Goal: Task Accomplishment & Management: Use online tool/utility

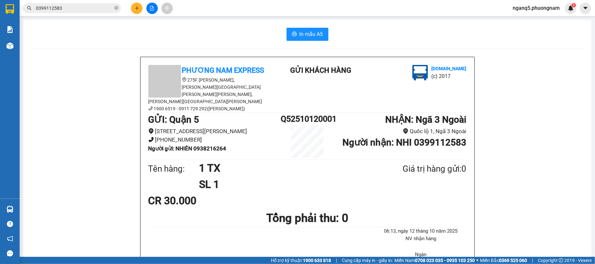
drag, startPoint x: 331, startPoint y: 75, endPoint x: 322, endPoint y: 71, distance: 10.1
click at [331, 75] on b "Gửi khách hàng" at bounding box center [320, 70] width 61 height 8
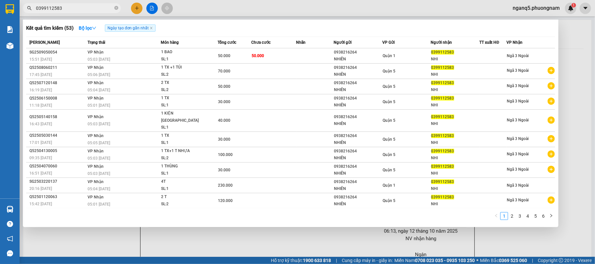
click at [96, 6] on input "0399112583" at bounding box center [74, 8] width 77 height 7
click at [93, 7] on input "0399112583" at bounding box center [74, 8] width 77 height 7
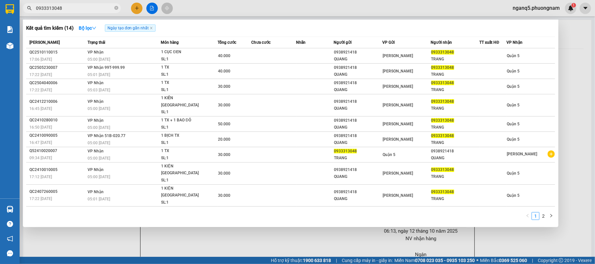
click at [80, 7] on input "0933313048" at bounding box center [74, 8] width 77 height 7
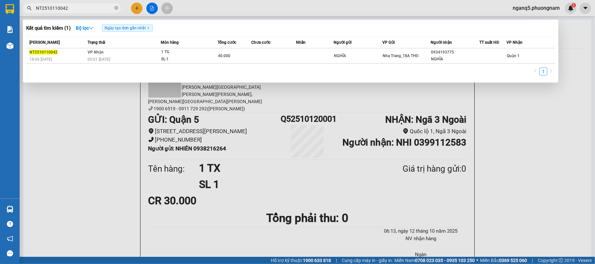
click at [90, 9] on input "NT2510110042" at bounding box center [74, 8] width 77 height 7
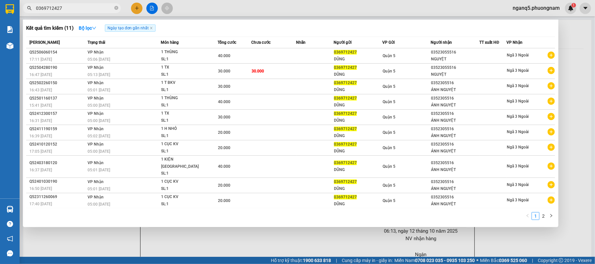
click at [102, 7] on input "0369712427" at bounding box center [74, 8] width 77 height 7
click at [102, 6] on input "0369712427" at bounding box center [74, 8] width 77 height 7
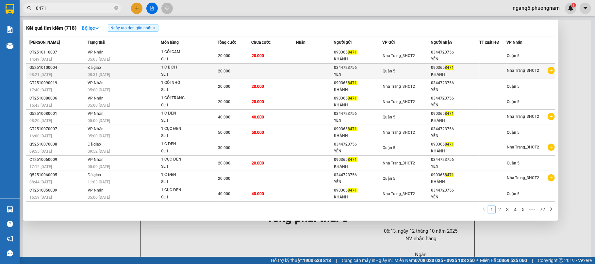
type input "8471"
click at [552, 71] on icon "plus-circle" at bounding box center [551, 70] width 7 height 7
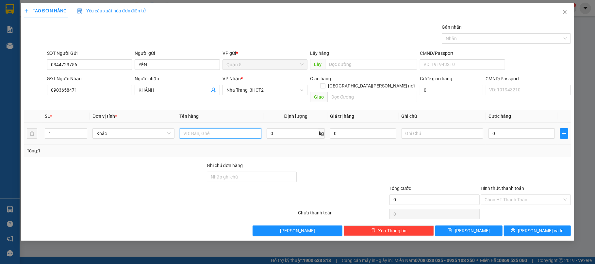
click at [190, 128] on input "text" at bounding box center [221, 133] width 82 height 10
type input "1 C ĐEN"
click at [514, 128] on input "0" at bounding box center [522, 133] width 66 height 10
type input "2"
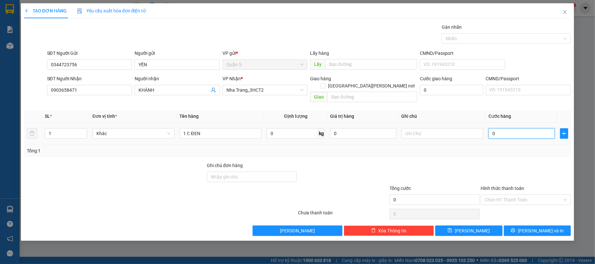
type input "2"
type input "20"
drag, startPoint x: 503, startPoint y: 126, endPoint x: 364, endPoint y: 142, distance: 140.8
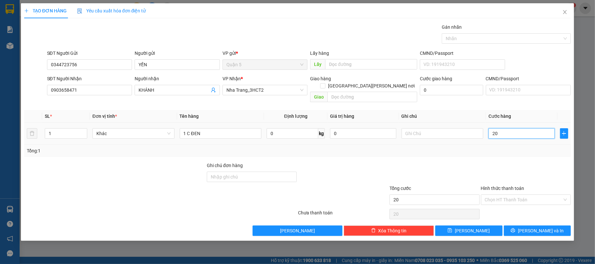
click at [364, 142] on div "SL * Đơn vị tính * Tên hàng Định lượng Giá trị hàng Ghi chú Cước hàng 1 Khác 1 …" at bounding box center [297, 133] width 547 height 47
type input "3"
type input "30"
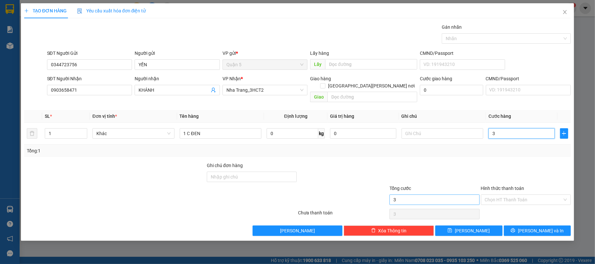
type input "30"
type input "30.000"
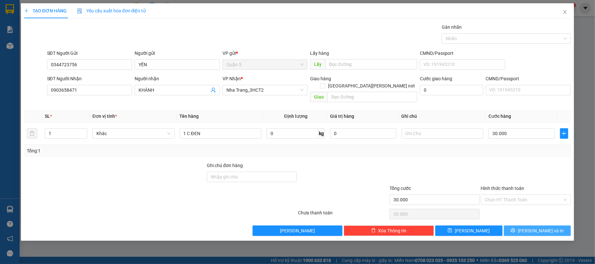
click at [516, 228] on span "printer" at bounding box center [513, 230] width 5 height 5
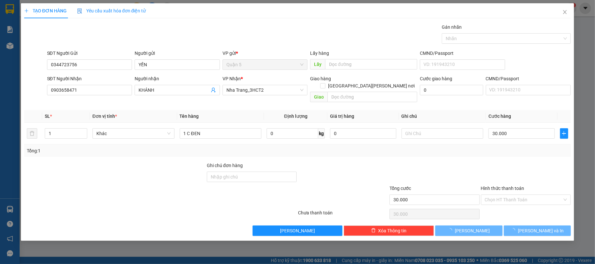
click at [511, 234] on div at bounding box center [297, 132] width 595 height 264
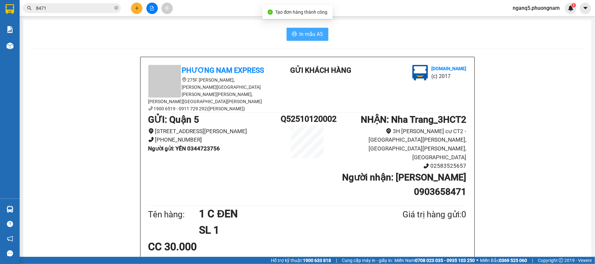
click at [306, 30] on span "In mẫu A5" at bounding box center [312, 34] width 24 height 8
click at [301, 113] on h1 "Q52510120002" at bounding box center [307, 119] width 53 height 13
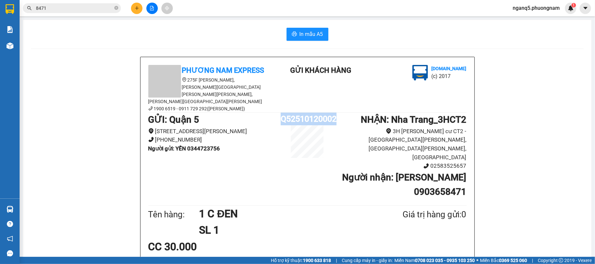
click at [301, 113] on h1 "Q52510120002" at bounding box center [307, 119] width 53 height 13
copy h1 "Q52510120002"
click at [77, 9] on input "8471" at bounding box center [74, 8] width 77 height 7
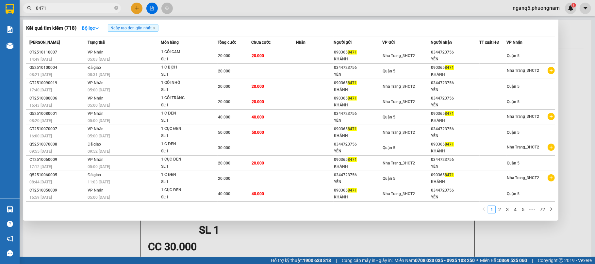
click at [77, 9] on input "8471" at bounding box center [74, 8] width 77 height 7
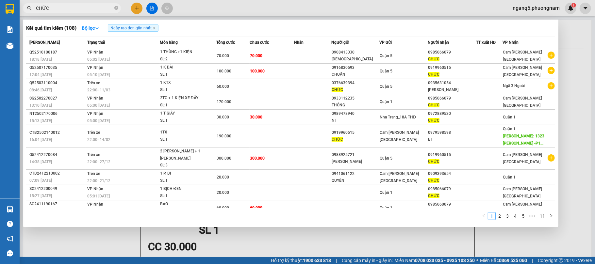
type input "CHỨC"
click at [524, 215] on link "5" at bounding box center [523, 216] width 7 height 7
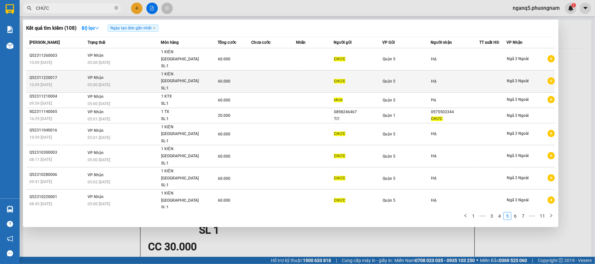
click at [467, 70] on td "HẠ" at bounding box center [455, 81] width 49 height 22
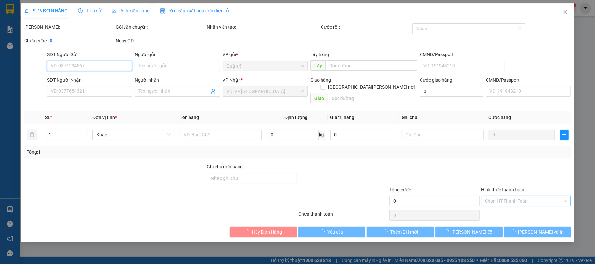
type input "CHỨC"
type input "HẠ"
type input "60.000"
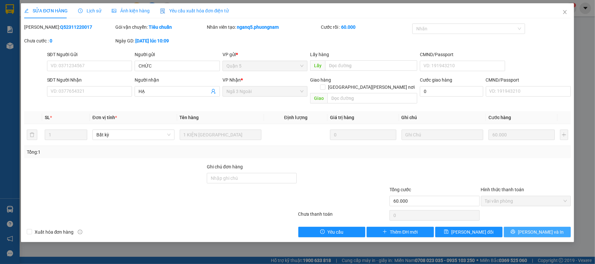
click at [516, 230] on icon "printer" at bounding box center [513, 232] width 5 height 5
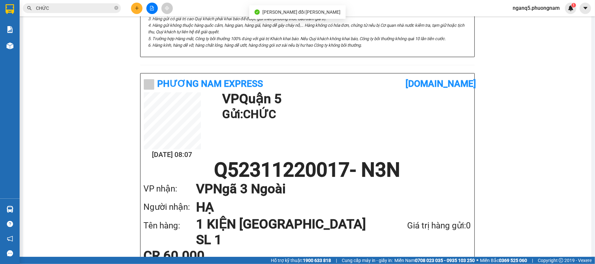
scroll to position [309, 0]
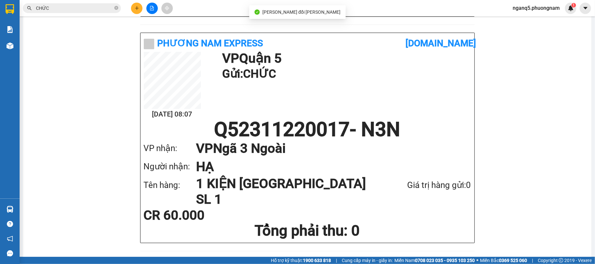
click at [280, 120] on h1 "Q52311220017 - N3N" at bounding box center [308, 130] width 328 height 20
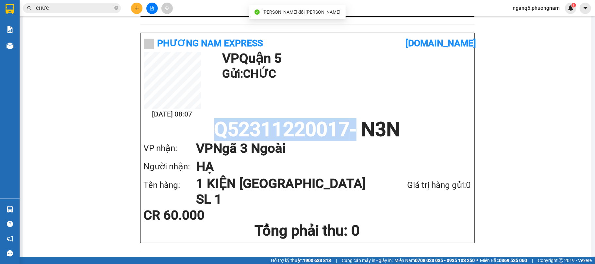
click at [280, 120] on h1 "Q52311220017 - N3N" at bounding box center [308, 130] width 328 height 20
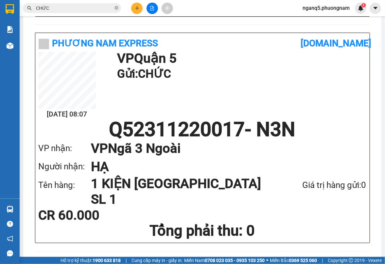
click at [169, 36] on div "Phương Nam Express" at bounding box center [170, 43] width 262 height 14
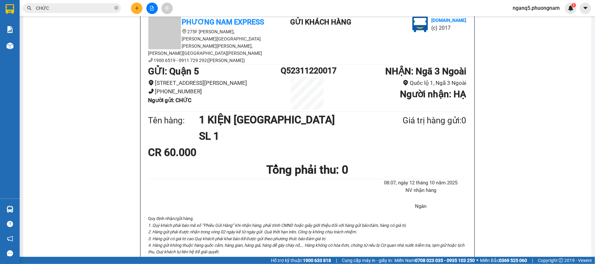
scroll to position [0, 0]
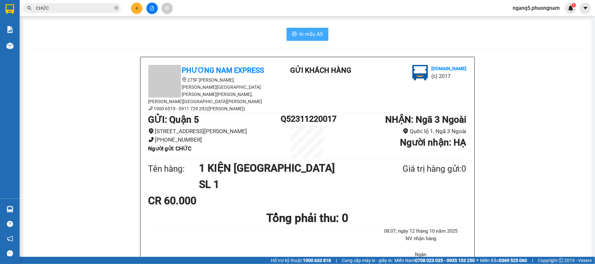
click at [306, 35] on span "In mẫu A5" at bounding box center [312, 34] width 24 height 8
click at [57, 11] on input "CHỨC" at bounding box center [74, 8] width 77 height 7
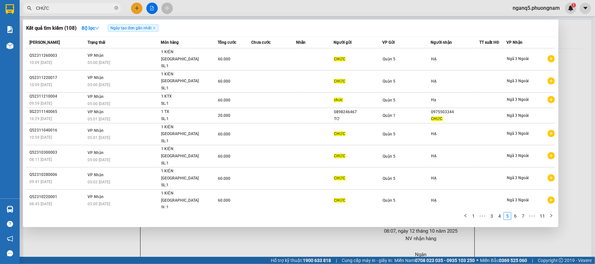
click at [57, 11] on input "CHỨC" at bounding box center [74, 8] width 77 height 7
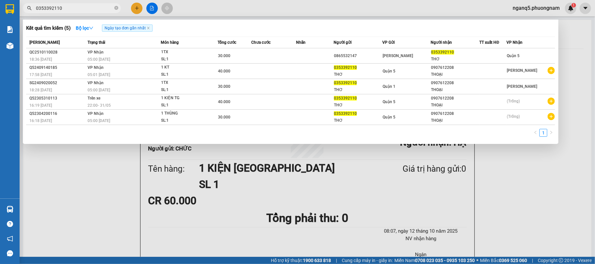
type input "0353392110"
click at [139, 3] on div at bounding box center [297, 132] width 595 height 264
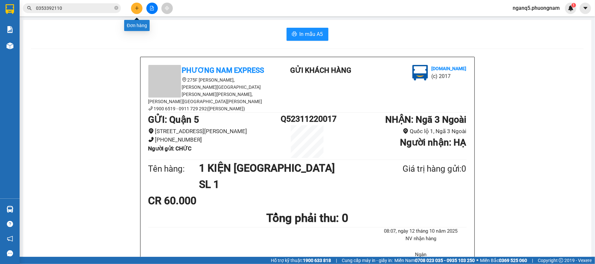
click at [137, 12] on button at bounding box center [136, 8] width 11 height 11
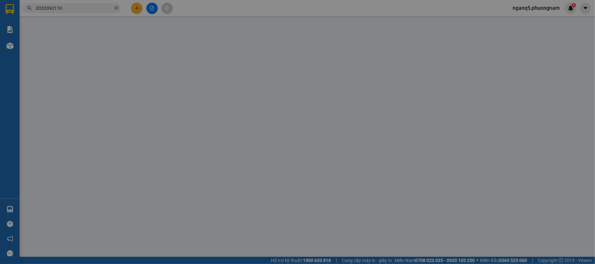
click at [137, 12] on span "Yêu cầu xuất hóa đơn điện tử" at bounding box center [111, 10] width 69 height 5
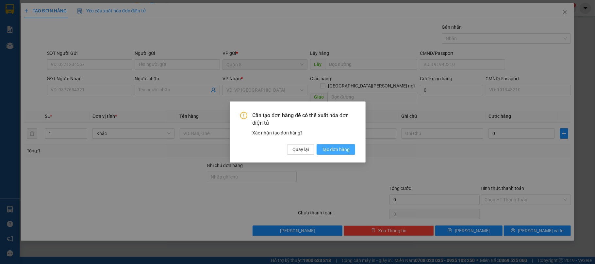
click at [343, 152] on span "Tạo đơn hàng" at bounding box center [336, 149] width 28 height 7
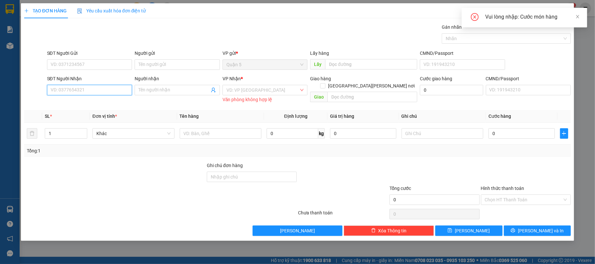
click at [74, 93] on input "SĐT Người Nhận" at bounding box center [89, 90] width 85 height 10
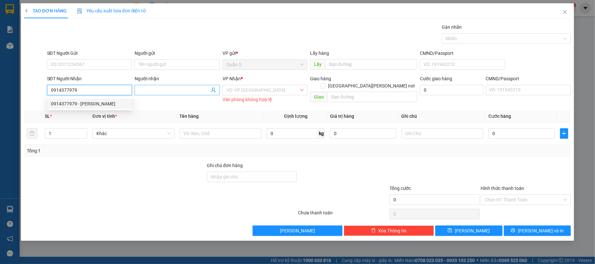
type input "0914377979"
click at [160, 89] on input "Người nhận" at bounding box center [174, 90] width 71 height 7
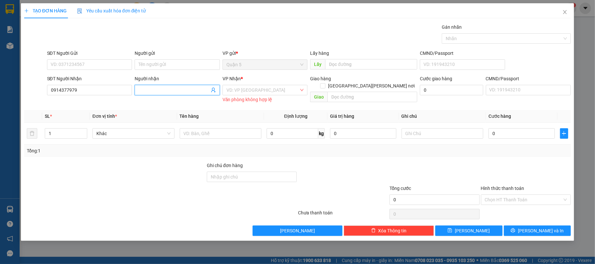
click at [86, 82] on div "SĐT Người Nhận" at bounding box center [89, 80] width 85 height 10
click at [84, 86] on input "0914377979" at bounding box center [89, 90] width 85 height 10
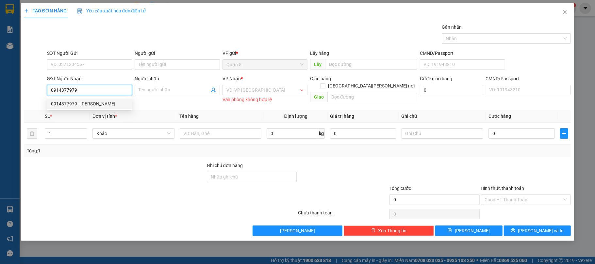
click at [78, 105] on div "0914377979 - TUẤN ANH" at bounding box center [89, 103] width 77 height 7
type input "TUẤN ANH"
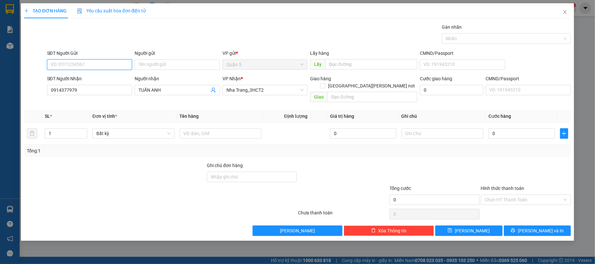
click at [90, 60] on input "SĐT Người Gửi" at bounding box center [89, 64] width 85 height 10
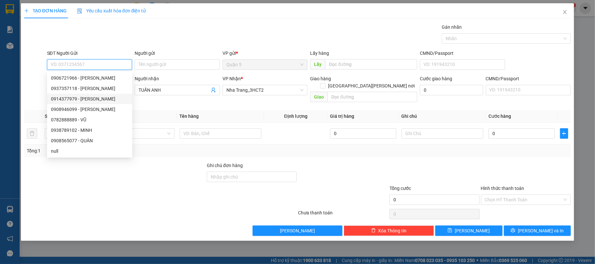
click at [96, 98] on div "0914377979 - TUẤN ANH" at bounding box center [89, 98] width 77 height 7
type input "0914377979"
type input "TUẤN ANH"
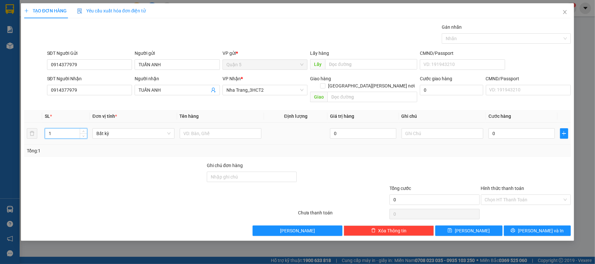
drag, startPoint x: 71, startPoint y: 127, endPoint x: 0, endPoint y: 153, distance: 75.3
click at [0, 152] on div "TẠO ĐƠN HÀNG Yêu cầu xuất hóa đơn điện tử Transit Pickup Surcharge Ids Transit …" at bounding box center [297, 132] width 595 height 264
type input "3"
click at [205, 128] on input "text" at bounding box center [221, 133] width 82 height 10
type input "3 KTX"
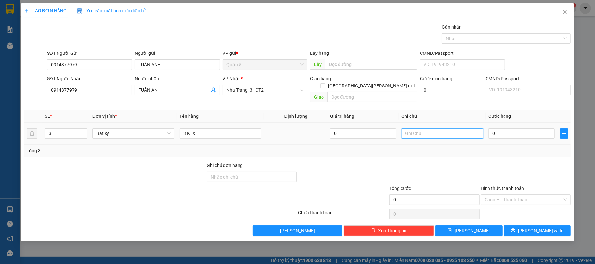
click at [445, 128] on input "text" at bounding box center [443, 133] width 82 height 10
type input "NHẸ TAY KHÔNG ĐẢM BẢO"
click at [516, 135] on td "0" at bounding box center [521, 134] width 71 height 22
click at [517, 131] on input "0" at bounding box center [522, 133] width 66 height 10
type input "2"
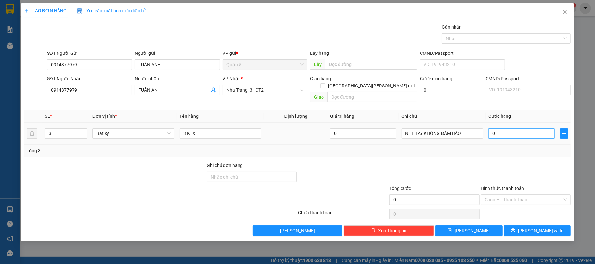
type input "2"
type input "20"
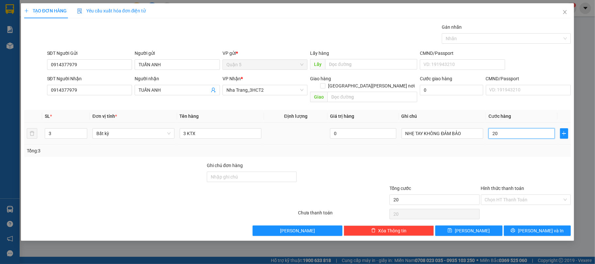
type input "200"
type input "200.000"
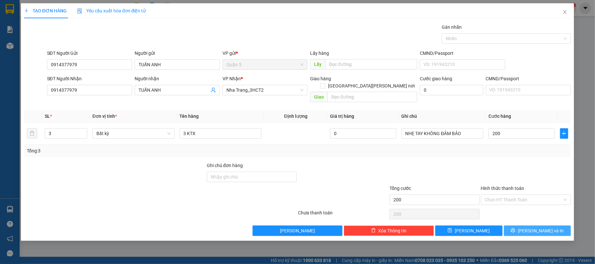
type input "200.000"
click at [543, 226] on button "[PERSON_NAME] và In" at bounding box center [537, 231] width 67 height 10
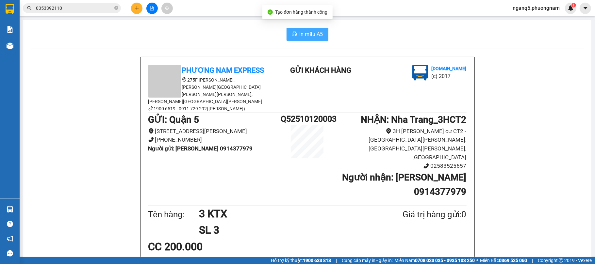
click at [292, 33] on icon "printer" at bounding box center [294, 34] width 5 height 5
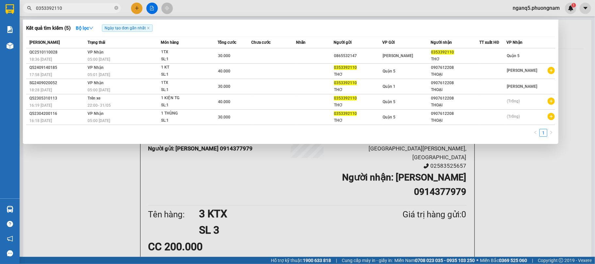
click at [84, 7] on input "0353392110" at bounding box center [74, 8] width 77 height 7
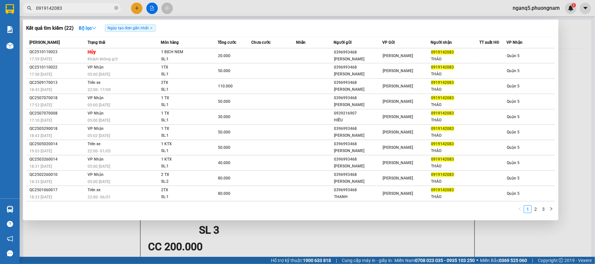
click at [59, 4] on span "0919142083" at bounding box center [72, 8] width 98 height 10
click at [59, 6] on input "0919142083" at bounding box center [74, 8] width 77 height 7
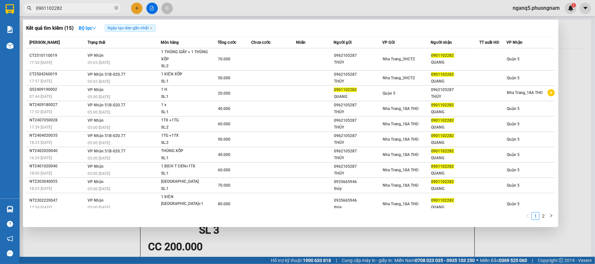
click at [79, 9] on input "0901102282" at bounding box center [74, 8] width 77 height 7
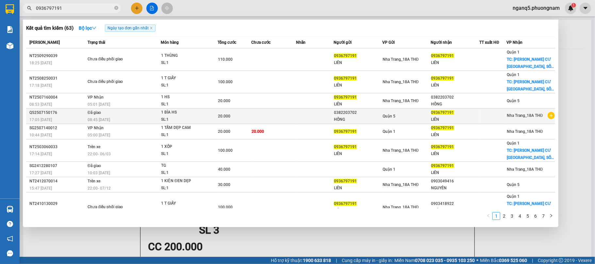
type input "0936797191"
click at [548, 114] on icon "plus-circle" at bounding box center [551, 115] width 7 height 7
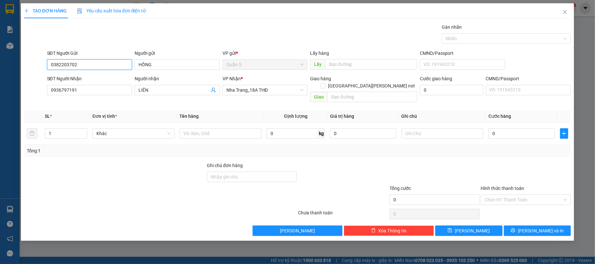
click at [95, 61] on input "0382203702" at bounding box center [89, 64] width 85 height 10
type input "0774980735"
click at [66, 80] on div "0774980735 - ĐỨC" at bounding box center [89, 78] width 77 height 7
type input "ĐỨC"
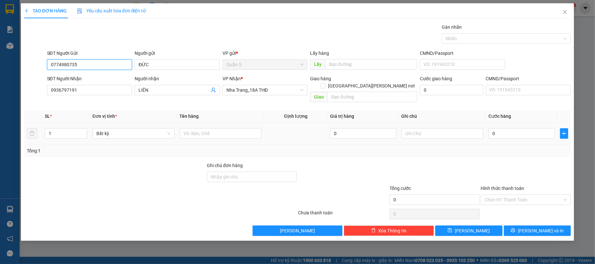
type input "0774980735"
drag, startPoint x: 227, startPoint y: 136, endPoint x: 227, endPoint y: 130, distance: 6.5
click at [227, 134] on td at bounding box center [220, 134] width 87 height 22
click at [227, 130] on input "text" at bounding box center [221, 133] width 82 height 10
type input "1 T"
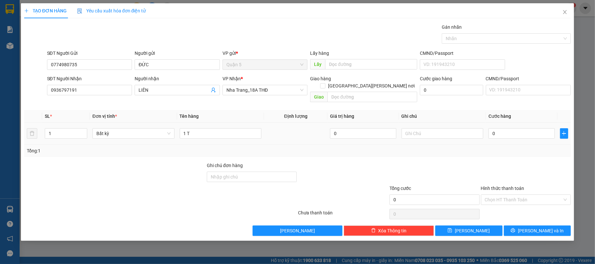
click at [511, 134] on td "0" at bounding box center [521, 134] width 71 height 22
click at [513, 129] on input "0" at bounding box center [522, 133] width 66 height 10
type input "3"
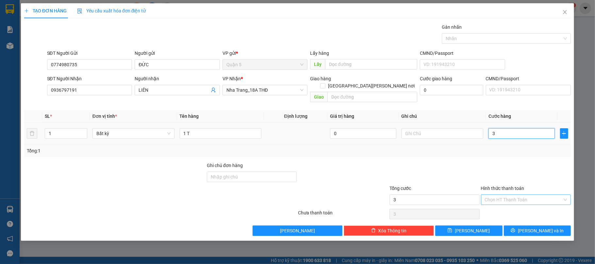
type input "30"
type input "30.000"
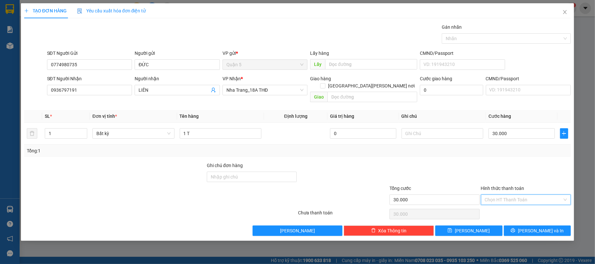
click at [528, 196] on input "Hình thức thanh toán" at bounding box center [524, 200] width 78 height 10
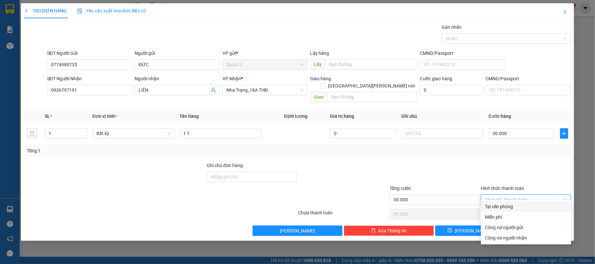
click at [523, 203] on div "Tại văn phòng" at bounding box center [526, 206] width 82 height 7
type input "0"
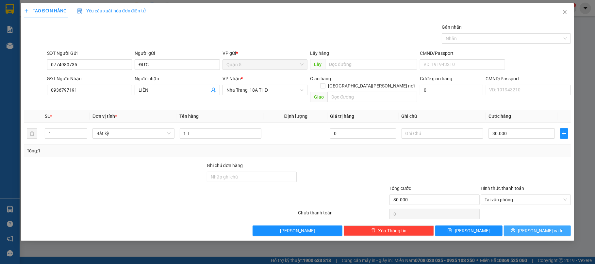
click at [529, 226] on button "[PERSON_NAME] và In" at bounding box center [537, 231] width 67 height 10
click at [524, 237] on div at bounding box center [297, 132] width 595 height 264
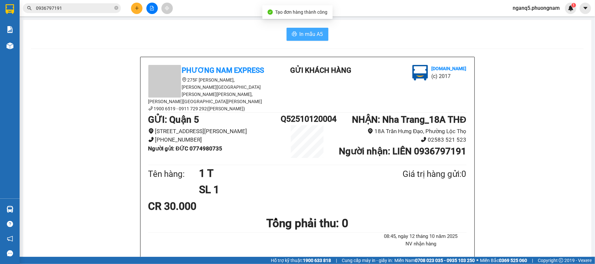
click at [306, 33] on span "In mẫu A5" at bounding box center [312, 34] width 24 height 8
drag, startPoint x: 307, startPoint y: 17, endPoint x: 219, endPoint y: 50, distance: 94.4
click at [74, 11] on input "0936797191" at bounding box center [74, 8] width 77 height 7
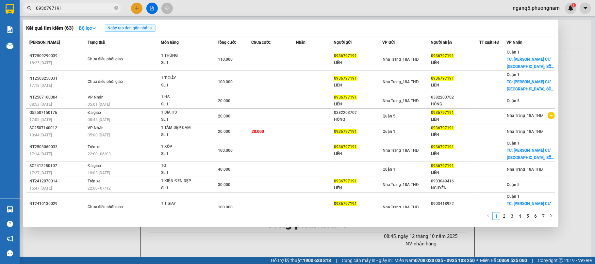
click at [74, 11] on input "0936797191" at bounding box center [74, 8] width 77 height 7
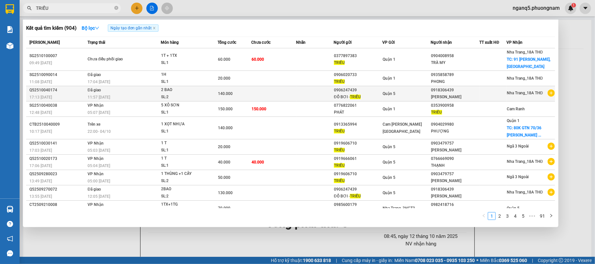
type input "TRIỀU"
click at [549, 93] on icon "plus-circle" at bounding box center [551, 93] width 7 height 7
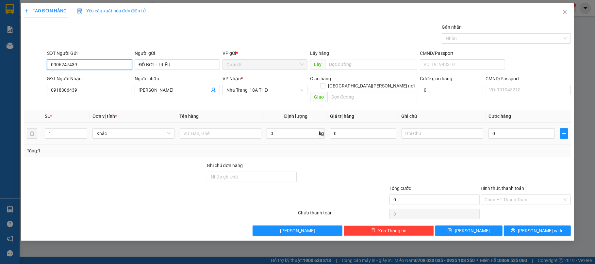
drag, startPoint x: 77, startPoint y: 127, endPoint x: 0, endPoint y: 111, distance: 79.0
click at [0, 112] on div "TẠO ĐƠN HÀNG Yêu cầu xuất hóa đơn điện tử Transit Pickup Surcharge Ids Transit …" at bounding box center [297, 132] width 595 height 264
drag, startPoint x: 59, startPoint y: 135, endPoint x: 54, endPoint y: 125, distance: 11.4
click at [47, 129] on td "1" at bounding box center [66, 134] width 48 height 22
click at [72, 129] on input "1" at bounding box center [66, 134] width 42 height 10
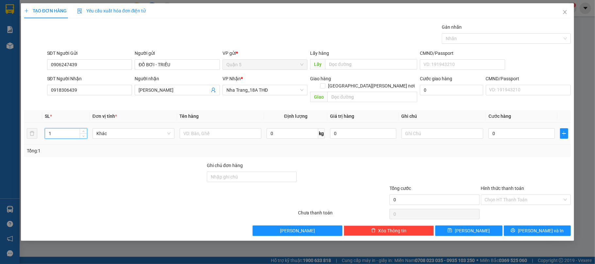
click at [72, 129] on input "1" at bounding box center [66, 134] width 42 height 10
type input "2"
drag, startPoint x: 235, startPoint y: 130, endPoint x: 219, endPoint y: 137, distance: 17.3
click at [235, 131] on input "text" at bounding box center [221, 133] width 82 height 10
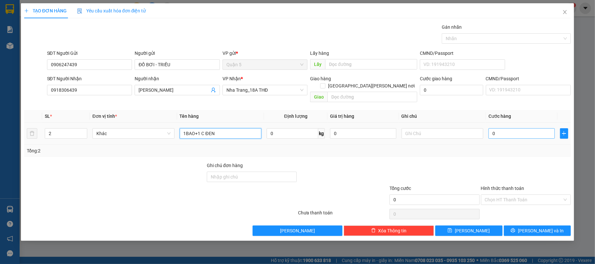
type input "1BAO+1 C ĐEN"
click at [525, 128] on input "0" at bounding box center [522, 133] width 66 height 10
type input "1"
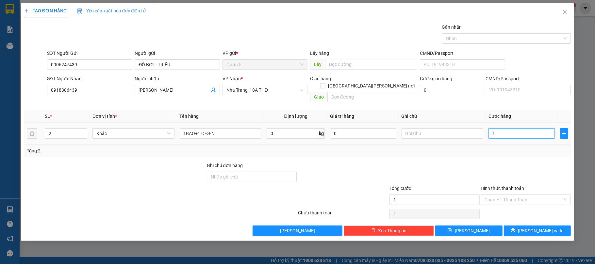
type input "12"
type input "120"
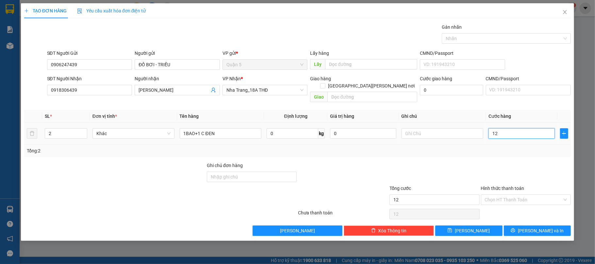
type input "120"
type input "120.000"
click at [530, 226] on button "[PERSON_NAME] và In" at bounding box center [537, 231] width 67 height 10
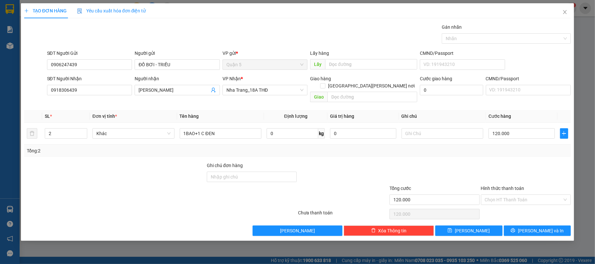
click at [499, 240] on div at bounding box center [297, 132] width 595 height 264
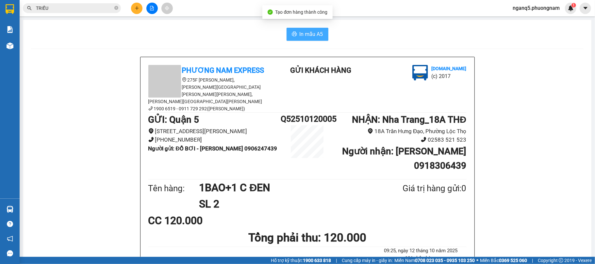
click at [307, 30] on span "In mẫu A5" at bounding box center [312, 34] width 24 height 8
click at [88, 6] on input "TRIỀU" at bounding box center [74, 8] width 77 height 7
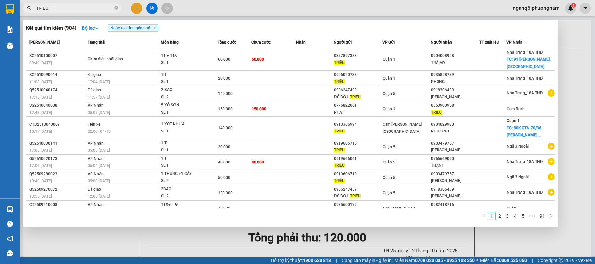
drag, startPoint x: 88, startPoint y: 6, endPoint x: 595, endPoint y: 93, distance: 514.8
click at [88, 7] on input "TRIỀU" at bounding box center [74, 8] width 77 height 7
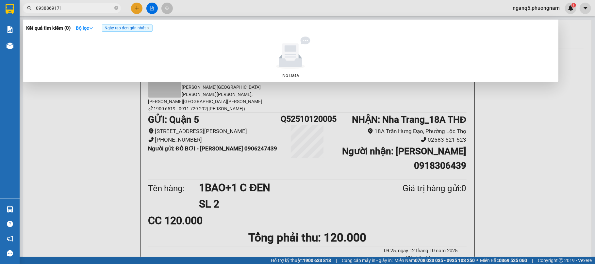
click at [65, 6] on input "0938869171" at bounding box center [74, 8] width 77 height 7
drag, startPoint x: 65, startPoint y: 6, endPoint x: 73, endPoint y: 3, distance: 8.3
click at [71, 4] on span "0938869171" at bounding box center [72, 8] width 98 height 10
type input "0938869171"
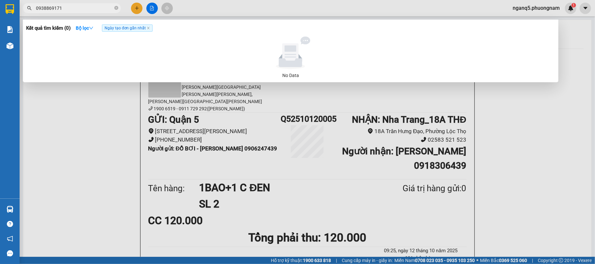
click at [138, 7] on div at bounding box center [297, 132] width 595 height 264
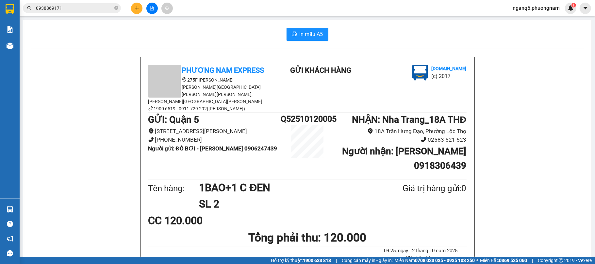
click at [138, 7] on icon "plus" at bounding box center [137, 8] width 5 height 5
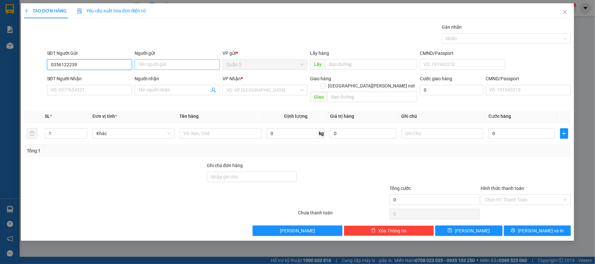
type input "0356122239"
click at [159, 61] on input "Người gửi" at bounding box center [177, 64] width 85 height 10
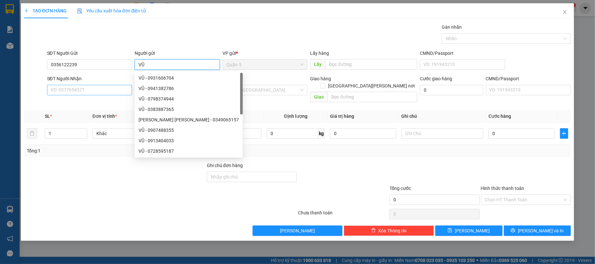
type input "VŨ"
click at [54, 89] on input "SĐT Người Nhận" at bounding box center [89, 90] width 85 height 10
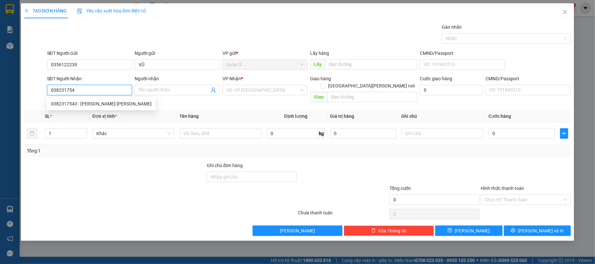
type input "0382317543"
click at [105, 105] on div "0382317543 - MINH KHẢI-NGỌC ANH" at bounding box center [101, 103] width 101 height 7
type input "MINH KHẢI-NGỌC ANH"
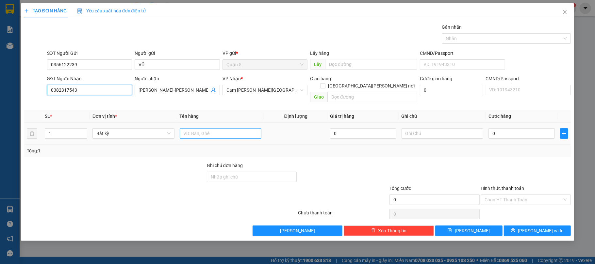
type input "0382317543"
click at [205, 128] on input "text" at bounding box center [221, 133] width 82 height 10
type input "1 T"
click at [500, 128] on input "0" at bounding box center [522, 133] width 66 height 10
type input "4"
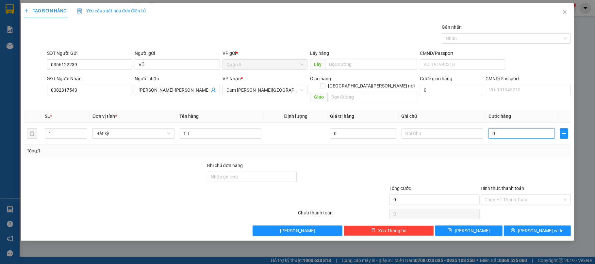
type input "4"
type input "40"
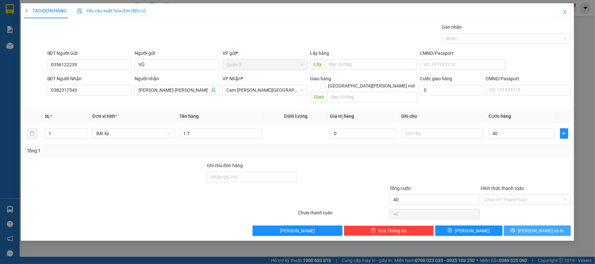
type input "40.000"
click at [533, 228] on span "Lưu và In" at bounding box center [541, 231] width 46 height 7
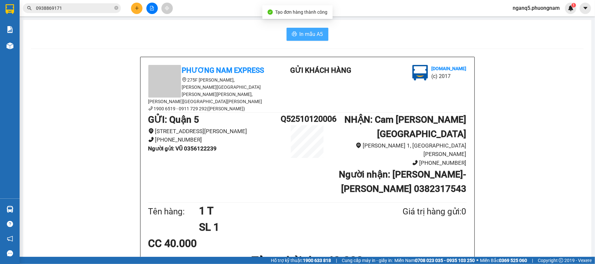
click at [303, 28] on button "In mẫu A5" at bounding box center [308, 34] width 42 height 13
click at [448, 159] on li "(0258) 3859752" at bounding box center [400, 163] width 133 height 9
drag, startPoint x: 72, startPoint y: 13, endPoint x: 78, endPoint y: 7, distance: 8.6
click at [75, 11] on div "Kết quả tìm kiếm ( 0 ) Bộ lọc Ngày tạo đơn gần nhất No Data 0938869171" at bounding box center [63, 8] width 127 height 11
click at [78, 7] on input "0938869171" at bounding box center [74, 8] width 77 height 7
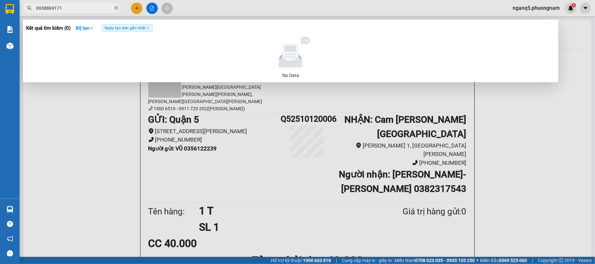
click at [78, 7] on input "0938869171" at bounding box center [74, 8] width 77 height 7
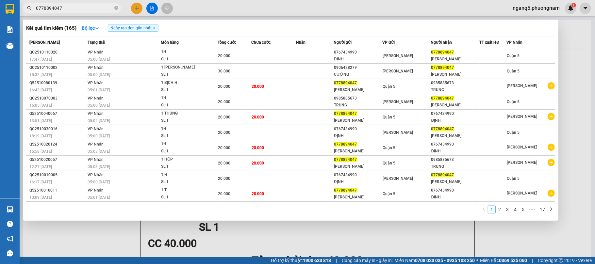
drag, startPoint x: 50, startPoint y: 19, endPoint x: 59, endPoint y: 9, distance: 13.4
click at [51, 19] on div at bounding box center [297, 132] width 595 height 264
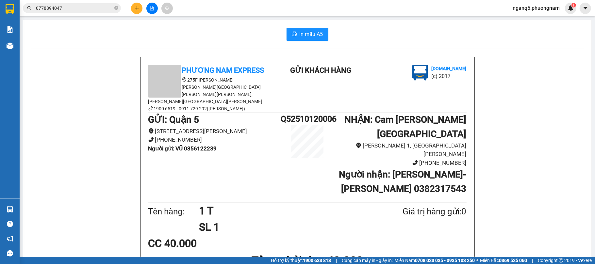
click at [59, 9] on input "0778894047" at bounding box center [74, 8] width 77 height 7
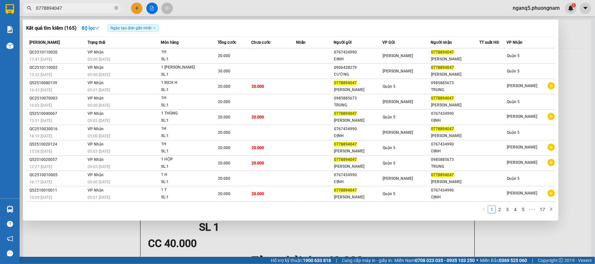
click at [59, 9] on input "0778894047" at bounding box center [74, 8] width 77 height 7
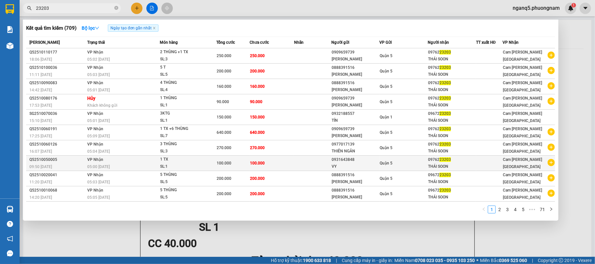
type input "23203"
click at [552, 162] on icon "plus-circle" at bounding box center [551, 162] width 7 height 7
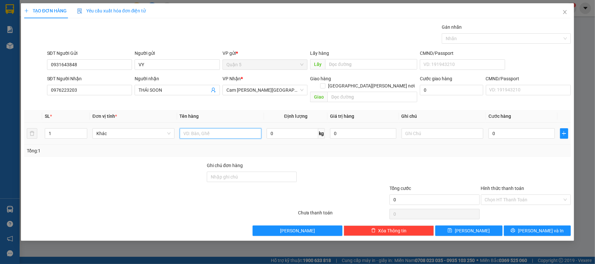
click at [223, 128] on input "text" at bounding box center [221, 133] width 82 height 10
type input "1 TX"
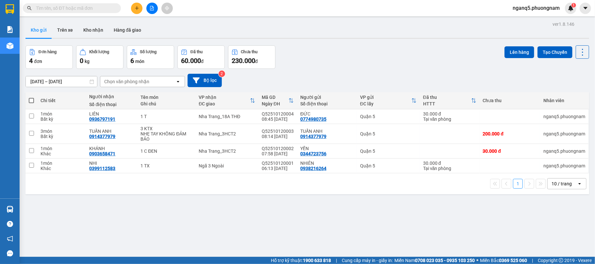
click at [71, 5] on input "text" at bounding box center [74, 8] width 77 height 7
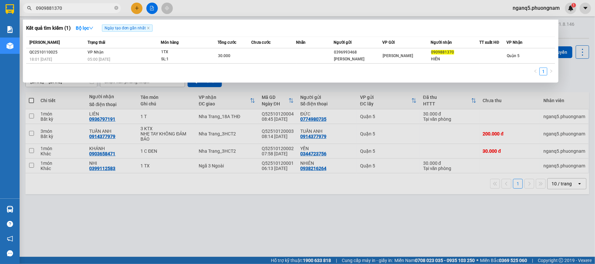
type input "0909881370"
click at [108, 7] on input "0909881370" at bounding box center [74, 8] width 77 height 7
drag, startPoint x: 108, startPoint y: 7, endPoint x: 117, endPoint y: 4, distance: 9.5
click at [107, 7] on input "0909881370" at bounding box center [74, 8] width 77 height 7
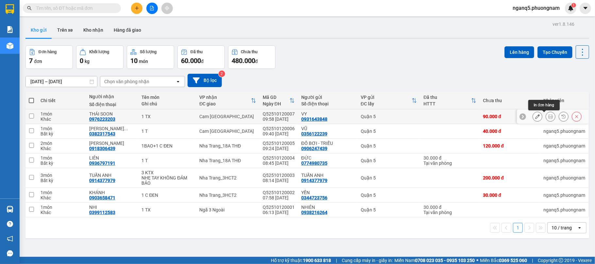
click at [549, 117] on icon at bounding box center [551, 116] width 5 height 5
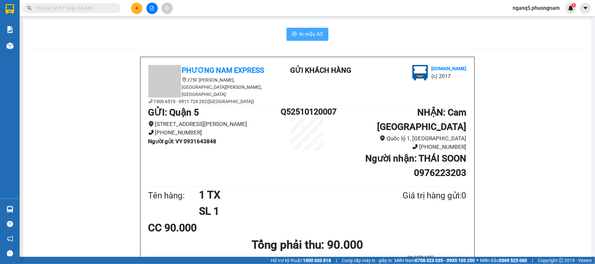
click at [312, 34] on span "In mẫu A5" at bounding box center [312, 34] width 24 height 8
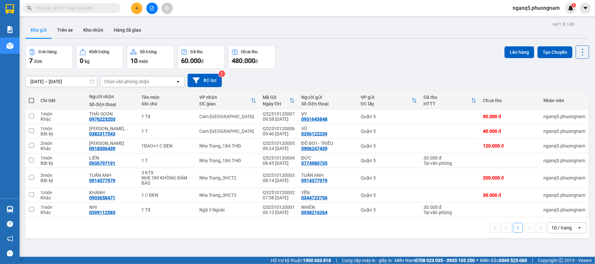
click at [56, 6] on input "text" at bounding box center [74, 8] width 77 height 7
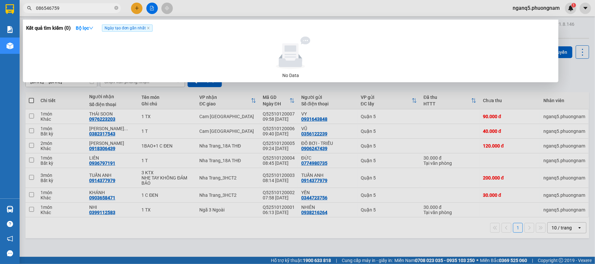
type input "0865467594"
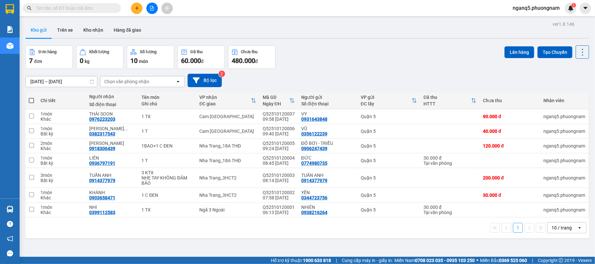
click at [133, 7] on button at bounding box center [136, 8] width 11 height 11
click at [132, 6] on body "Kết quả tìm kiếm ( 0 ) Bộ lọc Ngày tạo đơn gần nhất No Data nganq5.phuongnam 1 …" at bounding box center [297, 132] width 595 height 264
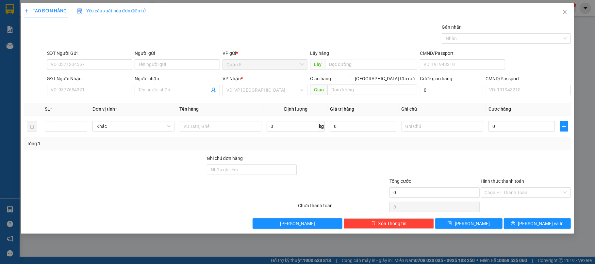
click at [93, 82] on div "SĐT Người Nhận" at bounding box center [89, 78] width 85 height 7
click at [93, 85] on input "SĐT Người Nhận" at bounding box center [89, 90] width 85 height 10
click at [88, 90] on input "SĐT Người Nhận" at bounding box center [89, 90] width 85 height 10
paste input "0865467594"
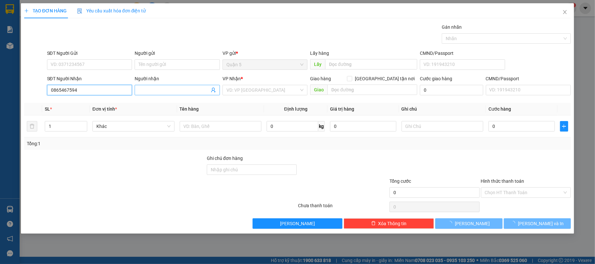
type input "0865467594"
click at [167, 92] on input "Người nhận" at bounding box center [174, 90] width 71 height 7
type input "MELISA"
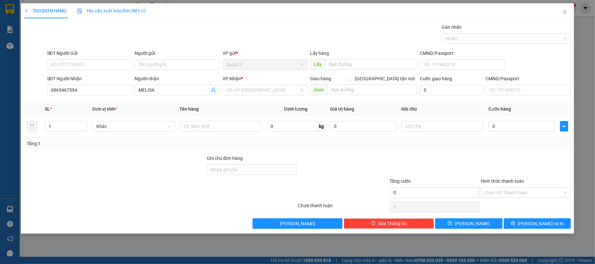
drag, startPoint x: 251, startPoint y: 91, endPoint x: 265, endPoint y: 103, distance: 19.0
click at [252, 91] on input "search" at bounding box center [263, 90] width 73 height 10
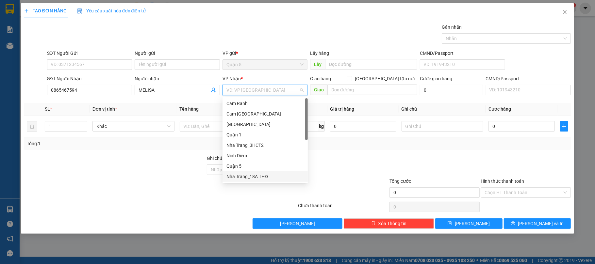
click at [233, 177] on div "Nha Trang_18A THĐ" at bounding box center [265, 176] width 77 height 7
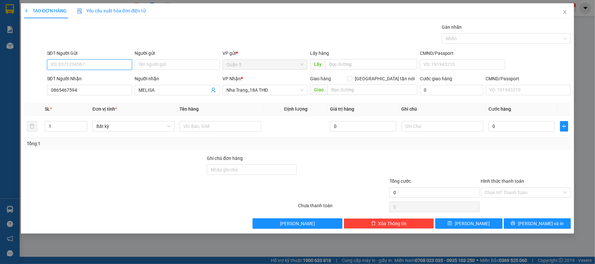
click at [64, 62] on input "SĐT Người Gửi" at bounding box center [89, 64] width 85 height 10
type input "0586789456"
click at [78, 79] on div "0586789456 - HIẾU" at bounding box center [89, 78] width 77 height 7
type input "HIẾU"
type input "0586789456"
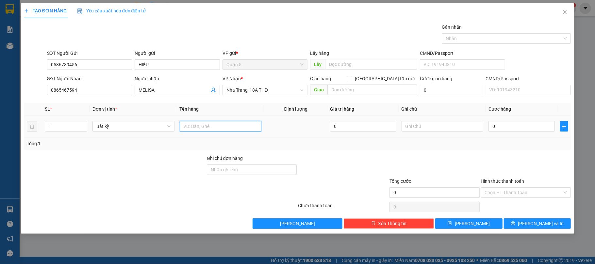
click at [210, 124] on input "text" at bounding box center [221, 126] width 82 height 10
type input "1 C H"
click at [522, 130] on input "0" at bounding box center [522, 126] width 66 height 10
type input "2"
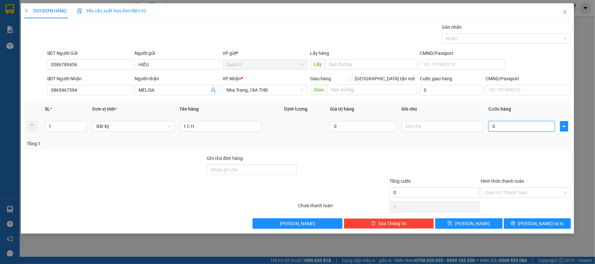
type input "2"
type input "20"
type input "20.000"
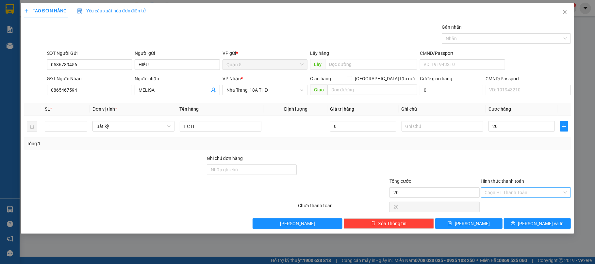
type input "20.000"
click at [517, 192] on input "Hình thức thanh toán" at bounding box center [524, 193] width 78 height 10
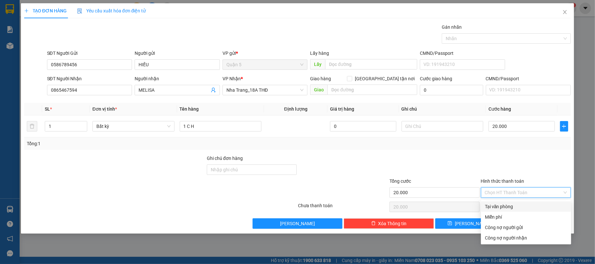
drag, startPoint x: 519, startPoint y: 207, endPoint x: 523, endPoint y: 215, distance: 8.3
click at [519, 207] on div "Tại văn phòng" at bounding box center [526, 206] width 82 height 7
type input "0"
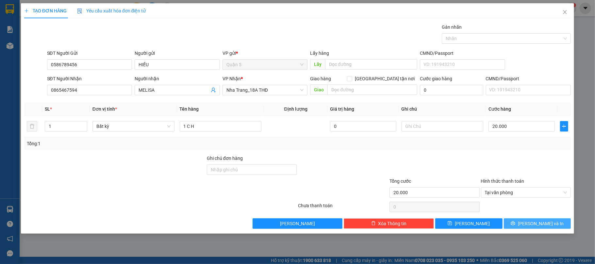
click at [516, 227] on span "printer" at bounding box center [513, 223] width 5 height 5
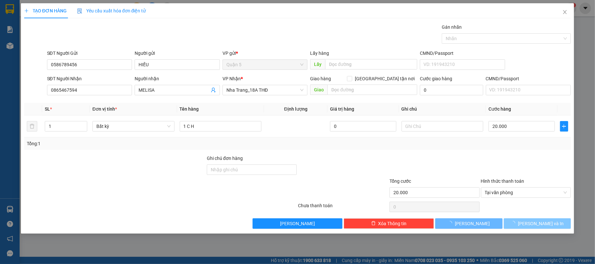
click at [521, 241] on main at bounding box center [297, 128] width 595 height 257
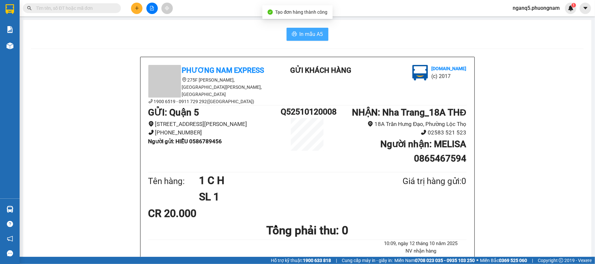
click at [295, 30] on button "In mẫu A5" at bounding box center [308, 34] width 42 height 13
click at [88, 11] on input "text" at bounding box center [74, 8] width 77 height 7
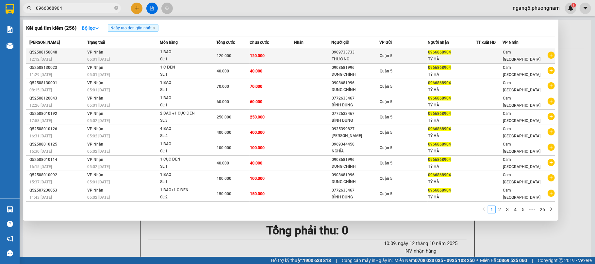
type input "0966868904"
click at [553, 55] on icon "plus-circle" at bounding box center [551, 55] width 7 height 7
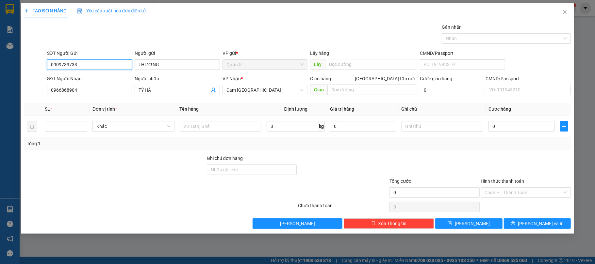
click at [101, 67] on input "0909733733" at bounding box center [89, 64] width 85 height 10
drag, startPoint x: 101, startPoint y: 67, endPoint x: 594, endPoint y: 57, distance: 493.1
click at [103, 66] on input "0909733733" at bounding box center [89, 64] width 85 height 10
type input "0906383278"
drag, startPoint x: 83, startPoint y: 80, endPoint x: 85, endPoint y: 85, distance: 5.7
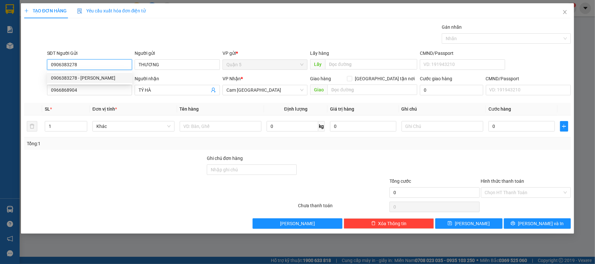
click at [83, 80] on div "0906383278 - NGỌC YẾN" at bounding box center [89, 78] width 77 height 7
type input "NGỌC YẾN"
type input "0906383278"
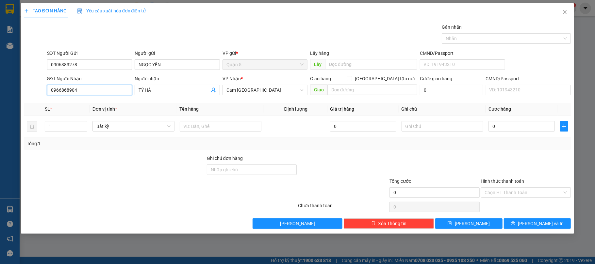
click at [100, 93] on input "0966868904" at bounding box center [89, 90] width 85 height 10
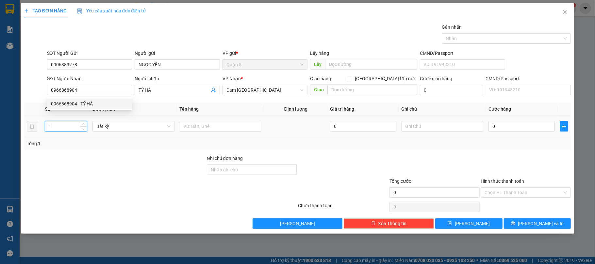
drag, startPoint x: 59, startPoint y: 128, endPoint x: 0, endPoint y: 131, distance: 58.9
click at [0, 131] on div "TẠO ĐƠN HÀNG Yêu cầu xuất hóa đơn điện tử Transit Pickup Surcharge Ids Transit …" at bounding box center [297, 132] width 595 height 264
type input "6"
click at [197, 129] on input "text" at bounding box center [221, 126] width 82 height 10
type input "6 BAO"
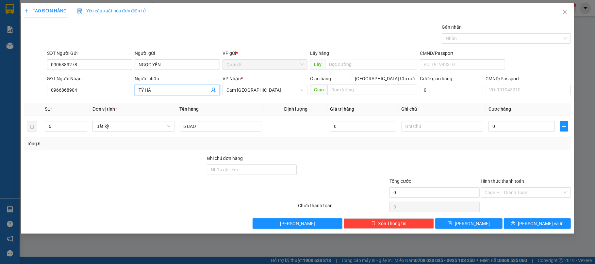
drag, startPoint x: 169, startPoint y: 93, endPoint x: 0, endPoint y: 95, distance: 169.0
click at [0, 95] on div "TẠO ĐƠN HÀNG Yêu cầu xuất hóa đơn điện tử Transit Pickup Surcharge Ids Transit …" at bounding box center [297, 132] width 595 height 264
type input "Q"
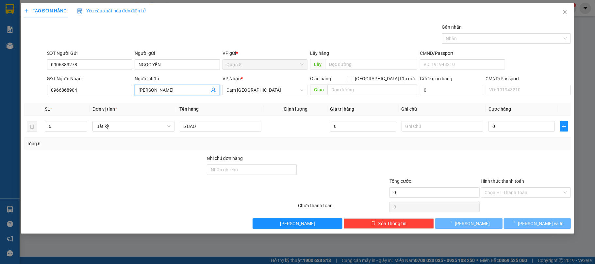
type input "QUỲNH THƯ"
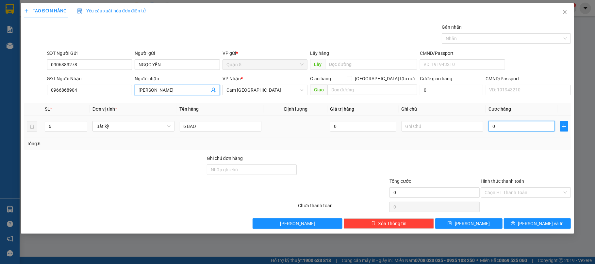
click at [507, 127] on input "0" at bounding box center [522, 126] width 66 height 10
type input "7"
type input "72"
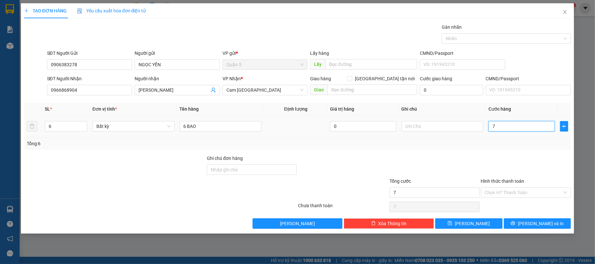
type input "72"
type input "720"
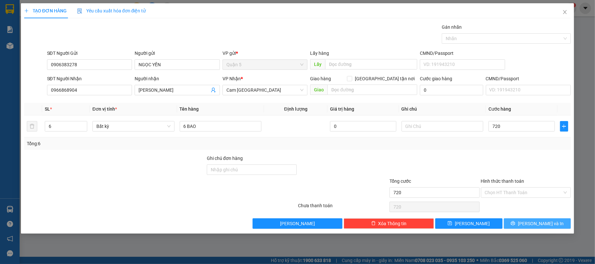
type input "720.000"
click at [550, 225] on span "[PERSON_NAME] và In" at bounding box center [541, 223] width 46 height 7
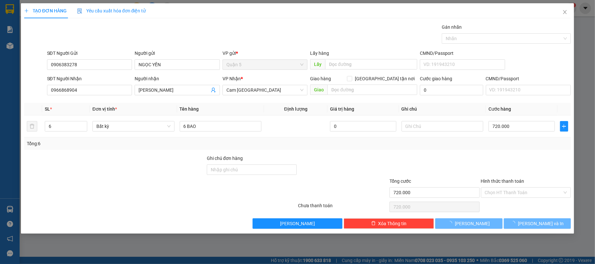
click at [535, 244] on div at bounding box center [297, 132] width 595 height 264
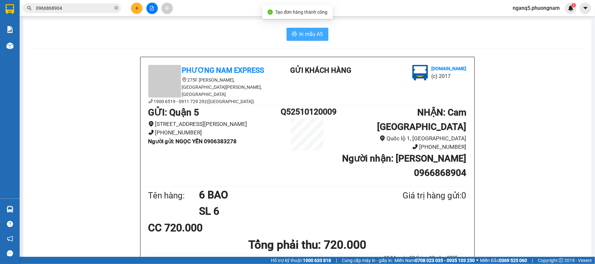
click at [303, 33] on span "In mẫu A5" at bounding box center [312, 34] width 24 height 8
click at [379, 113] on h1 "NHẬN : Cam Thành Bắc" at bounding box center [400, 120] width 133 height 29
click at [380, 196] on div "Tên hàng: 6 BAO SL 6 Giá trị hàng gửi: 0" at bounding box center [307, 203] width 318 height 33
click at [61, 12] on span "0966868904" at bounding box center [72, 8] width 98 height 10
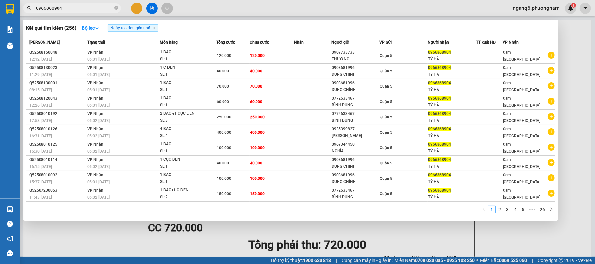
click at [69, 7] on input "0966868904" at bounding box center [74, 8] width 77 height 7
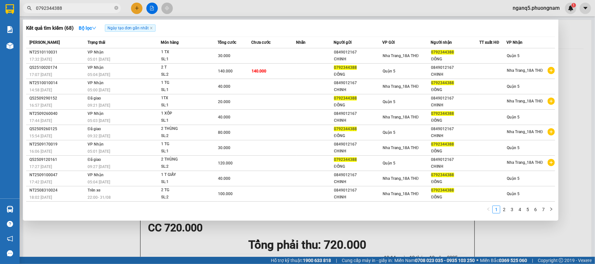
click at [361, 237] on div at bounding box center [297, 132] width 595 height 264
click at [93, 5] on input "0792344388" at bounding box center [74, 8] width 77 height 7
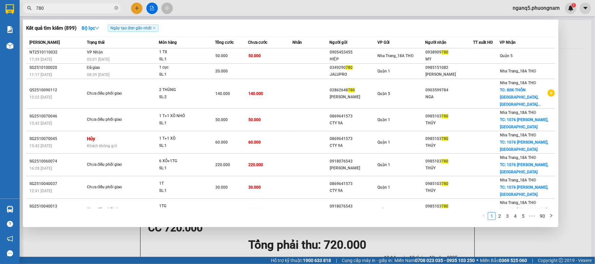
click at [62, 8] on input "780" at bounding box center [74, 8] width 77 height 7
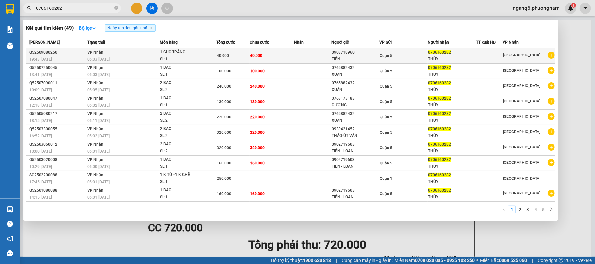
type input "0706160282"
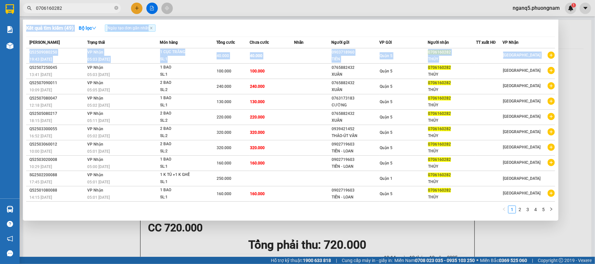
drag, startPoint x: 551, startPoint y: 57, endPoint x: 565, endPoint y: 57, distance: 13.7
click at [0, 8] on div "Kết quả tìm kiếm ( 49 ) Bộ lọc Ngày tạo đơn gần nhất Mã ĐH Trạng thái Món hàng …" at bounding box center [0, 8] width 0 height 0
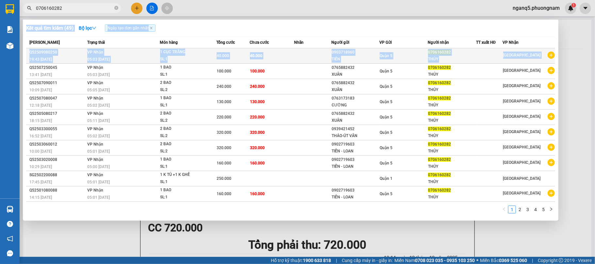
click at [552, 57] on icon "plus-circle" at bounding box center [551, 55] width 7 height 7
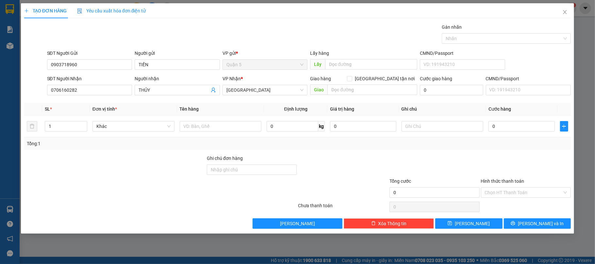
click at [118, 58] on div "SĐT Người Gửi" at bounding box center [89, 55] width 85 height 10
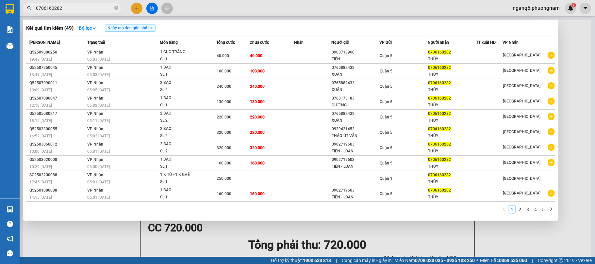
click at [80, 8] on input "0706160282" at bounding box center [74, 8] width 77 height 7
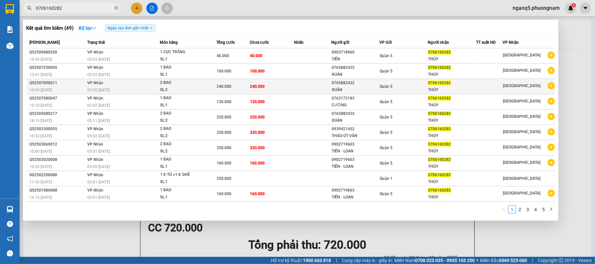
click at [552, 81] on td "[GEOGRAPHIC_DATA]" at bounding box center [529, 86] width 52 height 15
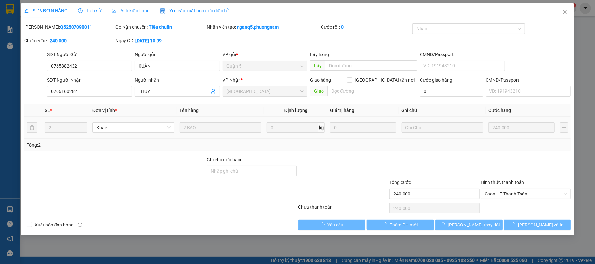
type input "0765882432"
type input "XUÂN"
type input "0706160282"
type input "THỦY"
type input "240.000"
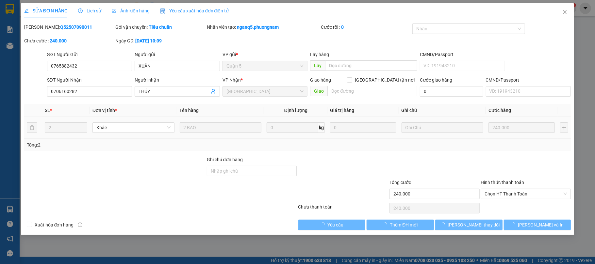
type input "240.000"
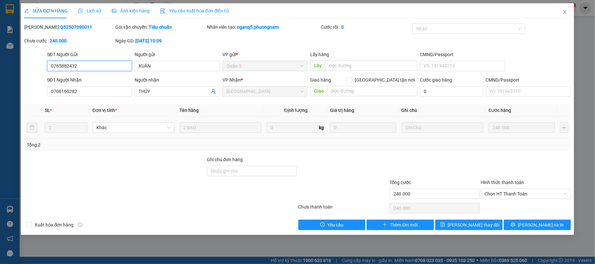
click at [85, 61] on input "0765882432" at bounding box center [89, 66] width 85 height 10
click at [156, 63] on input "XUÂN" at bounding box center [177, 66] width 85 height 10
drag, startPoint x: 156, startPoint y: 63, endPoint x: 195, endPoint y: 82, distance: 44.4
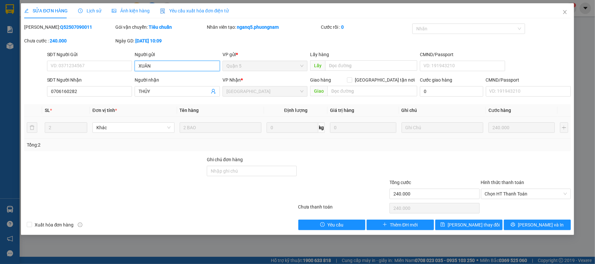
click at [168, 67] on input "XUÂN" at bounding box center [177, 66] width 85 height 10
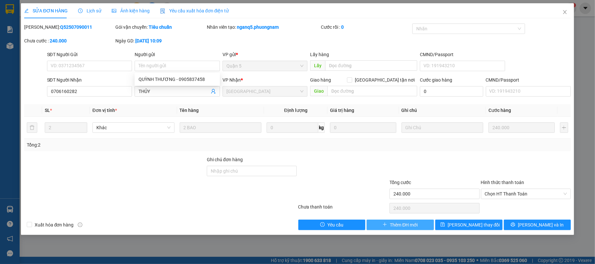
click at [394, 230] on button "Thêm ĐH mới" at bounding box center [400, 225] width 67 height 10
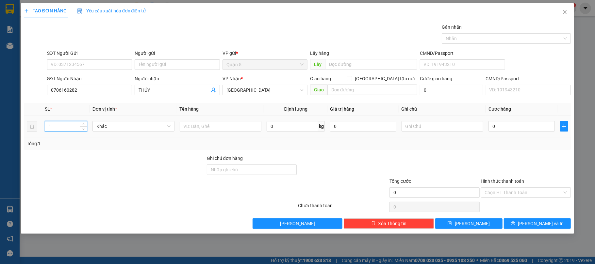
drag, startPoint x: 58, startPoint y: 126, endPoint x: 15, endPoint y: 133, distance: 43.8
click at [0, 137] on div "TẠO ĐƠN HÀNG Yêu cầu xuất hóa đơn điện tử Transit Pickup Surcharge Ids Transit …" at bounding box center [297, 132] width 595 height 264
type input "2"
click at [248, 127] on input "text" at bounding box center [221, 126] width 82 height 10
type input "2 BAO"
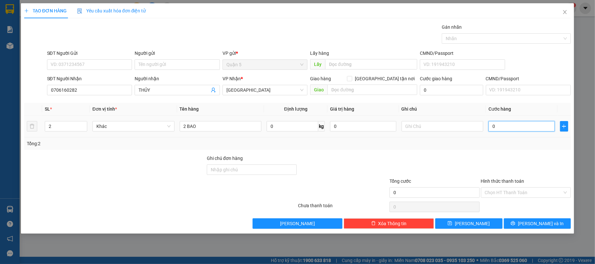
click at [518, 124] on input "0" at bounding box center [522, 126] width 66 height 10
type input "2"
type input "245"
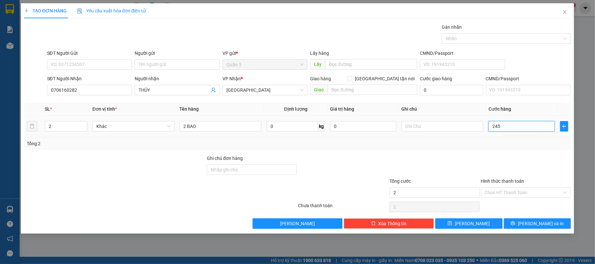
type input "245"
type input "24"
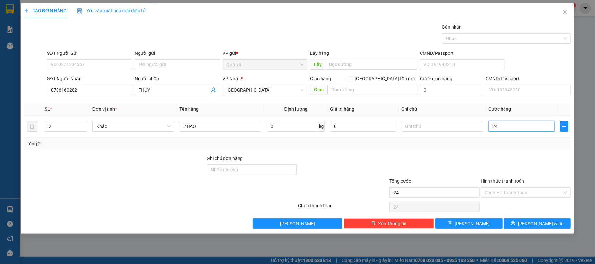
type input "240"
type input "240.000"
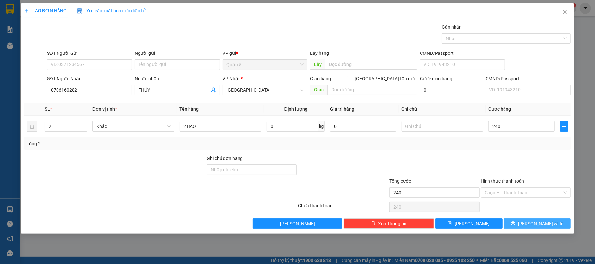
type input "240.000"
click at [535, 226] on span "[PERSON_NAME] và In" at bounding box center [541, 223] width 46 height 7
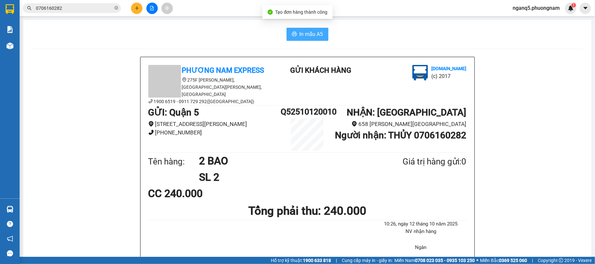
click at [306, 38] on span "In mẫu A5" at bounding box center [312, 34] width 24 height 8
click at [447, 131] on b "Người nhận : THỦY 0706160282" at bounding box center [400, 135] width 131 height 11
click at [105, 7] on input "0706160282" at bounding box center [74, 8] width 77 height 7
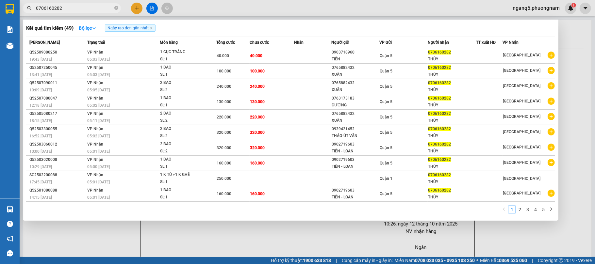
click at [105, 7] on input "0706160282" at bounding box center [74, 8] width 77 height 7
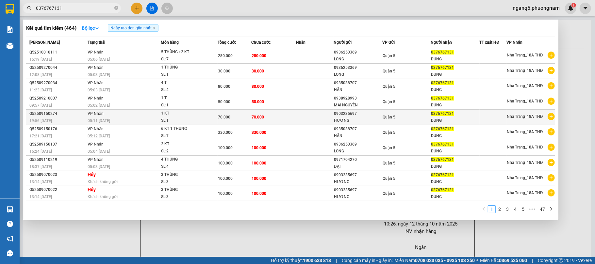
type input "0376767131"
click at [551, 116] on icon "plus-circle" at bounding box center [551, 116] width 7 height 7
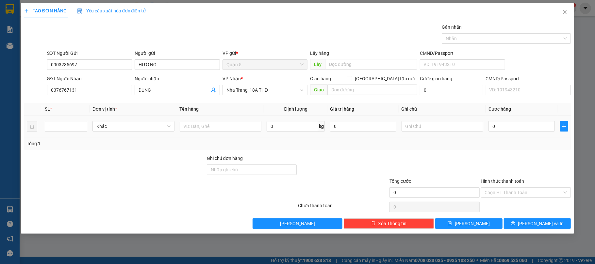
drag, startPoint x: 61, startPoint y: 126, endPoint x: 0, endPoint y: 130, distance: 61.0
click at [0, 130] on div "TẠO ĐƠN HÀNG Yêu cầu xuất hóa đơn điện tử Transit Pickup Surcharge Ids Transit …" at bounding box center [297, 132] width 595 height 264
type input "3"
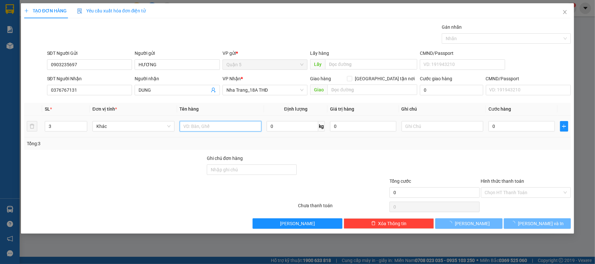
click at [191, 125] on input "text" at bounding box center [221, 126] width 82 height 10
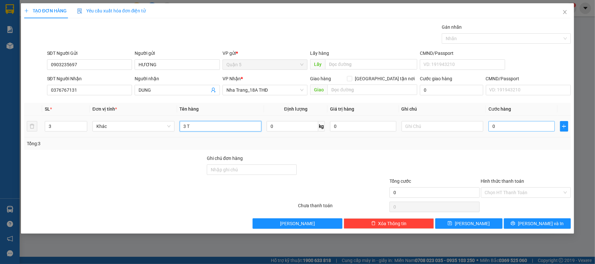
type input "3 T"
type input "9"
type input "90"
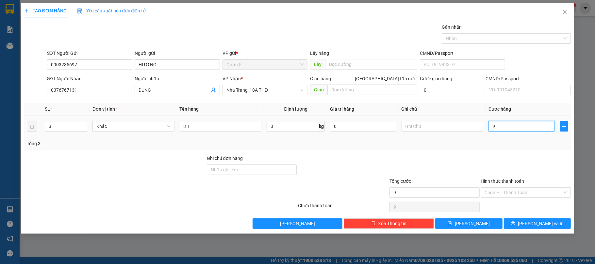
type input "90"
type input "90.000"
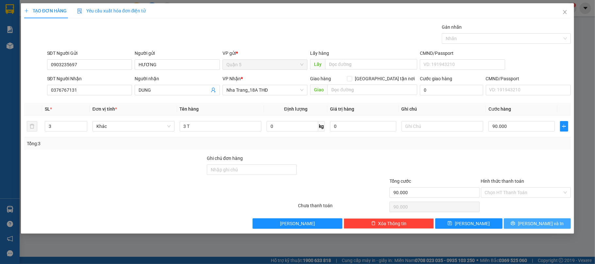
click at [522, 224] on button "[PERSON_NAME] và In" at bounding box center [537, 224] width 67 height 10
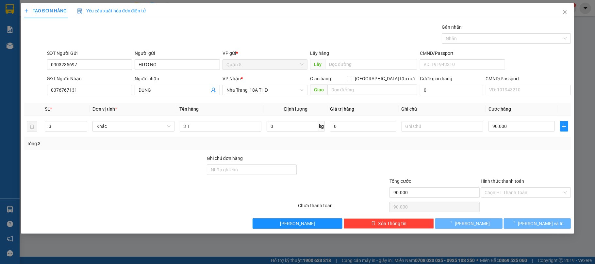
click at [508, 240] on div "TẠO ĐƠN HÀNG Yêu cầu xuất hóa đơn điện tử Transit Pickup Surcharge Ids Transit …" at bounding box center [297, 132] width 595 height 264
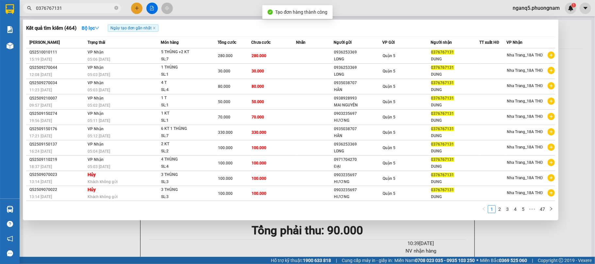
click at [496, 251] on div at bounding box center [297, 132] width 595 height 264
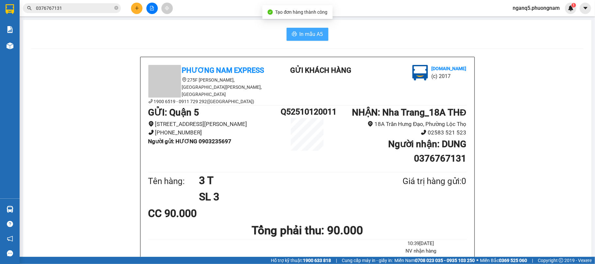
click at [304, 30] on span "In mẫu A5" at bounding box center [312, 34] width 24 height 8
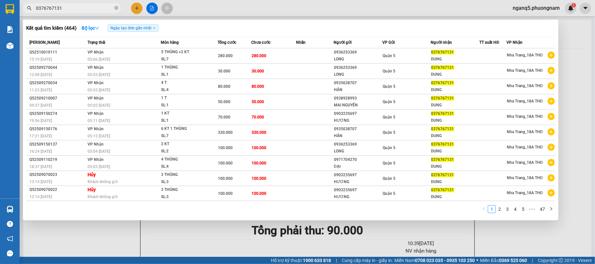
click at [88, 8] on input "0376767131" at bounding box center [74, 8] width 77 height 7
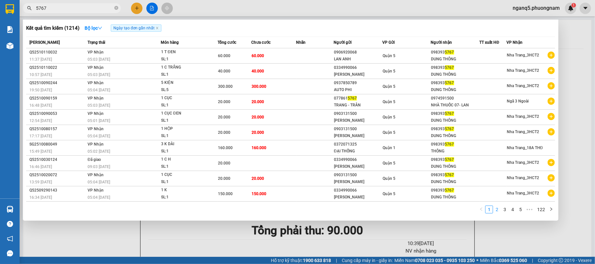
type input "5767"
click at [499, 211] on link "2" at bounding box center [497, 209] width 7 height 7
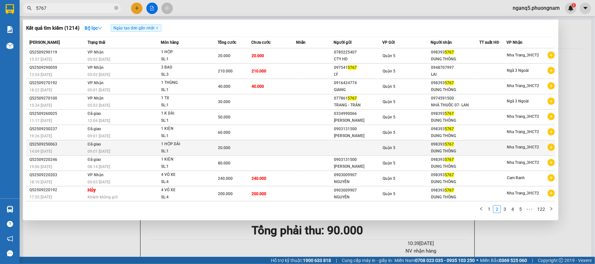
click at [551, 146] on icon "plus-circle" at bounding box center [551, 147] width 7 height 7
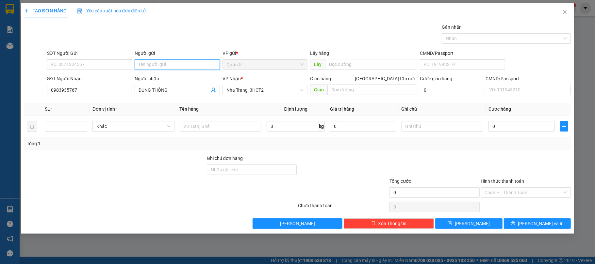
click at [173, 68] on input "Người gửi" at bounding box center [177, 64] width 85 height 10
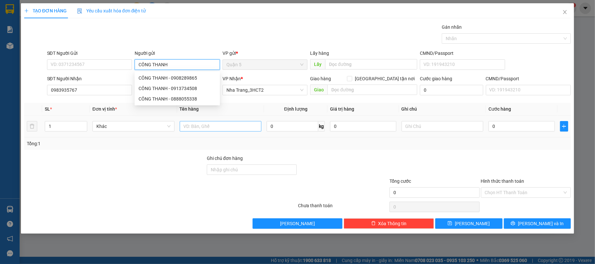
type input "CÔNG THANH"
click at [233, 127] on input "text" at bounding box center [221, 126] width 82 height 10
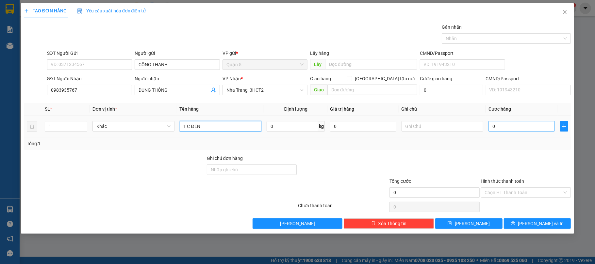
type input "1 C ĐEN"
click at [513, 123] on input "0" at bounding box center [522, 126] width 66 height 10
type input "2"
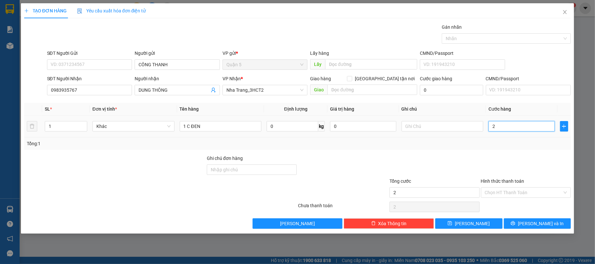
type input "20"
type input "20.000"
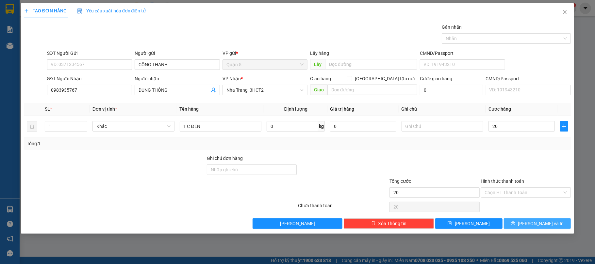
type input "20.000"
click at [538, 229] on button "[PERSON_NAME] và In" at bounding box center [537, 224] width 67 height 10
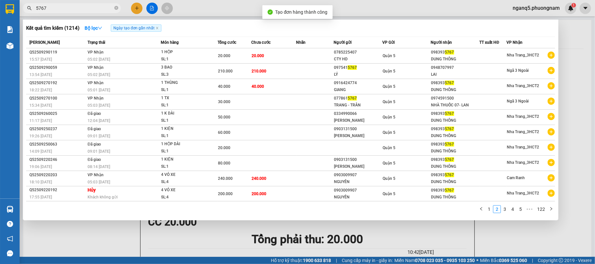
click at [538, 245] on div at bounding box center [297, 132] width 595 height 264
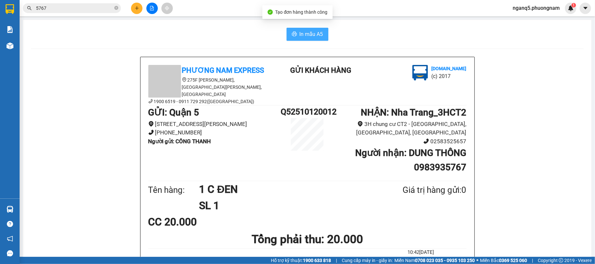
click at [316, 36] on span "In mẫu A5" at bounding box center [312, 34] width 24 height 8
click at [287, 28] on button "In mẫu A5" at bounding box center [308, 34] width 42 height 13
click at [84, 10] on input "5767" at bounding box center [74, 8] width 77 height 7
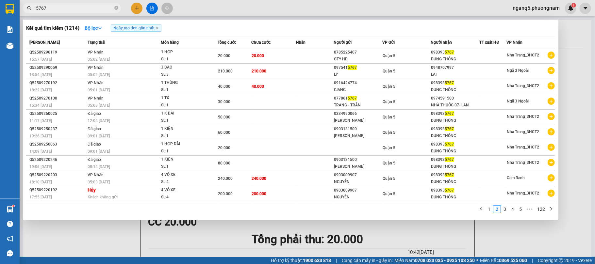
click at [84, 10] on input "5767" at bounding box center [74, 8] width 77 height 7
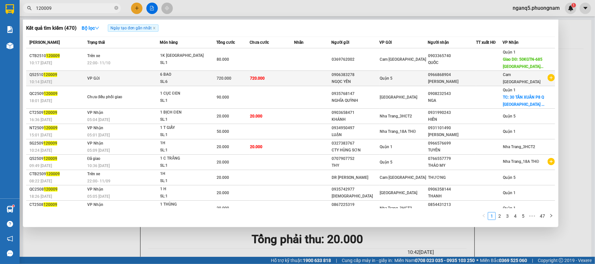
type input "120009"
click at [534, 78] on div "Cam [GEOGRAPHIC_DATA]" at bounding box center [529, 78] width 52 height 14
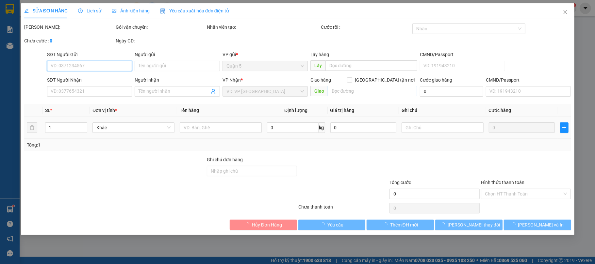
type input "0906383278"
type input "NGỌC YẾN"
type input "0966868904"
type input "QUỲNH THƯ"
type input "720.000"
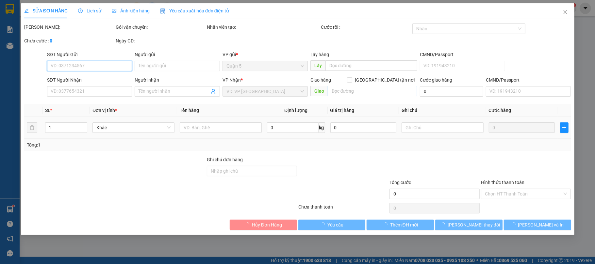
type input "720.000"
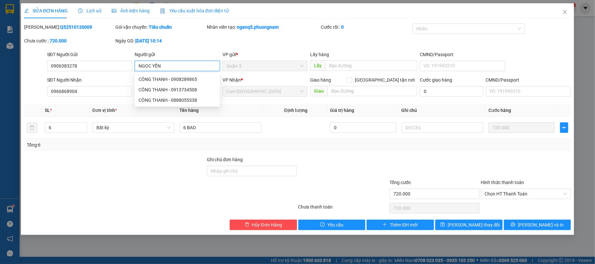
drag, startPoint x: 170, startPoint y: 66, endPoint x: 153, endPoint y: 67, distance: 17.4
click at [153, 67] on input "NGỌC YẾN" at bounding box center [177, 66] width 85 height 10
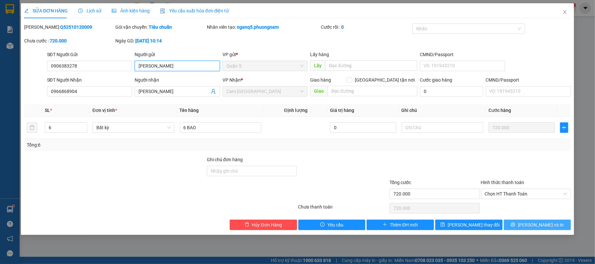
type input "[PERSON_NAME]"
click at [516, 227] on icon "printer" at bounding box center [513, 225] width 5 height 5
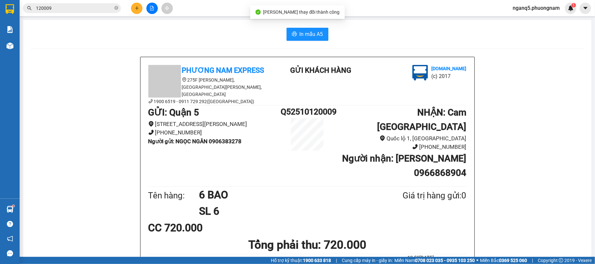
click at [433, 262] on li "NV nhận hàng" at bounding box center [420, 266] width 91 height 8
click at [318, 30] on span "In mẫu A5" at bounding box center [312, 34] width 24 height 8
click at [83, 8] on input "120009" at bounding box center [74, 8] width 77 height 7
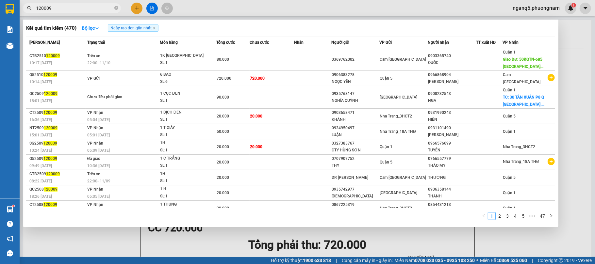
click at [83, 8] on input "120009" at bounding box center [74, 8] width 77 height 7
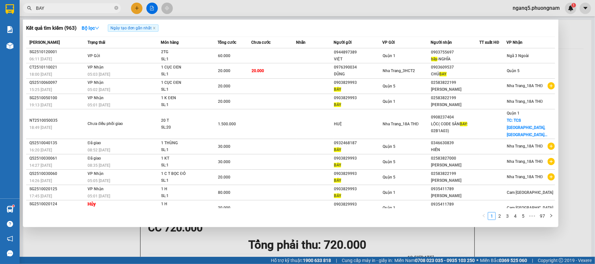
click at [58, 7] on input "BAY" at bounding box center [74, 8] width 77 height 7
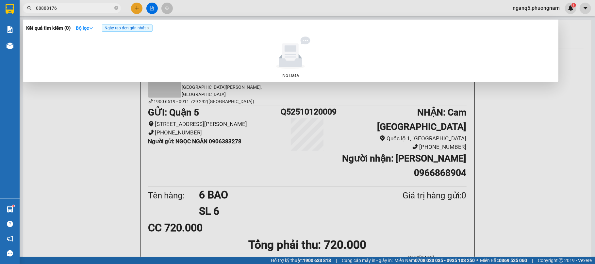
drag, startPoint x: 41, startPoint y: 7, endPoint x: 50, endPoint y: -4, distance: 13.7
click at [50, 0] on html "Kết quả tìm kiếm ( 0 ) Bộ lọc Ngày tạo đơn gần nhất No Data 08888176 nganq5.phu…" at bounding box center [297, 132] width 595 height 264
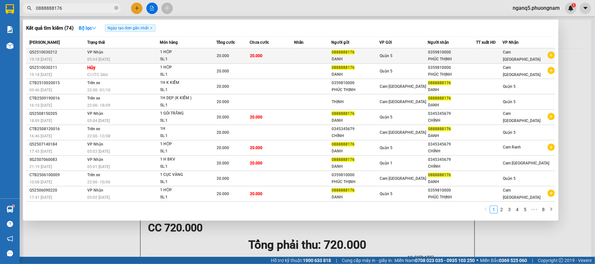
type input "0888888176"
click at [550, 56] on icon "plus-circle" at bounding box center [551, 55] width 7 height 7
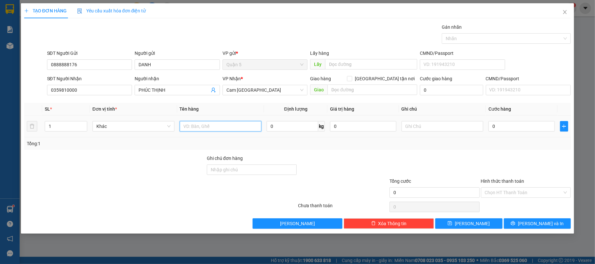
click at [212, 124] on input "text" at bounding box center [221, 126] width 82 height 10
type input "1 H DẸP"
click at [519, 130] on input "0" at bounding box center [522, 126] width 66 height 10
type input "2"
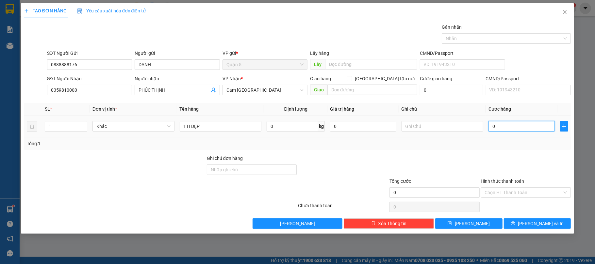
type input "2"
type input "20"
type input "20.000"
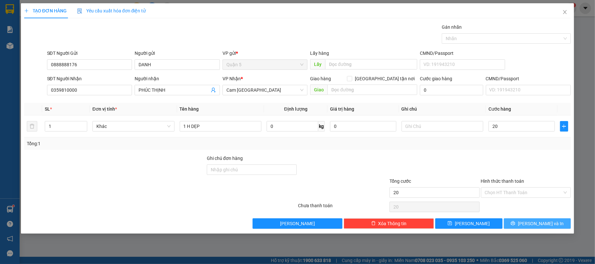
type input "20.000"
click at [516, 223] on icon "printer" at bounding box center [513, 224] width 4 height 4
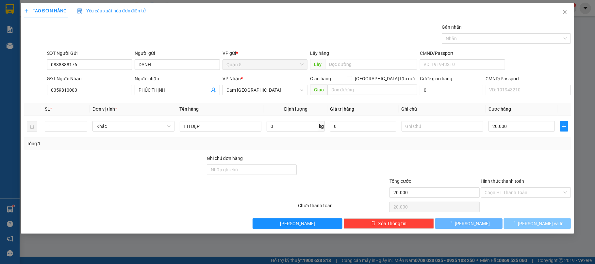
click at [513, 245] on div at bounding box center [297, 132] width 595 height 264
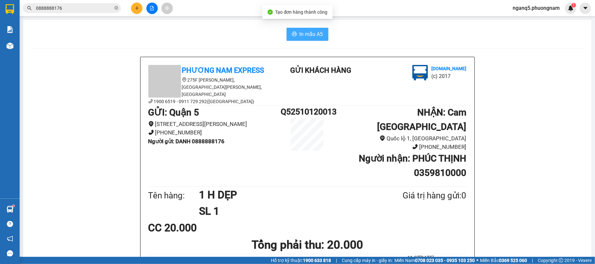
click at [303, 37] on span "In mẫu A5" at bounding box center [312, 34] width 24 height 8
click at [416, 134] on li "Quốc lộ 1, [GEOGRAPHIC_DATA]" at bounding box center [400, 138] width 133 height 9
click at [110, 3] on span "0888888176" at bounding box center [72, 8] width 98 height 10
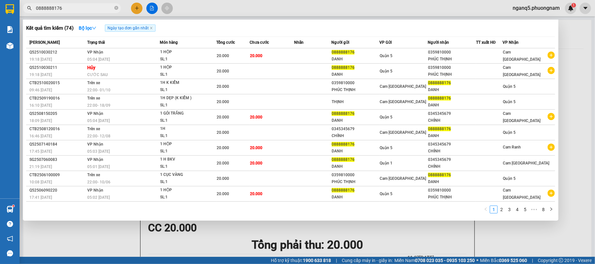
click at [103, 7] on input "0888888176" at bounding box center [74, 8] width 77 height 7
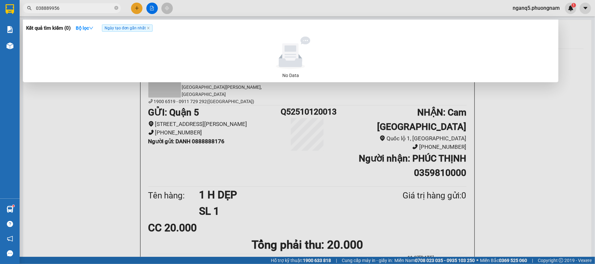
click at [51, 8] on input "038889956" at bounding box center [74, 8] width 77 height 7
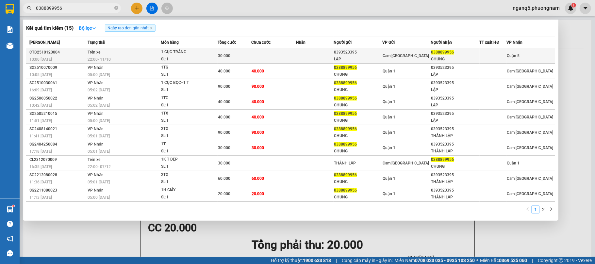
type input "0388899956"
click at [445, 57] on div "CHUNG" at bounding box center [455, 59] width 48 height 7
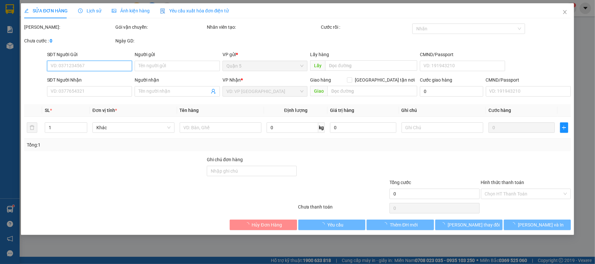
type input "0393523395"
type input "LẬP"
type input "0388899956"
type input "CHUNG"
type input "30.000"
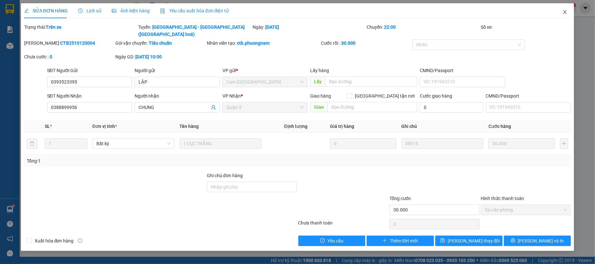
drag, startPoint x: 561, startPoint y: 12, endPoint x: 528, endPoint y: 13, distance: 33.0
click at [561, 13] on span "Close" at bounding box center [565, 12] width 18 height 18
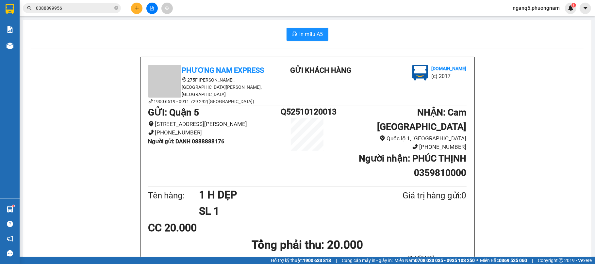
drag, startPoint x: 65, startPoint y: 16, endPoint x: 71, endPoint y: 7, distance: 10.9
click at [65, 16] on div "Kết quả tìm kiếm ( 15 ) Bộ lọc Ngày tạo đơn gần nhất Mã ĐH Trạng thái Món hàng …" at bounding box center [297, 8] width 595 height 16
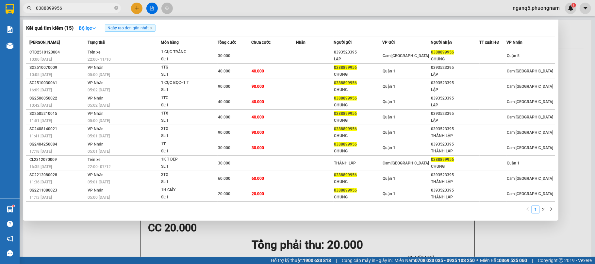
click at [72, 6] on input "0388899956" at bounding box center [74, 8] width 77 height 7
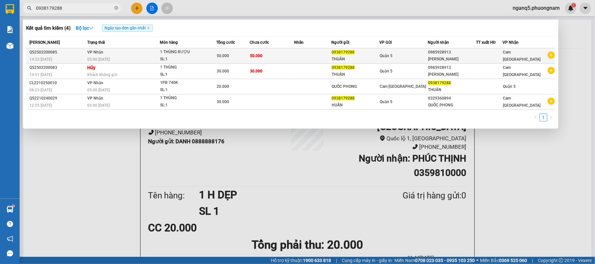
type input "0938179288"
click at [550, 56] on icon "plus-circle" at bounding box center [551, 55] width 7 height 7
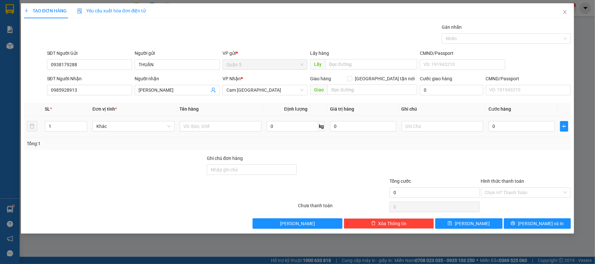
drag, startPoint x: 55, startPoint y: 127, endPoint x: 0, endPoint y: 127, distance: 55.2
click at [0, 127] on div "TẠO ĐƠN HÀNG Yêu cầu xuất hóa đơn điện tử Transit Pickup Surcharge Ids Transit …" at bounding box center [297, 132] width 595 height 264
type input "2"
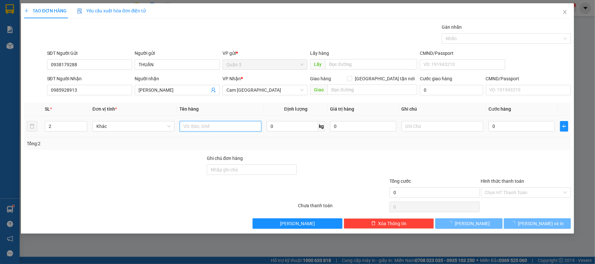
click at [234, 128] on input "text" at bounding box center [221, 126] width 82 height 10
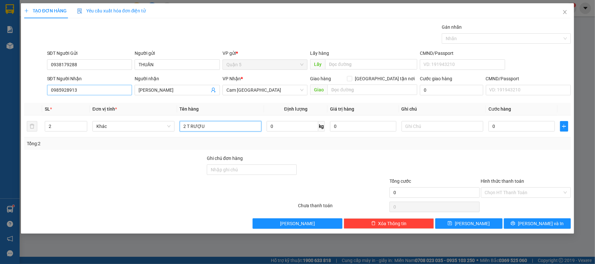
type input "2 T RƯỢU"
click at [67, 87] on input "0985928913" at bounding box center [89, 90] width 85 height 10
type input "0905919179"
click at [173, 89] on input "THU NGÂN- MINH GIÁM" at bounding box center [174, 90] width 71 height 7
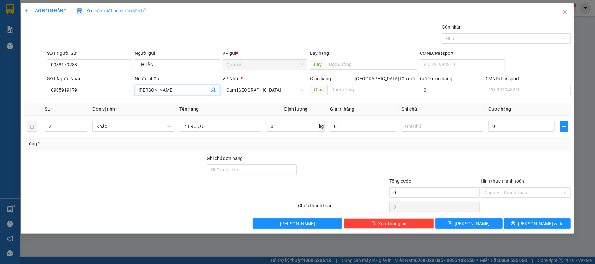
click at [173, 89] on input "THU NGÂN- MINH GIÁM" at bounding box center [174, 90] width 71 height 7
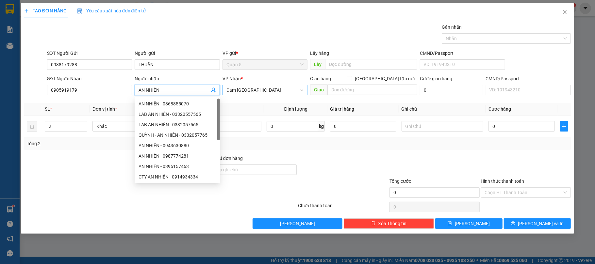
click at [270, 92] on span "Cam [GEOGRAPHIC_DATA]" at bounding box center [265, 90] width 77 height 10
type input "AN NHIÊN"
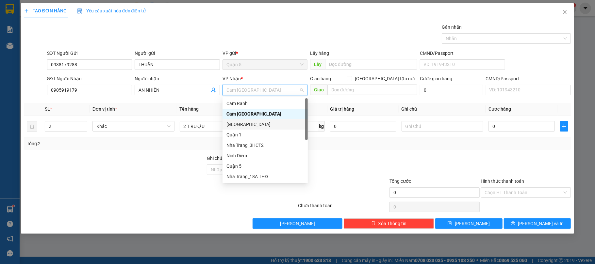
click at [244, 121] on div "[GEOGRAPHIC_DATA]" at bounding box center [265, 124] width 77 height 7
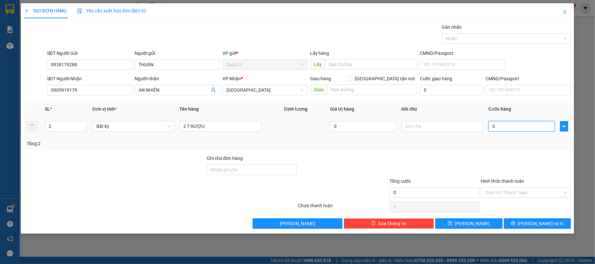
click at [499, 129] on input "0" at bounding box center [522, 126] width 66 height 10
click at [432, 128] on input "text" at bounding box center [443, 126] width 82 height 10
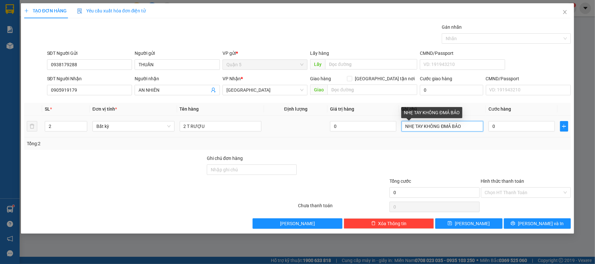
click at [452, 125] on input "NHẸ TAY KHÔNG ĐMẢ BẢO" at bounding box center [443, 126] width 82 height 10
click at [449, 128] on input "NHẸ TAY KHÔNG ĐMẢ BẢO" at bounding box center [443, 126] width 82 height 10
type input "NHẸ TAY KHÔNG ĐẢM BẢO"
click at [512, 118] on td "0" at bounding box center [521, 127] width 71 height 22
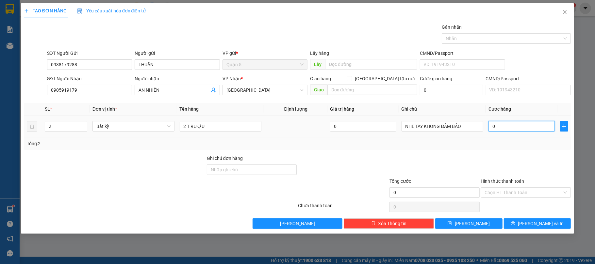
click at [513, 127] on input "0" at bounding box center [522, 126] width 66 height 10
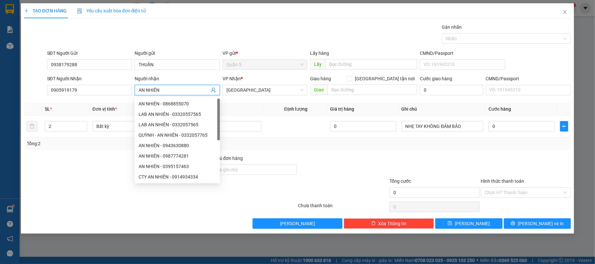
drag, startPoint x: 179, startPoint y: 88, endPoint x: 0, endPoint y: 91, distance: 179.5
click at [0, 91] on div "TẠO ĐƠN HÀNG Yêu cầu xuất hóa đơn điện tử Transit Pickup Surcharge Ids Transit …" at bounding box center [297, 132] width 595 height 264
type input "THIỆN"
click at [519, 131] on input "0" at bounding box center [522, 126] width 66 height 10
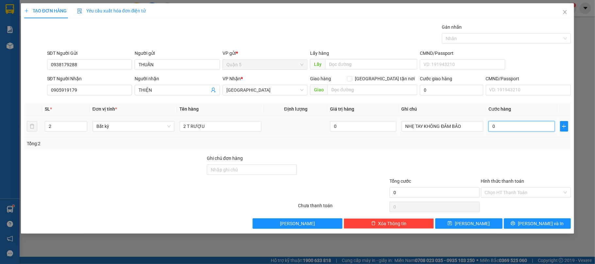
type input "1"
type input "10"
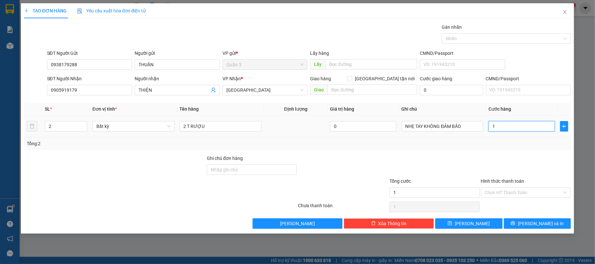
type input "10"
type input "100"
type input "100.000"
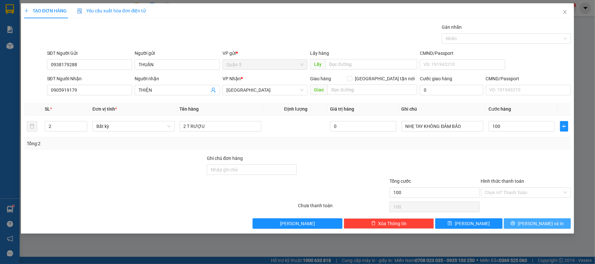
type input "100.000"
drag, startPoint x: 537, startPoint y: 226, endPoint x: 540, endPoint y: 221, distance: 5.9
click at [538, 225] on div "TẠO ĐƠN HÀNG Yêu cầu xuất hóa đơn điện tử Transit Pickup Surcharge Ids Transit …" at bounding box center [298, 118] width 554 height 231
click at [540, 221] on span "Lưu và In" at bounding box center [541, 223] width 46 height 7
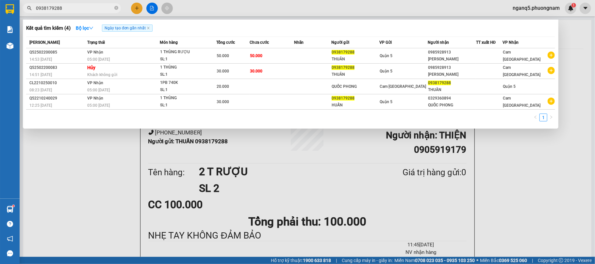
drag, startPoint x: 520, startPoint y: 249, endPoint x: 487, endPoint y: 222, distance: 42.6
click at [520, 248] on div at bounding box center [297, 132] width 595 height 264
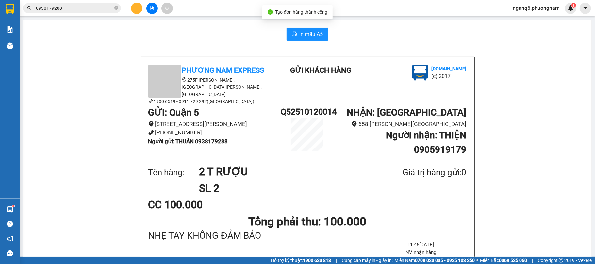
click at [310, 35] on span "In mẫu A5" at bounding box center [312, 34] width 24 height 8
click at [68, 11] on input "0938179288" at bounding box center [74, 8] width 77 height 7
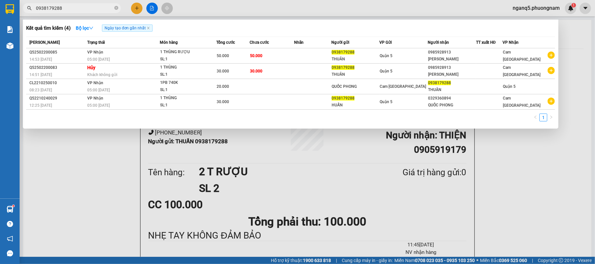
click at [68, 11] on input "0938179288" at bounding box center [74, 8] width 77 height 7
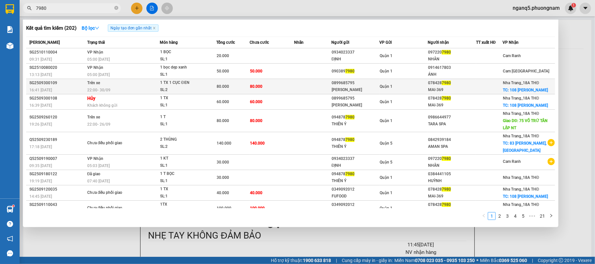
type input "7980"
click at [469, 83] on div "078428 7980" at bounding box center [452, 83] width 48 height 7
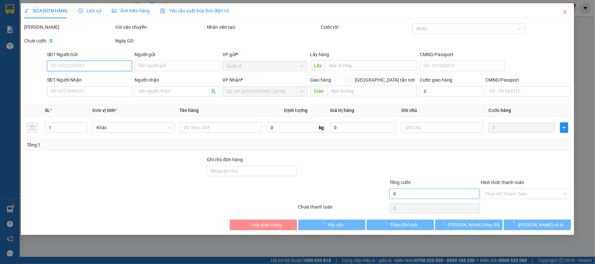
type input "0899685795"
type input "[PERSON_NAME]"
type input "0784287980"
type input "MAI-369"
checkbox input "true"
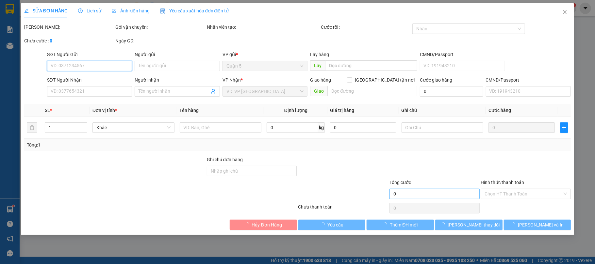
type input "108 NGUYỄN THIEN THUẬT"
type input "80.000"
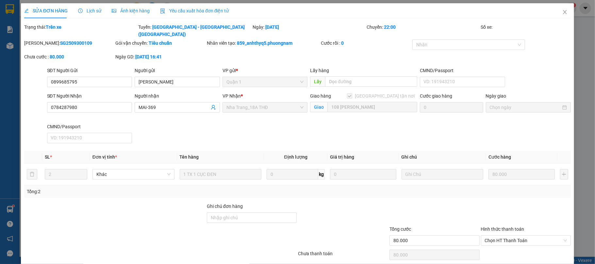
drag, startPoint x: 405, startPoint y: 227, endPoint x: 403, endPoint y: 240, distance: 13.2
click at [405, 229] on div "Tổng cước" at bounding box center [435, 231] width 90 height 10
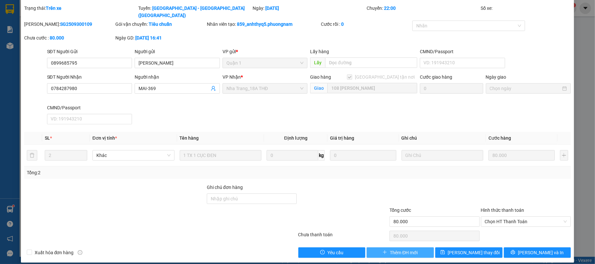
click at [400, 249] on span "Thêm ĐH mới" at bounding box center [404, 252] width 28 height 7
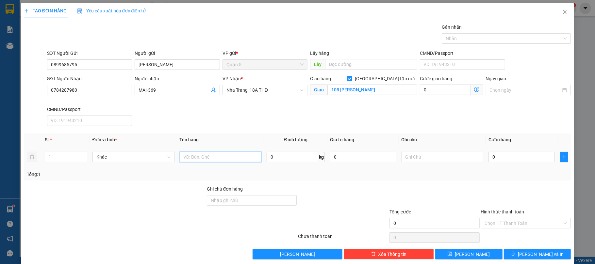
click at [213, 157] on input "text" at bounding box center [221, 157] width 82 height 10
type input "1 TX"
click at [499, 156] on input "0" at bounding box center [522, 157] width 66 height 10
type input "8"
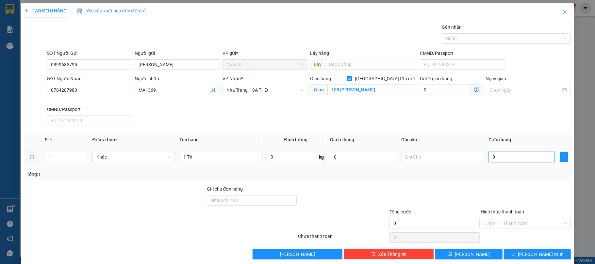
type input "8"
type input "80"
type input "80.000"
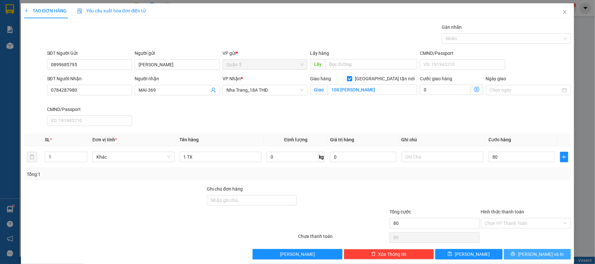
type input "80.000"
click at [527, 257] on span "Lưu và In" at bounding box center [541, 254] width 46 height 7
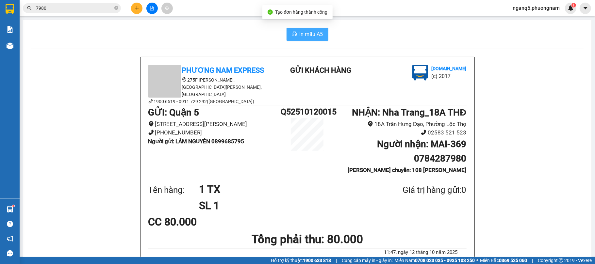
click at [312, 31] on span "In mẫu A5" at bounding box center [312, 34] width 24 height 8
click at [86, 10] on input "7980" at bounding box center [74, 8] width 77 height 7
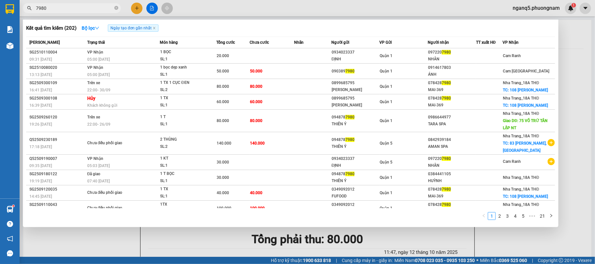
drag, startPoint x: 86, startPoint y: 10, endPoint x: 595, endPoint y: 53, distance: 511.1
click at [91, 8] on input "7980" at bounding box center [74, 8] width 77 height 7
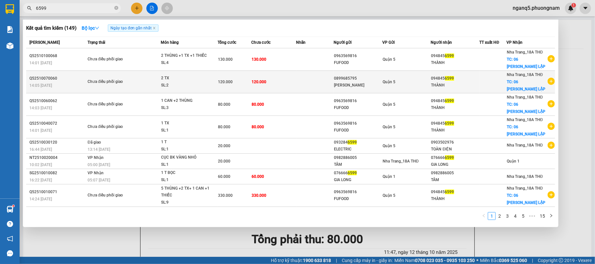
type input "6599"
click at [548, 82] on icon "plus-circle" at bounding box center [551, 81] width 7 height 7
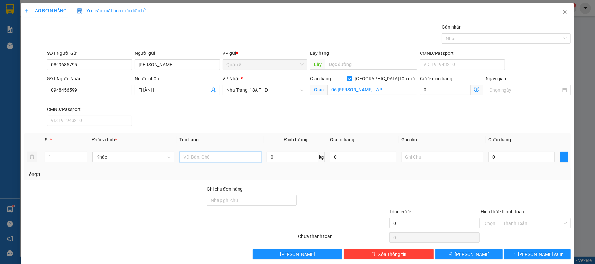
click at [210, 157] on input "text" at bounding box center [221, 157] width 82 height 10
type input "1 TX"
click at [515, 162] on input "0" at bounding box center [522, 157] width 66 height 10
type input "8"
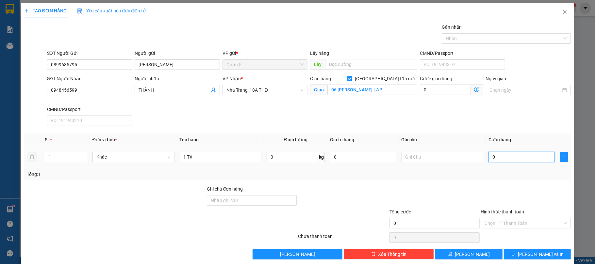
type input "8"
type input "80"
type input "80.000"
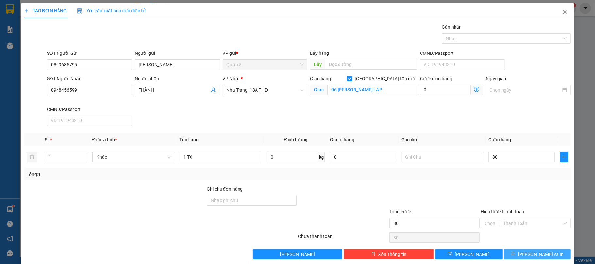
type input "80.000"
click at [515, 260] on button "Lưu và In" at bounding box center [537, 254] width 67 height 10
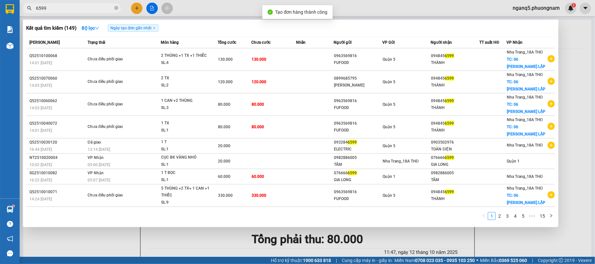
drag, startPoint x: 349, startPoint y: 241, endPoint x: 326, endPoint y: 219, distance: 31.7
click at [347, 240] on div at bounding box center [297, 132] width 595 height 264
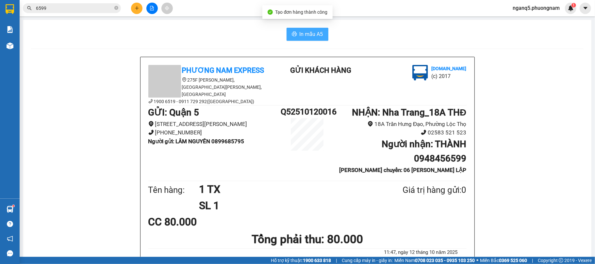
drag, startPoint x: 314, startPoint y: 33, endPoint x: 320, endPoint y: 33, distance: 5.9
click at [316, 33] on span "In mẫu A5" at bounding box center [312, 34] width 24 height 8
click at [375, 173] on div "Phương Nam Express 275F Phạm Ngũ Lão, Phường Phạm Ngũ Lão, Quận 1, TP Hồ Chí Mi…" at bounding box center [308, 202] width 334 height 290
click at [399, 214] on div "CC 80.000" at bounding box center [307, 222] width 318 height 16
click at [78, 12] on span "6599" at bounding box center [72, 8] width 98 height 10
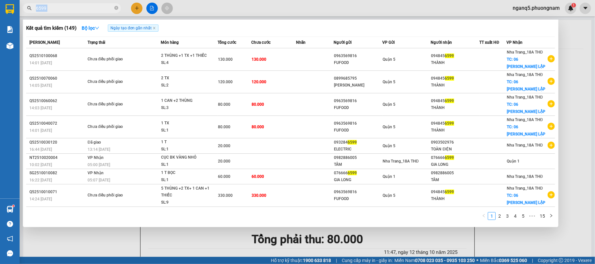
drag, startPoint x: 78, startPoint y: 12, endPoint x: 82, endPoint y: 11, distance: 3.4
click at [79, 12] on span "6599" at bounding box center [72, 8] width 98 height 10
click at [85, 9] on input "6599" at bounding box center [74, 8] width 77 height 7
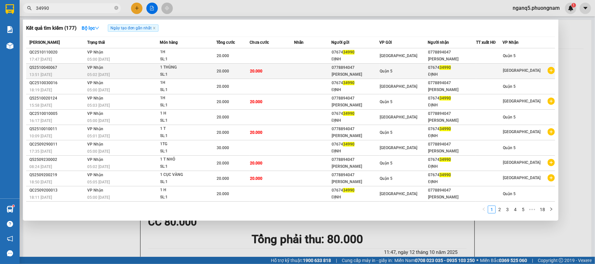
type input "34990"
click at [552, 72] on icon "plus-circle" at bounding box center [551, 70] width 7 height 7
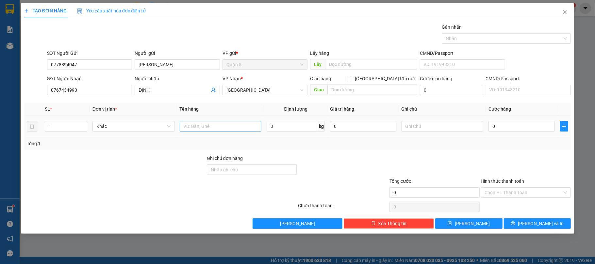
drag, startPoint x: 203, startPoint y: 135, endPoint x: 207, endPoint y: 128, distance: 7.9
click at [207, 129] on td at bounding box center [220, 127] width 87 height 22
click at [207, 128] on input "text" at bounding box center [221, 126] width 82 height 10
type input "1 H"
drag, startPoint x: 532, startPoint y: 121, endPoint x: 528, endPoint y: 126, distance: 6.3
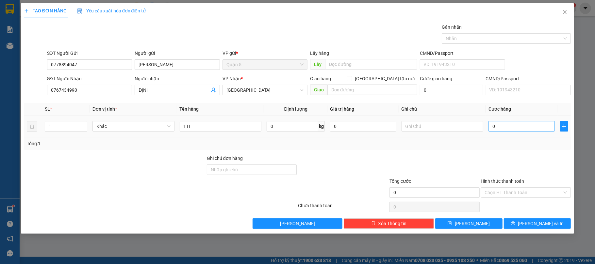
click at [530, 124] on div "0" at bounding box center [522, 126] width 66 height 13
click at [526, 131] on input "0" at bounding box center [522, 126] width 66 height 10
type input "2"
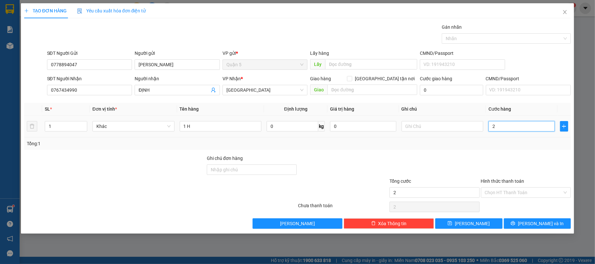
type input "20"
type input "20.000"
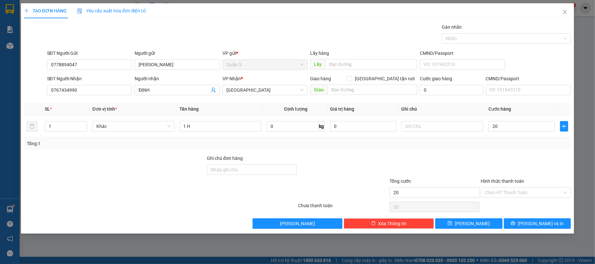
type input "20.000"
click at [556, 218] on div "Transit Pickup Surcharge Ids Transit Deliver Surcharge Ids Transit Deliver Surc…" at bounding box center [297, 127] width 547 height 206
click at [550, 227] on span "Lưu và In" at bounding box center [541, 223] width 46 height 7
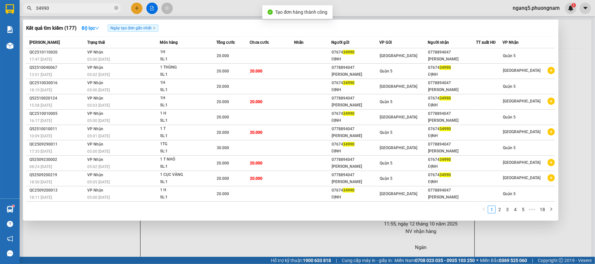
drag, startPoint x: 535, startPoint y: 242, endPoint x: 405, endPoint y: 126, distance: 174.1
click at [535, 241] on div at bounding box center [297, 132] width 595 height 264
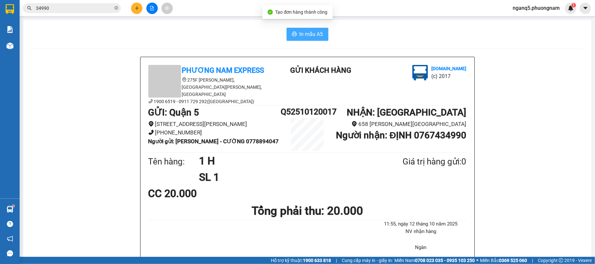
click at [301, 38] on span "In mẫu A5" at bounding box center [312, 34] width 24 height 8
click at [459, 130] on b "Người nhận : ĐỊNH 0767434990" at bounding box center [401, 135] width 130 height 11
click at [93, 11] on span "34990" at bounding box center [72, 8] width 98 height 10
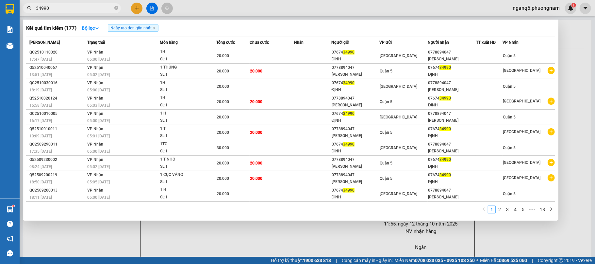
click at [93, 10] on input "34990" at bounding box center [74, 8] width 77 height 7
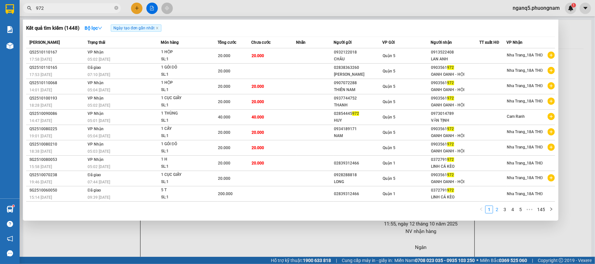
type input "972"
click at [496, 208] on link "2" at bounding box center [497, 209] width 7 height 7
click at [506, 206] on link "3" at bounding box center [504, 209] width 7 height 7
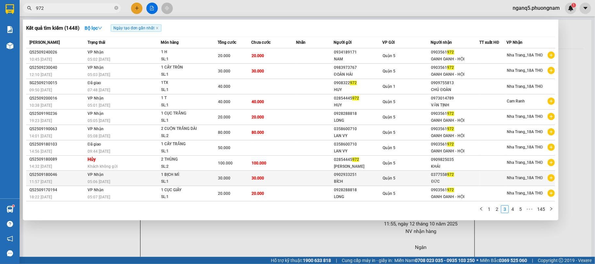
click at [550, 178] on icon "plus-circle" at bounding box center [551, 178] width 7 height 7
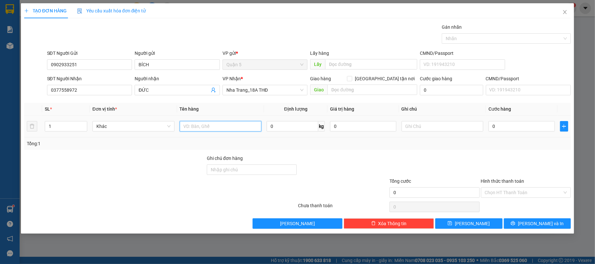
click at [229, 129] on input "text" at bounding box center [221, 126] width 82 height 10
type input "1 BỊCH MÌ"
click at [522, 128] on input "0" at bounding box center [522, 126] width 66 height 10
type input "3"
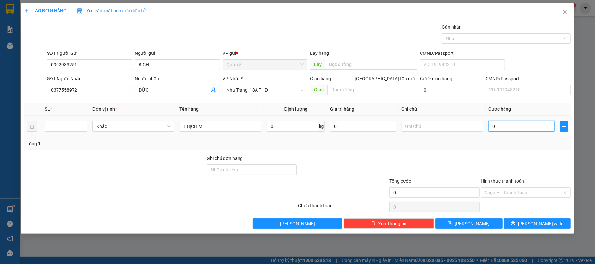
type input "3"
type input "30"
type input "30.000"
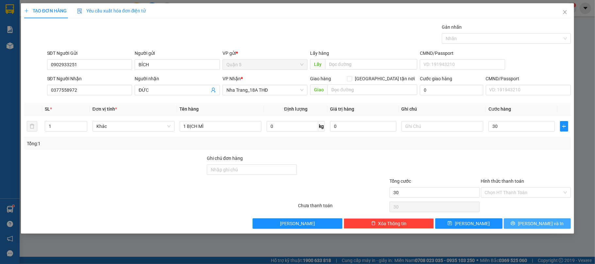
type input "30.000"
click at [543, 226] on span "Lưu và In" at bounding box center [541, 223] width 46 height 7
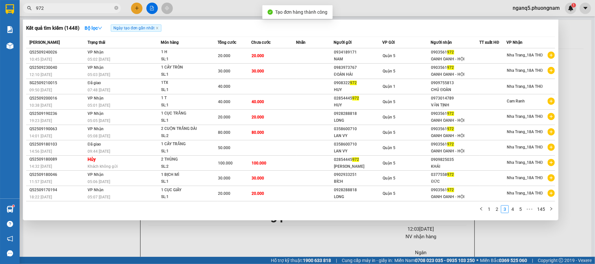
drag, startPoint x: 527, startPoint y: 236, endPoint x: 426, endPoint y: 180, distance: 115.0
click at [524, 236] on div at bounding box center [297, 132] width 595 height 264
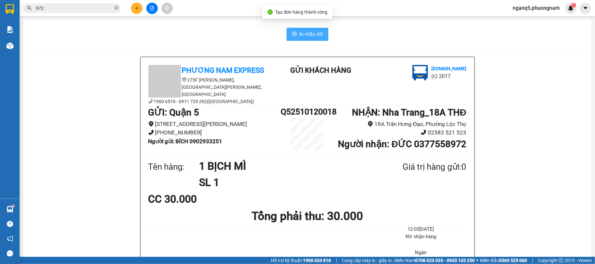
click at [292, 35] on icon "printer" at bounding box center [294, 34] width 5 height 5
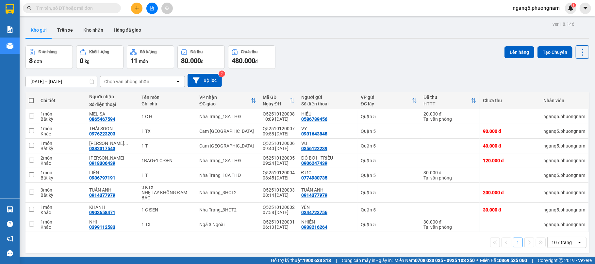
click at [101, 15] on div "Kết quả tìm kiếm ( 0 ) Bộ lọc Ngày tạo đơn gần nhất No Data nganq5.phuongnam 1" at bounding box center [297, 8] width 595 height 16
click at [105, 3] on span at bounding box center [72, 8] width 98 height 10
click at [101, 6] on input "text" at bounding box center [74, 8] width 77 height 7
paste input "0966868904"
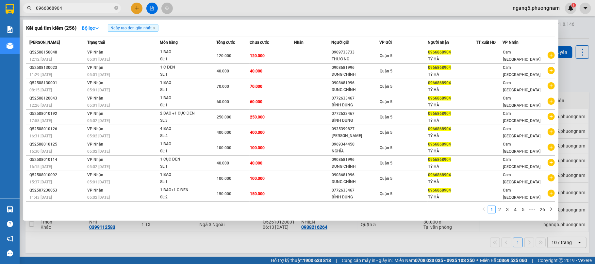
type input "0966868904"
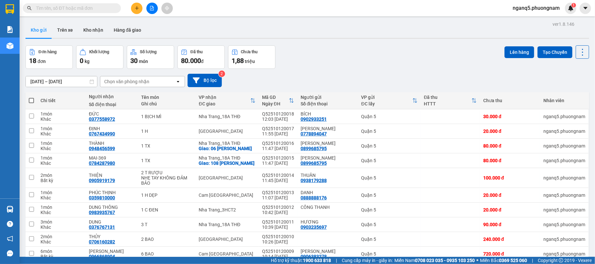
click at [63, 7] on input "text" at bounding box center [74, 8] width 77 height 7
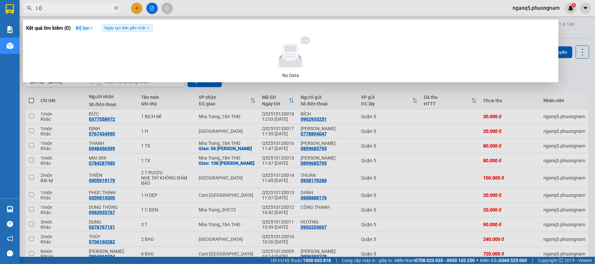
type input "LỘC"
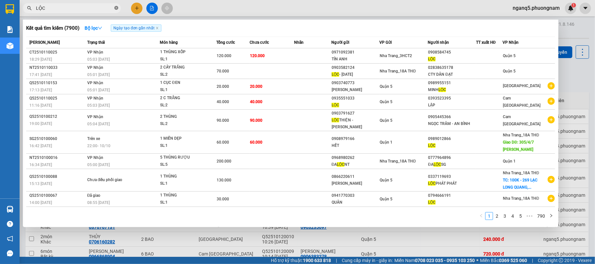
click at [116, 8] on icon "close-circle" at bounding box center [116, 8] width 4 height 4
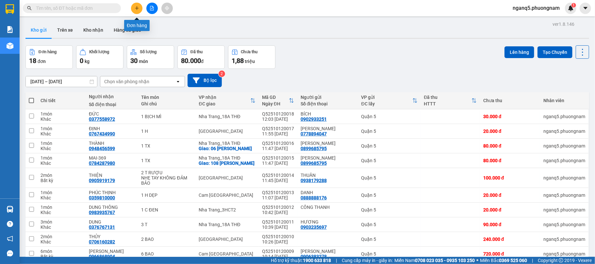
click at [137, 7] on icon "plus" at bounding box center [137, 8] width 5 height 5
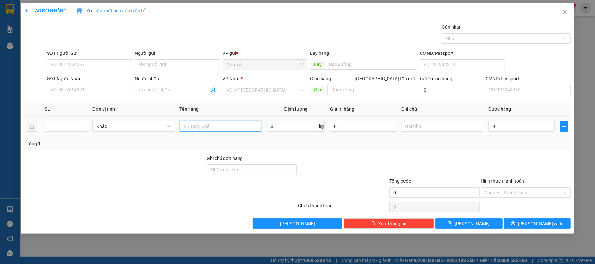
click at [195, 130] on input "text" at bounding box center [221, 126] width 82 height 10
type input "1 THÙNG TRẮNG"
type input "3"
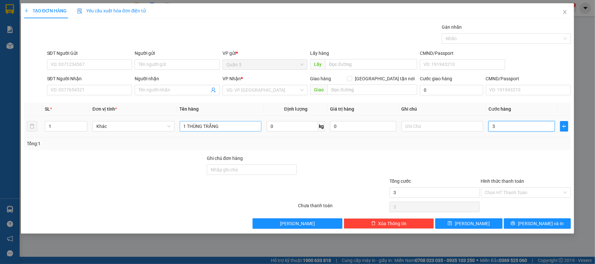
type input "30"
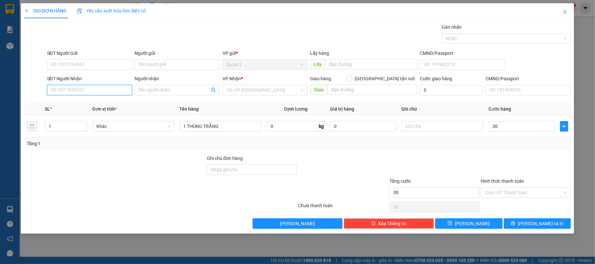
type input "30.000"
click at [102, 93] on input "SĐT Người Nhận" at bounding box center [89, 90] width 85 height 10
drag, startPoint x: 71, startPoint y: 106, endPoint x: 72, endPoint y: 90, distance: 16.4
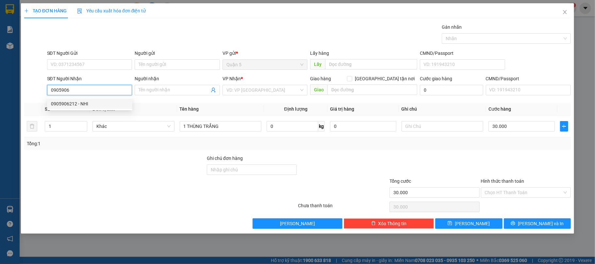
click at [71, 104] on div "0905906212 - NHI" at bounding box center [89, 103] width 77 height 7
type input "0905906212"
type input "NHI"
type input "0905906212"
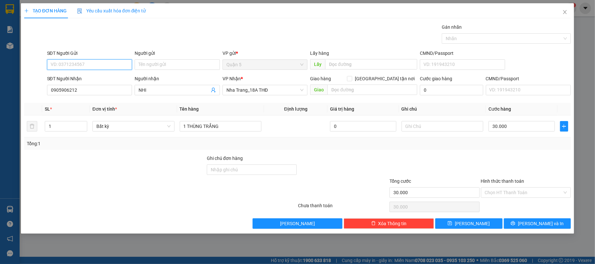
click at [86, 70] on input "SĐT Người Gửi" at bounding box center [89, 64] width 85 height 10
click at [75, 76] on div "0834521864 - TÈO" at bounding box center [89, 78] width 77 height 7
type input "0834521864"
type input "TÈO"
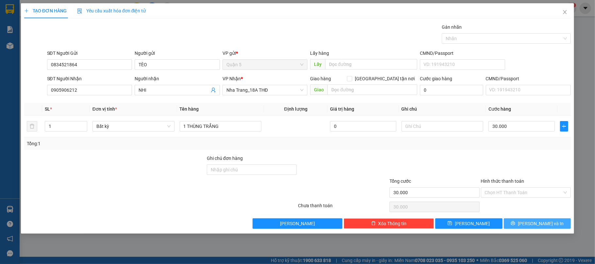
drag, startPoint x: 539, startPoint y: 226, endPoint x: 348, endPoint y: 147, distance: 206.1
click at [538, 225] on span "[PERSON_NAME] và In" at bounding box center [541, 223] width 46 height 7
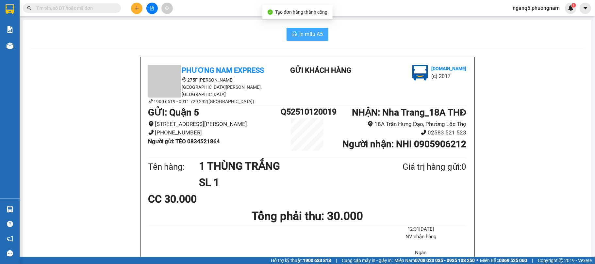
click at [293, 32] on icon "printer" at bounding box center [294, 33] width 5 height 5
drag, startPoint x: 76, startPoint y: 14, endPoint x: 89, endPoint y: 14, distance: 13.1
click at [76, 14] on div "Kết quả tìm kiếm ( 7900 ) Bộ lọc Ngày tạo đơn gần nhất Mã ĐH Trạng thái Món hàn…" at bounding box center [297, 8] width 595 height 16
click at [133, 10] on button at bounding box center [136, 8] width 11 height 11
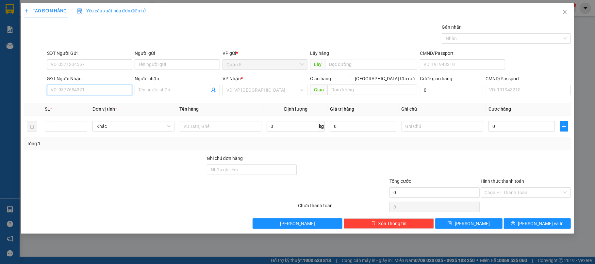
click at [110, 91] on input "SĐT Người Nhận" at bounding box center [89, 90] width 85 height 10
click at [92, 63] on input "SĐT Người Gửi" at bounding box center [89, 64] width 85 height 10
click at [86, 95] on input "SĐT Người Nhận" at bounding box center [89, 90] width 85 height 10
drag, startPoint x: 79, startPoint y: 105, endPoint x: 87, endPoint y: 91, distance: 16.8
click at [80, 103] on div "0975422833 - NGÀ" at bounding box center [89, 103] width 77 height 7
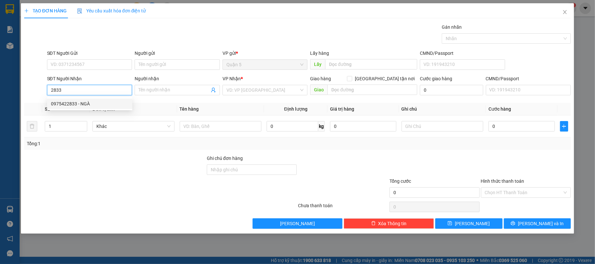
type input "0975422833"
type input "NGÀ"
type input "0975422833"
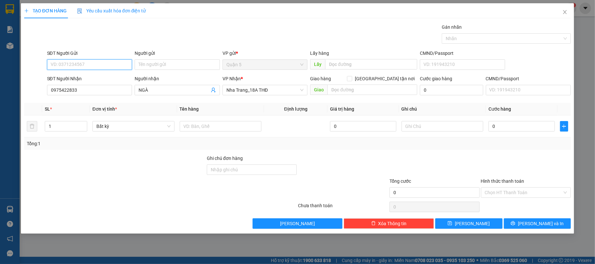
click at [94, 67] on input "SĐT Người Gửi" at bounding box center [89, 64] width 85 height 10
drag, startPoint x: 98, startPoint y: 79, endPoint x: 143, endPoint y: 94, distance: 47.7
click at [100, 80] on div "0948868681 - LÊ HƯNG" at bounding box center [89, 78] width 77 height 7
type input "0948868681"
type input "[PERSON_NAME]"
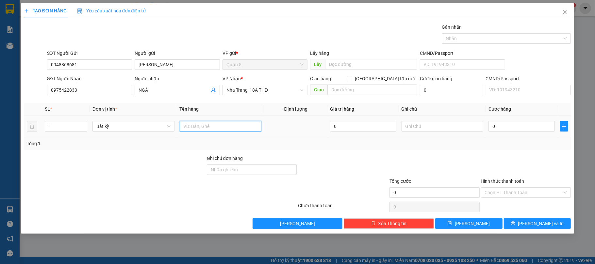
click at [214, 123] on input "text" at bounding box center [221, 126] width 82 height 10
type input "1 BAO"
type input "1"
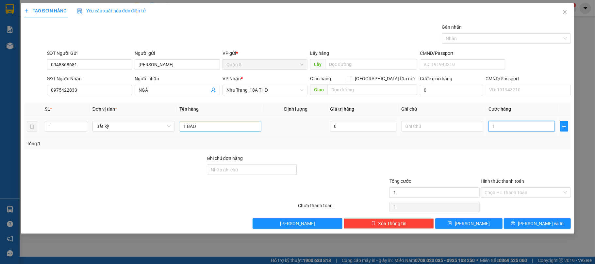
type input "16"
type input "160"
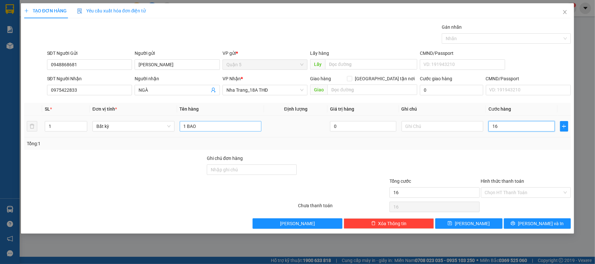
type input "160"
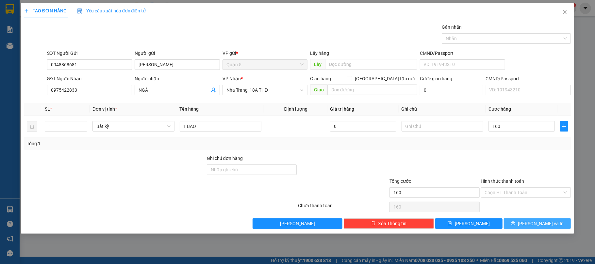
type input "160.000"
click at [545, 229] on button "[PERSON_NAME] và In" at bounding box center [537, 224] width 67 height 10
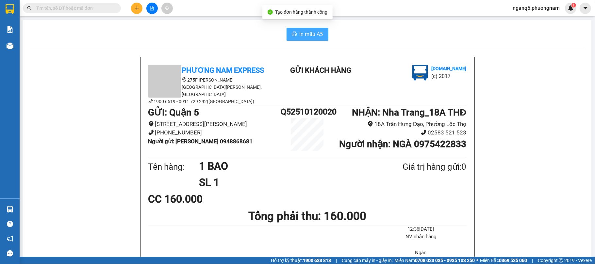
click at [308, 32] on span "In mẫu A5" at bounding box center [312, 34] width 24 height 8
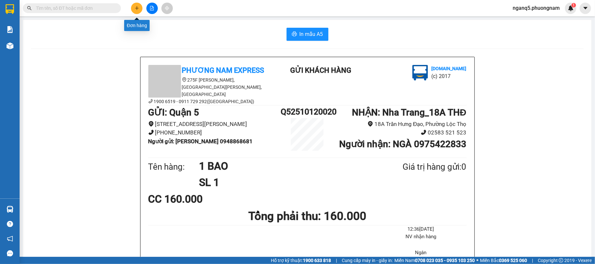
click at [140, 4] on button at bounding box center [136, 8] width 11 height 11
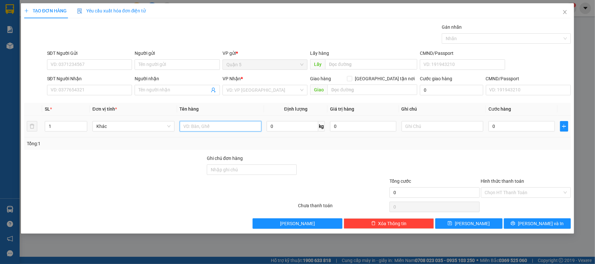
click at [214, 128] on input "text" at bounding box center [221, 126] width 82 height 10
type input "1 CỤC ĐEN"
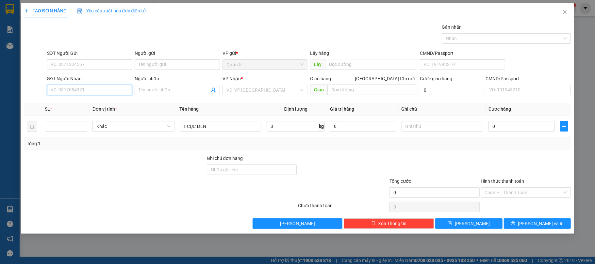
click at [73, 86] on input "SĐT Người Nhận" at bounding box center [89, 90] width 85 height 10
click at [77, 103] on div "0969667679 - TIỀN - DUNG THÔNG" at bounding box center [89, 103] width 77 height 7
type input "0969667679"
type input "TIỀN - DUNG THÔNG"
type input "0969667679"
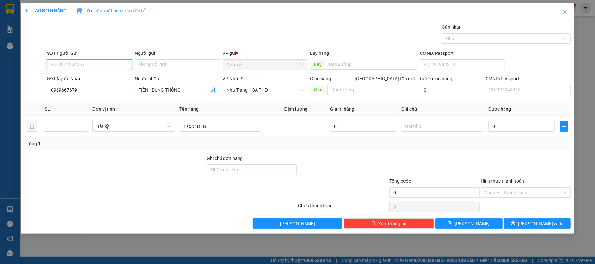
click at [87, 63] on input "SĐT Người Gửi" at bounding box center [89, 64] width 85 height 10
drag, startPoint x: 95, startPoint y: 77, endPoint x: 116, endPoint y: 81, distance: 20.7
click at [97, 77] on div "0926076461 - ĐĂNG MẪN" at bounding box center [89, 78] width 77 height 7
type input "0926076461"
type input "ĐĂNG MẪN"
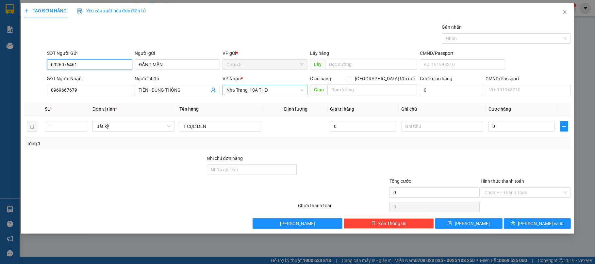
click at [260, 91] on span "Nha Trang_18A THĐ" at bounding box center [265, 90] width 77 height 10
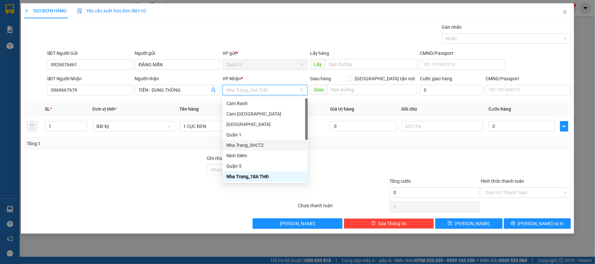
click at [249, 145] on div "Nha Trang_3HCT2" at bounding box center [265, 145] width 77 height 7
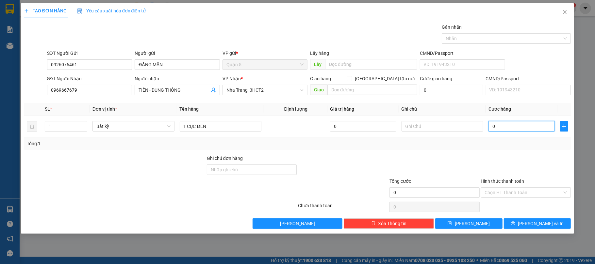
type input "5"
type input "50"
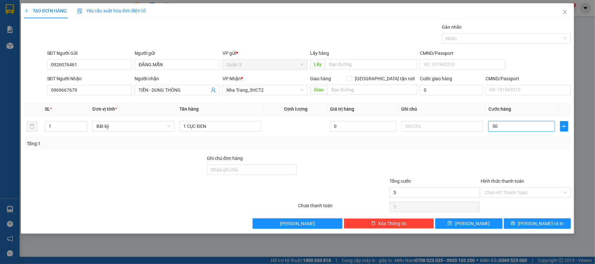
type input "50"
type input "50.000"
click at [551, 226] on button "[PERSON_NAME] và In" at bounding box center [537, 224] width 67 height 10
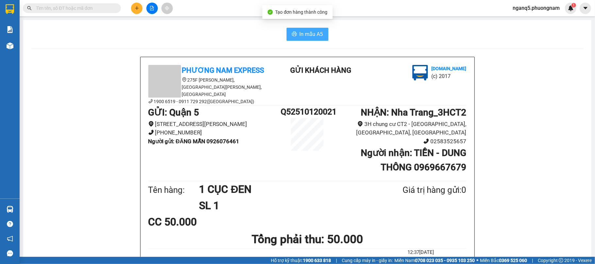
click at [317, 34] on span "In mẫu A5" at bounding box center [312, 34] width 24 height 8
click at [87, 7] on input "text" at bounding box center [74, 8] width 77 height 7
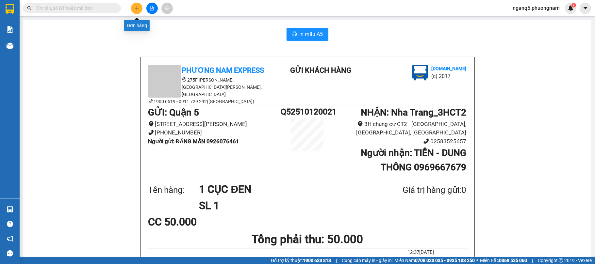
click at [136, 7] on icon "plus" at bounding box center [137, 8] width 5 height 5
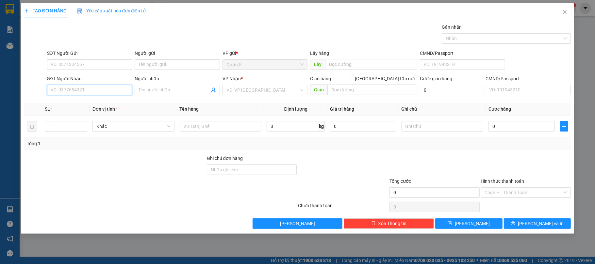
click at [83, 88] on input "SĐT Người Nhận" at bounding box center [89, 90] width 85 height 10
drag, startPoint x: 54, startPoint y: 102, endPoint x: 65, endPoint y: 91, distance: 15.5
click at [57, 101] on div "0828547925 - TRANG" at bounding box center [89, 103] width 77 height 7
type input "0828547925"
type input "TRANG"
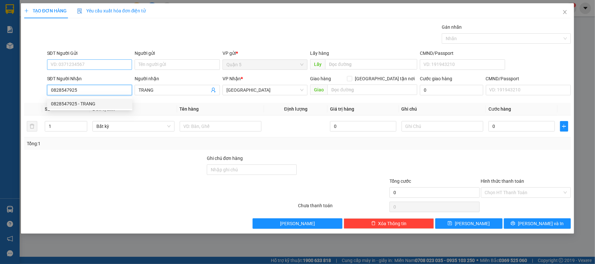
type input "0828547925"
click at [72, 61] on input "SĐT Người Gửi" at bounding box center [89, 64] width 85 height 10
click at [69, 65] on input "SĐT Người Gửi" at bounding box center [89, 64] width 85 height 10
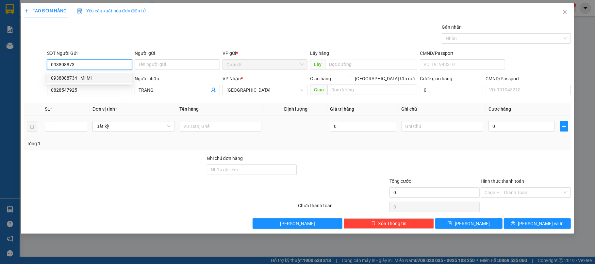
drag, startPoint x: 80, startPoint y: 81, endPoint x: 228, endPoint y: 134, distance: 156.5
click at [85, 81] on div "0938088734 - MI MI" at bounding box center [89, 78] width 77 height 7
type input "0938088734"
type input "MI MI"
type input "0938088734"
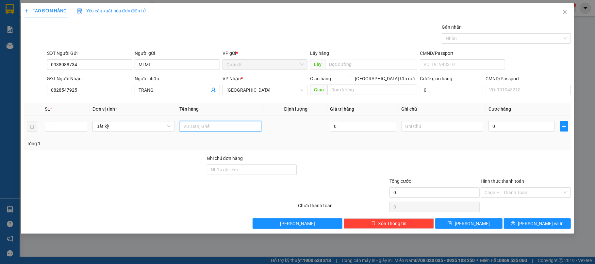
click at [206, 129] on input "text" at bounding box center [221, 126] width 82 height 10
type input "1 CỤC ĐEN"
type input "5"
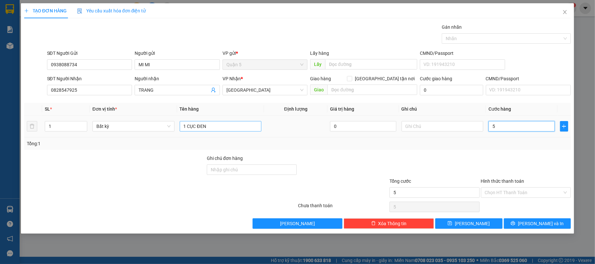
type input "50"
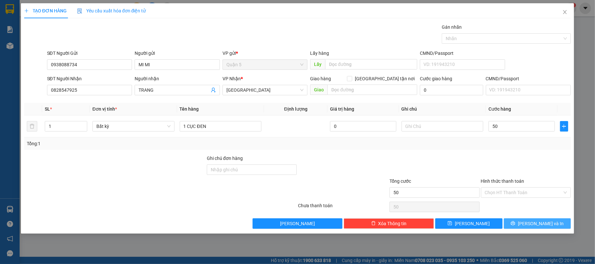
type input "50.000"
click at [537, 223] on span "[PERSON_NAME] và In" at bounding box center [541, 223] width 46 height 7
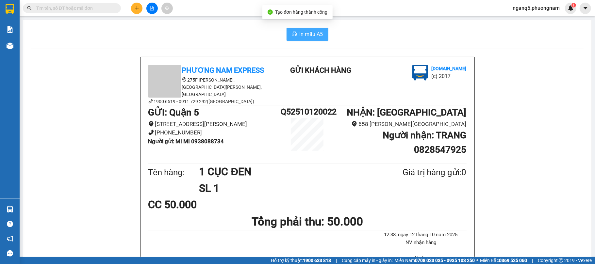
click at [296, 34] on button "In mẫu A5" at bounding box center [308, 34] width 42 height 13
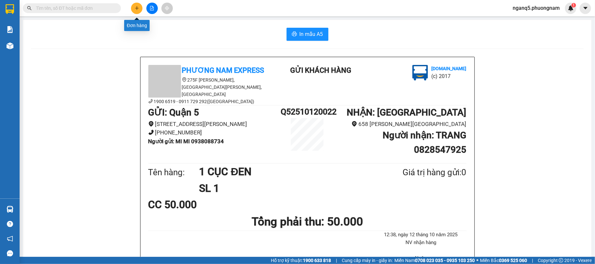
click at [137, 7] on icon "plus" at bounding box center [137, 8] width 5 height 5
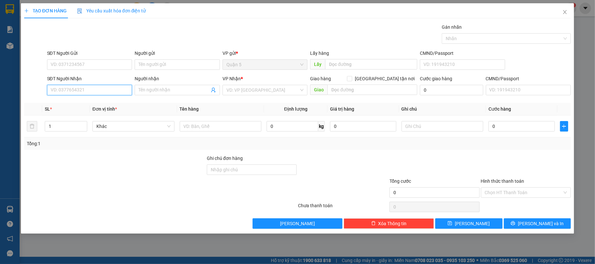
click at [99, 93] on input "SĐT Người Nhận" at bounding box center [89, 90] width 85 height 10
drag, startPoint x: 78, startPoint y: 104, endPoint x: 210, endPoint y: 144, distance: 138.0
click at [88, 104] on div "0766557779 - THẢO MY" at bounding box center [89, 103] width 77 height 7
type input "0766557779"
type input "THẢO MY"
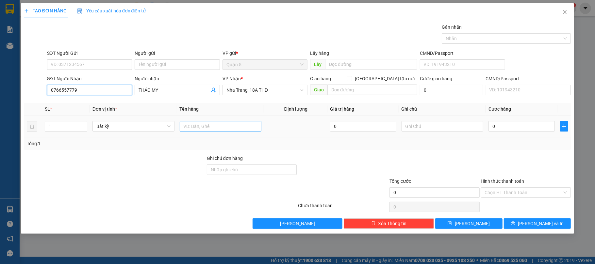
type input "0766557779"
click at [215, 127] on input "text" at bounding box center [221, 126] width 82 height 10
type input "1 CỤC ĐEN"
type input "3"
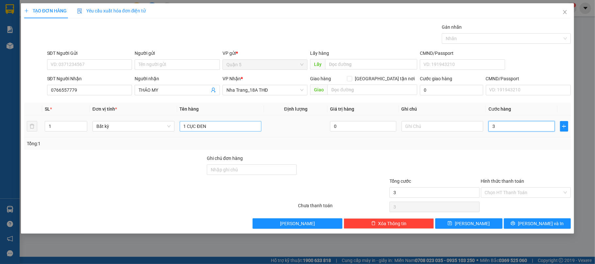
type input "3"
type input "30"
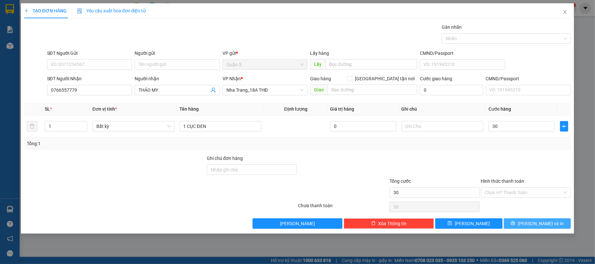
type input "30.000"
click at [535, 223] on span "[PERSON_NAME] và In" at bounding box center [541, 223] width 46 height 7
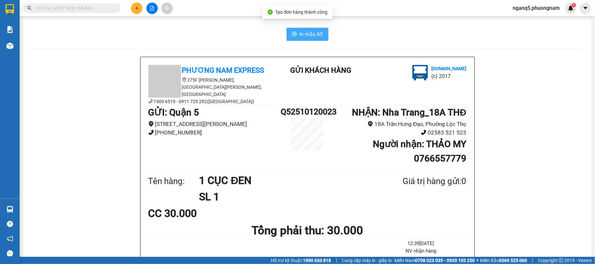
click at [301, 31] on span "In mẫu A5" at bounding box center [312, 34] width 24 height 8
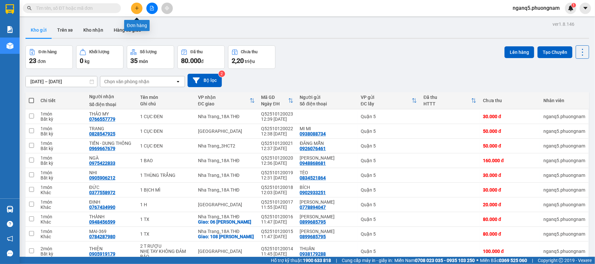
click at [137, 9] on icon "plus" at bounding box center [137, 8] width 5 height 5
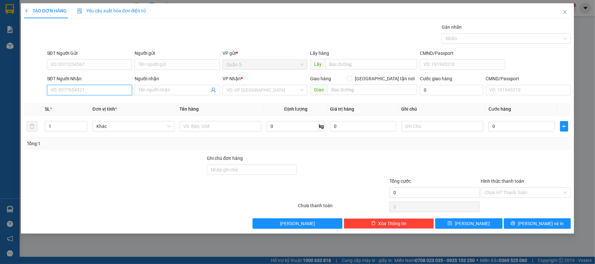
click at [122, 95] on input "SĐT Người Nhận" at bounding box center [89, 90] width 85 height 10
type input "0"
click at [65, 102] on div "0974074006 - [PERSON_NAME]" at bounding box center [89, 103] width 77 height 7
type input "0974074006"
type input "THẢO"
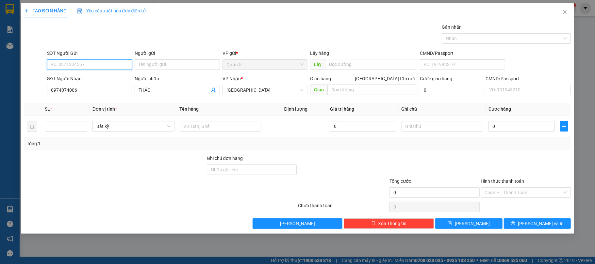
click at [79, 64] on input "SĐT Người Gửi" at bounding box center [89, 64] width 85 height 10
drag, startPoint x: 73, startPoint y: 81, endPoint x: 201, endPoint y: 122, distance: 134.4
click at [77, 80] on div "0938777665 - [GEOGRAPHIC_DATA]" at bounding box center [89, 78] width 77 height 7
type input "0938777665"
type input "ĐỨC"
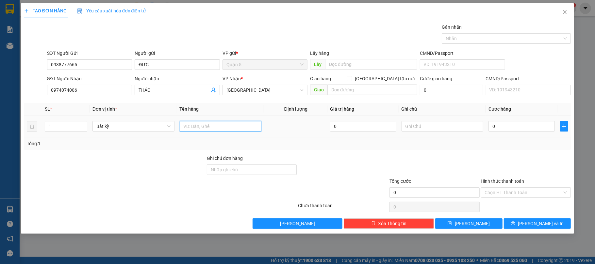
click at [201, 125] on input "text" at bounding box center [221, 126] width 82 height 10
drag, startPoint x: 219, startPoint y: 121, endPoint x: 0, endPoint y: 146, distance: 220.4
click at [0, 157] on div "TẠO ĐƠN HÀNG Yêu cầu xuất hóa đơn điện tử Transit Pickup Surcharge Ids Transit …" at bounding box center [297, 132] width 595 height 264
click at [221, 124] on input "1THUNFG" at bounding box center [221, 126] width 82 height 10
drag, startPoint x: 220, startPoint y: 127, endPoint x: 84, endPoint y: 115, distance: 136.5
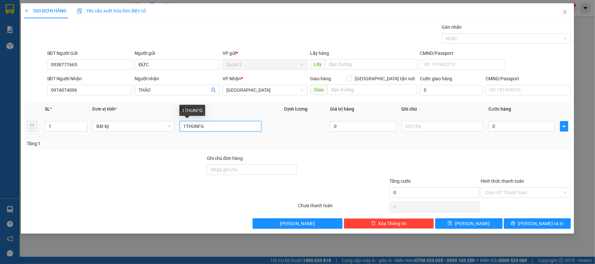
click at [111, 123] on tr "1 Bất kỳ 1THUNFG 0 0" at bounding box center [297, 127] width 547 height 22
type input "1 THÙNG"
type input "4"
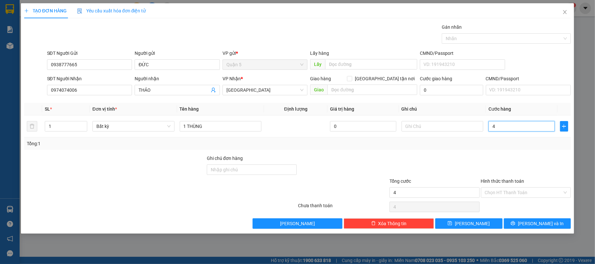
type input "40"
type input "40.000"
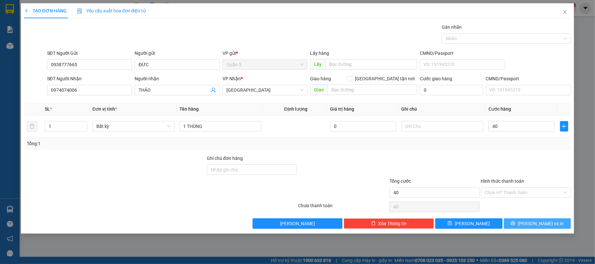
type input "40.000"
click at [531, 222] on button "[PERSON_NAME] và In" at bounding box center [537, 224] width 67 height 10
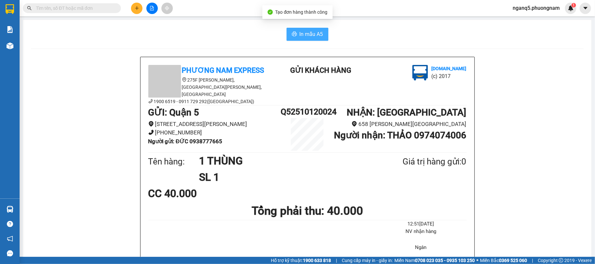
click at [290, 31] on button "In mẫu A5" at bounding box center [308, 34] width 42 height 13
click at [75, 11] on input "text" at bounding box center [74, 8] width 77 height 7
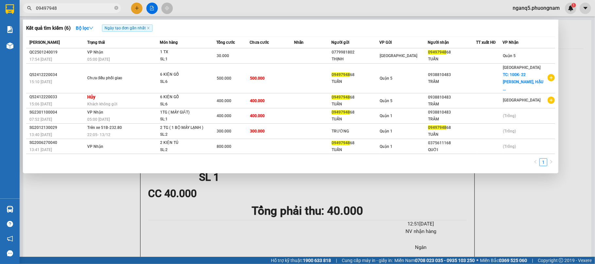
type input "09497948"
click at [511, 185] on div at bounding box center [297, 132] width 595 height 264
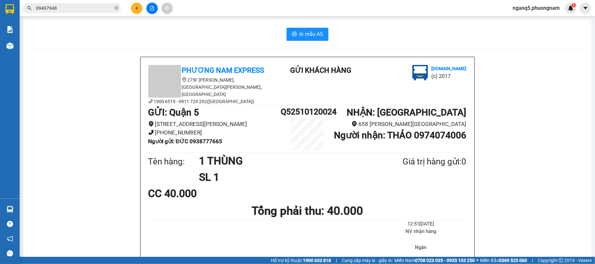
drag, startPoint x: 115, startPoint y: 7, endPoint x: 121, endPoint y: 7, distance: 5.9
click at [118, 7] on icon "close-circle" at bounding box center [116, 8] width 4 height 4
click at [136, 4] on button at bounding box center [136, 8] width 11 height 11
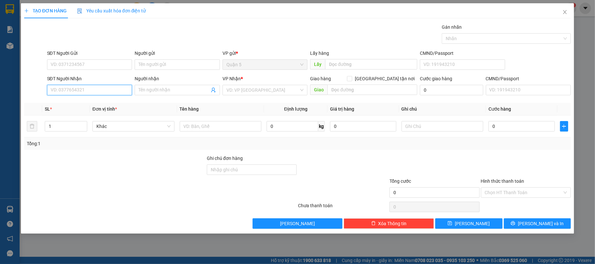
click at [92, 85] on input "SĐT Người Nhận" at bounding box center [89, 90] width 85 height 10
drag, startPoint x: 81, startPoint y: 104, endPoint x: 98, endPoint y: 78, distance: 31.4
click at [81, 103] on div "0906428279 - CƯỜNG" at bounding box center [89, 103] width 77 height 7
type input "0906428279"
type input "CƯỜNG"
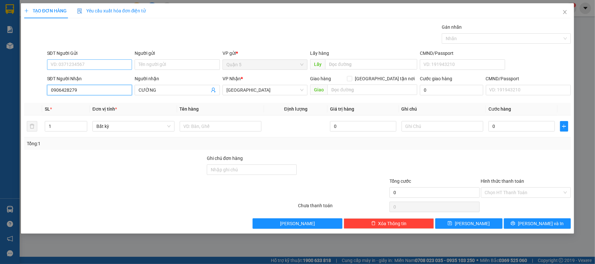
type input "0906428279"
click at [102, 69] on input "SĐT Người Gửi" at bounding box center [89, 64] width 85 height 10
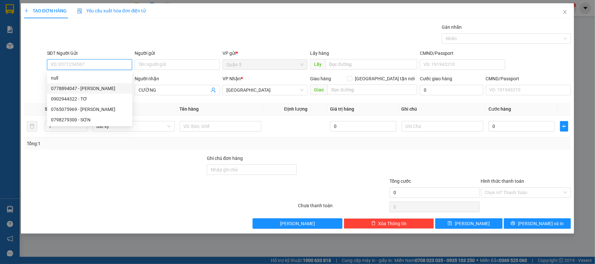
drag, startPoint x: 84, startPoint y: 87, endPoint x: 189, endPoint y: 113, distance: 107.9
click at [87, 86] on div "0778894047 - [PERSON_NAME]" at bounding box center [89, 88] width 77 height 7
type input "0778894047"
type input "[PERSON_NAME]"
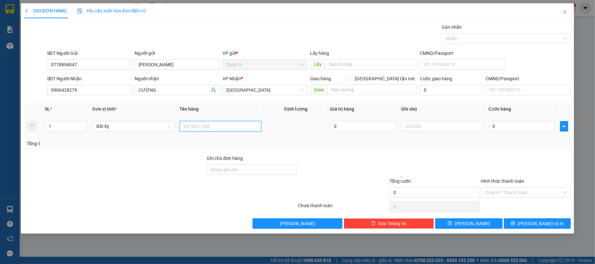
click at [206, 128] on input "text" at bounding box center [221, 126] width 82 height 10
type input "1 HỘP DÀI"
type input "2"
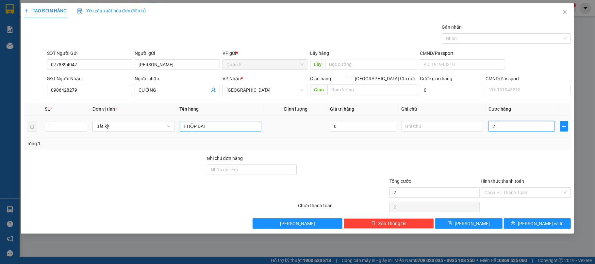
type input "20"
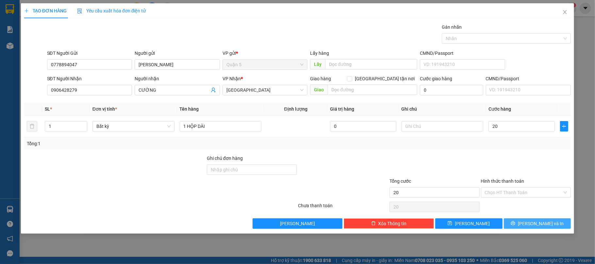
type input "20.000"
click at [516, 223] on button "[PERSON_NAME] và In" at bounding box center [537, 224] width 67 height 10
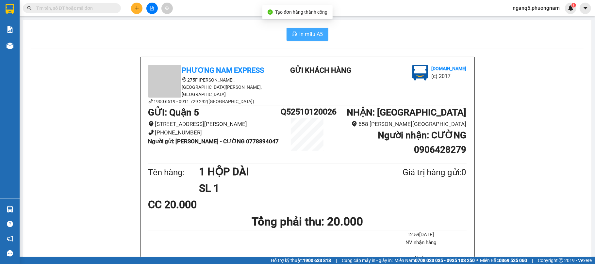
click at [300, 33] on span "In mẫu A5" at bounding box center [312, 34] width 24 height 8
click at [94, 8] on input "text" at bounding box center [74, 8] width 77 height 7
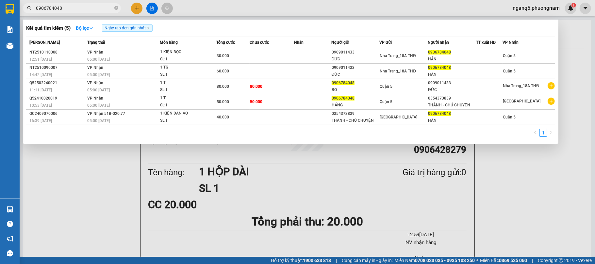
type input "0906784048"
drag, startPoint x: 135, startPoint y: 10, endPoint x: 131, endPoint y: 10, distance: 4.6
click at [131, 10] on div at bounding box center [297, 132] width 595 height 264
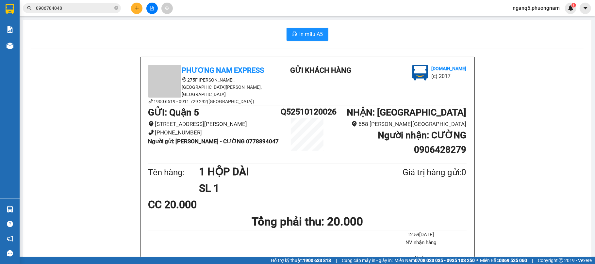
click at [134, 8] on button at bounding box center [136, 8] width 11 height 11
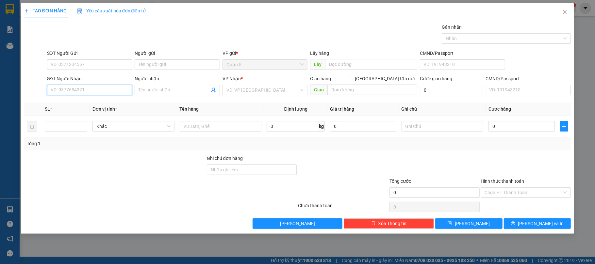
drag, startPoint x: 97, startPoint y: 87, endPoint x: 101, endPoint y: 88, distance: 3.7
click at [101, 88] on input "SĐT Người Nhận" at bounding box center [89, 90] width 85 height 10
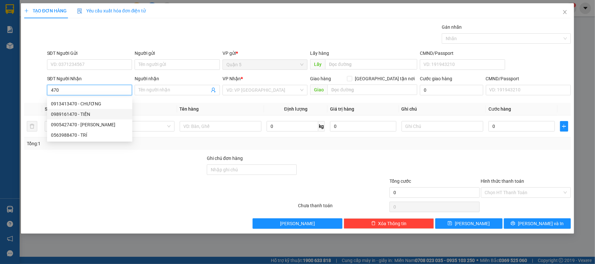
drag, startPoint x: 81, startPoint y: 114, endPoint x: 92, endPoint y: 56, distance: 59.8
click at [82, 114] on div "0989161470 - TIẾN" at bounding box center [89, 114] width 77 height 7
type input "0989161470"
type input "TIẾN"
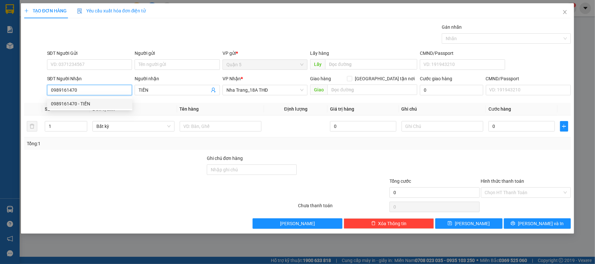
type input "0989161470"
drag, startPoint x: 92, startPoint y: 56, endPoint x: 94, endPoint y: 67, distance: 11.7
click at [92, 55] on div "SĐT Người Gửi" at bounding box center [89, 53] width 85 height 7
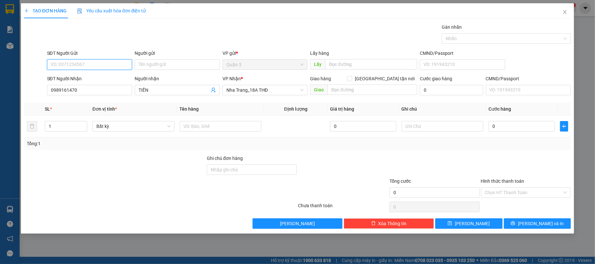
click at [92, 59] on input "SĐT Người Gửi" at bounding box center [89, 64] width 85 height 10
click at [94, 67] on input "SĐT Người Gửi" at bounding box center [89, 64] width 85 height 10
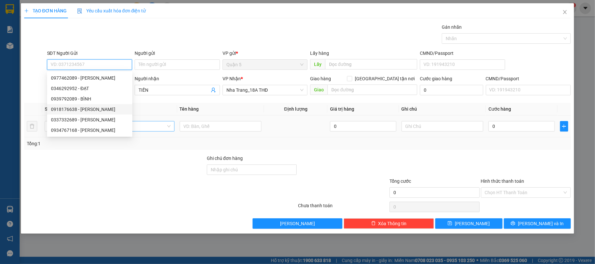
drag, startPoint x: 86, startPoint y: 110, endPoint x: 134, endPoint y: 123, distance: 49.3
click at [92, 110] on div "0918176638 - [PERSON_NAME]" at bounding box center [89, 109] width 77 height 7
type input "0918176638"
type input "[PERSON_NAME]"
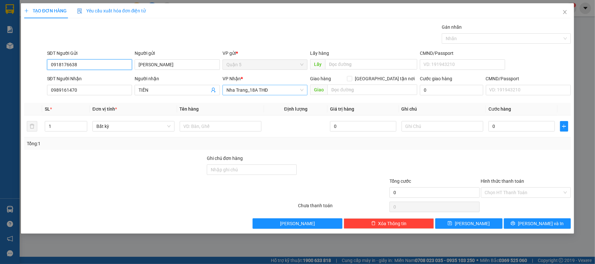
click at [254, 92] on span "Nha Trang_18A THĐ" at bounding box center [265, 90] width 77 height 10
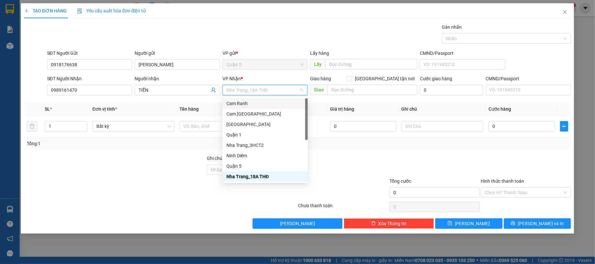
click at [240, 102] on div "Cam Ranh" at bounding box center [265, 103] width 77 height 7
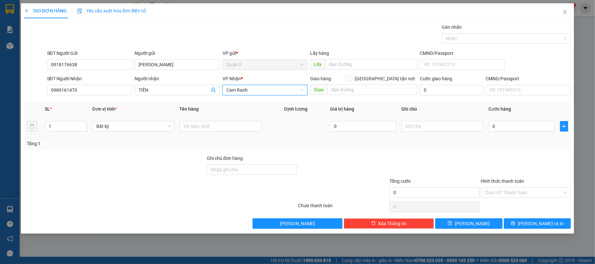
drag, startPoint x: 58, startPoint y: 123, endPoint x: 0, endPoint y: 134, distance: 58.9
click at [0, 134] on div "TẠO ĐƠN HÀNG Yêu cầu xuất hóa đơn điện tử Transit Pickup Surcharge Ids Transit …" at bounding box center [297, 132] width 595 height 264
type input "7"
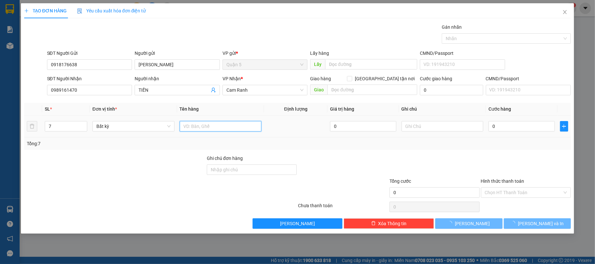
click at [209, 121] on div at bounding box center [221, 126] width 82 height 13
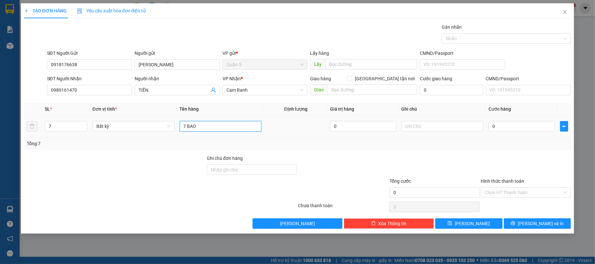
type input "7 BAO"
click at [501, 126] on input "0" at bounding box center [522, 126] width 66 height 10
type input "1"
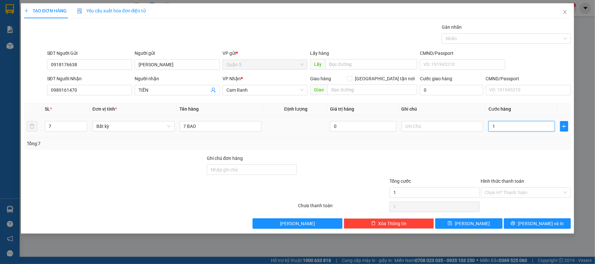
type input "12"
type input "120"
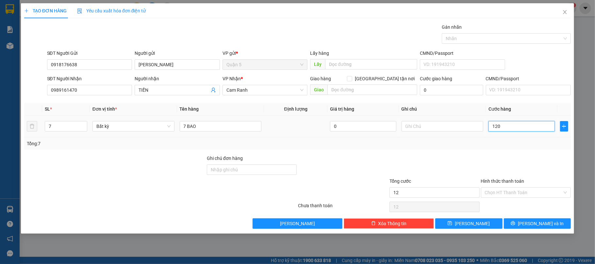
type input "120"
type input "1.200"
type input "1.200.000"
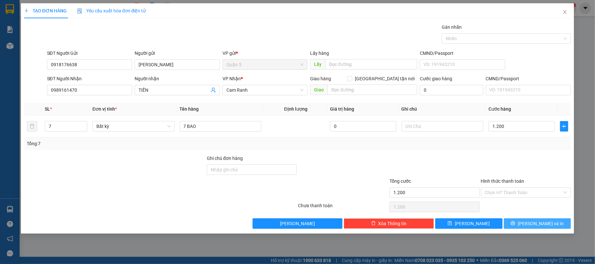
type input "1.200.000"
drag, startPoint x: 537, startPoint y: 224, endPoint x: 420, endPoint y: 173, distance: 127.8
click at [536, 224] on span "[PERSON_NAME] và In" at bounding box center [541, 223] width 46 height 7
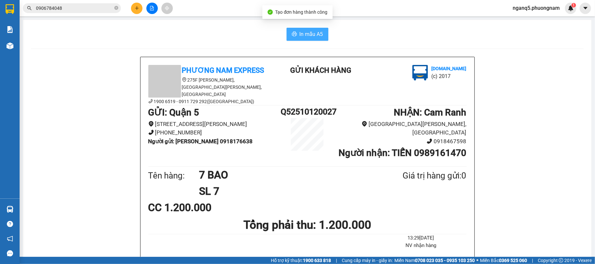
click at [300, 31] on span "In mẫu A5" at bounding box center [312, 34] width 24 height 8
drag, startPoint x: 117, startPoint y: 8, endPoint x: 128, endPoint y: 5, distance: 12.0
click at [117, 8] on icon "close-circle" at bounding box center [116, 8] width 4 height 4
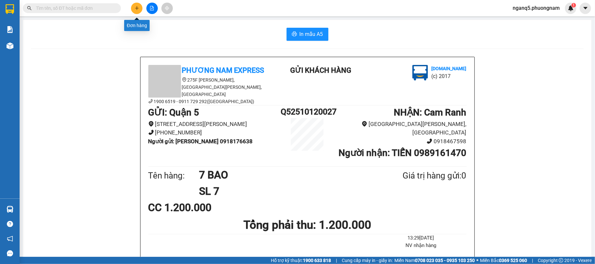
click at [136, 6] on icon "plus" at bounding box center [137, 8] width 5 height 5
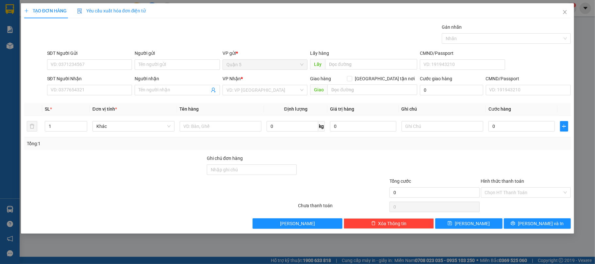
click at [95, 84] on div "SĐT Người Nhận" at bounding box center [89, 80] width 85 height 10
click at [72, 93] on input "SĐT Người Nhận" at bounding box center [89, 90] width 85 height 10
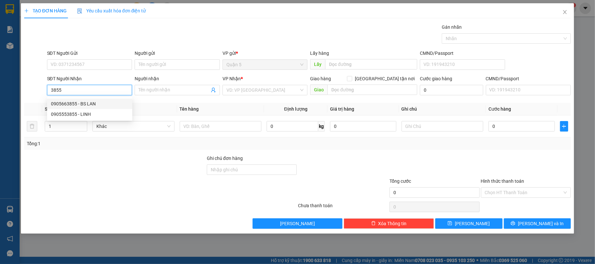
drag, startPoint x: 76, startPoint y: 104, endPoint x: 99, endPoint y: 74, distance: 37.5
click at [81, 101] on div "0905663855 - BS LAN" at bounding box center [89, 103] width 77 height 7
type input "0905663855"
type input "BS LAN"
type input "0905663855"
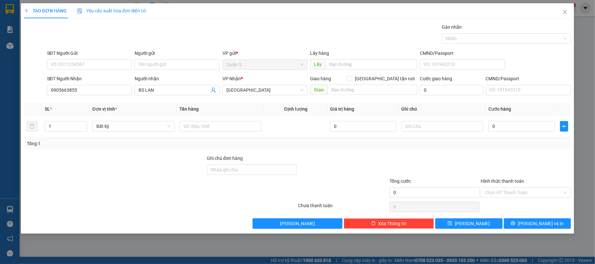
click at [100, 71] on div "SĐT Người Gửi VD: 0371234567" at bounding box center [89, 61] width 85 height 23
click at [101, 70] on input "SĐT Người Gửi" at bounding box center [89, 64] width 85 height 10
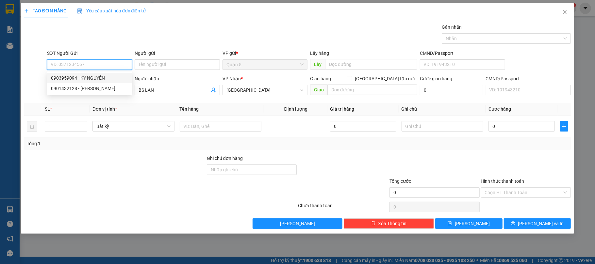
drag, startPoint x: 93, startPoint y: 81, endPoint x: 207, endPoint y: 112, distance: 117.2
click at [94, 81] on div "0903959094 - KỶ NGUYÊN" at bounding box center [89, 78] width 77 height 7
type input "0903959094"
type input "KỶ NGUYÊN"
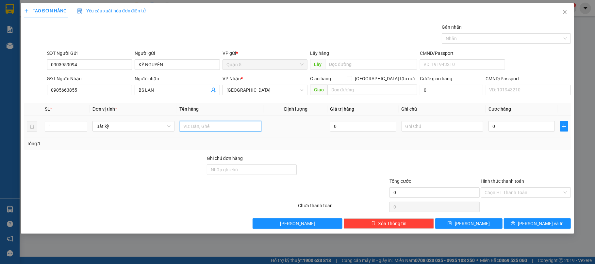
click at [217, 129] on input "text" at bounding box center [221, 126] width 82 height 10
type input "1 HỘP"
type input "2"
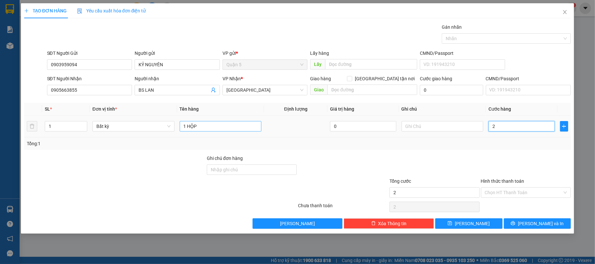
type input "20"
type input "20.000"
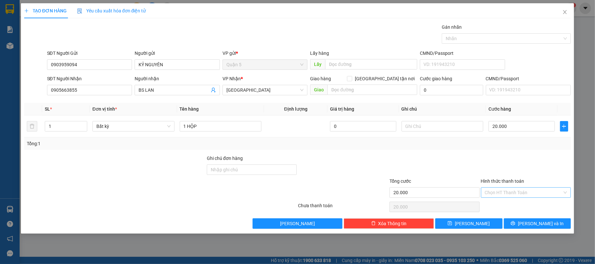
click at [520, 192] on input "Hình thức thanh toán" at bounding box center [524, 193] width 78 height 10
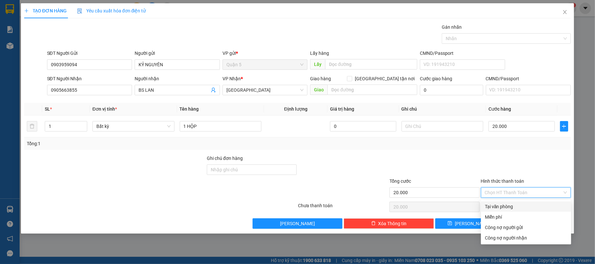
drag, startPoint x: 511, startPoint y: 206, endPoint x: 518, endPoint y: 209, distance: 8.0
click at [513, 207] on div "Tại văn phòng" at bounding box center [526, 206] width 82 height 7
type input "0"
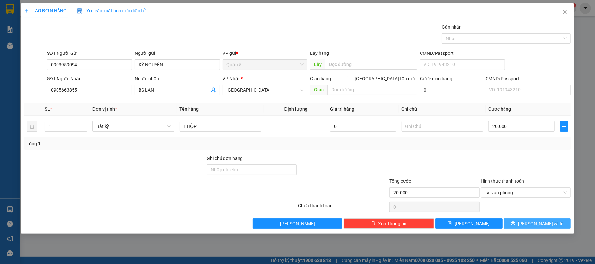
click at [516, 226] on icon "printer" at bounding box center [513, 224] width 4 height 4
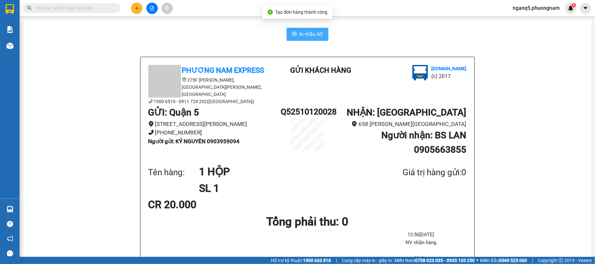
click at [313, 37] on span "In mẫu A5" at bounding box center [312, 34] width 24 height 8
drag, startPoint x: 152, startPoint y: 38, endPoint x: 155, endPoint y: 33, distance: 5.7
click at [153, 38] on div "In mẫu A5" at bounding box center [307, 34] width 553 height 13
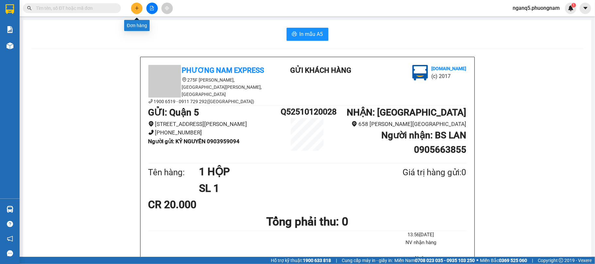
click at [136, 7] on icon "plus" at bounding box center [137, 8] width 5 height 5
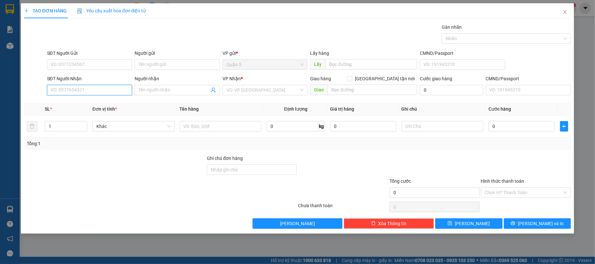
click at [107, 93] on input "SĐT Người Nhận" at bounding box center [89, 90] width 85 height 10
click at [87, 105] on div "0813263263 - PHÚC AN" at bounding box center [89, 103] width 77 height 7
type input "0813263263"
type input "PHÚC AN"
type input "0813263263"
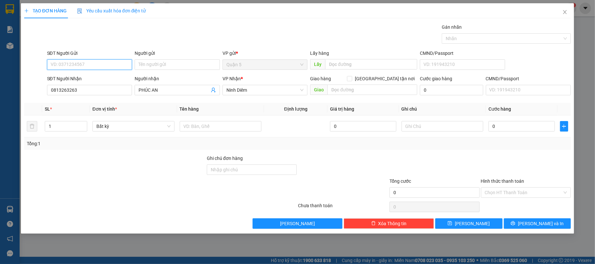
click at [98, 67] on input "SĐT Người Gửi" at bounding box center [89, 64] width 85 height 10
click at [90, 80] on div "0903213986 - HIỂN" at bounding box center [89, 78] width 77 height 7
type input "0903213986"
type input "HIỂN"
drag, startPoint x: 197, startPoint y: 130, endPoint x: 195, endPoint y: 117, distance: 13.6
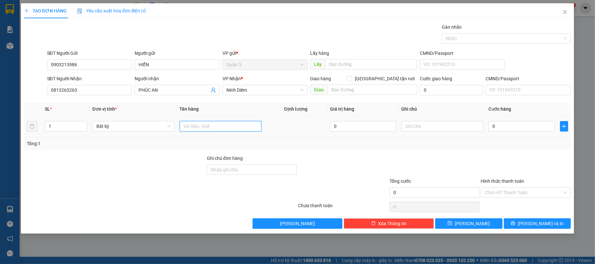
click at [195, 117] on td at bounding box center [220, 127] width 87 height 22
type input "1 HỘP"
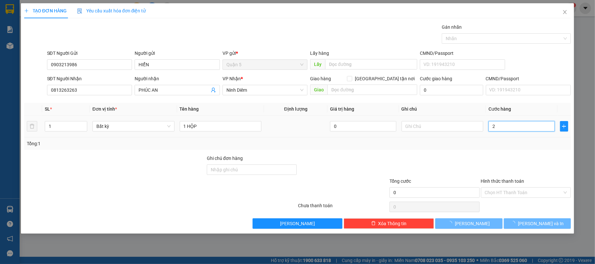
type input "20"
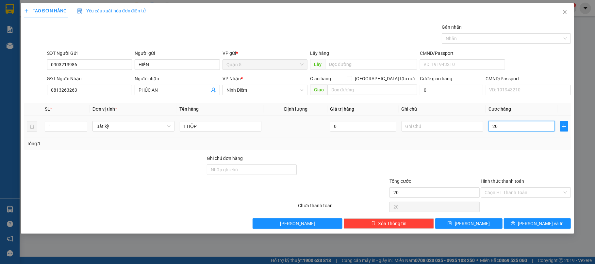
type input "20"
type input "20.000"
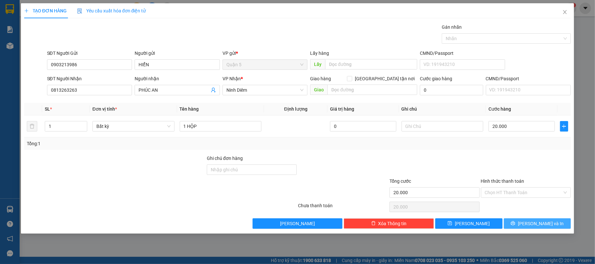
click at [539, 221] on button "[PERSON_NAME] và In" at bounding box center [537, 224] width 67 height 10
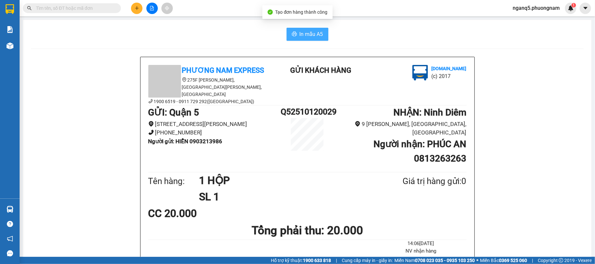
click at [296, 37] on button "In mẫu A5" at bounding box center [308, 34] width 42 height 13
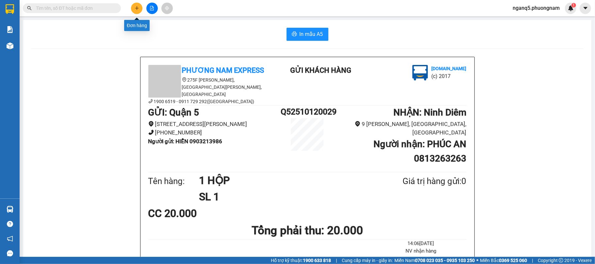
click at [137, 7] on icon "plus" at bounding box center [137, 8] width 5 height 5
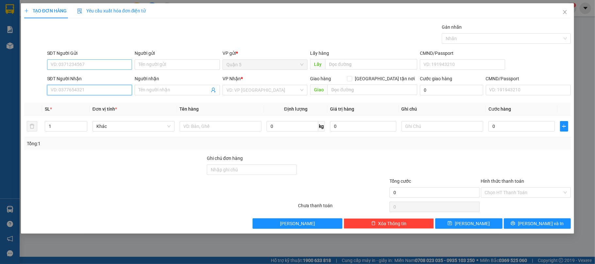
drag, startPoint x: 110, startPoint y: 92, endPoint x: 115, endPoint y: 62, distance: 30.5
click at [115, 62] on form "SĐT Người Gửi VD: 0371234567 Người gửi Tên người gửi VP gửi * Quận 5 Lấy hàng L…" at bounding box center [297, 74] width 547 height 48
click at [77, 103] on div "0901754762 - [PERSON_NAME]" at bounding box center [89, 103] width 77 height 7
type input "0901754762"
type input "TUẤN"
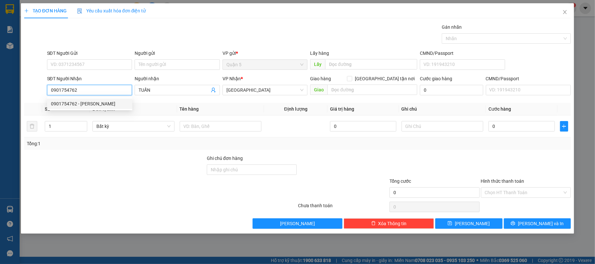
type input "0901754762"
click at [97, 54] on div "SĐT Người Gửi" at bounding box center [89, 53] width 85 height 7
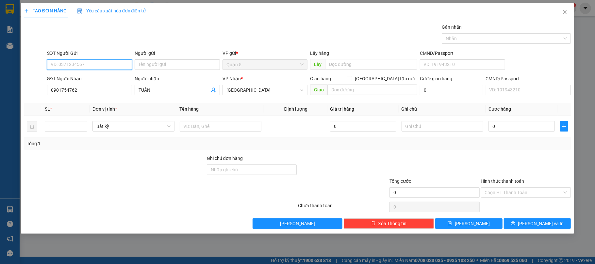
click at [97, 59] on input "SĐT Người Gửi" at bounding box center [89, 64] width 85 height 10
click at [97, 66] on input "SĐT Người Gửi" at bounding box center [89, 64] width 85 height 10
click at [86, 77] on div "0909387359 - THƯƠNG" at bounding box center [89, 78] width 77 height 7
type input "0909387359"
type input "THƯƠNG"
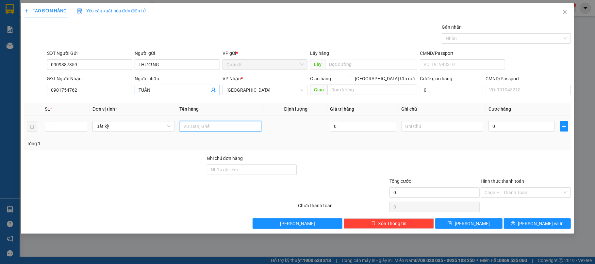
drag, startPoint x: 207, startPoint y: 124, endPoint x: 216, endPoint y: 94, distance: 30.6
click at [214, 103] on div "Transit Pickup Surcharge Ids Transit Deliver Surcharge Ids Transit Deliver Surc…" at bounding box center [297, 127] width 547 height 206
type input "1 CUCJC MÀU VÀNG"
type input "2"
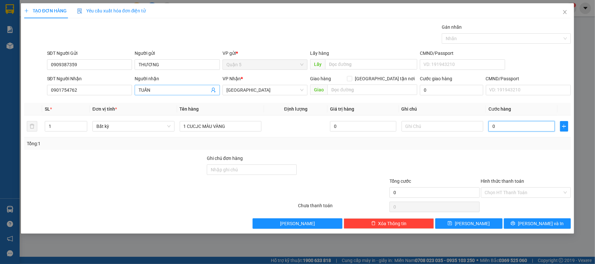
type input "2"
type input "20"
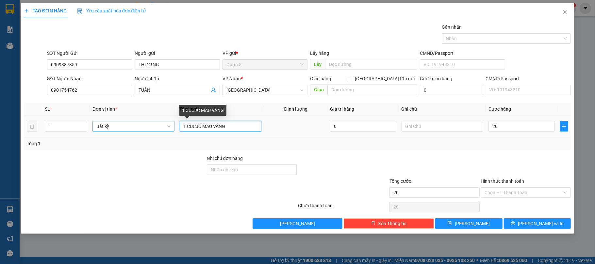
type input "20.000"
drag, startPoint x: 173, startPoint y: 131, endPoint x: 0, endPoint y: 114, distance: 174.1
click at [0, 138] on div "TẠO ĐƠN HÀNG Yêu cầu xuất hóa đơn điện tử Transit Pickup Surcharge Ids Transit …" at bounding box center [297, 132] width 595 height 264
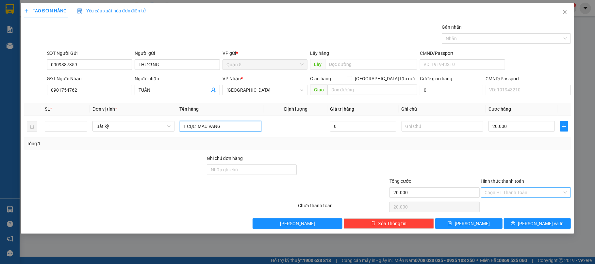
type input "1 CỤC MÀU VÀNG"
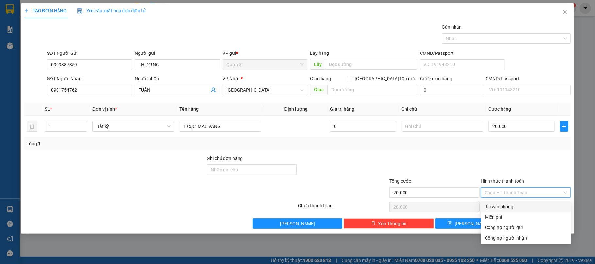
drag, startPoint x: 519, startPoint y: 194, endPoint x: 515, endPoint y: 207, distance: 13.7
click at [519, 195] on input "Hình thức thanh toán" at bounding box center [524, 193] width 78 height 10
drag, startPoint x: 513, startPoint y: 208, endPoint x: 565, endPoint y: 229, distance: 56.0
click at [516, 210] on div "Tại văn phòng" at bounding box center [526, 206] width 82 height 7
type input "0"
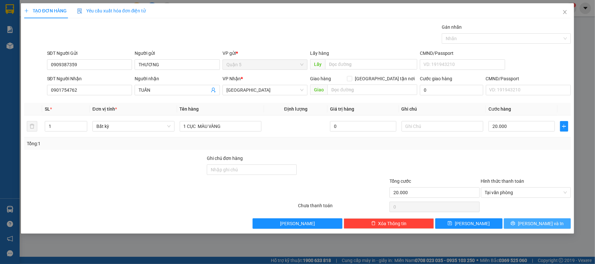
click at [540, 223] on span "[PERSON_NAME] và In" at bounding box center [541, 223] width 46 height 7
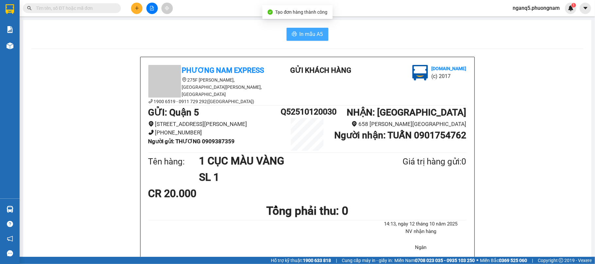
click at [304, 37] on span "In mẫu A5" at bounding box center [312, 34] width 24 height 8
click at [112, 7] on input "text" at bounding box center [74, 8] width 77 height 7
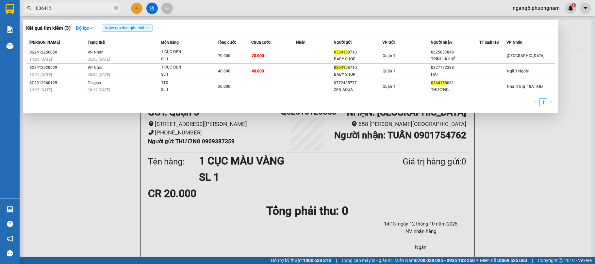
type input "036415"
click at [136, 11] on div at bounding box center [297, 132] width 595 height 264
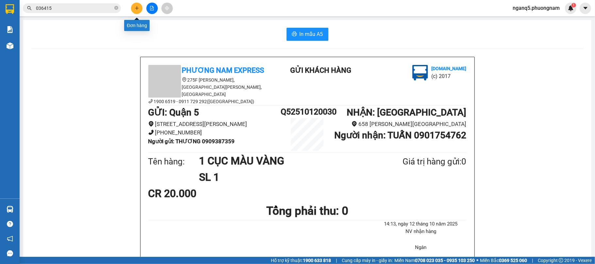
click at [136, 11] on button at bounding box center [136, 8] width 11 height 11
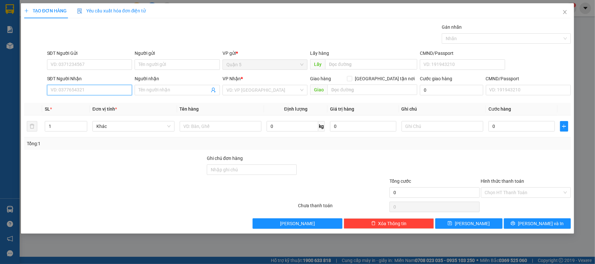
click at [95, 94] on input "SĐT Người Nhận" at bounding box center [89, 90] width 85 height 10
click at [204, 129] on input "text" at bounding box center [221, 126] width 82 height 10
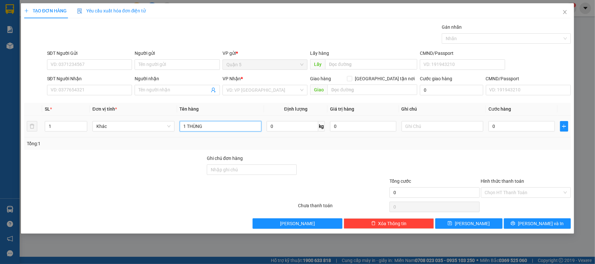
type input "1 THÙNG"
type input "5"
type input "50"
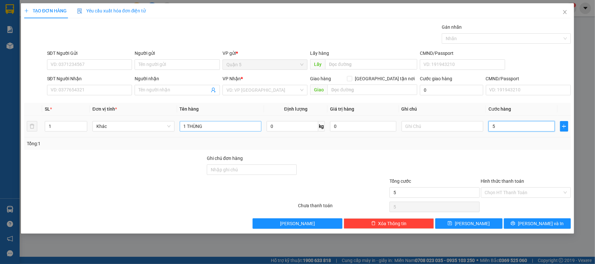
type input "50"
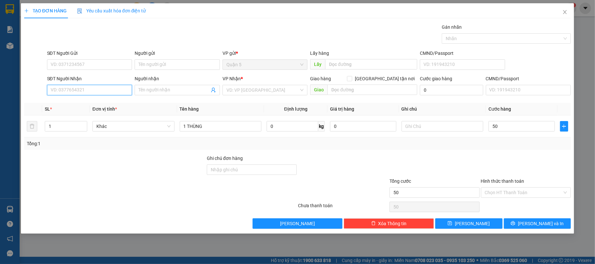
type input "50.000"
click at [92, 88] on input "SĐT Người Nhận" at bounding box center [89, 90] width 85 height 10
type input "0379139580"
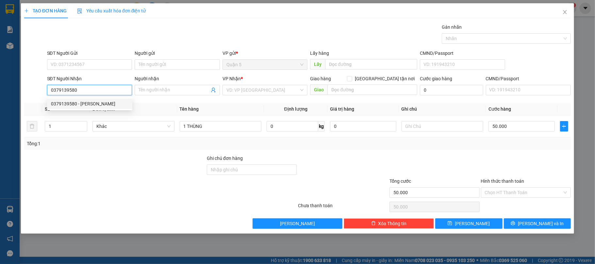
click at [95, 102] on div "0379139580 - [PERSON_NAME]" at bounding box center [89, 103] width 77 height 7
type input "[PERSON_NAME]"
type input "0379139580"
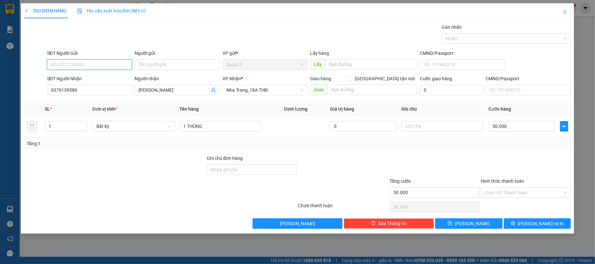
click at [107, 68] on input "SĐT Người Gửi" at bounding box center [89, 64] width 85 height 10
click at [88, 77] on div "0908799342 - [GEOGRAPHIC_DATA]" at bounding box center [89, 78] width 77 height 7
type input "0908799342"
type input "VINH"
click at [512, 153] on div "Transit Pickup Surcharge Ids Transit Deliver Surcharge Ids Transit Deliver Surc…" at bounding box center [297, 127] width 547 height 206
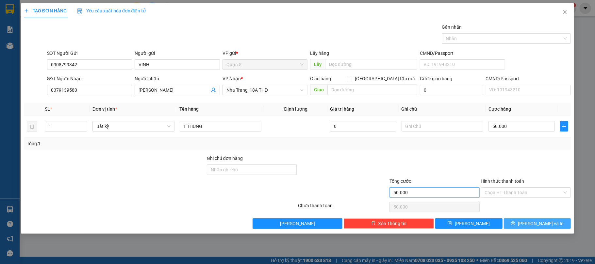
drag, startPoint x: 542, startPoint y: 224, endPoint x: 459, endPoint y: 190, distance: 89.1
click at [538, 224] on span "[PERSON_NAME] và In" at bounding box center [541, 223] width 46 height 7
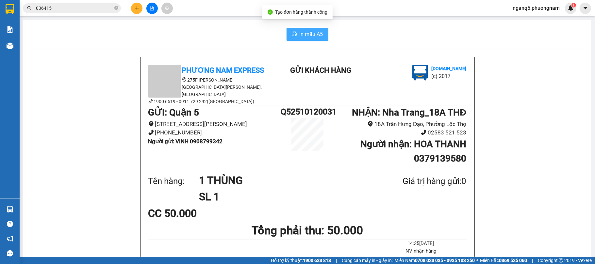
click at [300, 31] on span "In mẫu A5" at bounding box center [312, 34] width 24 height 8
click at [137, 8] on icon "plus" at bounding box center [137, 8] width 4 height 0
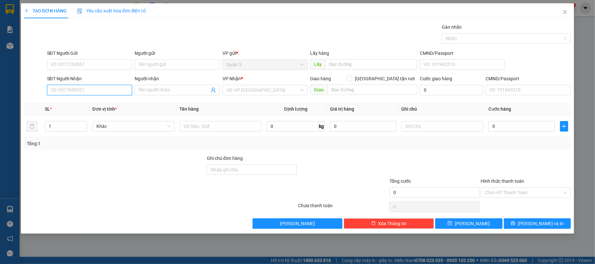
drag, startPoint x: 95, startPoint y: 92, endPoint x: 111, endPoint y: 89, distance: 17.0
click at [101, 92] on input "SĐT Người Nhận" at bounding box center [89, 90] width 85 height 10
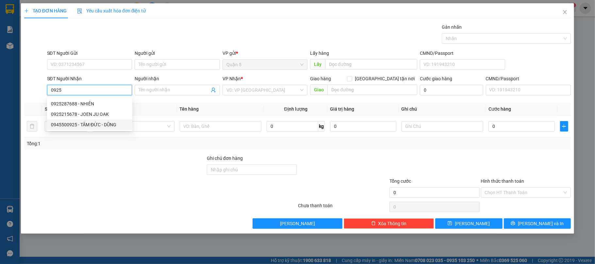
drag, startPoint x: 83, startPoint y: 125, endPoint x: 81, endPoint y: 83, distance: 42.2
click at [82, 125] on div "0945500925 - TÂM ĐỨC - DŨNG" at bounding box center [89, 124] width 77 height 7
type input "0945500925"
type input "TÂM ĐỨC - DŨNG"
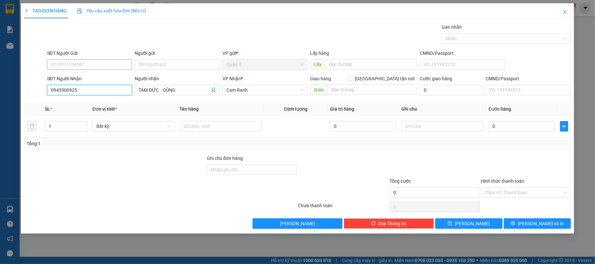
type input "0945500925"
click at [81, 63] on input "SĐT Người Gửi" at bounding box center [89, 64] width 85 height 10
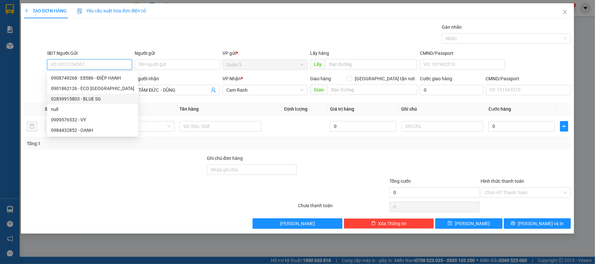
click at [81, 98] on div "02839915803 - BLUE SG" at bounding box center [92, 98] width 83 height 7
type input "02839915803"
type input "BLUE SG"
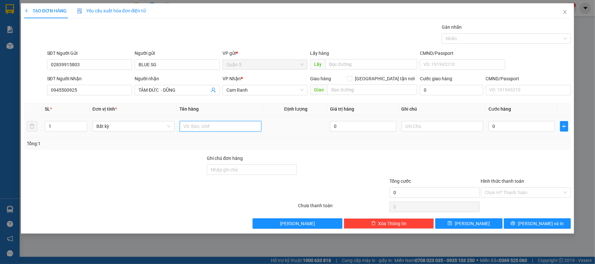
drag, startPoint x: 213, startPoint y: 127, endPoint x: 223, endPoint y: 122, distance: 10.8
click at [221, 123] on input "text" at bounding box center [221, 126] width 82 height 10
type input "1 HỘP"
type input "2"
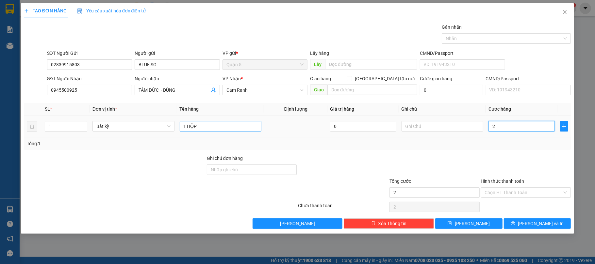
type input "2"
type input "20"
type input "20.000"
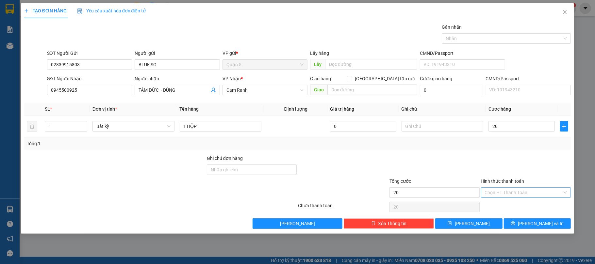
type input "20.000"
click at [503, 197] on input "Hình thức thanh toán" at bounding box center [524, 193] width 78 height 10
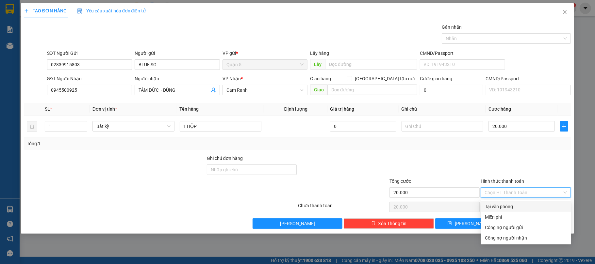
drag, startPoint x: 504, startPoint y: 208, endPoint x: 534, endPoint y: 224, distance: 33.9
click at [505, 209] on div "Tại văn phòng" at bounding box center [526, 206] width 82 height 7
type input "0"
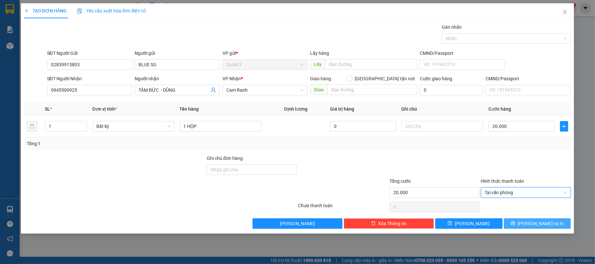
drag, startPoint x: 533, startPoint y: 228, endPoint x: 389, endPoint y: 177, distance: 152.6
click at [531, 229] on button "[PERSON_NAME] và In" at bounding box center [537, 224] width 67 height 10
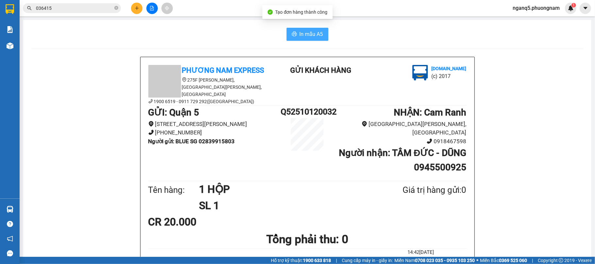
click at [309, 30] on span "In mẫu A5" at bounding box center [312, 34] width 24 height 8
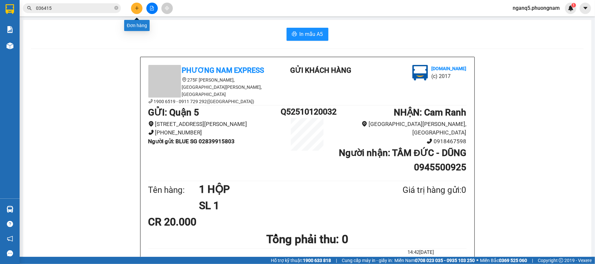
click at [132, 10] on button at bounding box center [136, 8] width 11 height 11
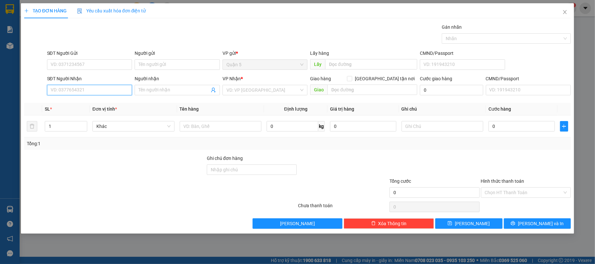
drag, startPoint x: 88, startPoint y: 95, endPoint x: 90, endPoint y: 92, distance: 3.9
click at [90, 92] on input "SĐT Người Nhận" at bounding box center [89, 90] width 85 height 10
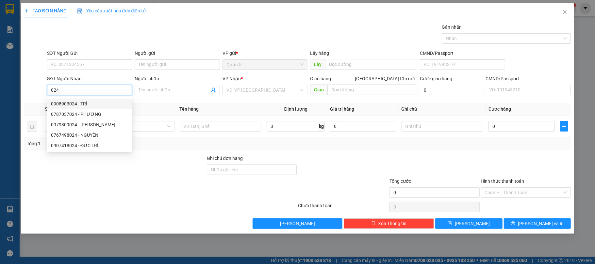
drag, startPoint x: 72, startPoint y: 91, endPoint x: 0, endPoint y: 118, distance: 77.2
click at [0, 118] on div "TẠO ĐƠN HÀNG Yêu cầu xuất hóa đơn điện tử Transit Pickup Surcharge Ids Transit …" at bounding box center [297, 132] width 595 height 264
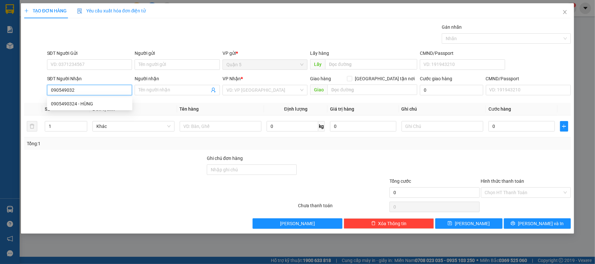
type input "0905490324"
drag, startPoint x: 79, startPoint y: 104, endPoint x: 80, endPoint y: 100, distance: 4.0
click at [79, 103] on div "0905490324 - HÙNG" at bounding box center [89, 103] width 77 height 7
type input "HÙNG"
type input "0905490324"
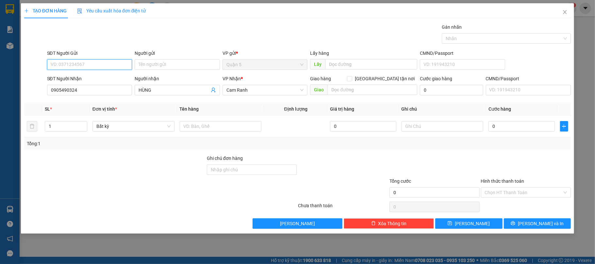
click at [94, 62] on input "SĐT Người Gửi" at bounding box center [89, 64] width 85 height 10
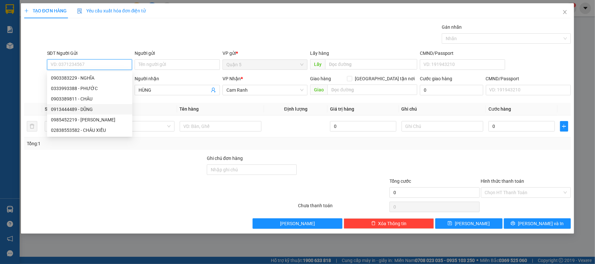
click at [89, 112] on div "0913444489 - DŨNG" at bounding box center [89, 109] width 77 height 7
type input "0913444489"
type input "DŨNG"
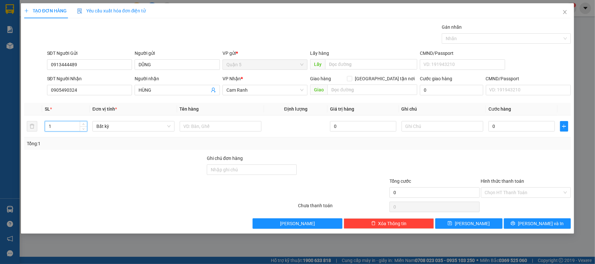
drag, startPoint x: 19, startPoint y: 126, endPoint x: 0, endPoint y: 134, distance: 20.1
click at [0, 134] on div "TẠO ĐƠN HÀNG Yêu cầu xuất hóa đơn điện tử Transit Pickup Surcharge Ids Transit …" at bounding box center [297, 132] width 595 height 264
type input "3"
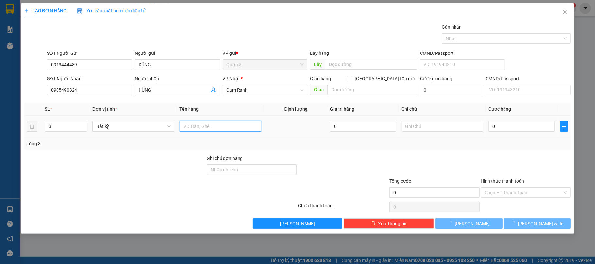
click at [195, 130] on input "text" at bounding box center [221, 126] width 82 height 10
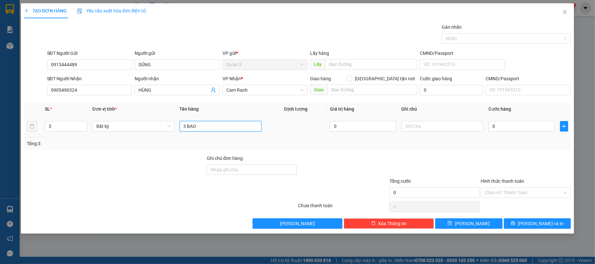
type input "3 BAO"
type input "1"
type input "10"
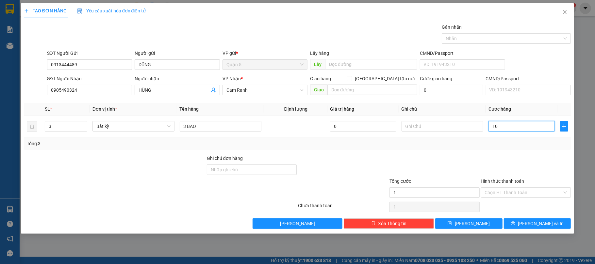
type input "10"
type input "100"
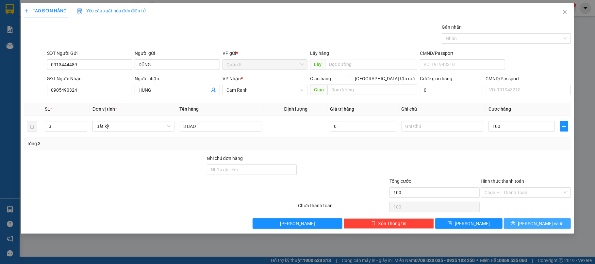
type input "100.000"
click at [521, 224] on button "[PERSON_NAME] và In" at bounding box center [537, 224] width 67 height 10
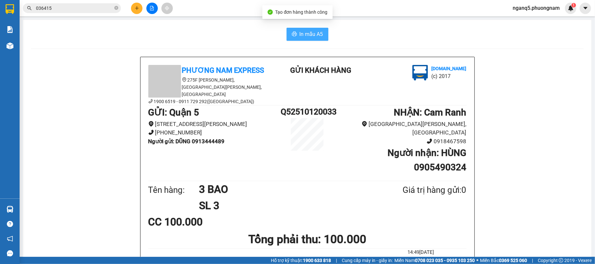
click at [296, 33] on button "In mẫu A5" at bounding box center [308, 34] width 42 height 13
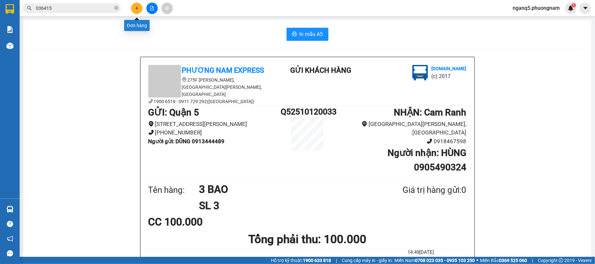
click at [138, 6] on icon "plus" at bounding box center [137, 8] width 5 height 5
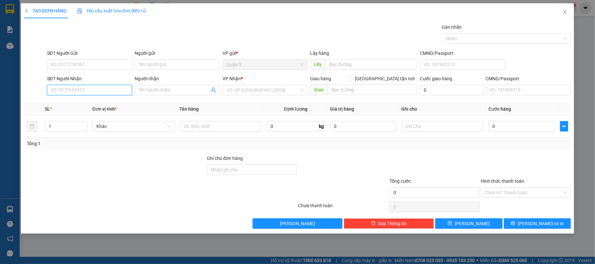
click at [117, 91] on input "SĐT Người Nhận" at bounding box center [89, 90] width 85 height 10
type input "8933"
drag, startPoint x: 75, startPoint y: 86, endPoint x: 0, endPoint y: 109, distance: 78.5
click at [0, 110] on div "TẠO ĐƠN HÀNG Yêu cầu xuất hóa đơn điện tử Transit Pickup Surcharge Ids Transit …" at bounding box center [297, 132] width 595 height 264
type input "0332537820"
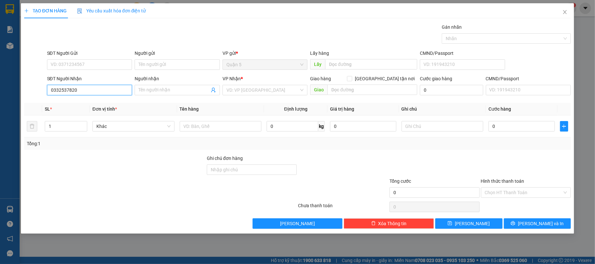
drag, startPoint x: 96, startPoint y: 94, endPoint x: 0, endPoint y: 131, distance: 102.7
click at [0, 131] on div "TẠO ĐƠN HÀNG Yêu cầu xuất hóa đơn điện tử Transit Pickup Surcharge Ids Transit …" at bounding box center [297, 132] width 595 height 264
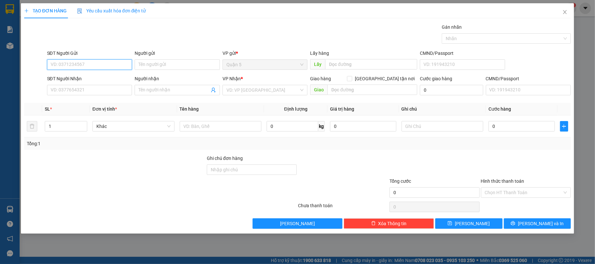
click at [74, 62] on input "SĐT Người Gửi" at bounding box center [89, 64] width 85 height 10
paste input "0332537820"
type input "0332537820"
click at [61, 77] on div "0332537820 - TÌNH" at bounding box center [89, 78] width 77 height 7
type input "TÌNH"
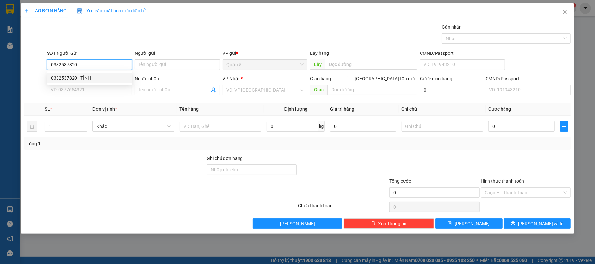
type input "0988538933"
type input "PHI"
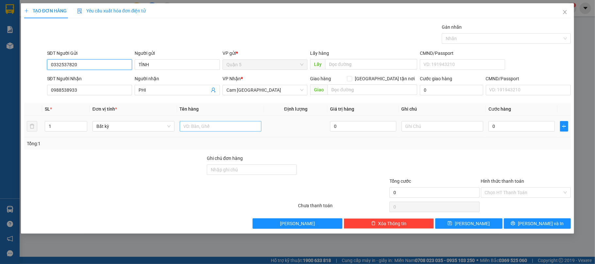
type input "0332537820"
click at [206, 126] on input "text" at bounding box center [221, 126] width 82 height 10
type input "1 TX"
type input "6"
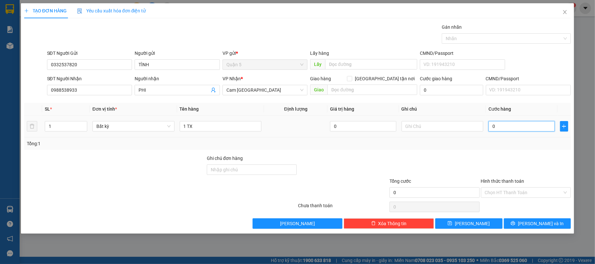
type input "6"
type input "60"
type input "60.000"
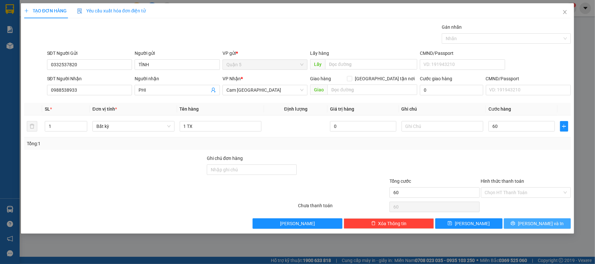
type input "60.000"
drag, startPoint x: 528, startPoint y: 227, endPoint x: 501, endPoint y: 215, distance: 29.0
click at [516, 226] on icon "printer" at bounding box center [513, 223] width 5 height 5
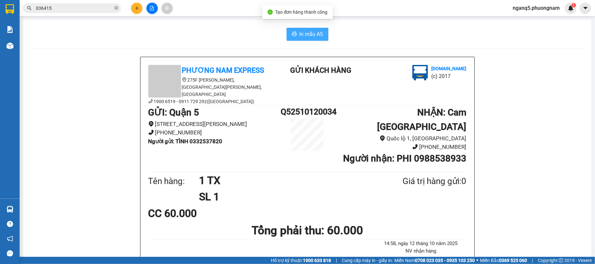
click at [294, 37] on button "In mẫu A5" at bounding box center [308, 34] width 42 height 13
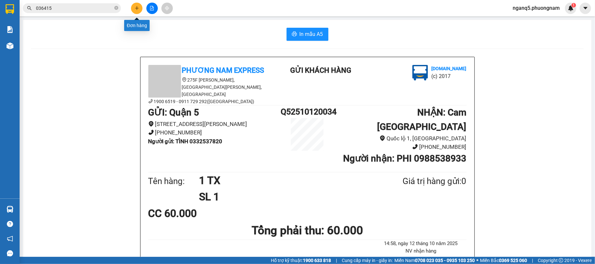
click at [136, 8] on icon "plus" at bounding box center [137, 8] width 5 height 5
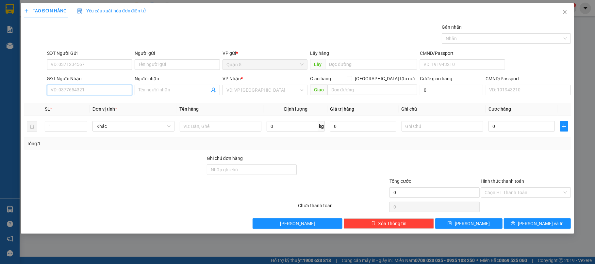
click at [110, 92] on input "SĐT Người Nhận" at bounding box center [89, 90] width 85 height 10
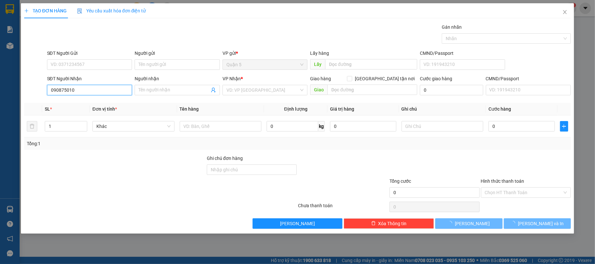
type input "0908750103"
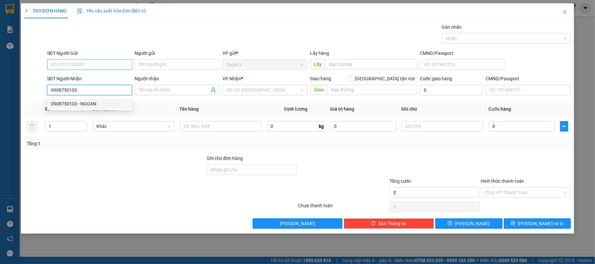
drag, startPoint x: 64, startPoint y: 105, endPoint x: 84, endPoint y: 63, distance: 45.9
click at [65, 104] on div "0908750103 - NGOAN" at bounding box center [89, 103] width 77 height 7
type input "NGOAN"
type input "0908750103"
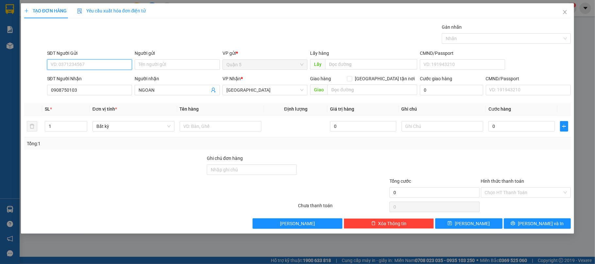
click at [84, 63] on input "SĐT Người Gửi" at bounding box center [89, 64] width 85 height 10
drag, startPoint x: 90, startPoint y: 87, endPoint x: 267, endPoint y: 133, distance: 182.5
click at [90, 87] on div "0356000222 - MỸ" at bounding box center [89, 88] width 77 height 7
type input "0356000222"
type input "MỸ"
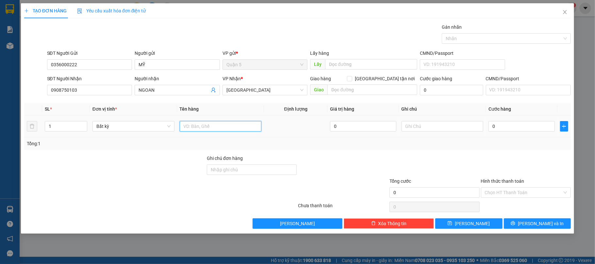
click at [214, 127] on input "text" at bounding box center [221, 126] width 82 height 10
type input "1 CỤC ĐEN"
type input "8"
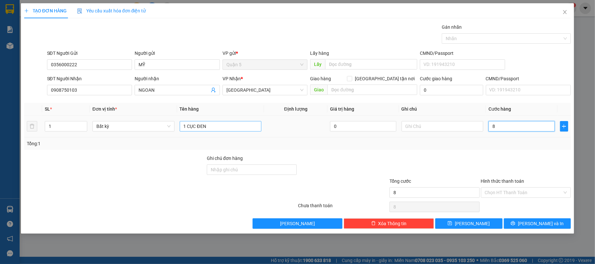
type input "80"
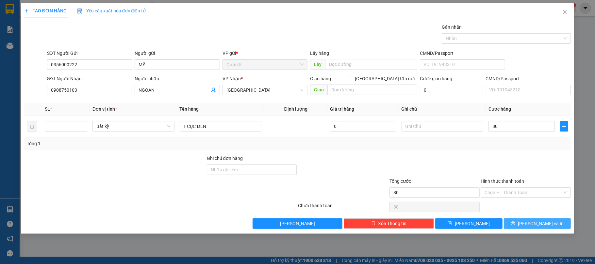
type input "80.000"
drag, startPoint x: 530, startPoint y: 224, endPoint x: 466, endPoint y: 201, distance: 67.8
click at [528, 224] on button "[PERSON_NAME] và In" at bounding box center [537, 224] width 67 height 10
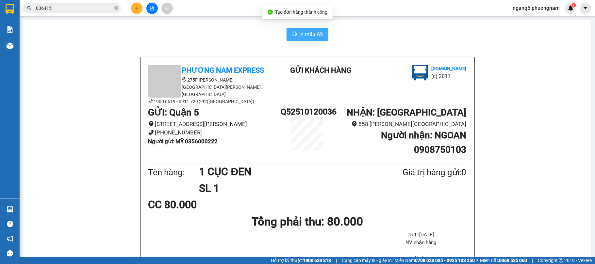
click at [305, 31] on span "In mẫu A5" at bounding box center [312, 34] width 24 height 8
click at [135, 9] on icon "plus" at bounding box center [137, 8] width 5 height 5
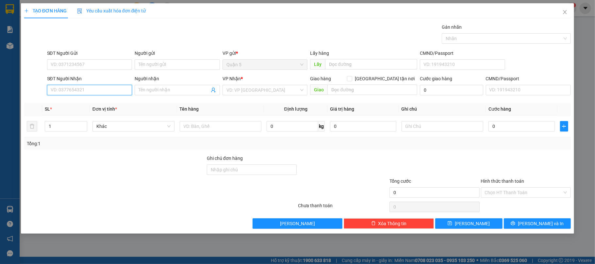
click at [84, 93] on input "SĐT Người Nhận" at bounding box center [89, 90] width 85 height 10
click at [72, 102] on div "0982811671 - HẢI" at bounding box center [89, 103] width 77 height 7
type input "0982811671"
type input "HẢI"
type input "0982811671"
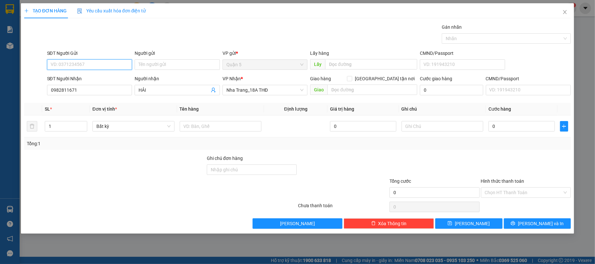
click at [88, 66] on input "SĐT Người Gửi" at bounding box center [89, 64] width 85 height 10
drag, startPoint x: 88, startPoint y: 76, endPoint x: 66, endPoint y: 112, distance: 41.9
click at [88, 77] on div "0903106306 - THUẬN" at bounding box center [89, 78] width 77 height 7
type input "0903106306"
type input "THUẬN"
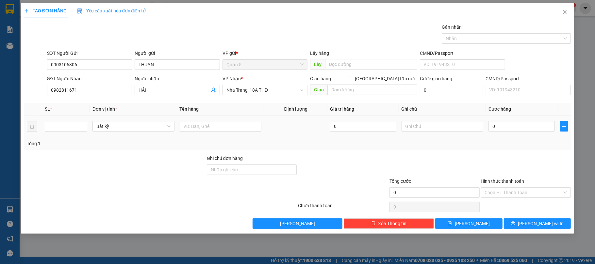
drag, startPoint x: 54, startPoint y: 124, endPoint x: 0, endPoint y: 125, distance: 54.3
click at [0, 125] on div "TẠO ĐƠN HÀNG Yêu cầu xuất hóa đơn điện tử Transit Pickup Surcharge Ids Transit …" at bounding box center [297, 132] width 595 height 264
type input "5"
click at [229, 127] on input "text" at bounding box center [221, 126] width 82 height 10
type input "5 GIỎ"
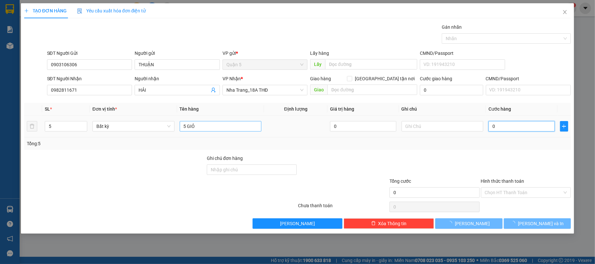
type input "1"
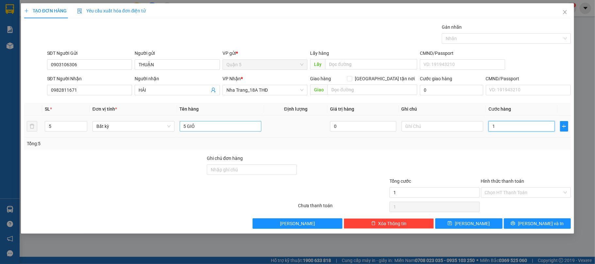
type input "1"
type input "15"
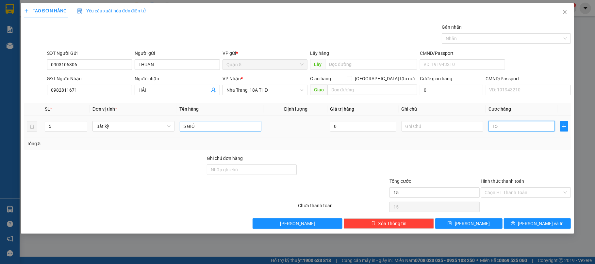
type input "150"
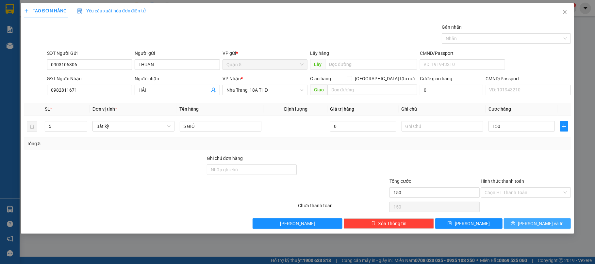
type input "150.000"
drag, startPoint x: 529, startPoint y: 226, endPoint x: 279, endPoint y: 135, distance: 265.8
click at [514, 222] on button "[PERSON_NAME] và In" at bounding box center [537, 224] width 67 height 10
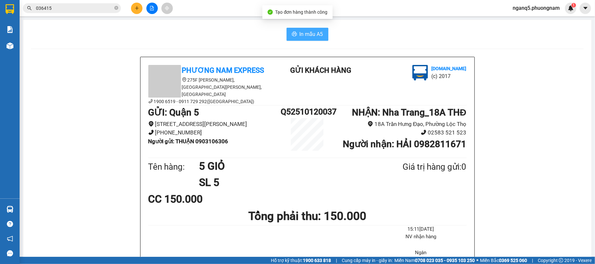
click at [296, 38] on button "In mẫu A5" at bounding box center [308, 34] width 42 height 13
click at [195, 36] on div "In mẫu A5" at bounding box center [307, 34] width 553 height 13
click at [114, 9] on icon "close-circle" at bounding box center [116, 8] width 4 height 4
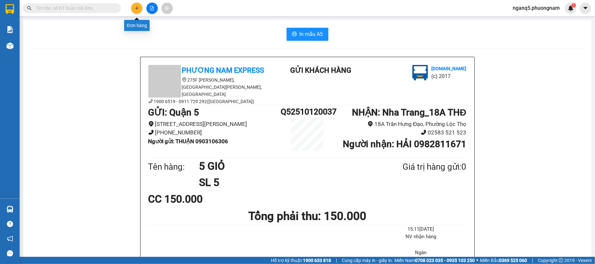
click at [138, 8] on icon "plus" at bounding box center [137, 8] width 5 height 5
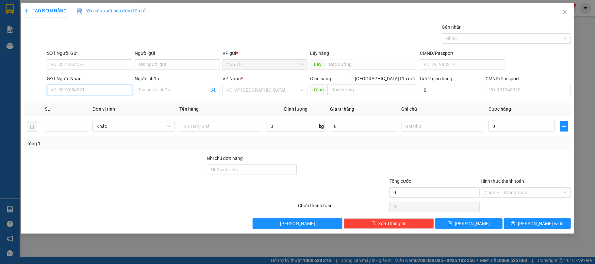
click at [96, 91] on input "SĐT Người Nhận" at bounding box center [89, 90] width 85 height 10
drag, startPoint x: 76, startPoint y: 109, endPoint x: 89, endPoint y: 84, distance: 28.2
click at [76, 109] on div "0358105954 - DUYÊN" at bounding box center [89, 104] width 85 height 10
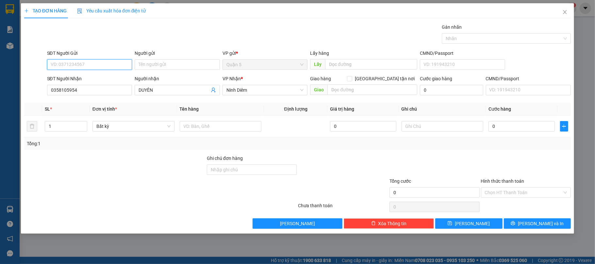
click at [90, 65] on input "SĐT Người Gửi" at bounding box center [89, 64] width 85 height 10
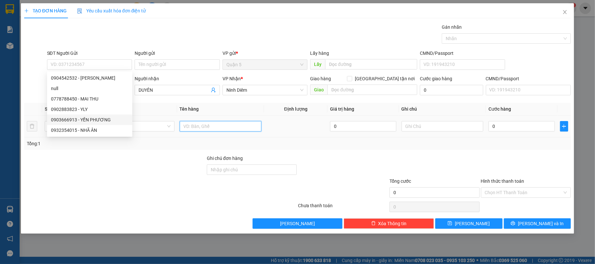
click at [203, 129] on input "text" at bounding box center [221, 126] width 82 height 10
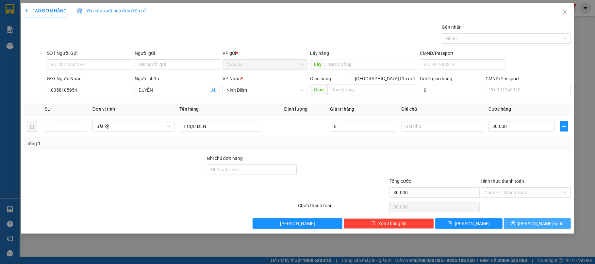
drag, startPoint x: 553, startPoint y: 224, endPoint x: 493, endPoint y: 211, distance: 61.5
click at [553, 224] on button "[PERSON_NAME] và In" at bounding box center [537, 224] width 67 height 10
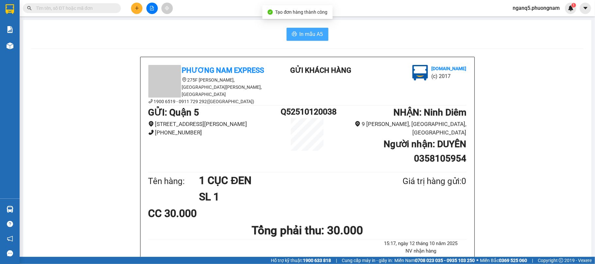
click at [318, 37] on span "In mẫu A5" at bounding box center [312, 34] width 24 height 8
click at [205, 29] on div "In mẫu A5" at bounding box center [307, 34] width 553 height 13
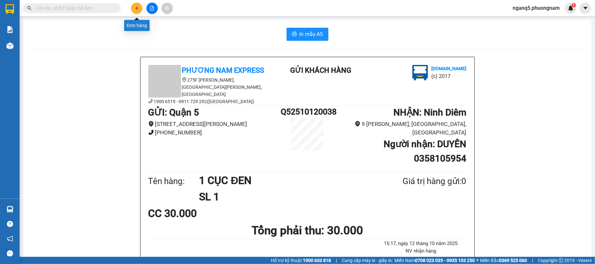
click at [137, 7] on icon "plus" at bounding box center [137, 8] width 0 height 4
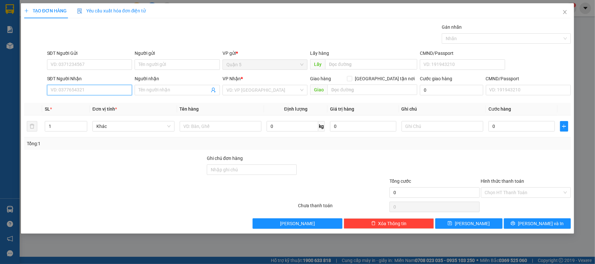
click at [107, 94] on input "SĐT Người Nhận" at bounding box center [89, 90] width 85 height 10
drag, startPoint x: 82, startPoint y: 104, endPoint x: 79, endPoint y: 114, distance: 10.6
click at [79, 114] on div "0326783032 - HAI 0961913032 - ĐÀO" at bounding box center [89, 109] width 85 height 21
click at [79, 114] on div "0961913032 - ĐÀO" at bounding box center [89, 114] width 77 height 7
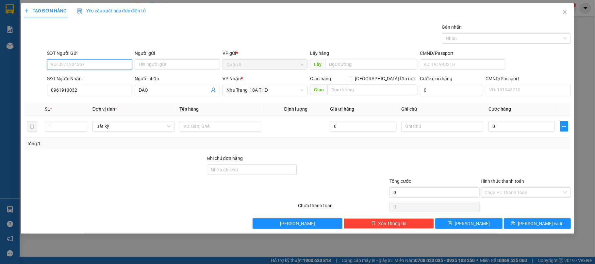
click at [96, 64] on input "SĐT Người Gửi" at bounding box center [89, 64] width 85 height 10
drag, startPoint x: 77, startPoint y: 89, endPoint x: 260, endPoint y: 141, distance: 190.4
click at [78, 89] on div "0937234228 - NGHĨA" at bounding box center [89, 88] width 77 height 7
click at [236, 131] on input "text" at bounding box center [221, 126] width 82 height 10
click at [516, 193] on input "Hình thức thanh toán" at bounding box center [524, 193] width 78 height 10
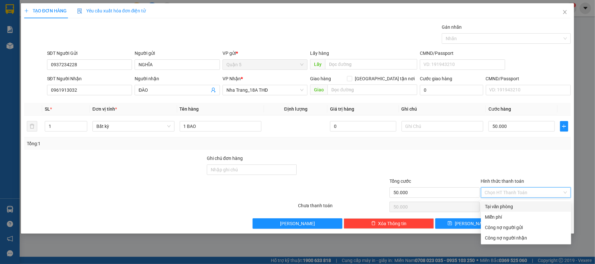
drag, startPoint x: 501, startPoint y: 204, endPoint x: 516, endPoint y: 211, distance: 15.8
click at [502, 206] on div "Tại văn phòng" at bounding box center [526, 206] width 82 height 7
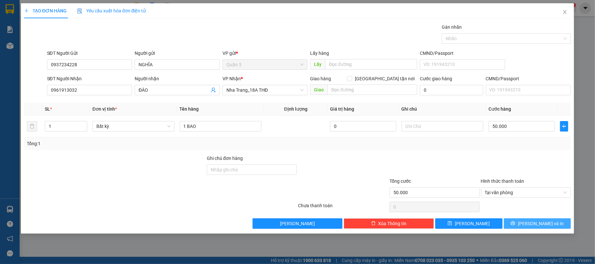
click at [539, 227] on span "[PERSON_NAME] và In" at bounding box center [541, 223] width 46 height 7
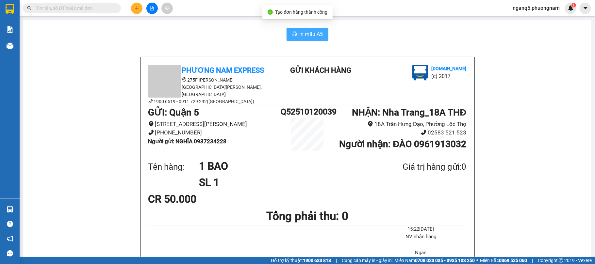
click at [301, 35] on span "In mẫu A5" at bounding box center [312, 34] width 24 height 8
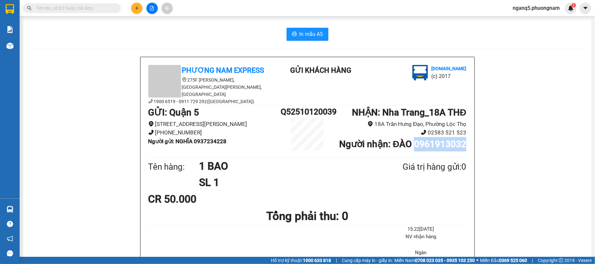
drag, startPoint x: 411, startPoint y: 139, endPoint x: 464, endPoint y: 139, distance: 52.3
click at [464, 139] on div "Phương Nam Express [STREET_ADDRESS][PERSON_NAME][PERSON_NAME] 6519 - 0911 729 2…" at bounding box center [308, 190] width 334 height 266
copy b "0961913032"
click at [91, 9] on input "text" at bounding box center [74, 8] width 77 height 7
paste input "0961913032"
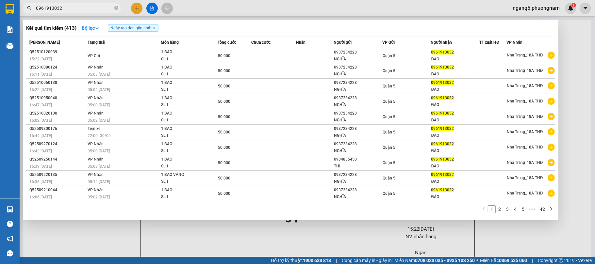
click at [137, 7] on div at bounding box center [297, 132] width 595 height 264
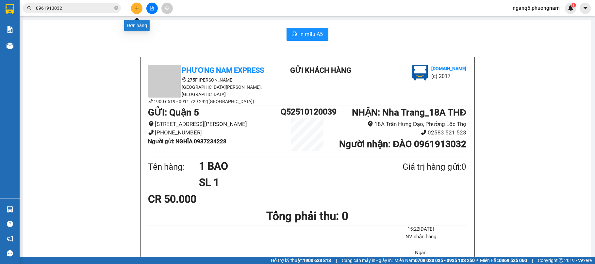
click at [137, 7] on icon "plus" at bounding box center [137, 8] width 0 height 4
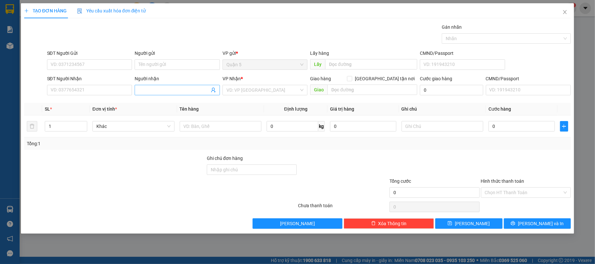
click at [166, 90] on input "Người nhận" at bounding box center [174, 90] width 71 height 7
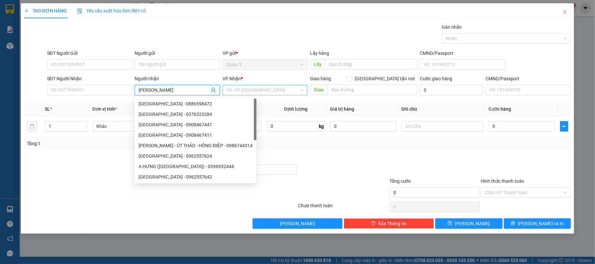
click at [280, 88] on input "search" at bounding box center [263, 90] width 73 height 10
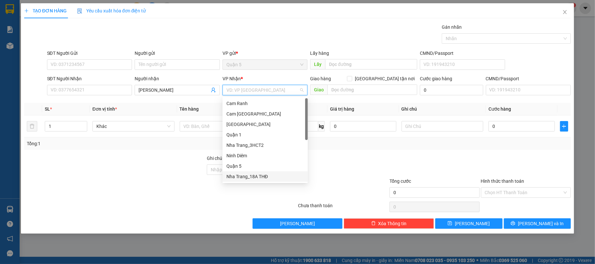
click at [249, 179] on div "Nha Trang_18A THĐ" at bounding box center [265, 176] width 77 height 7
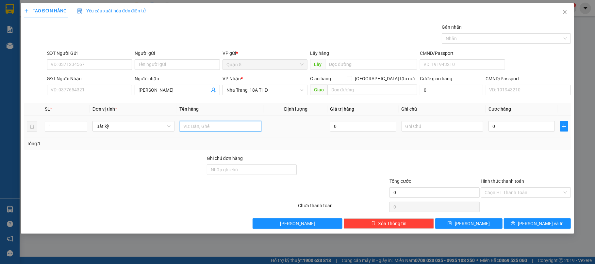
click at [216, 127] on input "text" at bounding box center [221, 126] width 82 height 10
drag, startPoint x: 50, startPoint y: 131, endPoint x: 0, endPoint y: 160, distance: 57.7
click at [0, 160] on div "TẠO ĐƠN HÀNG Yêu cầu xuất hóa đơn điện tử Transit Pickup Surcharge Ids Transit …" at bounding box center [297, 132] width 595 height 264
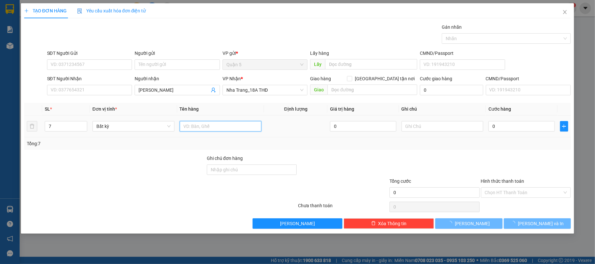
click at [213, 128] on input "text" at bounding box center [221, 126] width 82 height 10
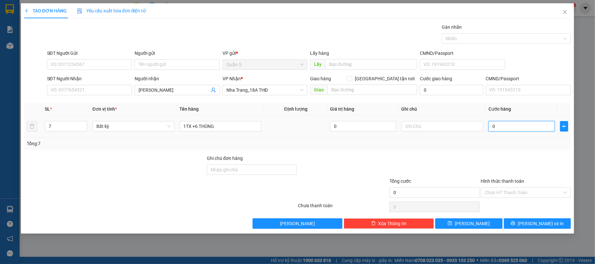
click at [509, 126] on input "0" at bounding box center [522, 126] width 66 height 10
click at [507, 196] on input "Hình thức thanh toán" at bounding box center [524, 193] width 78 height 10
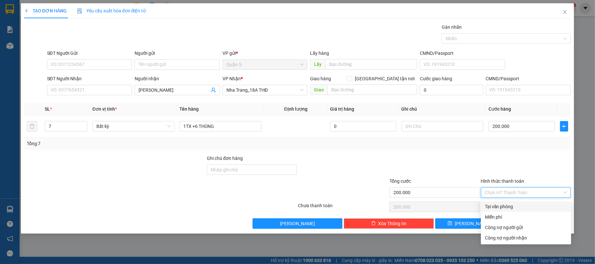
click at [504, 205] on div "Tại văn phòng" at bounding box center [526, 206] width 82 height 7
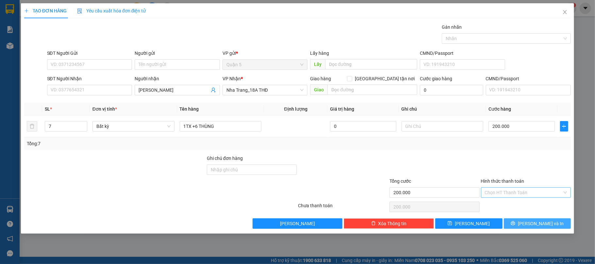
click at [540, 224] on span "[PERSON_NAME] và In" at bounding box center [541, 223] width 46 height 7
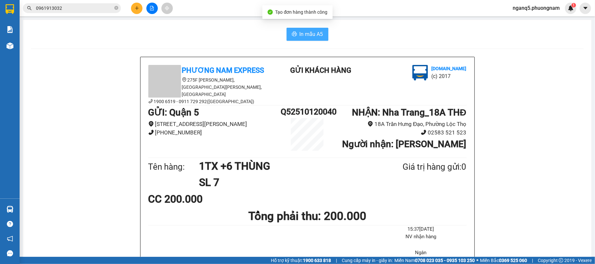
click at [314, 36] on span "In mẫu A5" at bounding box center [312, 34] width 24 height 8
drag, startPoint x: 120, startPoint y: 29, endPoint x: 116, endPoint y: 32, distance: 4.4
click at [116, 32] on div "In mẫu A5" at bounding box center [307, 34] width 553 height 13
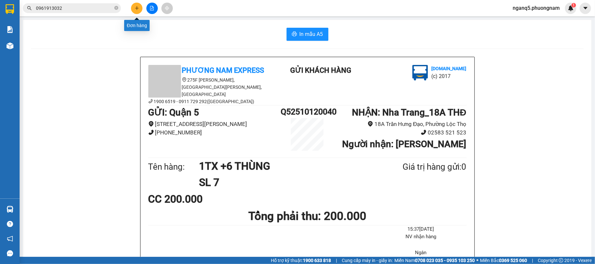
click at [138, 12] on button at bounding box center [136, 8] width 11 height 11
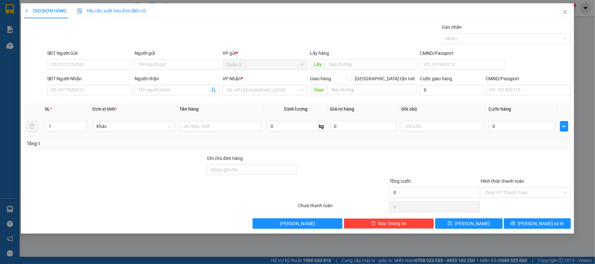
drag, startPoint x: 62, startPoint y: 129, endPoint x: 0, endPoint y: 135, distance: 62.1
click at [0, 135] on div "TẠO ĐƠN HÀNG Yêu cầu xuất hóa đơn điện tử Transit Pickup Surcharge Ids Transit …" at bounding box center [297, 132] width 595 height 264
click at [233, 127] on input "3" at bounding box center [221, 126] width 82 height 10
click at [118, 93] on input "SĐT Người Nhận" at bounding box center [89, 90] width 85 height 10
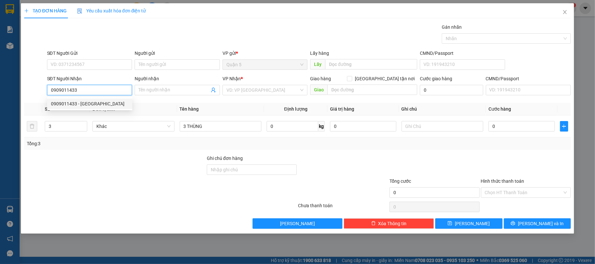
click at [94, 103] on div "0909011433 - [GEOGRAPHIC_DATA]" at bounding box center [89, 103] width 77 height 7
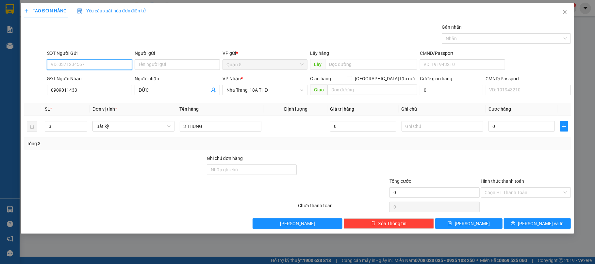
click at [109, 62] on input "SĐT Người Gửi" at bounding box center [89, 64] width 85 height 10
click at [92, 91] on div "0837555557 - MỘNG CẦM" at bounding box center [89, 88] width 77 height 7
click at [520, 123] on input "0" at bounding box center [522, 126] width 66 height 10
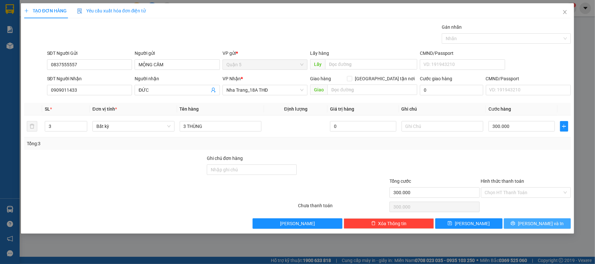
drag, startPoint x: 553, startPoint y: 226, endPoint x: 510, endPoint y: 211, distance: 45.2
click at [552, 225] on button "[PERSON_NAME] và In" at bounding box center [537, 224] width 67 height 10
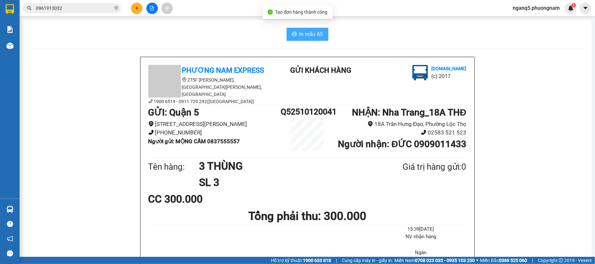
click at [308, 35] on span "In mẫu A5" at bounding box center [312, 34] width 24 height 8
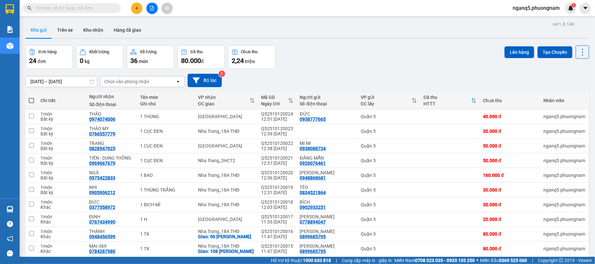
scroll to position [38, 0]
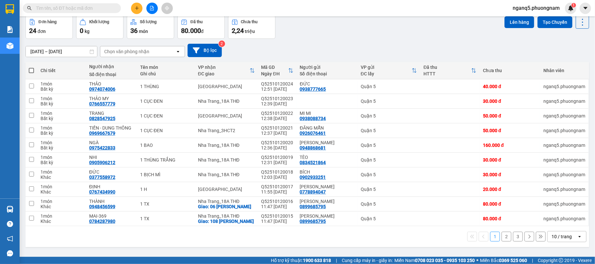
click at [565, 240] on div "10 / trang" at bounding box center [562, 237] width 20 height 7
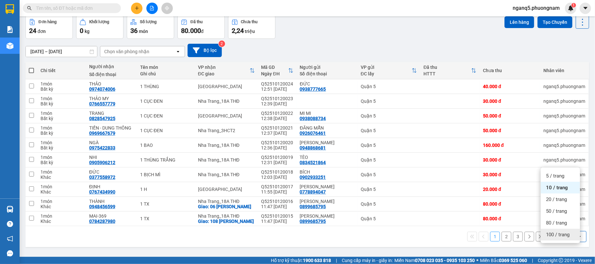
click at [563, 232] on span "100 / trang" at bounding box center [558, 235] width 24 height 7
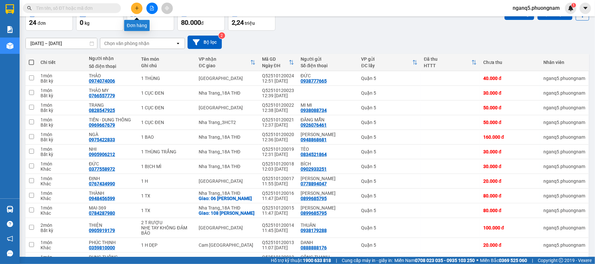
click at [135, 7] on icon "plus" at bounding box center [137, 8] width 5 height 5
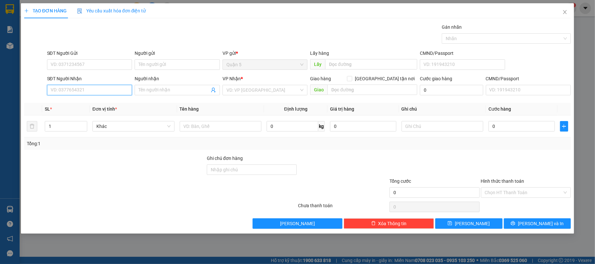
click at [105, 91] on input "SĐT Người Nhận" at bounding box center [89, 90] width 85 height 10
type input "1"
drag, startPoint x: 74, startPoint y: 105, endPoint x: 79, endPoint y: 82, distance: 23.5
click at [74, 105] on div "0905852345 - HƯỜNG" at bounding box center [89, 103] width 77 height 7
type input "0905852345"
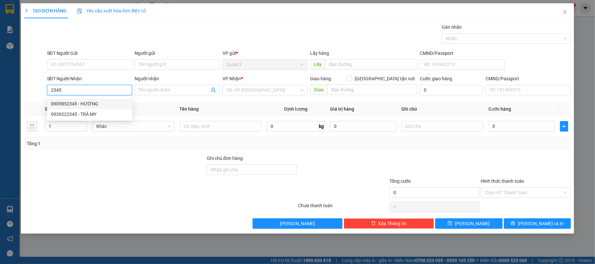
type input "HƯỜNG"
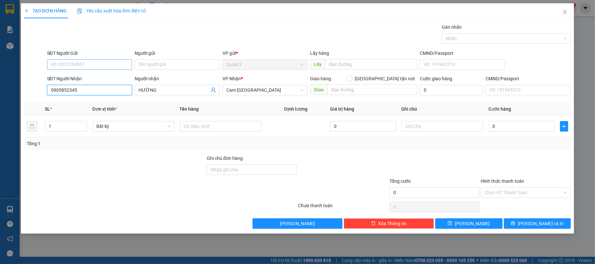
type input "0905852345"
click at [80, 63] on input "SĐT Người Gửi" at bounding box center [89, 64] width 85 height 10
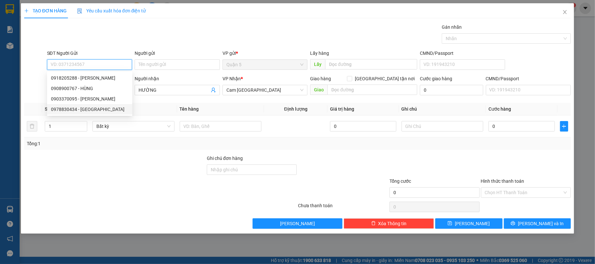
drag, startPoint x: 67, startPoint y: 109, endPoint x: 79, endPoint y: 109, distance: 12.4
click at [67, 109] on div "0978830434 - [GEOGRAPHIC_DATA]" at bounding box center [89, 109] width 77 height 7
type input "0978830434"
type input "[PERSON_NAME]"
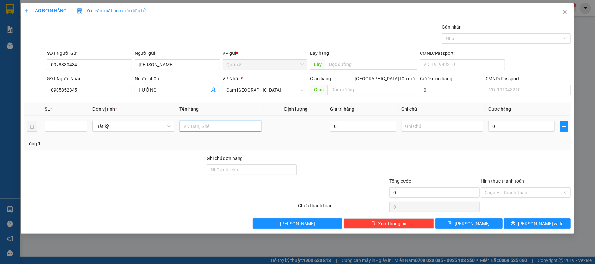
click at [182, 126] on input "text" at bounding box center [221, 126] width 82 height 10
type input "1 THUNFGLAN"
type input "1"
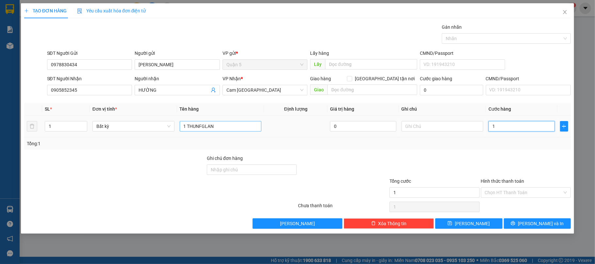
type input "15"
type input "150"
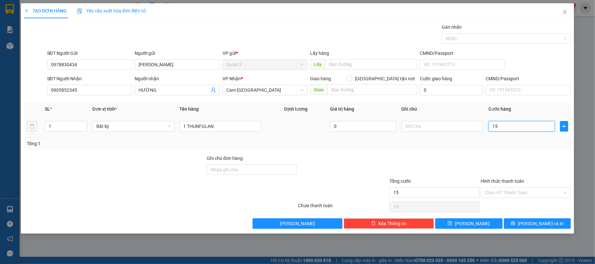
type input "150"
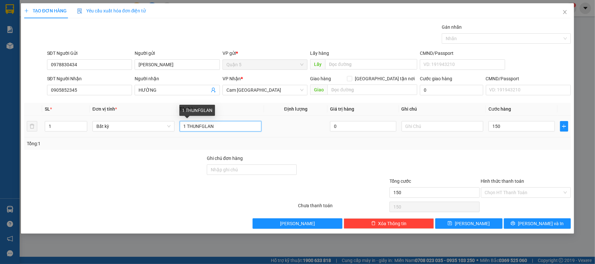
type input "150.000"
drag, startPoint x: 204, startPoint y: 127, endPoint x: 0, endPoint y: 135, distance: 204.4
click at [0, 139] on div "TẠO ĐƠN HÀNG Yêu cầu xuất hóa đơn điện tử Transit Pickup Surcharge Ids Transit …" at bounding box center [297, 132] width 595 height 264
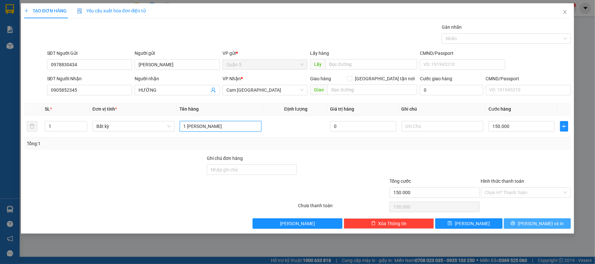
type input "1 [PERSON_NAME]"
drag, startPoint x: 544, startPoint y: 223, endPoint x: 357, endPoint y: 152, distance: 200.1
click at [542, 222] on span "[PERSON_NAME] và In" at bounding box center [541, 223] width 46 height 7
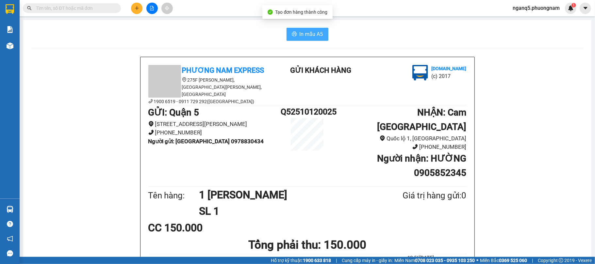
click at [307, 34] on span "In mẫu A5" at bounding box center [312, 34] width 24 height 8
drag, startPoint x: 168, startPoint y: 40, endPoint x: 141, endPoint y: 25, distance: 30.7
click at [165, 39] on div "In mẫu A5" at bounding box center [307, 34] width 553 height 13
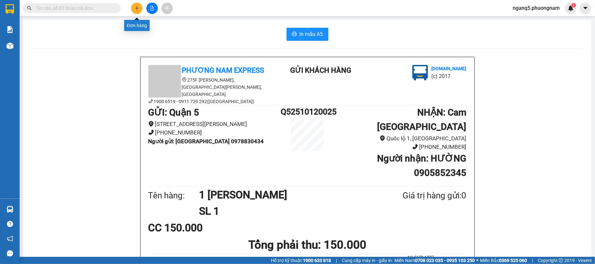
click at [135, 6] on icon "plus" at bounding box center [137, 8] width 5 height 5
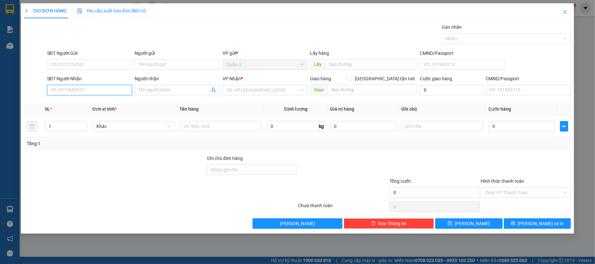
click at [80, 91] on input "SĐT Người Nhận" at bounding box center [89, 90] width 85 height 10
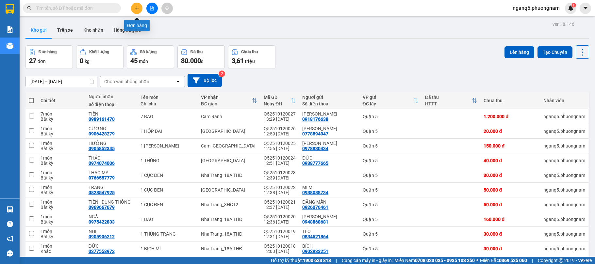
click at [136, 7] on icon "plus" at bounding box center [137, 8] width 5 height 5
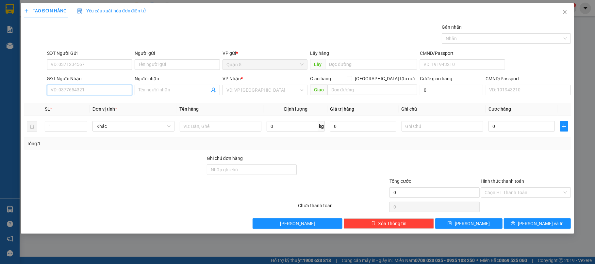
click at [108, 94] on input "SĐT Người Nhận" at bounding box center [89, 90] width 85 height 10
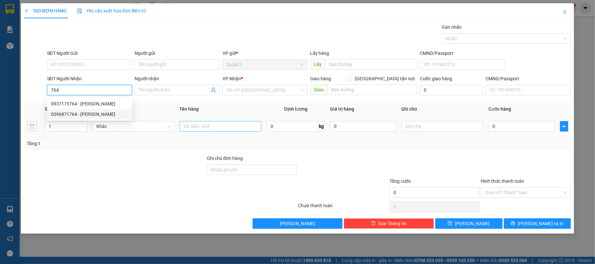
type input "764"
click at [222, 129] on input "text" at bounding box center [221, 126] width 82 height 10
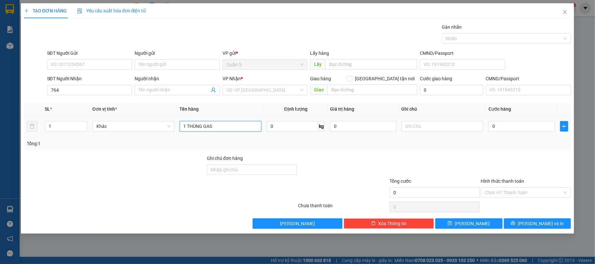
type input "1 THÙNG GAS"
type input "4"
type input "40"
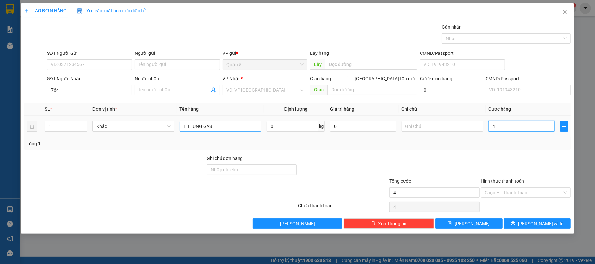
type input "40"
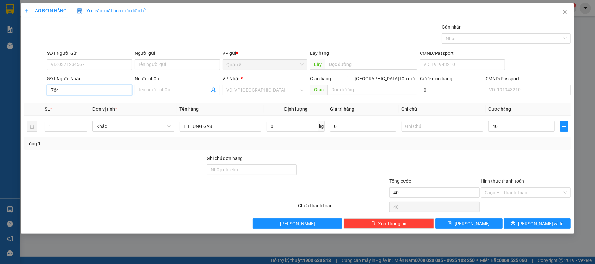
type input "40.000"
drag, startPoint x: 0, startPoint y: 108, endPoint x: 0, endPoint y: 100, distance: 8.2
click at [0, 100] on div "TẠO ĐƠN HÀNG Yêu cầu xuất hóa đơn điện tử Transit Pickup Surcharge Ids Transit …" at bounding box center [297, 132] width 595 height 264
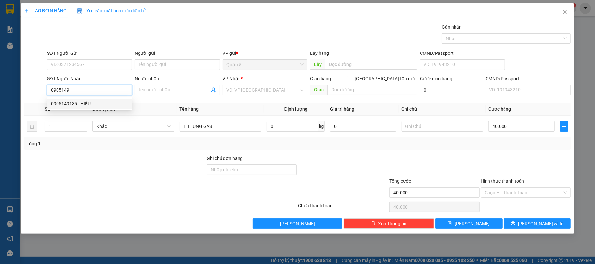
click at [53, 102] on div "0905149135 - HIẾU" at bounding box center [89, 103] width 77 height 7
type input "0905149135"
type input "HIẾU"
type input "0905149135"
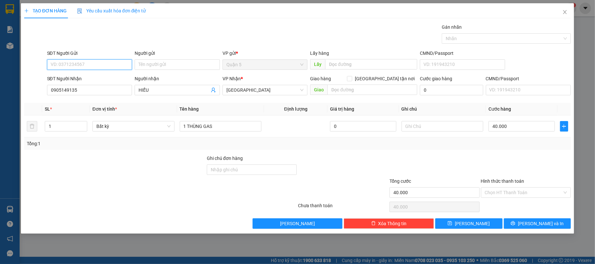
click at [70, 67] on input "SĐT Người Gửi" at bounding box center [89, 64] width 85 height 10
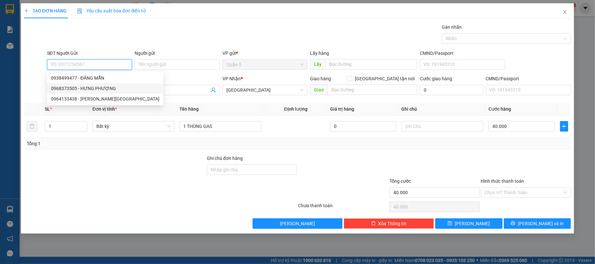
click at [77, 88] on div "0968373505 - HƯNG PHƯỢNG" at bounding box center [105, 88] width 109 height 7
type input "0968373505"
type input "HƯNG PHƯỢNG"
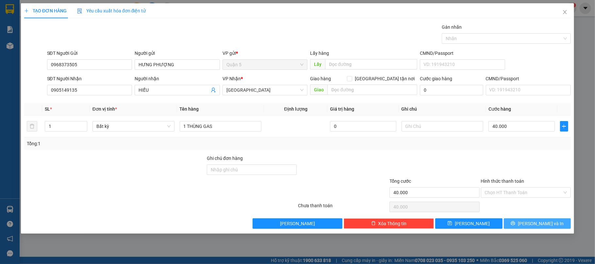
click at [544, 224] on span "[PERSON_NAME] và In" at bounding box center [541, 223] width 46 height 7
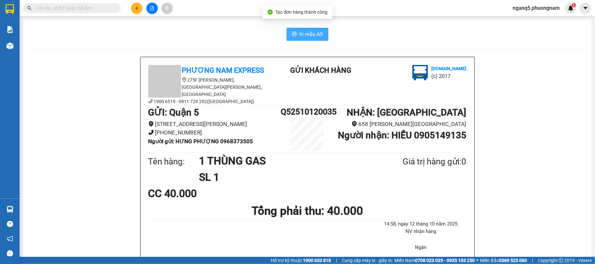
click at [313, 36] on span "In mẫu A5" at bounding box center [312, 34] width 24 height 8
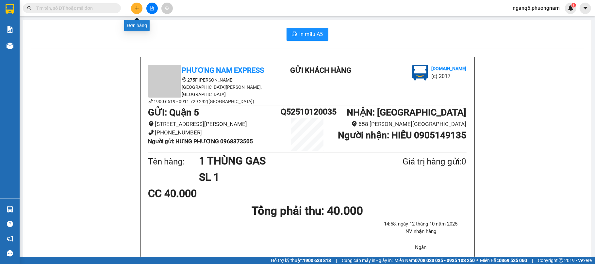
click at [131, 8] on button at bounding box center [136, 8] width 11 height 11
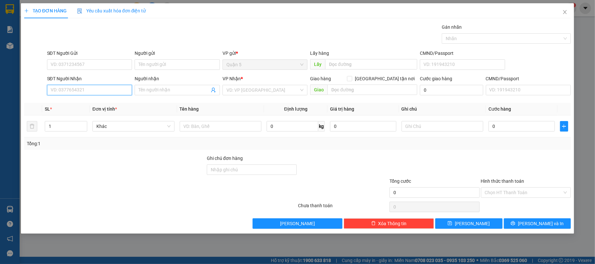
click at [104, 89] on input "SĐT Người Nhận" at bounding box center [89, 90] width 85 height 10
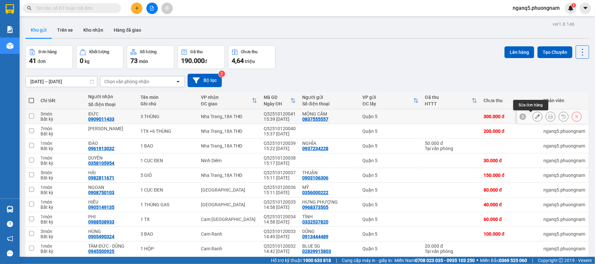
click at [533, 120] on button at bounding box center [537, 116] width 9 height 11
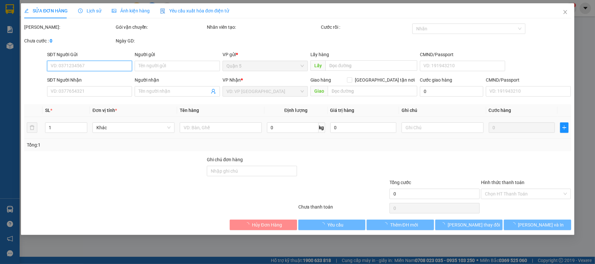
type input "0837555557"
type input "MỘNG CẦM"
type input "0909011433"
type input "ĐỨC"
type input "300.000"
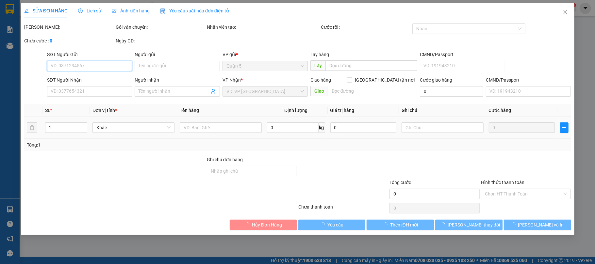
type input "300.000"
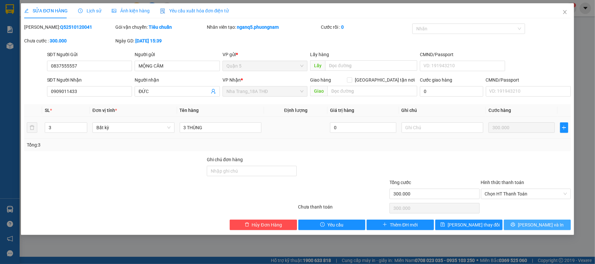
click at [537, 229] on span "[PERSON_NAME] và In" at bounding box center [541, 225] width 46 height 7
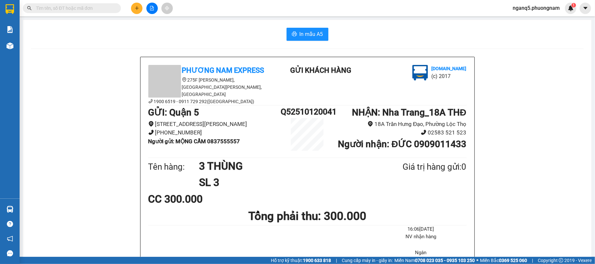
click at [184, 37] on div "In mẫu A5" at bounding box center [307, 34] width 553 height 13
click at [64, 12] on span at bounding box center [72, 8] width 98 height 10
click at [66, 11] on input "text" at bounding box center [74, 8] width 77 height 7
click at [139, 39] on div "In mẫu A5" at bounding box center [307, 34] width 553 height 13
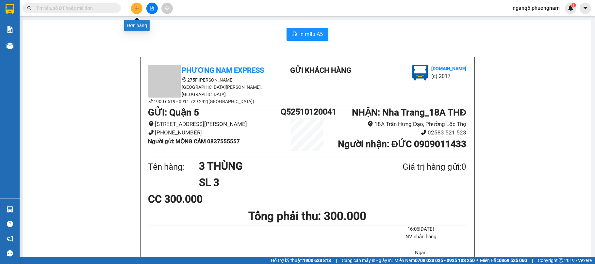
click at [136, 11] on button at bounding box center [136, 8] width 11 height 11
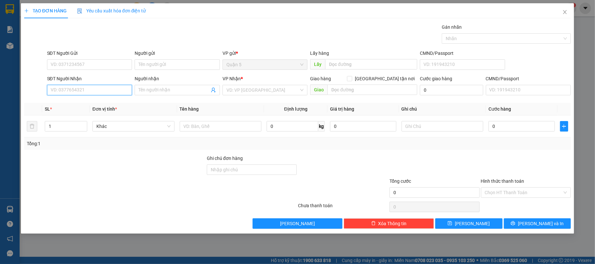
click at [105, 92] on input "SĐT Người Nhận" at bounding box center [89, 90] width 85 height 10
click at [222, 127] on input "text" at bounding box center [221, 126] width 82 height 10
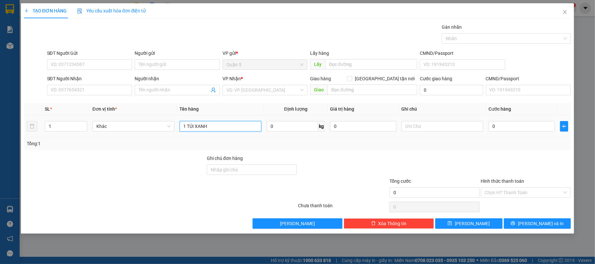
type input "1 TÚI XANH"
type input "4"
type input "40"
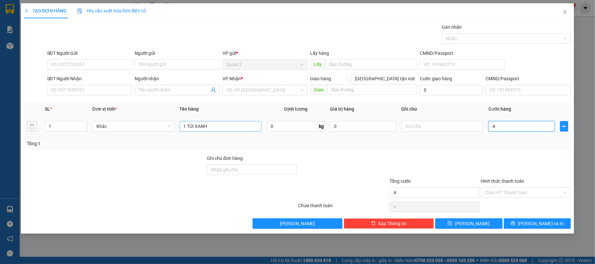
type input "40"
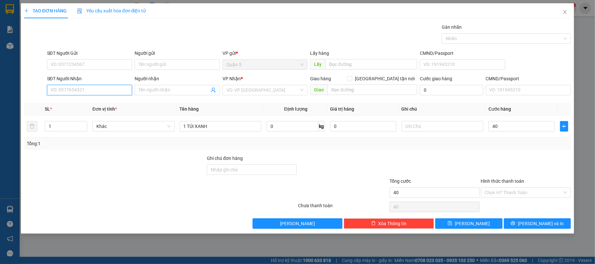
type input "40.000"
click at [65, 91] on input "SĐT Người Nhận" at bounding box center [89, 90] width 85 height 10
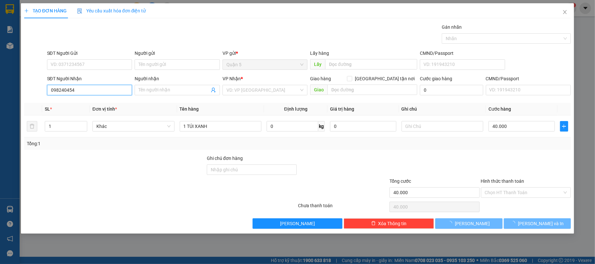
type input "0982404541"
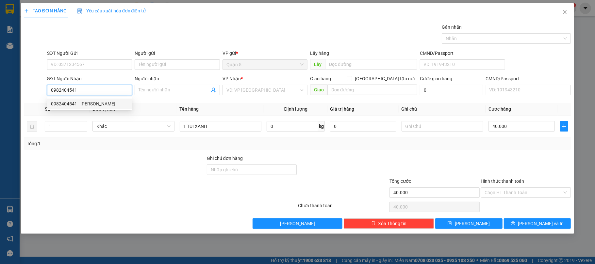
drag, startPoint x: 72, startPoint y: 101, endPoint x: 80, endPoint y: 93, distance: 11.1
click at [72, 101] on div "0982404541 - QUỲNH" at bounding box center [89, 103] width 77 height 7
type input "QUỲNH"
type input "0982404541"
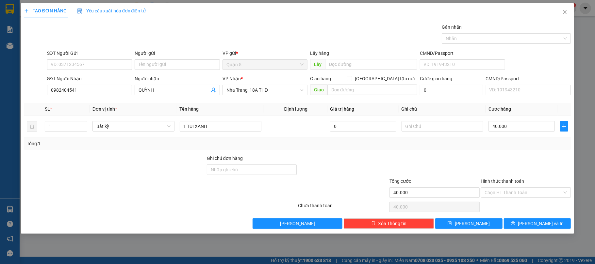
click at [85, 73] on div "SĐT Người Gửi VD: 0371234567" at bounding box center [89, 61] width 85 height 23
drag, startPoint x: 91, startPoint y: 67, endPoint x: 86, endPoint y: 71, distance: 6.0
click at [91, 68] on input "SĐT Người Gửi" at bounding box center [89, 64] width 85 height 10
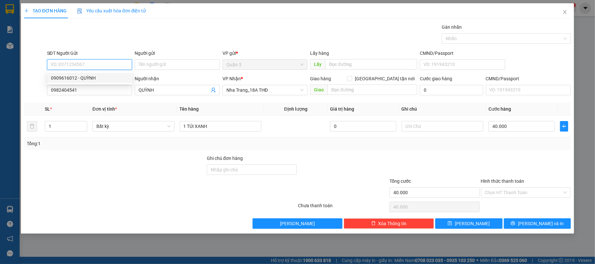
click at [80, 76] on div "0909616012 - QUỲNH" at bounding box center [89, 78] width 77 height 7
type input "0909616012"
type input "QUỲNH"
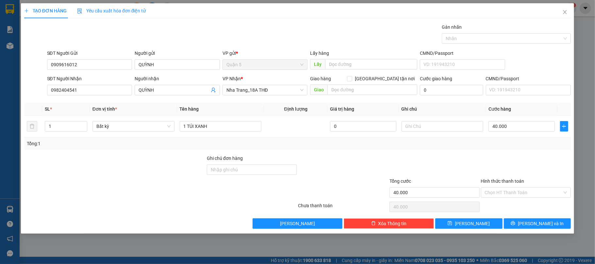
drag, startPoint x: 457, startPoint y: 156, endPoint x: 517, endPoint y: 207, distance: 79.3
click at [458, 156] on div at bounding box center [435, 166] width 92 height 23
drag, startPoint x: 513, startPoint y: 197, endPoint x: 508, endPoint y: 206, distance: 10.3
click at [514, 197] on input "Hình thức thanh toán" at bounding box center [524, 193] width 78 height 10
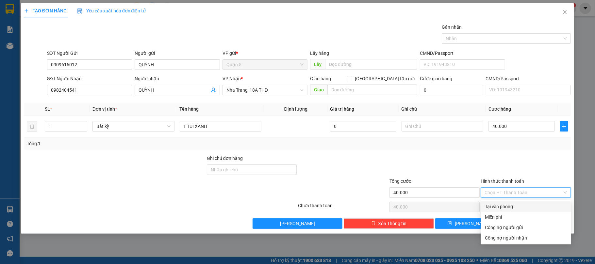
click at [507, 207] on div "Tại văn phòng" at bounding box center [526, 206] width 82 height 7
type input "0"
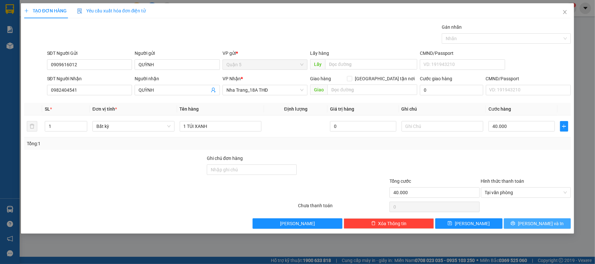
click at [535, 229] on button "[PERSON_NAME] và In" at bounding box center [537, 224] width 67 height 10
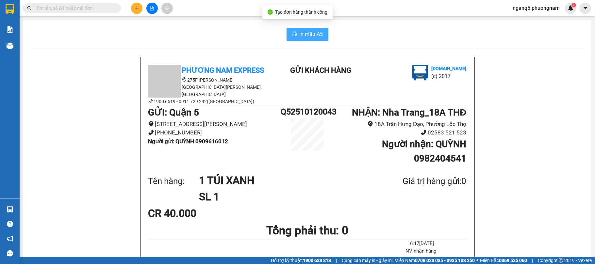
click at [301, 37] on span "In mẫu A5" at bounding box center [312, 34] width 24 height 8
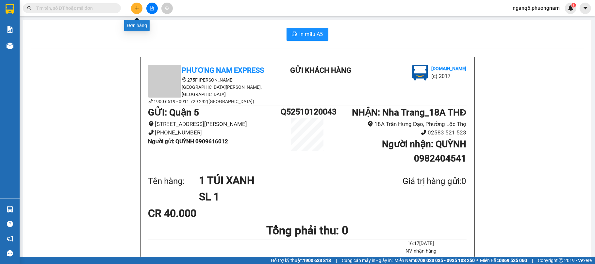
click at [138, 7] on icon "plus" at bounding box center [137, 8] width 5 height 5
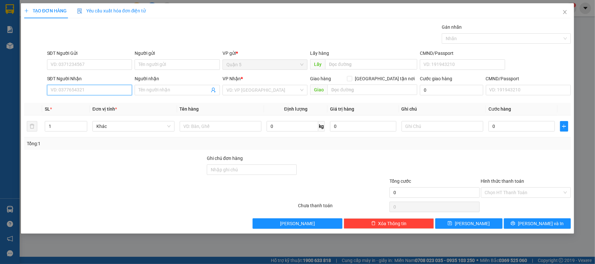
click at [110, 88] on input "SĐT Người Nhận" at bounding box center [89, 90] width 85 height 10
click at [78, 93] on input "SĐT Người Nhận" at bounding box center [89, 90] width 85 height 10
type input "0986523965"
click at [88, 104] on div "0986523965 - TƯỜNG VI" at bounding box center [89, 103] width 77 height 7
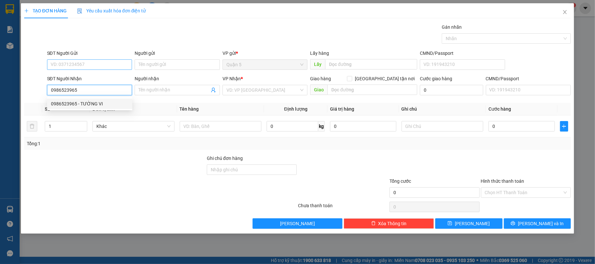
type input "TƯỜNG VI"
type input "0986523965"
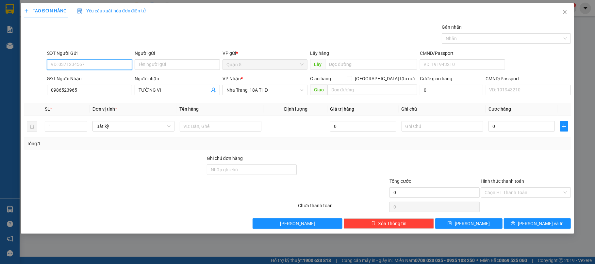
drag, startPoint x: 112, startPoint y: 62, endPoint x: 88, endPoint y: 82, distance: 31.1
click at [110, 63] on input "SĐT Người Gửi" at bounding box center [89, 64] width 85 height 10
drag, startPoint x: 82, startPoint y: 80, endPoint x: 224, endPoint y: 136, distance: 153.0
click at [82, 80] on div "0937102442 - THANH TÂM" at bounding box center [89, 78] width 77 height 7
type input "0937102442"
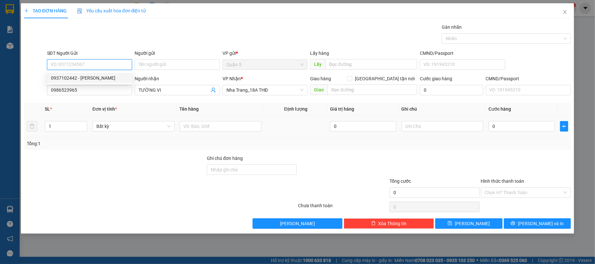
type input "THANH TÂM"
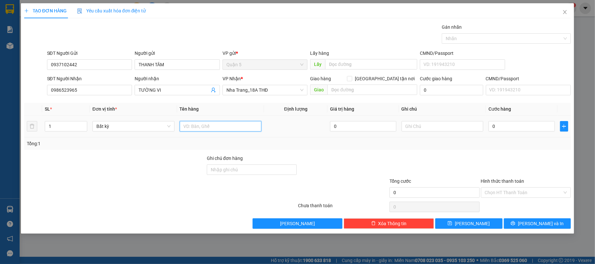
click at [219, 125] on input "text" at bounding box center [221, 126] width 82 height 10
type input "1 TX"
type input "6"
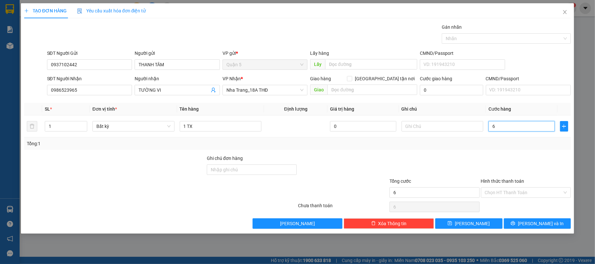
type input "60"
type input "60.000"
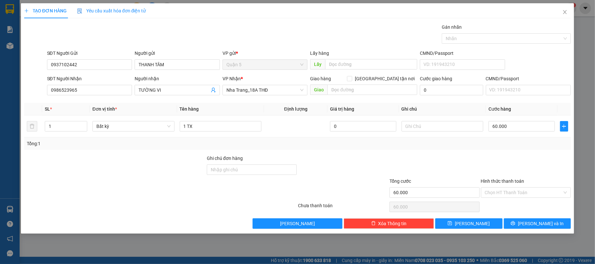
click at [489, 161] on div at bounding box center [527, 166] width 92 height 23
drag, startPoint x: 505, startPoint y: 193, endPoint x: 510, endPoint y: 205, distance: 13.3
click at [506, 193] on input "Hình thức thanh toán" at bounding box center [524, 193] width 78 height 10
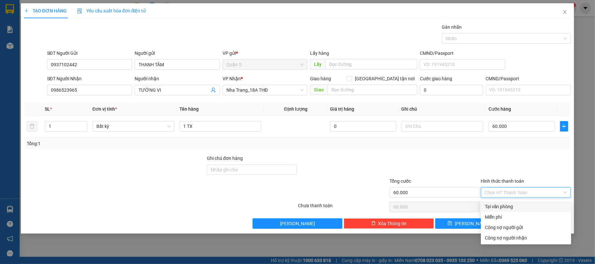
click at [510, 205] on div "Tại văn phòng" at bounding box center [526, 206] width 82 height 7
type input "0"
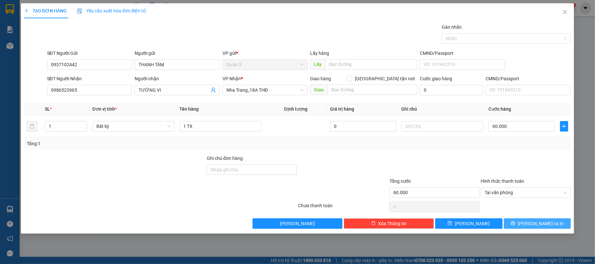
drag, startPoint x: 535, startPoint y: 224, endPoint x: 398, endPoint y: 164, distance: 150.3
click at [535, 224] on span "[PERSON_NAME] và In" at bounding box center [541, 223] width 46 height 7
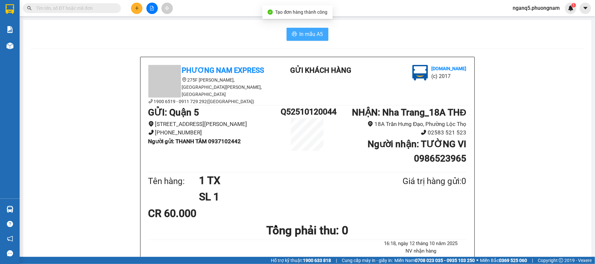
click at [300, 34] on span "In mẫu A5" at bounding box center [312, 34] width 24 height 8
click at [136, 9] on icon "plus" at bounding box center [137, 8] width 5 height 5
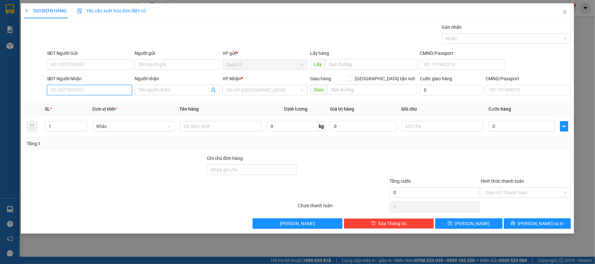
drag, startPoint x: 76, startPoint y: 91, endPoint x: 76, endPoint y: 88, distance: 3.3
click at [76, 88] on input "SĐT Người Nhận" at bounding box center [89, 90] width 85 height 10
click at [76, 97] on div "SĐT Người Nhận VD: 0377654321" at bounding box center [89, 86] width 85 height 23
drag, startPoint x: 97, startPoint y: 91, endPoint x: 100, endPoint y: 88, distance: 4.2
click at [100, 88] on input "SĐT Người Nhận" at bounding box center [89, 90] width 85 height 10
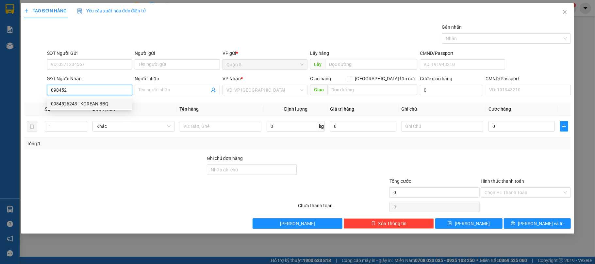
click at [77, 104] on div "0984526243 - KOREAN BBQ" at bounding box center [89, 103] width 77 height 7
type input "0984526243"
type input "KOREAN BBQ"
checkbox input "true"
type input "233 NGUYỄN THIỆN THUẬT LỘC THỌ"
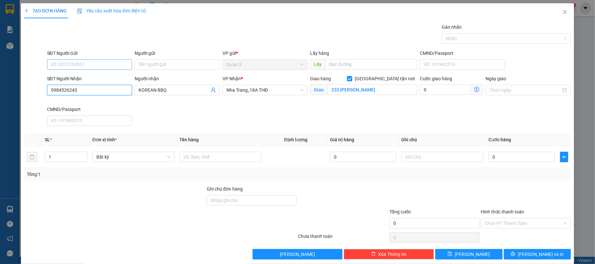
type input "0984526243"
click at [86, 70] on input "SĐT Người Gửi" at bounding box center [89, 64] width 85 height 10
click at [79, 77] on div "0901133150 - ECO ĐL" at bounding box center [88, 78] width 76 height 7
type input "0901133150"
type input "ECO ĐL"
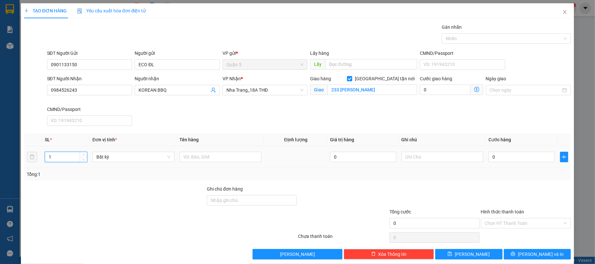
drag, startPoint x: 64, startPoint y: 155, endPoint x: 0, endPoint y: 179, distance: 68.9
click at [0, 179] on div "TẠO ĐƠN HÀNG Yêu cầu xuất hóa đơn điện tử Transit Pickup Surcharge Ids Transit …" at bounding box center [297, 132] width 595 height 264
type input "2"
drag, startPoint x: 219, startPoint y: 156, endPoint x: 223, endPoint y: 151, distance: 6.5
click at [223, 151] on td at bounding box center [220, 157] width 87 height 22
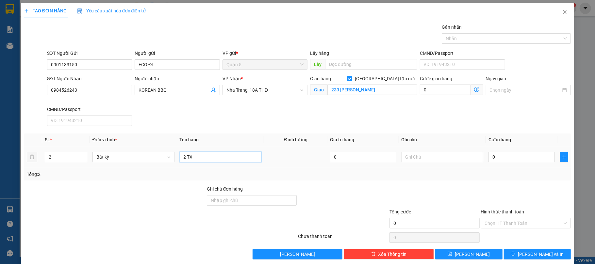
type input "2 TX"
type input "1"
type input "12"
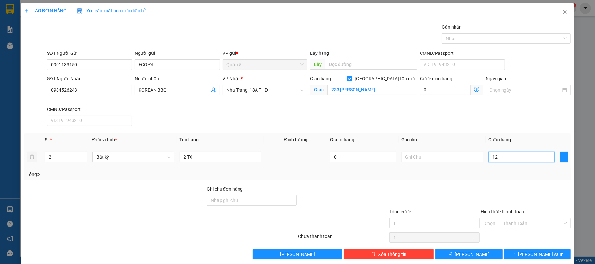
type input "12"
type input "120"
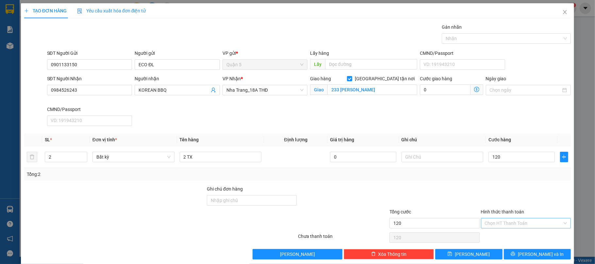
type input "120.000"
click at [496, 222] on input "Hình thức thanh toán" at bounding box center [524, 224] width 78 height 10
click at [499, 180] on div "Tại văn phòng" at bounding box center [520, 180] width 81 height 7
type input "0"
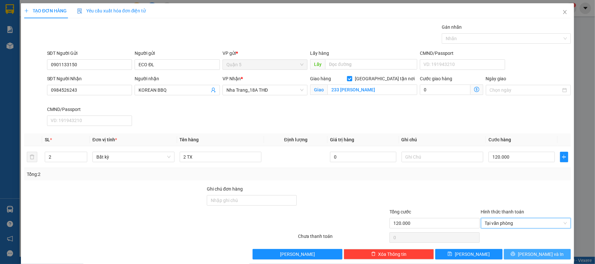
click at [516, 256] on icon "printer" at bounding box center [513, 254] width 5 height 5
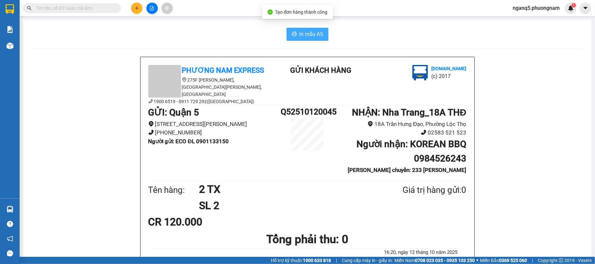
click at [312, 32] on span "In mẫu A5" at bounding box center [312, 34] width 24 height 8
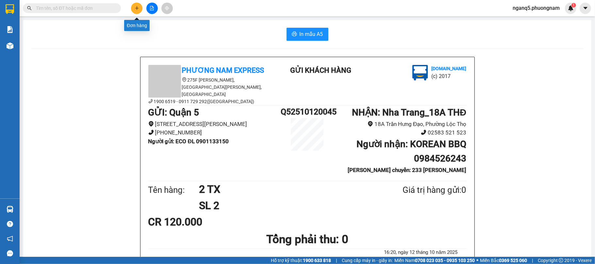
click at [137, 5] on button at bounding box center [136, 8] width 11 height 11
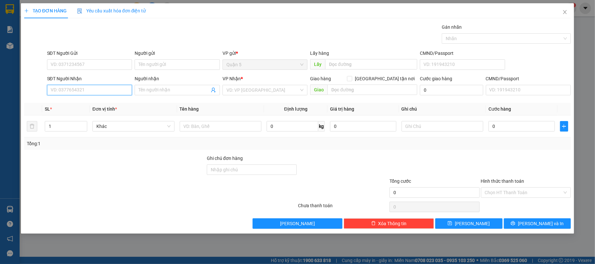
drag, startPoint x: 60, startPoint y: 91, endPoint x: 62, endPoint y: 86, distance: 5.2
click at [64, 86] on input "SĐT Người Nhận" at bounding box center [89, 90] width 85 height 10
type input "0399480997"
drag, startPoint x: 92, startPoint y: 106, endPoint x: 107, endPoint y: 89, distance: 22.0
click at [93, 105] on div "0399480997 - TOM TOM" at bounding box center [89, 103] width 77 height 7
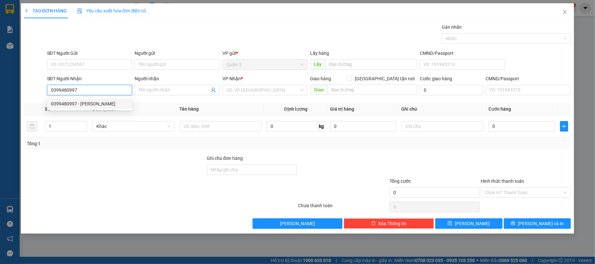
type input "[PERSON_NAME]"
checkbox input "true"
type input "20 NGÔ ĐỨC KẾ"
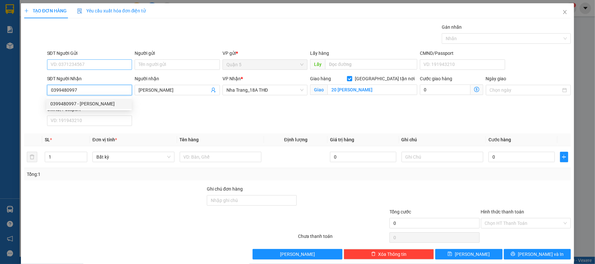
type input "0399480997"
click at [110, 66] on input "SĐT Người Gửi" at bounding box center [89, 64] width 85 height 10
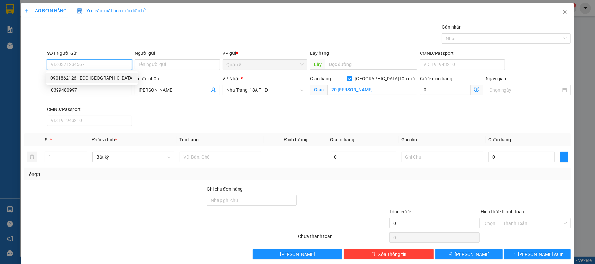
drag, startPoint x: 86, startPoint y: 76, endPoint x: 105, endPoint y: 83, distance: 20.2
click at [88, 76] on div "0901862126 - ECO ĐÀ LẠT" at bounding box center [91, 78] width 83 height 7
type input "0901862126"
type input "ECO [GEOGRAPHIC_DATA]"
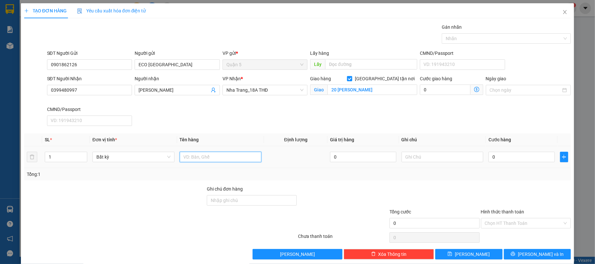
drag, startPoint x: 211, startPoint y: 159, endPoint x: 216, endPoint y: 155, distance: 6.0
click at [214, 156] on input "text" at bounding box center [221, 157] width 82 height 10
type input "1 TX"
type input "6"
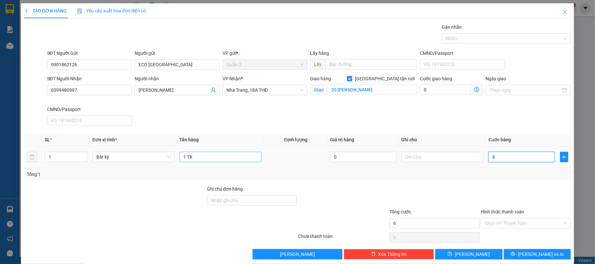
type input "6"
type input "60"
type input "60.000"
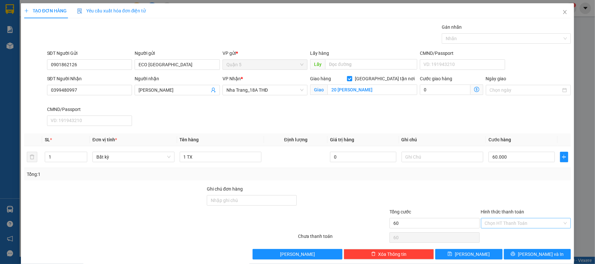
type input "60.000"
click at [496, 228] on input "Hình thức thanh toán" at bounding box center [524, 224] width 78 height 10
click at [502, 182] on div "Tại văn phòng" at bounding box center [520, 180] width 81 height 7
type input "0"
drag, startPoint x: 505, startPoint y: 254, endPoint x: 499, endPoint y: 251, distance: 7.0
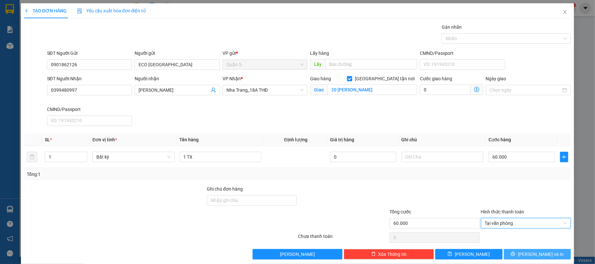
click at [505, 254] on button "[PERSON_NAME] và In" at bounding box center [537, 254] width 67 height 10
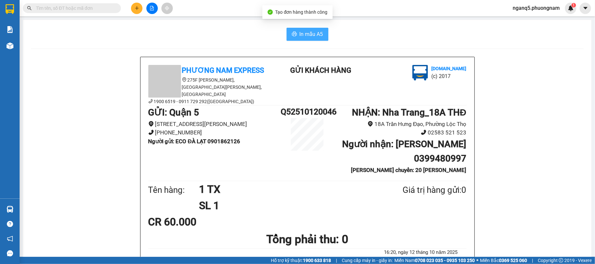
drag, startPoint x: 306, startPoint y: 34, endPoint x: 307, endPoint y: 31, distance: 3.7
click at [307, 31] on span "In mẫu A5" at bounding box center [312, 34] width 24 height 8
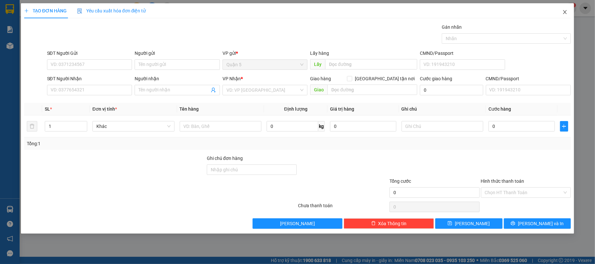
click at [569, 13] on span "Close" at bounding box center [565, 12] width 18 height 18
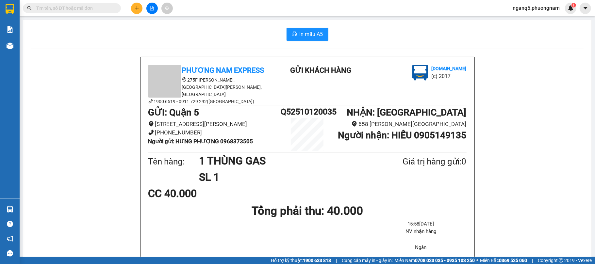
click at [101, 7] on input "text" at bounding box center [74, 8] width 77 height 7
type input "3"
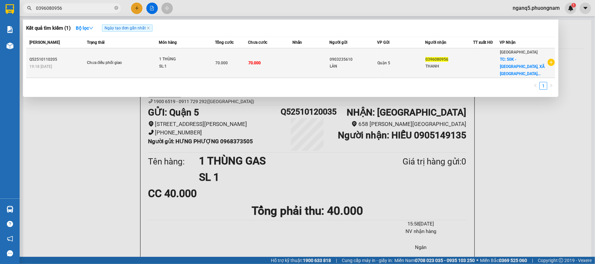
type input "0396080956"
click at [259, 61] on span "70.000" at bounding box center [255, 63] width 12 height 5
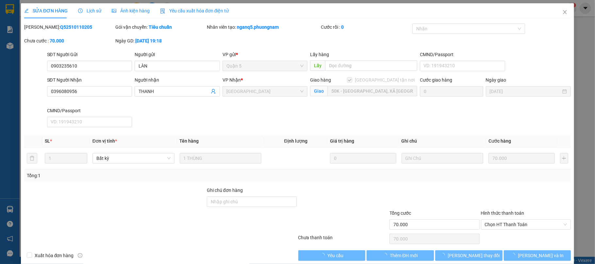
type input "0903235610"
type input "LÀN"
type input "0396080956"
type input "THANH"
checkbox input "true"
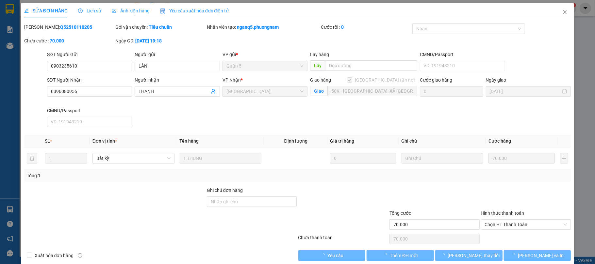
type input "50K - [GEOGRAPHIC_DATA], XÃ [GEOGRAPHIC_DATA]"
type input "70.000"
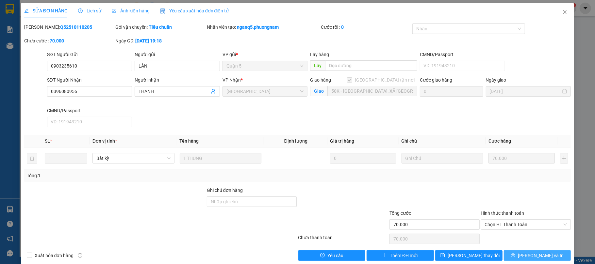
click at [516, 254] on icon "printer" at bounding box center [513, 255] width 5 height 5
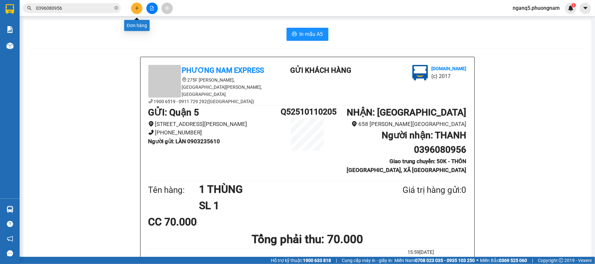
click at [138, 8] on icon "plus" at bounding box center [137, 8] width 4 height 0
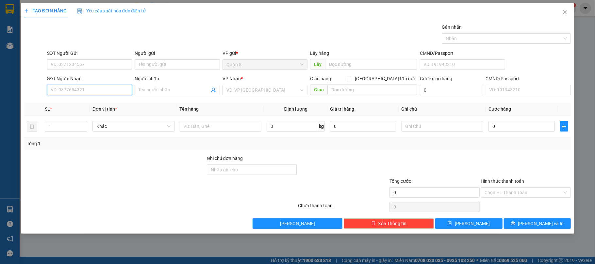
click at [84, 87] on input "SĐT Người Nhận" at bounding box center [89, 90] width 85 height 10
click at [78, 106] on div "0937961422 - [PERSON_NAME]" at bounding box center [89, 103] width 77 height 7
type input "0937961422"
type input "THẢO"
type input "0937961422"
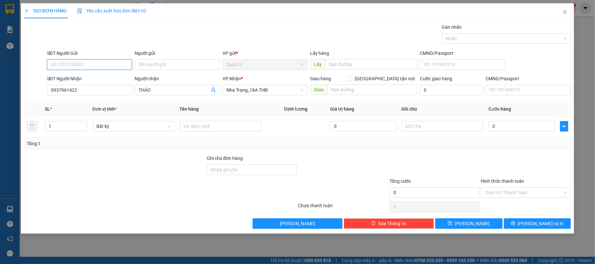
click at [86, 60] on input "SĐT Người Gửi" at bounding box center [89, 64] width 85 height 10
click at [80, 76] on div "0902879617 - HẬU" at bounding box center [89, 78] width 77 height 7
type input "0902879617"
type input "HẬU"
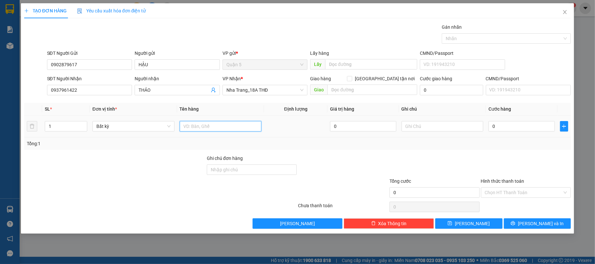
click at [223, 127] on input "text" at bounding box center [221, 126] width 82 height 10
type input "1 CỤC XANH"
type input "2"
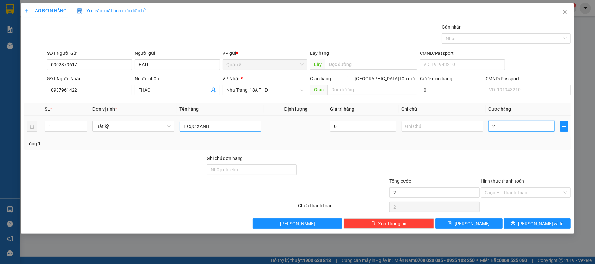
type input "20"
type input "20.000"
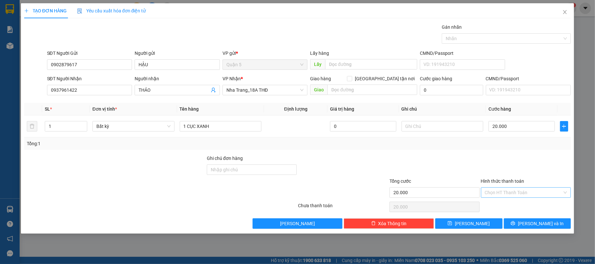
click at [510, 194] on input "Hình thức thanh toán" at bounding box center [524, 193] width 78 height 10
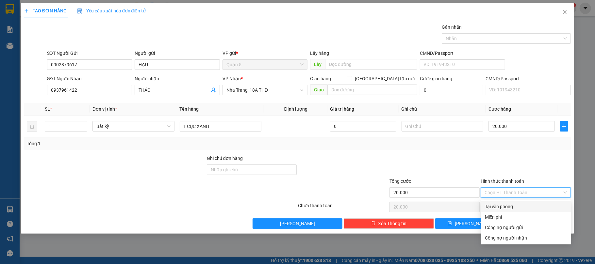
drag, startPoint x: 522, startPoint y: 206, endPoint x: 530, endPoint y: 215, distance: 11.6
click at [522, 206] on div "Tại văn phòng" at bounding box center [526, 206] width 82 height 7
type input "0"
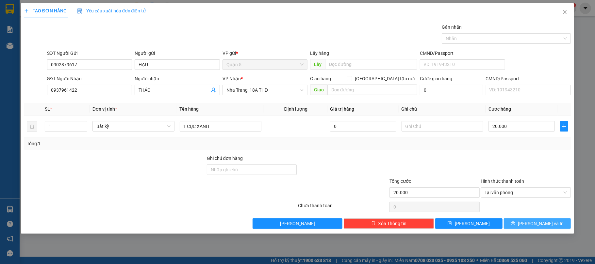
click at [516, 224] on icon "printer" at bounding box center [513, 223] width 5 height 5
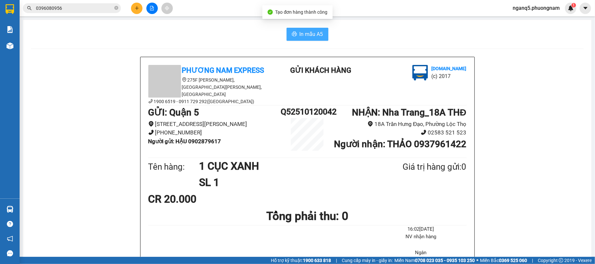
click at [294, 32] on button "In mẫu A5" at bounding box center [308, 34] width 42 height 13
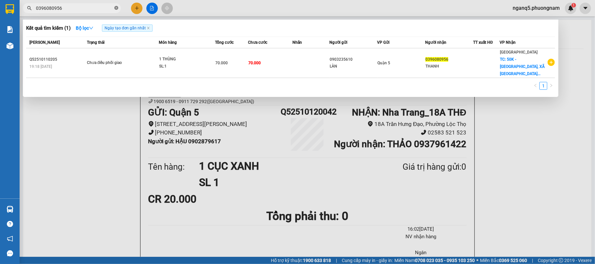
click at [114, 9] on icon "close-circle" at bounding box center [116, 8] width 4 height 4
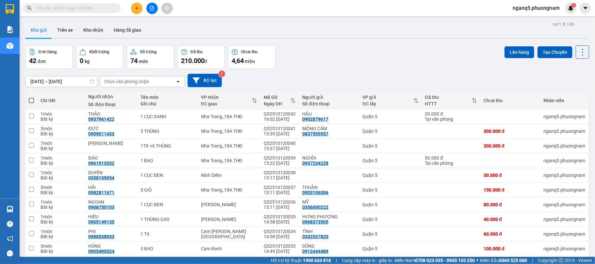
click at [320, 61] on div "Đơn hàng 42 đơn [PERSON_NAME] 0 kg Số [PERSON_NAME] 74 món Đã thu 210.000 [PERS…" at bounding box center [307, 57] width 564 height 24
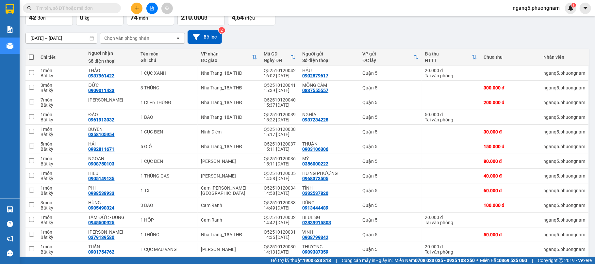
click at [338, 34] on div "[DATE] – [DATE] Press the down arrow key to interact with the calendar and sele…" at bounding box center [307, 36] width 564 height 13
click at [296, 31] on div "[DATE] – [DATE] Press the down arrow key to interact with the calendar and sele…" at bounding box center [307, 36] width 564 height 13
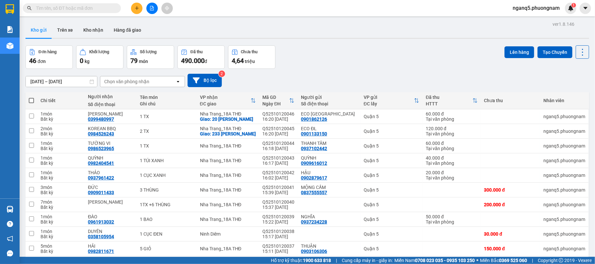
click at [133, 6] on button at bounding box center [136, 8] width 11 height 11
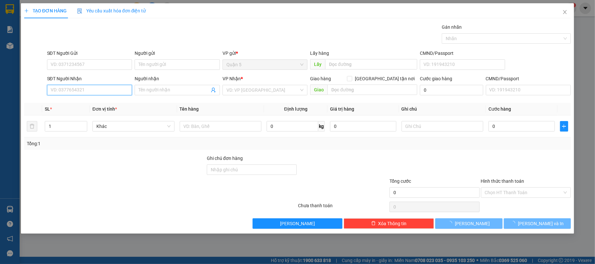
drag, startPoint x: 97, startPoint y: 93, endPoint x: 101, endPoint y: 90, distance: 5.3
click at [101, 90] on input "SĐT Người Nhận" at bounding box center [89, 90] width 85 height 10
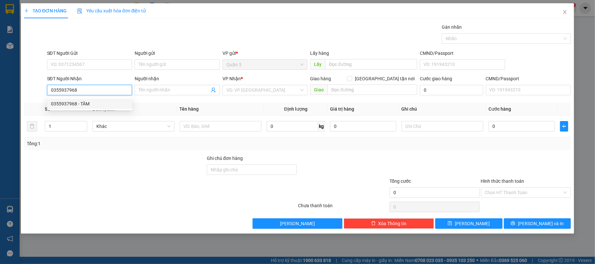
drag, startPoint x: 59, startPoint y: 101, endPoint x: 84, endPoint y: 87, distance: 29.1
click at [65, 98] on div "0355937968 0355937968 - TÂM" at bounding box center [89, 103] width 85 height 13
type input "0355937968"
click at [94, 59] on div "SĐT Người Gửi" at bounding box center [89, 55] width 85 height 10
click at [97, 71] on div "SĐT Người Gửi VD: 0371234567" at bounding box center [89, 61] width 85 height 23
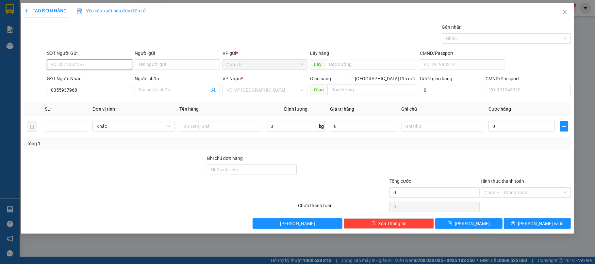
click at [101, 65] on input "SĐT Người Gửi" at bounding box center [89, 64] width 85 height 10
drag, startPoint x: 85, startPoint y: 79, endPoint x: 141, endPoint y: 97, distance: 58.4
click at [86, 79] on div "0778639649 - TUẤN" at bounding box center [89, 78] width 77 height 7
type input "0778639649"
type input "TUẤN"
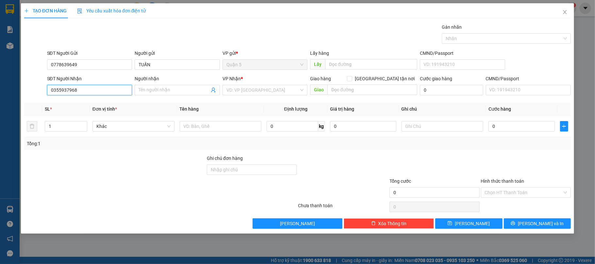
click at [98, 95] on input "0355937968" at bounding box center [89, 90] width 85 height 10
click at [92, 100] on div "0355937968 - TÂM" at bounding box center [89, 103] width 77 height 7
type input "TÂM"
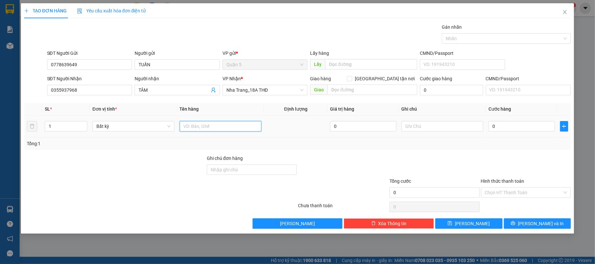
drag, startPoint x: 219, startPoint y: 130, endPoint x: 218, endPoint y: 124, distance: 6.3
click at [218, 124] on input "text" at bounding box center [221, 126] width 82 height 10
type input "1 THÙNG TRẮNG"
type input "3"
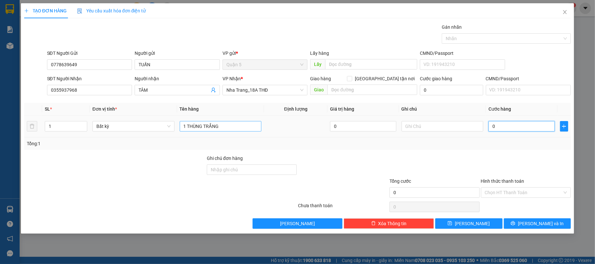
type input "3"
type input "30"
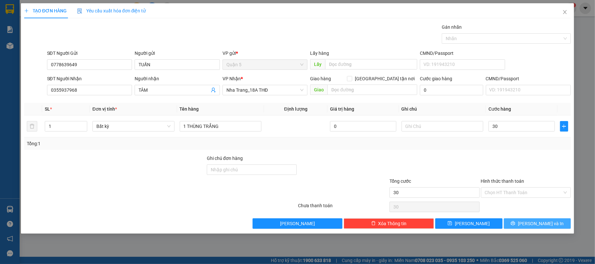
type input "30.000"
drag, startPoint x: 548, startPoint y: 225, endPoint x: 290, endPoint y: 115, distance: 280.8
click at [544, 225] on span "[PERSON_NAME] và In" at bounding box center [541, 223] width 46 height 7
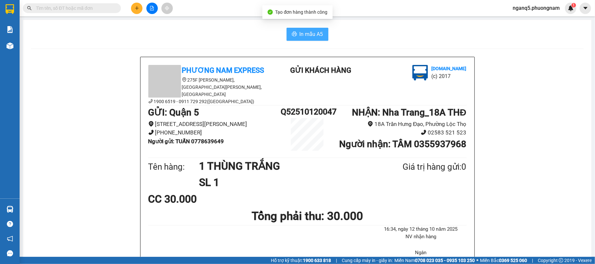
click at [305, 37] on span "In mẫu A5" at bounding box center [312, 34] width 24 height 8
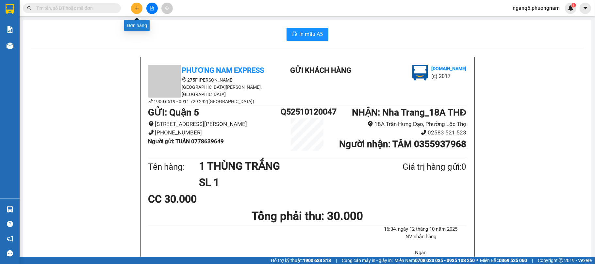
click at [135, 9] on icon "plus" at bounding box center [137, 8] width 5 height 5
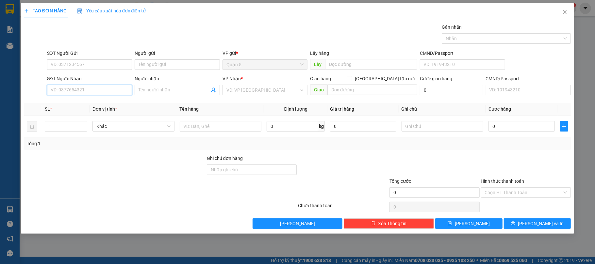
click at [98, 90] on input "SĐT Người Nhận" at bounding box center [89, 90] width 85 height 10
click at [228, 130] on input "text" at bounding box center [221, 126] width 82 height 10
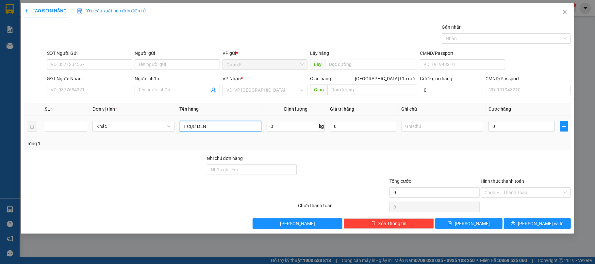
type input "1 CỤC ĐEN"
type input "6"
type input "60"
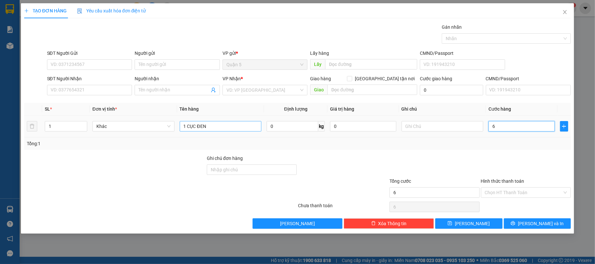
type input "60"
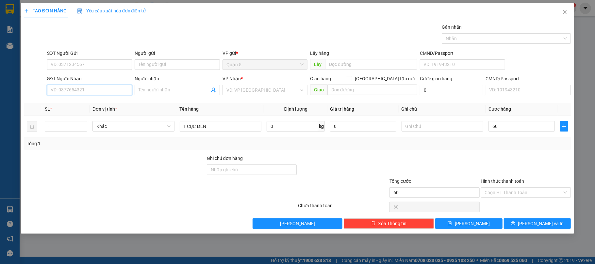
type input "60.000"
click at [122, 91] on input "SĐT Người Nhận" at bounding box center [89, 90] width 85 height 10
drag, startPoint x: 40, startPoint y: 86, endPoint x: 0, endPoint y: 59, distance: 48.4
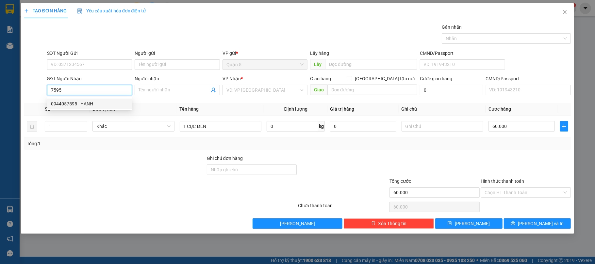
click at [0, 59] on div "TẠO ĐƠN HÀNG Yêu cầu xuất hóa đơn điện tử Transit Pickup Surcharge Ids Transit …" at bounding box center [297, 132] width 595 height 264
type input "0901907959"
click at [90, 102] on div "0901907959 - HẬU" at bounding box center [89, 103] width 77 height 7
type input "HẬU"
type input "0901907959"
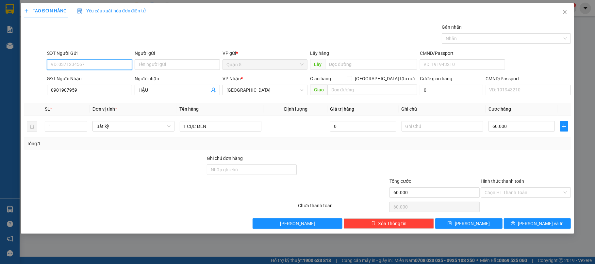
click at [103, 63] on input "SĐT Người Gửi" at bounding box center [89, 64] width 85 height 10
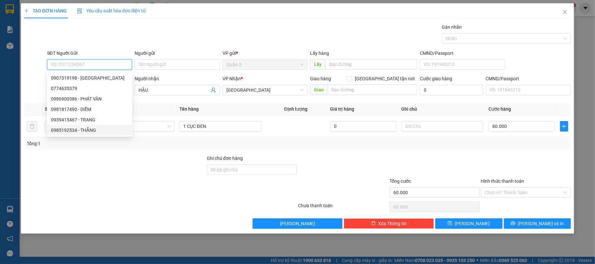
click at [78, 132] on div "0985192534 - THẮNG" at bounding box center [89, 130] width 77 height 7
type input "0985192534"
type input "THẮNG"
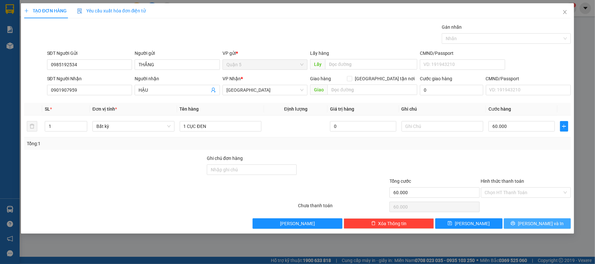
drag, startPoint x: 515, startPoint y: 221, endPoint x: 510, endPoint y: 222, distance: 5.3
click at [516, 221] on button "[PERSON_NAME] và In" at bounding box center [537, 224] width 67 height 10
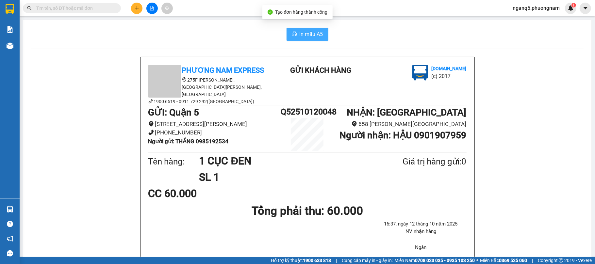
click at [292, 32] on icon "printer" at bounding box center [294, 33] width 5 height 5
drag, startPoint x: 224, startPoint y: 37, endPoint x: 211, endPoint y: 37, distance: 13.7
click at [223, 37] on div "In mẫu A5" at bounding box center [307, 34] width 553 height 13
click at [131, 8] on button at bounding box center [136, 8] width 11 height 11
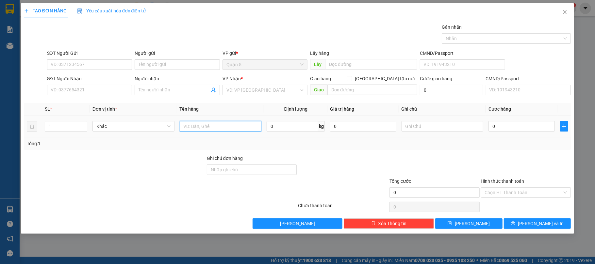
drag, startPoint x: 191, startPoint y: 123, endPoint x: 194, endPoint y: 115, distance: 8.1
click at [193, 118] on td at bounding box center [220, 127] width 87 height 22
type input "1 HỘP"
type input "2"
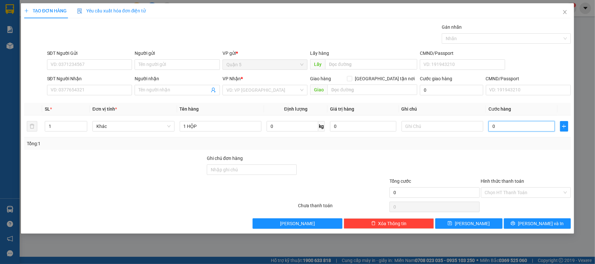
type input "2"
type input "20"
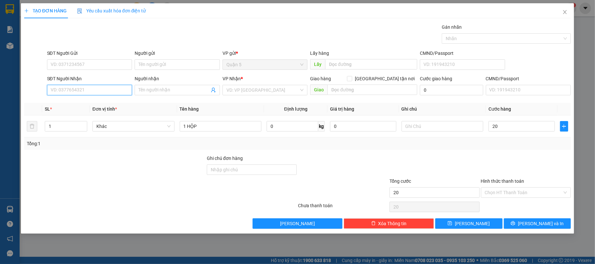
type input "20.000"
click at [119, 87] on input "SĐT Người Nhận" at bounding box center [89, 90] width 85 height 10
type input "0905815244"
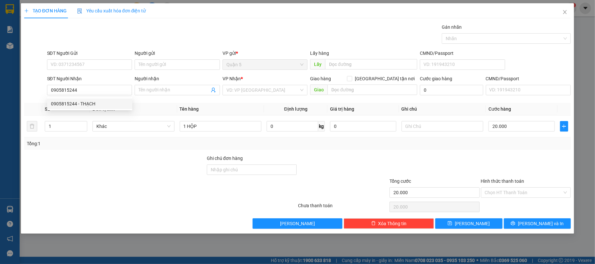
drag, startPoint x: 60, startPoint y: 110, endPoint x: 64, endPoint y: 109, distance: 4.3
click at [61, 110] on div "0905815244 0905815244 - THẠCH" at bounding box center [89, 103] width 85 height 13
click at [69, 103] on th "SL *" at bounding box center [66, 109] width 48 height 13
click at [81, 91] on input "0905815244" at bounding box center [89, 90] width 85 height 10
click at [74, 103] on div "0905815244 - THẠCH" at bounding box center [89, 103] width 77 height 7
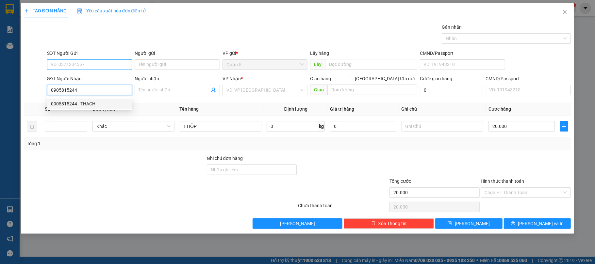
type input "THẠCH"
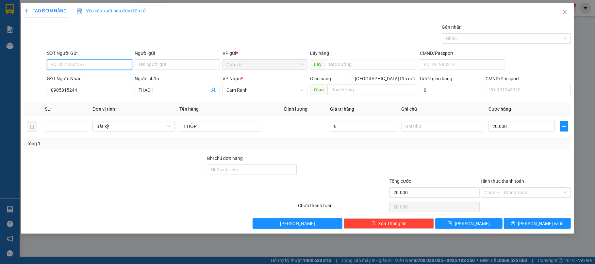
drag, startPoint x: 103, startPoint y: 60, endPoint x: 96, endPoint y: 74, distance: 15.4
click at [101, 62] on input "SĐT Người Gửi" at bounding box center [89, 64] width 85 height 10
click at [91, 76] on div "0911128253 - HIẾN" at bounding box center [89, 78] width 77 height 7
type input "0911128253"
type input "HIẾN"
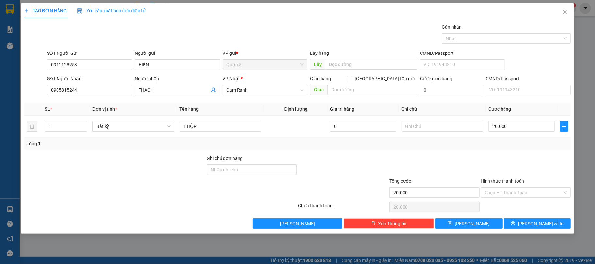
click at [523, 174] on div at bounding box center [527, 166] width 92 height 23
click at [528, 195] on input "Hình thức thanh toán" at bounding box center [524, 193] width 78 height 10
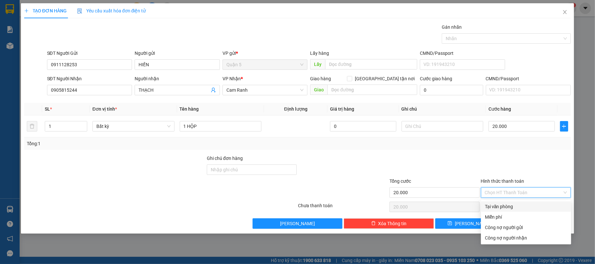
click at [510, 207] on div "Tại văn phòng" at bounding box center [526, 206] width 82 height 7
type input "0"
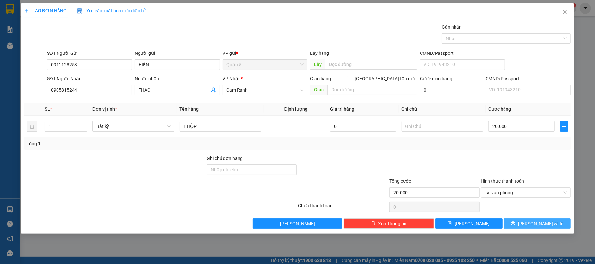
click at [522, 224] on button "[PERSON_NAME] và In" at bounding box center [537, 224] width 67 height 10
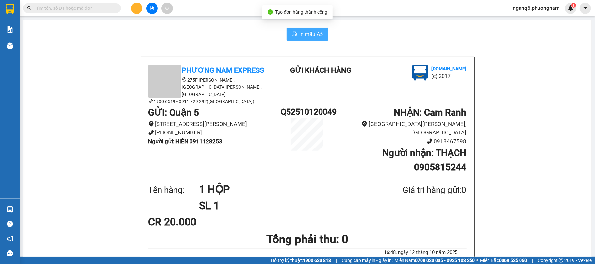
click at [306, 31] on span "In mẫu A5" at bounding box center [312, 34] width 24 height 8
click at [131, 7] on div at bounding box center [151, 8] width 49 height 11
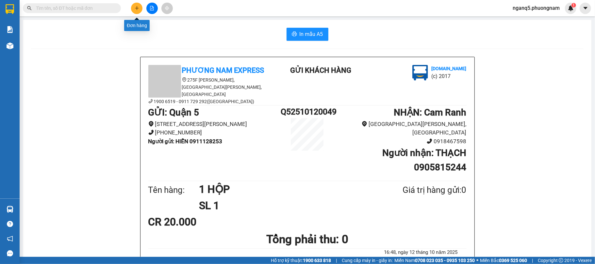
click at [132, 7] on button at bounding box center [136, 8] width 11 height 11
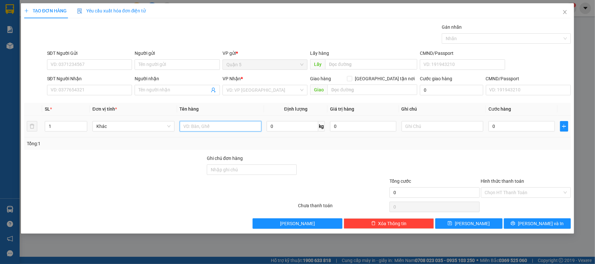
click at [207, 126] on input "text" at bounding box center [221, 126] width 82 height 10
type input "1 CỤC TRẮNG"
type input "2"
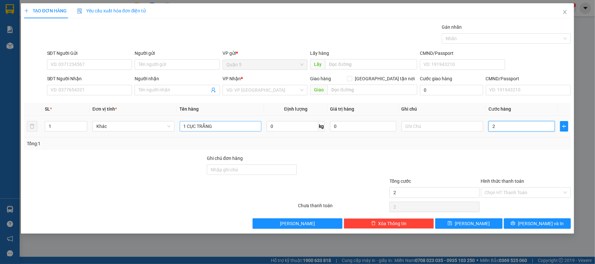
type input "20"
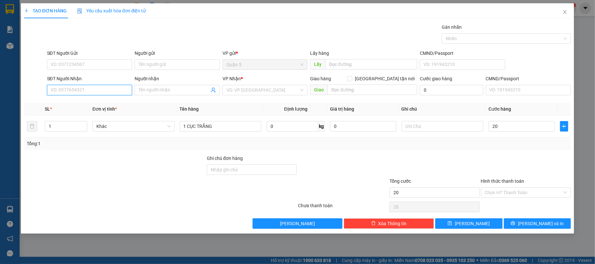
type input "20.000"
drag, startPoint x: 89, startPoint y: 89, endPoint x: 53, endPoint y: 62, distance: 45.1
click at [77, 71] on form "SĐT Người Gửi VD: 0371234567 Người gửi Tên người gửi VP gửi * Quận 5 Lấy hàng L…" at bounding box center [297, 74] width 547 height 48
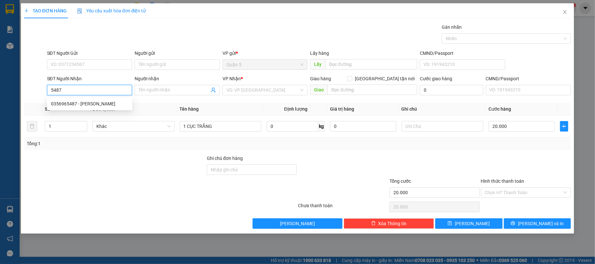
click at [82, 104] on div "0356965487 - HIỀN TIẾN VINH" at bounding box center [89, 103] width 77 height 7
type input "0356965487"
type input "HIỀN [PERSON_NAME]"
type input "0356965487"
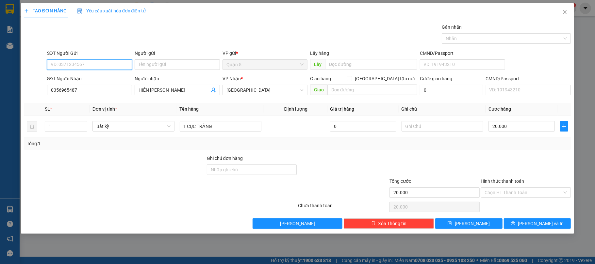
click at [97, 64] on input "SĐT Người Gửi" at bounding box center [89, 64] width 85 height 10
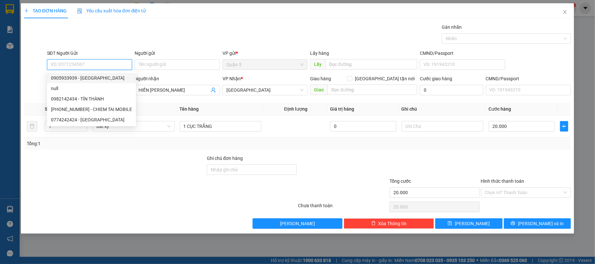
drag, startPoint x: 90, startPoint y: 76, endPoint x: 109, endPoint y: 80, distance: 18.8
click at [90, 76] on div "0905933939 - TRƯỜNG GIANG" at bounding box center [91, 78] width 81 height 7
type input "0905933939"
type input "TRƯỜNG GIANG"
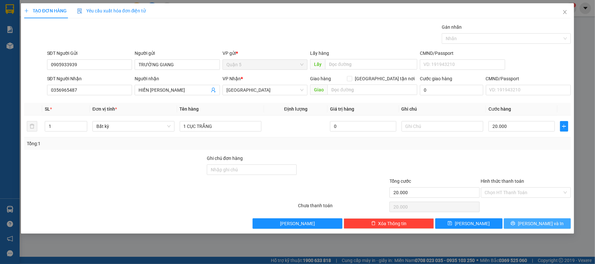
drag, startPoint x: 544, startPoint y: 226, endPoint x: 399, endPoint y: 156, distance: 161.1
click at [538, 224] on span "Lưu và In" at bounding box center [541, 223] width 46 height 7
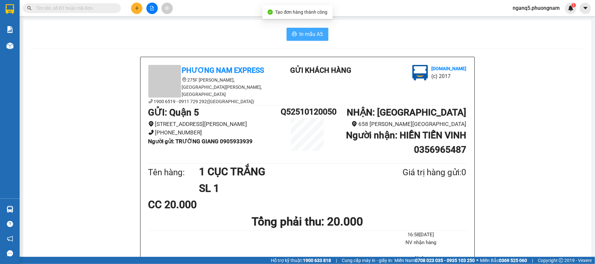
click at [310, 35] on span "In mẫu A5" at bounding box center [312, 34] width 24 height 8
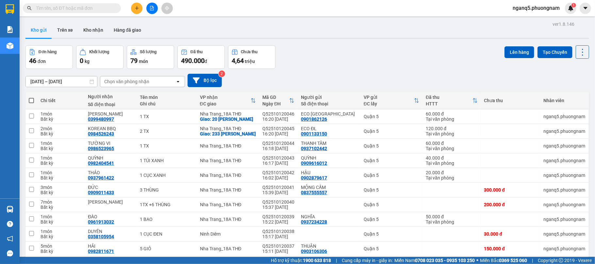
click at [354, 59] on div "Đơn hàng 46 đơn Khối lượng 0 kg Số lượng 79 món Đã thu 490.000 đ Chưa thu 4,64 …" at bounding box center [307, 57] width 564 height 24
drag, startPoint x: 367, startPoint y: 56, endPoint x: 264, endPoint y: 9, distance: 112.7
click at [359, 54] on div "Đơn hàng 46 đơn Khối lượng 0 kg Số lượng 79 món Đã thu 490.000 đ Chưa thu 4,64 …" at bounding box center [307, 57] width 564 height 24
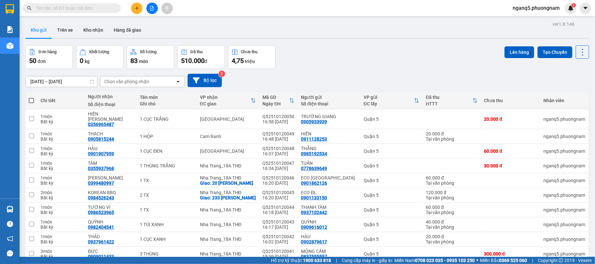
click at [144, 9] on div at bounding box center [151, 8] width 49 height 11
click at [137, 9] on icon "plus" at bounding box center [137, 8] width 0 height 4
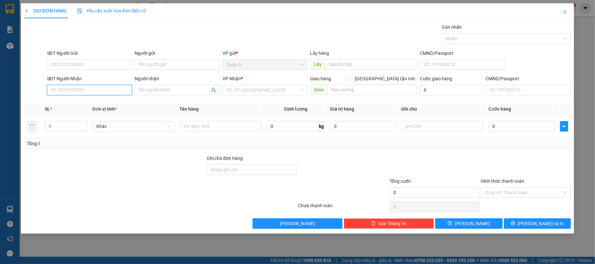
drag, startPoint x: 107, startPoint y: 94, endPoint x: 113, endPoint y: 85, distance: 10.6
click at [113, 85] on input "SĐT Người Nhận" at bounding box center [89, 90] width 85 height 10
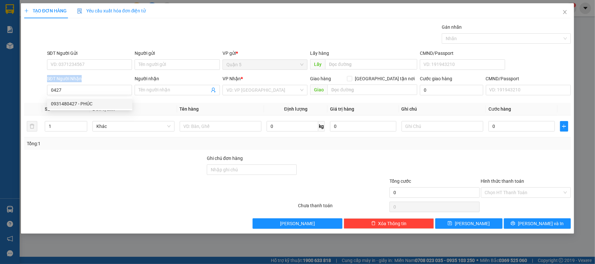
drag, startPoint x: 93, startPoint y: 75, endPoint x: 0, endPoint y: 84, distance: 93.6
click at [0, 76] on div "TẠO ĐƠN HÀNG Yêu cầu xuất hóa đơn điện tử Transit Pickup Surcharge Ids Transit …" at bounding box center [297, 132] width 595 height 264
click at [83, 95] on input "0427" at bounding box center [89, 90] width 85 height 10
drag, startPoint x: 83, startPoint y: 94, endPoint x: 0, endPoint y: 147, distance: 98.5
click at [0, 147] on div "TẠO ĐƠN HÀNG Yêu cầu xuất hóa đơn điện tử Transit Pickup Surcharge Ids Transit …" at bounding box center [297, 132] width 595 height 264
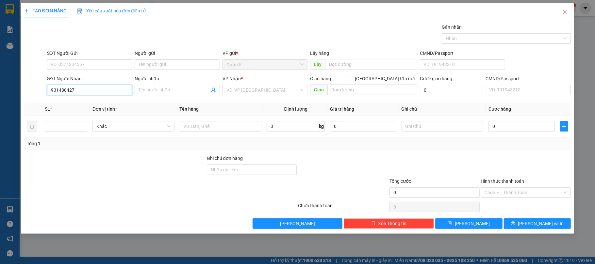
type input "0931480427"
click at [83, 104] on div "0931480427 - PHÚC" at bounding box center [89, 103] width 77 height 7
type input "PHÚC"
type input "0931480427"
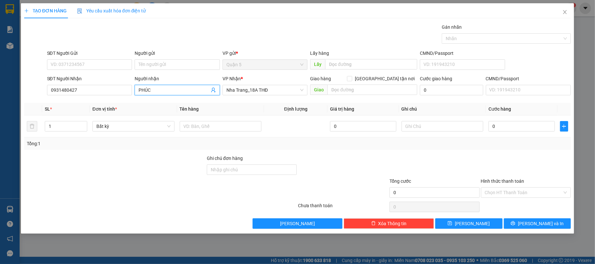
click at [171, 88] on input "PHÚC" at bounding box center [174, 90] width 71 height 7
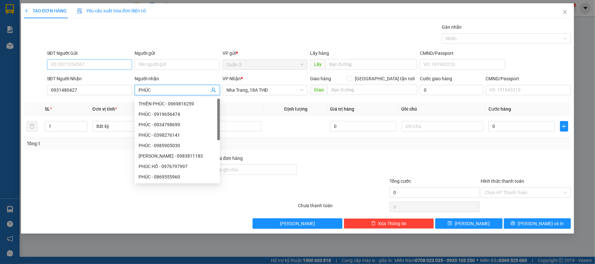
type input "PHÚC"
click at [83, 60] on input "SĐT Người Gửi" at bounding box center [89, 64] width 85 height 10
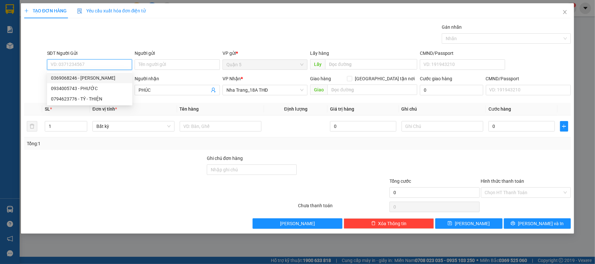
click at [91, 75] on div "0369068246 - [PERSON_NAME]" at bounding box center [89, 78] width 77 height 7
type input "0369068246"
type input "[PERSON_NAME]"
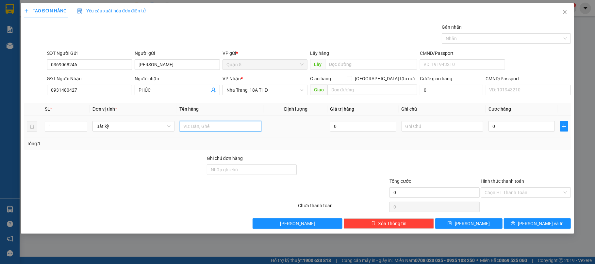
click at [223, 128] on input "text" at bounding box center [221, 126] width 82 height 10
type input "1"
type input "\"
type input "1 CUC DEN"
type input "2"
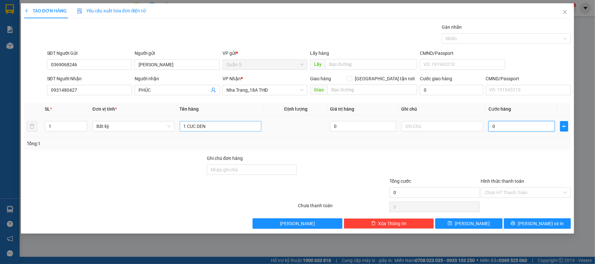
type input "2"
type input "20"
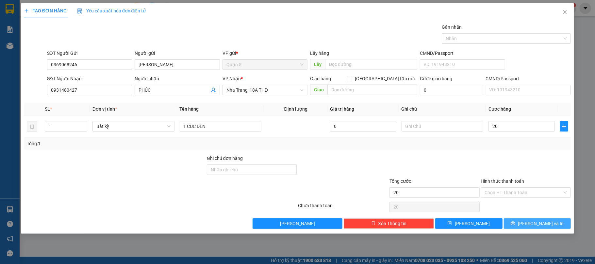
type input "20.000"
click at [530, 228] on button "[PERSON_NAME] và In" at bounding box center [537, 224] width 67 height 10
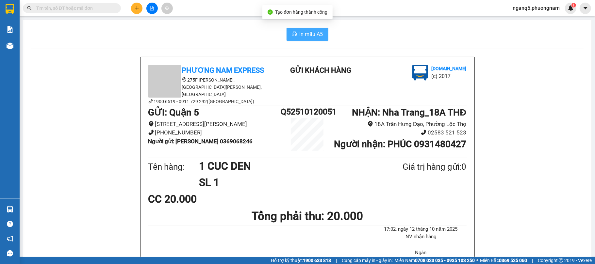
click at [322, 29] on button "In mẫu A5" at bounding box center [308, 34] width 42 height 13
drag, startPoint x: 522, startPoint y: 159, endPoint x: 532, endPoint y: 121, distance: 39.0
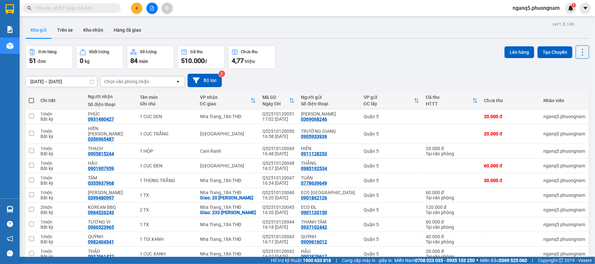
drag, startPoint x: 377, startPoint y: 48, endPoint x: 282, endPoint y: 24, distance: 97.3
click at [372, 46] on div "Đơn hàng 51 đơn Khối lượng 0 kg Số lượng 84 món Đã thu 510.000 đ Chưa thu 4,77 …" at bounding box center [307, 57] width 564 height 24
click at [137, 7] on icon "plus" at bounding box center [137, 8] width 0 height 4
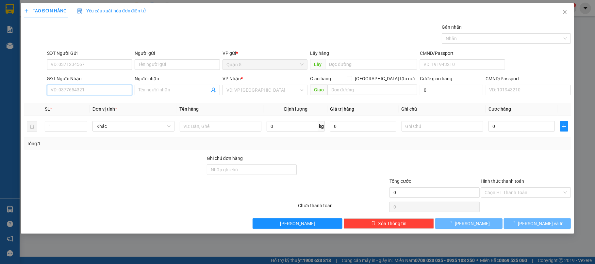
click at [101, 91] on input "SĐT Người Nhận" at bounding box center [89, 90] width 85 height 10
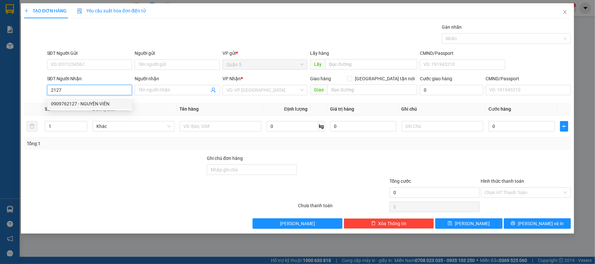
click at [63, 101] on div "0909762127 - NGUYÊN VIÊN" at bounding box center [89, 103] width 77 height 7
type input "0909762127"
type input "NGUYÊN VIÊN"
type input "0909762127"
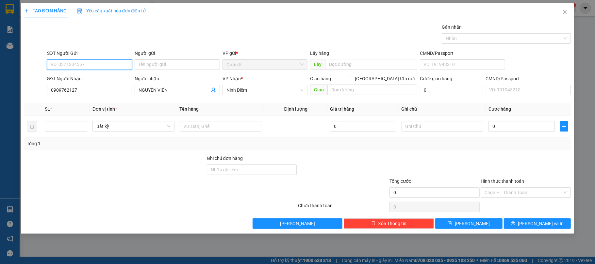
click at [98, 63] on input "SĐT Người Gửi" at bounding box center [89, 64] width 85 height 10
click at [97, 81] on div "0908084247 - THIÊN SANH" at bounding box center [89, 78] width 77 height 7
type input "0908084247"
type input "THIÊN SANH"
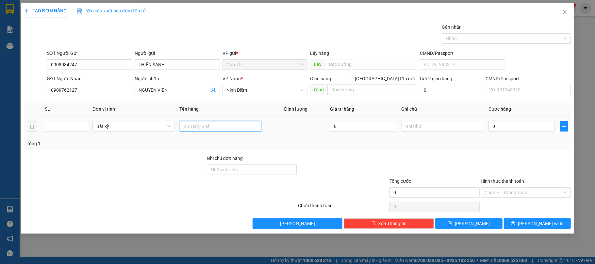
click at [214, 132] on input "text" at bounding box center [221, 126] width 82 height 10
type input "1 HỘP"
type input "2"
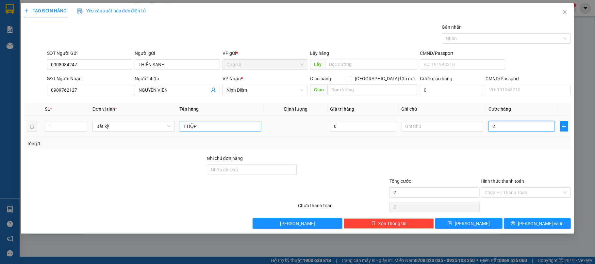
type input "20"
type input "20.000"
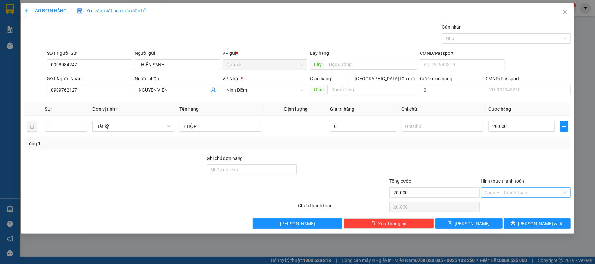
click at [526, 195] on input "Hình thức thanh toán" at bounding box center [524, 193] width 78 height 10
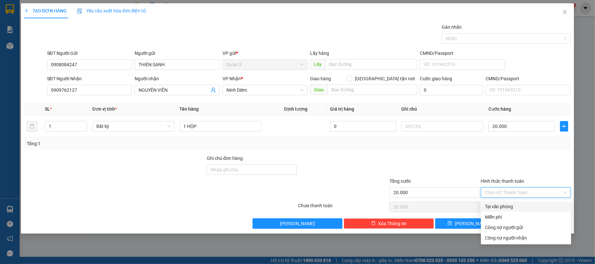
click at [518, 201] on div "Transit Pickup Surcharge Ids Transit Deliver Surcharge Ids Transit Deliver Surc…" at bounding box center [297, 127] width 547 height 206
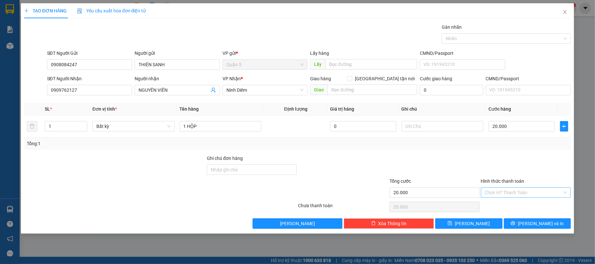
click at [524, 196] on input "Hình thức thanh toán" at bounding box center [524, 193] width 78 height 10
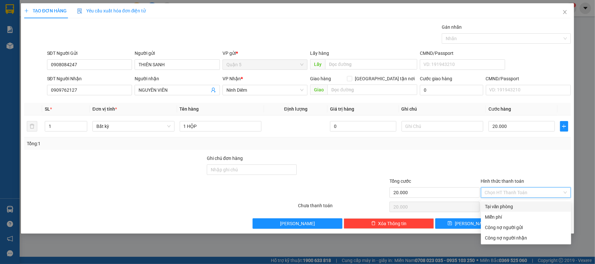
drag, startPoint x: 515, startPoint y: 207, endPoint x: 556, endPoint y: 224, distance: 45.1
click at [519, 207] on div "Tại văn phòng" at bounding box center [526, 206] width 82 height 7
type input "0"
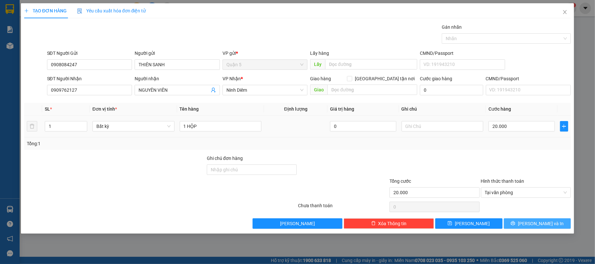
drag, startPoint x: 539, startPoint y: 223, endPoint x: 324, endPoint y: 130, distance: 235.0
click at [534, 222] on span "[PERSON_NAME] và In" at bounding box center [541, 223] width 46 height 7
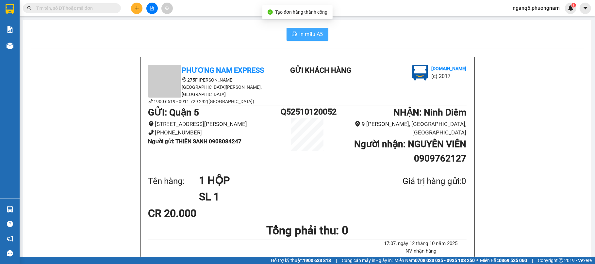
click at [309, 30] on span "In mẫu A5" at bounding box center [312, 34] width 24 height 8
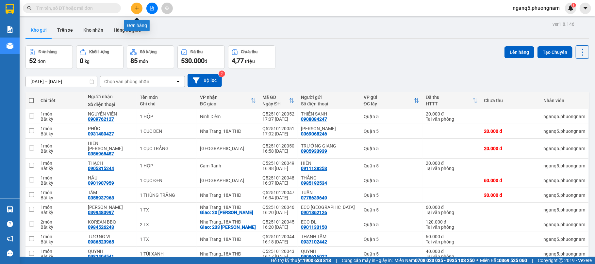
click at [138, 8] on icon "plus" at bounding box center [137, 8] width 5 height 5
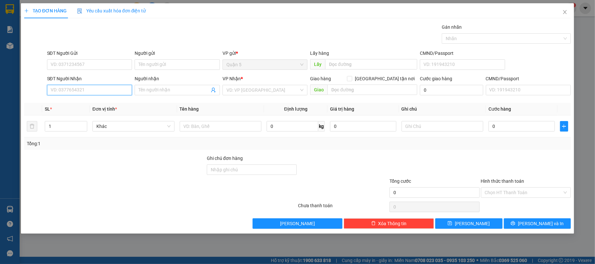
click at [109, 92] on input "SĐT Người Nhận" at bounding box center [89, 90] width 85 height 10
drag, startPoint x: 88, startPoint y: 107, endPoint x: 75, endPoint y: 1, distance: 106.7
click at [85, 105] on div "0388229047 - QUỐC CẬN" at bounding box center [89, 103] width 77 height 7
type input "0388229047"
type input "QUỐC CẬN"
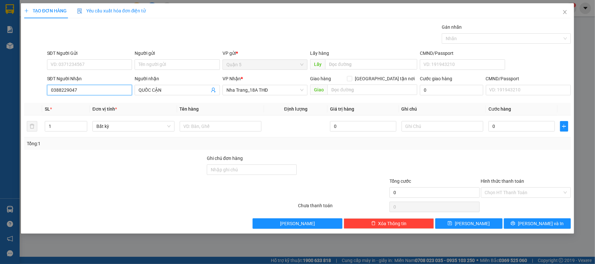
type input "0388229047"
click at [244, 129] on input "text" at bounding box center [221, 126] width 82 height 10
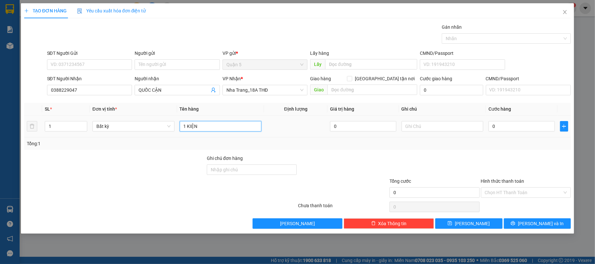
type input "1 KIỆN"
type input "6"
type input "60"
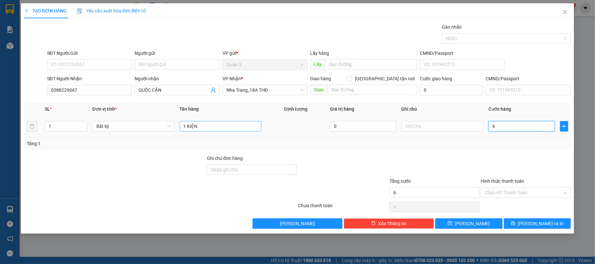
type input "60"
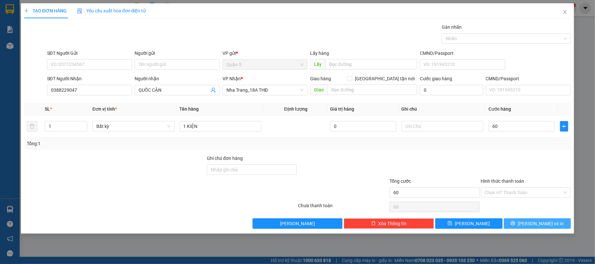
type input "60.000"
drag, startPoint x: 531, startPoint y: 224, endPoint x: 373, endPoint y: 186, distance: 162.4
click at [525, 224] on button "[PERSON_NAME] và In" at bounding box center [537, 224] width 67 height 10
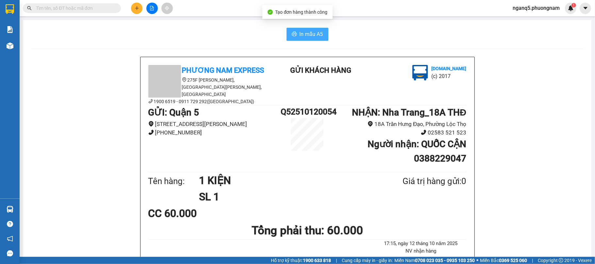
click at [304, 37] on span "In mẫu A5" at bounding box center [312, 34] width 24 height 8
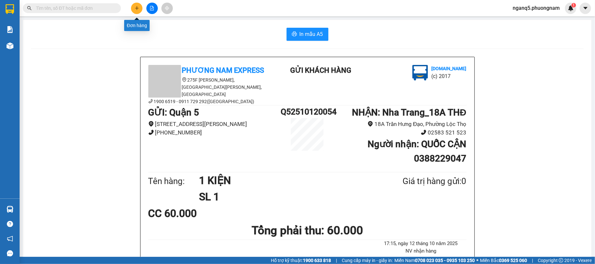
click at [138, 7] on icon "plus" at bounding box center [137, 8] width 5 height 5
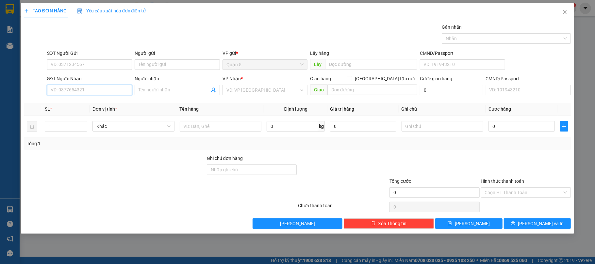
drag, startPoint x: 96, startPoint y: 93, endPoint x: 99, endPoint y: 87, distance: 7.0
click at [99, 87] on input "SĐT Người Nhận" at bounding box center [89, 90] width 85 height 10
drag, startPoint x: 88, startPoint y: 104, endPoint x: 205, endPoint y: 132, distance: 120.7
click at [94, 104] on div "0382315260 - NGUYÊN" at bounding box center [89, 103] width 77 height 7
type input "0382315260"
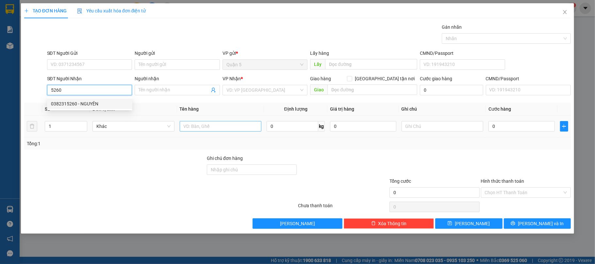
type input "NGUYÊN"
type input "0382315260"
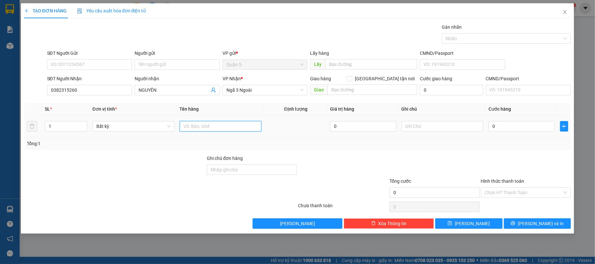
click at [205, 132] on input "text" at bounding box center [221, 126] width 82 height 10
type input "1 CỤC ĐEN"
type input "4"
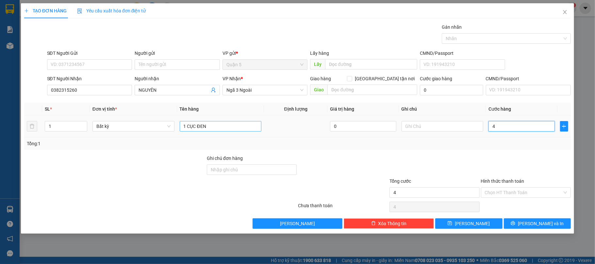
type input "40"
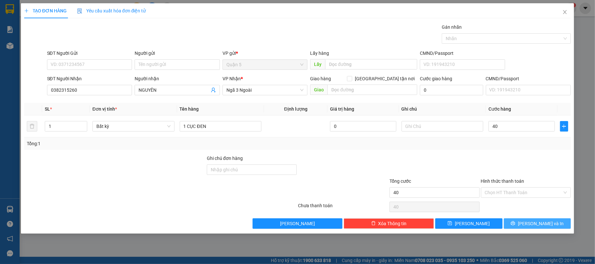
type input "40.000"
click at [520, 223] on button "[PERSON_NAME] và In" at bounding box center [537, 224] width 67 height 10
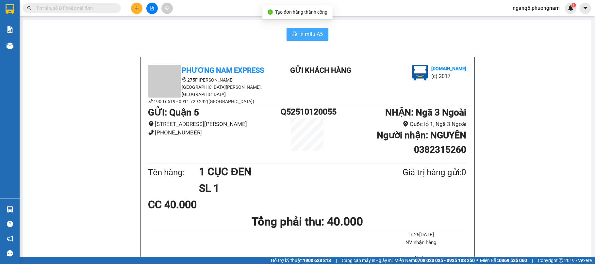
click at [314, 37] on span "In mẫu A5" at bounding box center [312, 34] width 24 height 8
drag, startPoint x: 215, startPoint y: 26, endPoint x: 173, endPoint y: 19, distance: 43.2
click at [138, 7] on icon "plus" at bounding box center [137, 8] width 5 height 5
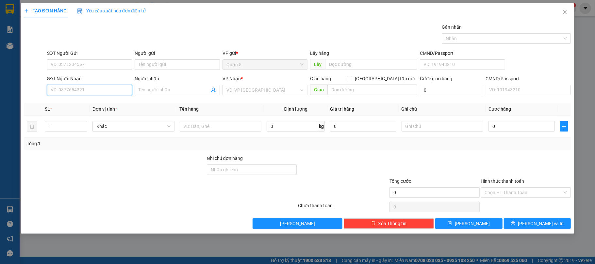
click at [77, 91] on input "SĐT Người Nhận" at bounding box center [89, 90] width 85 height 10
click at [212, 121] on div at bounding box center [221, 126] width 82 height 13
click at [215, 127] on input "text" at bounding box center [221, 126] width 82 height 10
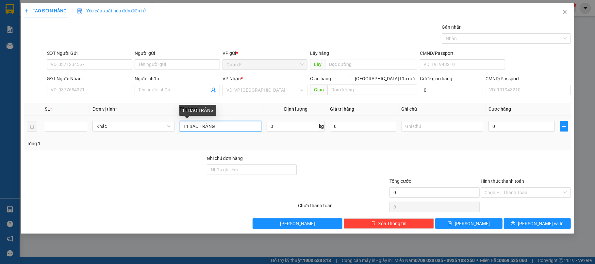
drag, startPoint x: 189, startPoint y: 127, endPoint x: 0, endPoint y: 144, distance: 189.4
click at [0, 147] on div "TẠO ĐƠN HÀNG Yêu cầu xuất hóa đơn điện tử Transit Pickup Surcharge Ids Transit …" at bounding box center [297, 132] width 595 height 264
type input "1 BAO TRẮNG"
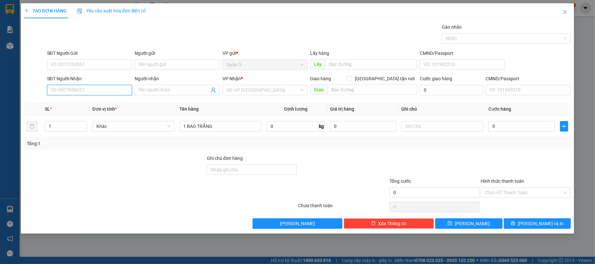
click at [83, 94] on input "SĐT Người Nhận" at bounding box center [89, 90] width 85 height 10
click at [83, 104] on div "0335551907 - NGỌC LUYẾN" at bounding box center [89, 103] width 77 height 7
type input "0335551907"
type input "[PERSON_NAME]"
checkbox input "true"
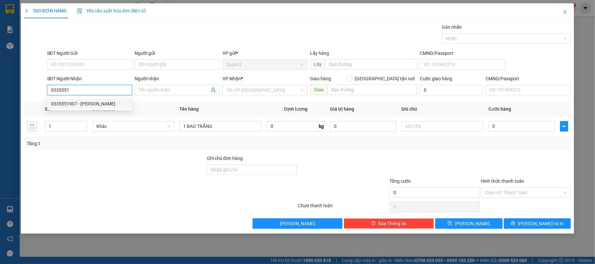
type input "61 HOÀNG DIỆU"
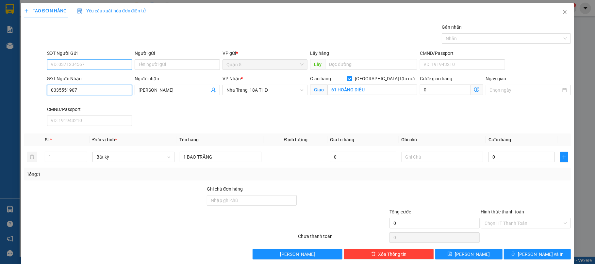
type input "0335551907"
click at [93, 70] on input "SĐT Người Gửi" at bounding box center [89, 64] width 85 height 10
click at [88, 63] on input "SĐT Người Gửi" at bounding box center [89, 64] width 85 height 10
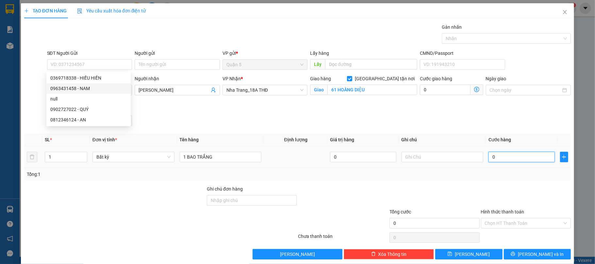
click at [506, 162] on input "0" at bounding box center [522, 157] width 66 height 10
type input "5"
type input "50"
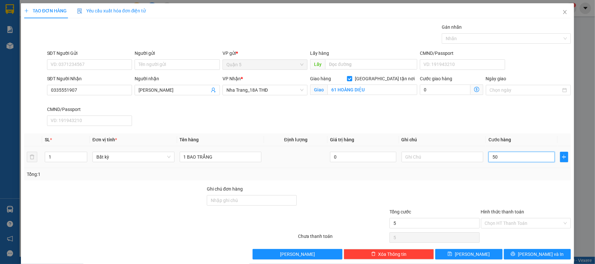
type input "50"
type input "50.000"
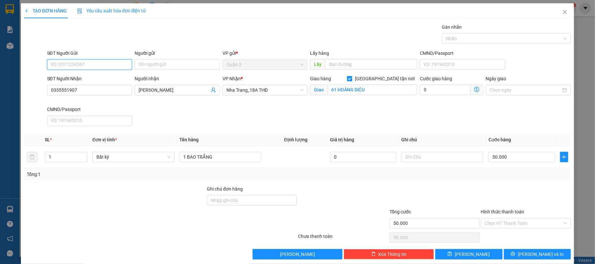
click at [100, 65] on input "SĐT Người Gửi" at bounding box center [89, 64] width 85 height 10
click at [88, 79] on div "0369718338 - HIẾU HIỀN" at bounding box center [88, 78] width 76 height 7
type input "0369718338"
type input "HIẾU HIỀN"
drag, startPoint x: 497, startPoint y: 178, endPoint x: 542, endPoint y: 210, distance: 54.9
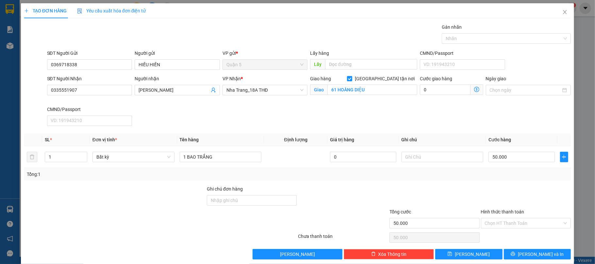
click at [497, 178] on div "Tổng: 1" at bounding box center [298, 174] width 542 height 7
drag, startPoint x: 538, startPoint y: 252, endPoint x: 415, endPoint y: 200, distance: 133.4
click at [535, 252] on span "[PERSON_NAME] và In" at bounding box center [541, 254] width 46 height 7
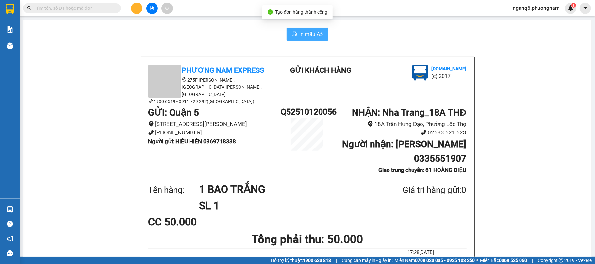
click at [304, 31] on span "In mẫu A5" at bounding box center [312, 34] width 24 height 8
drag, startPoint x: 186, startPoint y: 33, endPoint x: 181, endPoint y: 31, distance: 5.3
click at [184, 33] on div "In mẫu A5" at bounding box center [307, 34] width 553 height 13
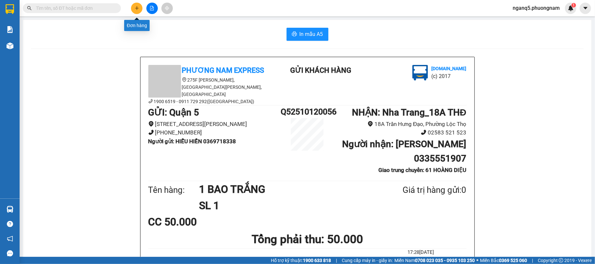
click at [137, 6] on icon "plus" at bounding box center [137, 8] width 5 height 5
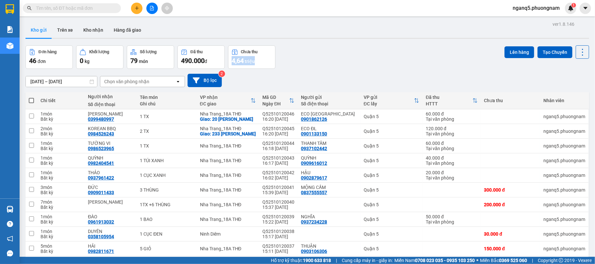
click at [137, 9] on icon "plus" at bounding box center [137, 8] width 0 height 4
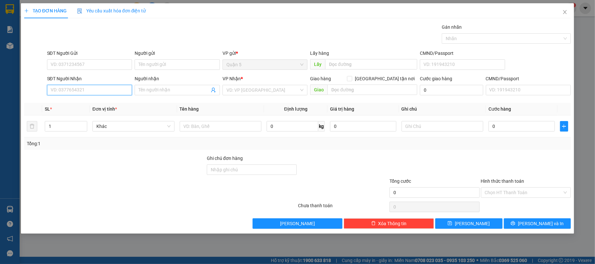
click at [104, 94] on input "SĐT Người Nhận" at bounding box center [89, 90] width 85 height 10
type input "0909373395"
click at [76, 102] on div "0909373395 - [PERSON_NAME]" at bounding box center [89, 103] width 77 height 7
type input "VŨ"
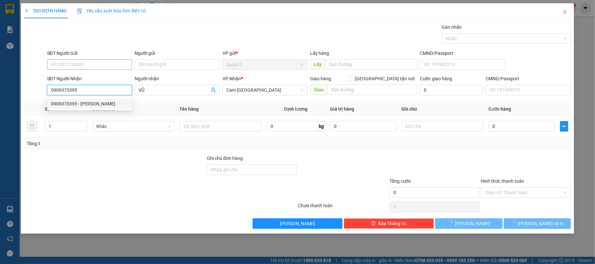
type input "0909373395"
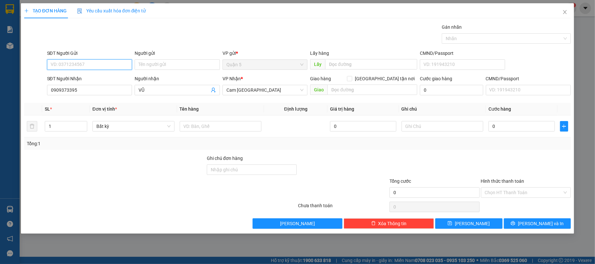
drag, startPoint x: 86, startPoint y: 67, endPoint x: 86, endPoint y: 76, distance: 9.2
click at [87, 67] on input "SĐT Người Gửi" at bounding box center [89, 64] width 85 height 10
click at [92, 66] on input "SĐT Người Gửi" at bounding box center [89, 64] width 85 height 10
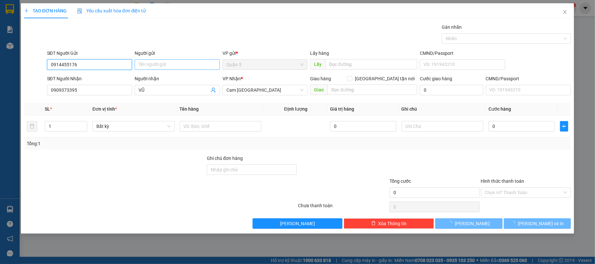
type input "0914455176"
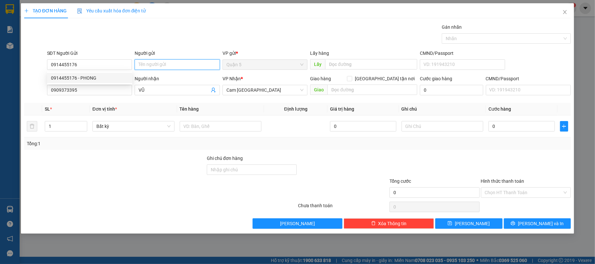
click at [155, 60] on input "Người gửi" at bounding box center [177, 64] width 85 height 10
type input "PHONG"
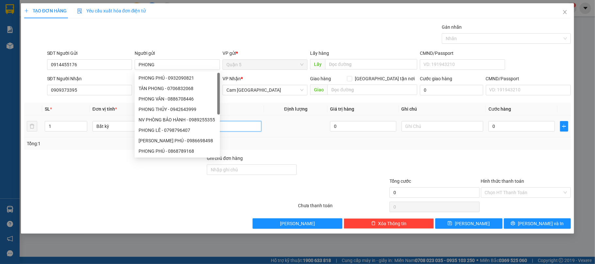
click at [252, 129] on input "text" at bounding box center [221, 126] width 82 height 10
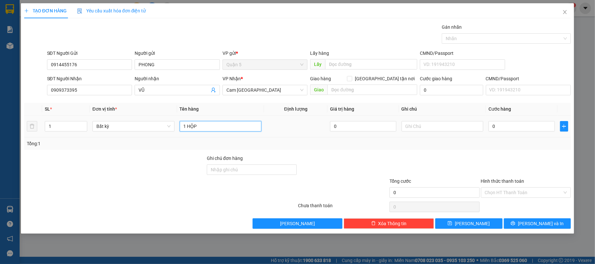
type input "1 HỘP"
type input "2"
type input "20"
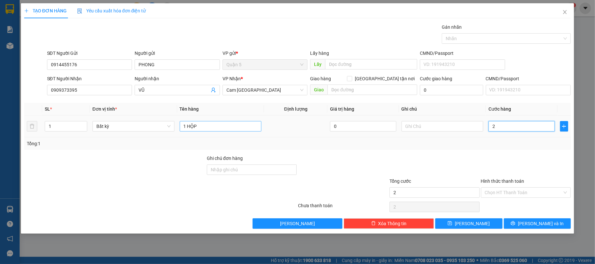
type input "20"
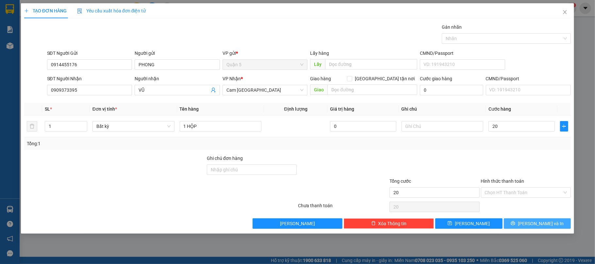
type input "20.000"
drag, startPoint x: 545, startPoint y: 224, endPoint x: 467, endPoint y: 212, distance: 78.8
click at [544, 224] on span "[PERSON_NAME] và In" at bounding box center [541, 223] width 46 height 7
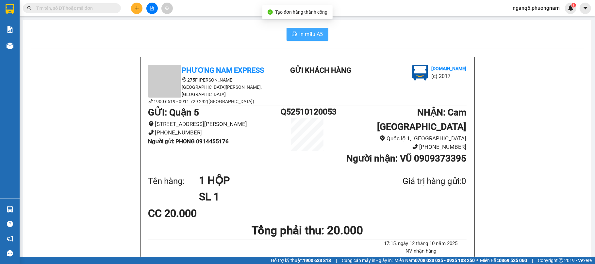
click at [294, 32] on button "In mẫu A5" at bounding box center [308, 34] width 42 height 13
click at [137, 8] on icon "plus" at bounding box center [137, 8] width 0 height 4
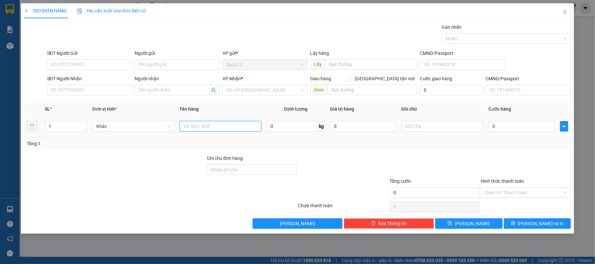
click at [197, 129] on input "text" at bounding box center [221, 126] width 82 height 10
type input "1 CỤC KV"
type input "2"
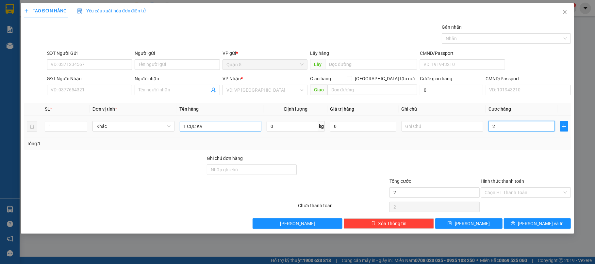
type input "20"
type input "20.000"
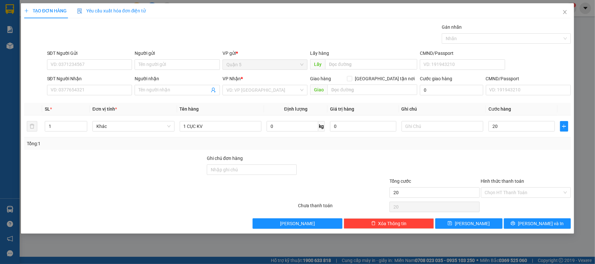
type input "20.000"
drag, startPoint x: 109, startPoint y: 91, endPoint x: 109, endPoint y: 85, distance: 5.2
click at [109, 85] on input "SĐT Người Nhận" at bounding box center [89, 90] width 85 height 10
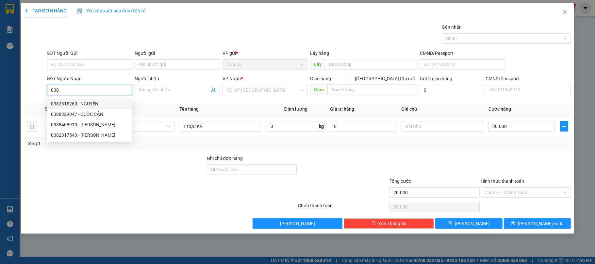
drag, startPoint x: 0, startPoint y: 95, endPoint x: 0, endPoint y: 7, distance: 88.9
click at [0, 44] on div "TẠO ĐƠN HÀNG Yêu cầu xuất hóa đơn điện tử Transit Pickup Surcharge Ids Transit …" at bounding box center [297, 132] width 595 height 264
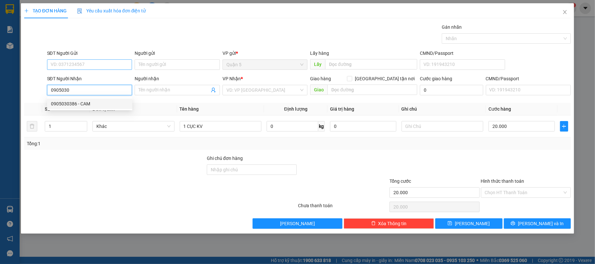
drag, startPoint x: 79, startPoint y: 106, endPoint x: 101, endPoint y: 64, distance: 47.1
click at [79, 104] on div "0905030386 - CAM" at bounding box center [89, 103] width 77 height 7
type input "0905030386"
type input "CAM"
type input "0905030386"
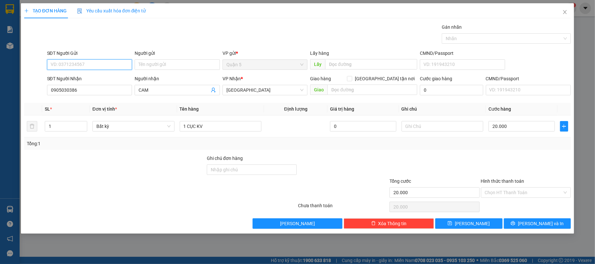
click at [101, 63] on input "SĐT Người Gửi" at bounding box center [89, 64] width 85 height 10
click at [87, 79] on div "0902857028 - THẮNG" at bounding box center [89, 78] width 77 height 7
type input "0902857028"
type input "THẮNG"
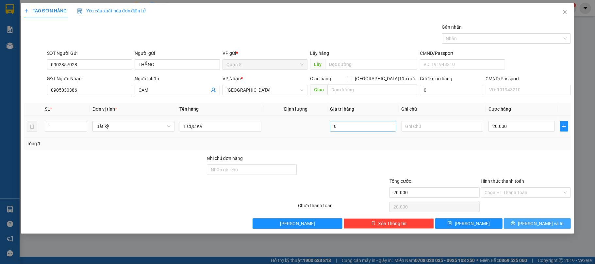
drag, startPoint x: 534, startPoint y: 224, endPoint x: 331, endPoint y: 123, distance: 227.0
click at [532, 224] on span "[PERSON_NAME] và In" at bounding box center [541, 223] width 46 height 7
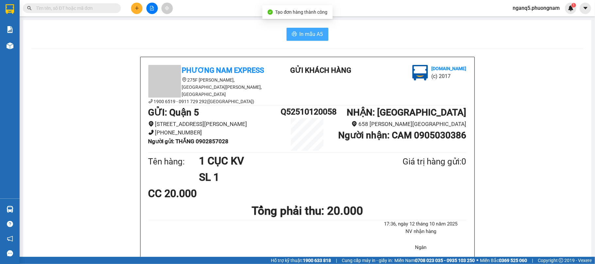
click at [292, 31] on button "In mẫu A5" at bounding box center [308, 34] width 42 height 13
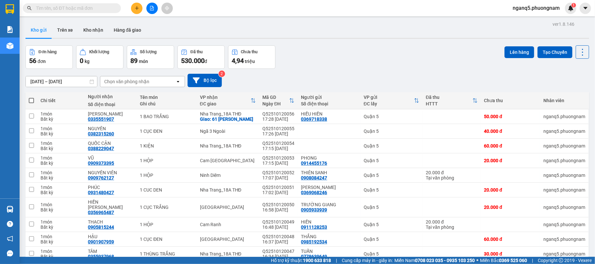
click at [135, 9] on icon "plus" at bounding box center [137, 8] width 5 height 5
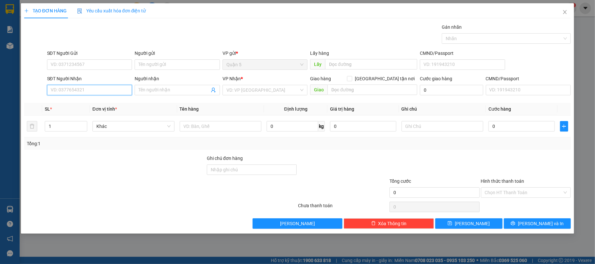
click at [89, 88] on input "SĐT Người Nhận" at bounding box center [89, 90] width 85 height 10
click at [90, 61] on input "SĐT Người Gửi" at bounding box center [89, 64] width 85 height 10
click at [80, 91] on input "SĐT Người Nhận" at bounding box center [89, 90] width 85 height 10
drag, startPoint x: 0, startPoint y: 140, endPoint x: 0, endPoint y: 109, distance: 31.1
click at [0, 122] on div "TẠO ĐƠN HÀNG Yêu cầu xuất hóa đơn điện tử Transit Pickup Surcharge Ids Transit …" at bounding box center [297, 132] width 595 height 264
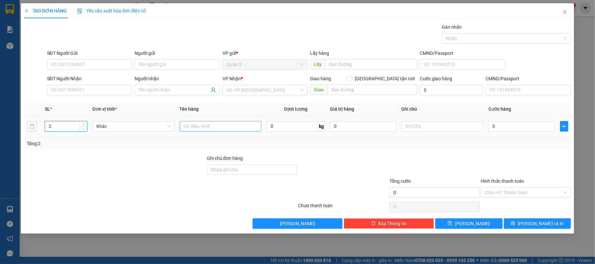
type input "2"
click at [199, 128] on input "text" at bounding box center [221, 126] width 82 height 10
type input "2 THÙNG"
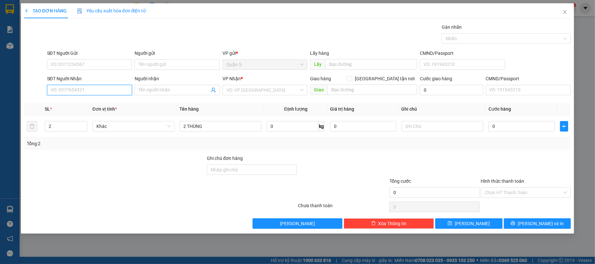
click at [86, 92] on input "SĐT Người Nhận" at bounding box center [89, 90] width 85 height 10
click at [64, 109] on div "0979094489 - TRƯỜNG" at bounding box center [89, 114] width 85 height 10
type input "0979094489"
type input "TRƯỜNG"
type input "0979094489"
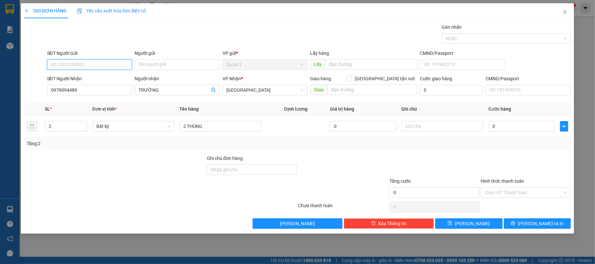
click at [95, 64] on input "SĐT Người Gửi" at bounding box center [89, 64] width 85 height 10
type input "0919547338"
click at [87, 77] on div "0919547338 - TRƯỜNG" at bounding box center [89, 78] width 77 height 7
type input "TRƯỜNG"
type input "0919547338"
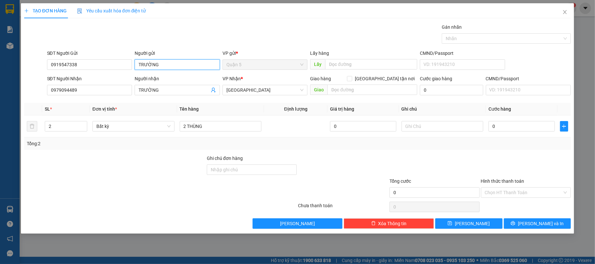
click at [173, 68] on input "TRƯỜNG" at bounding box center [177, 64] width 85 height 10
type input "TRƯỜNG - VÂN"
click at [515, 131] on input "0" at bounding box center [522, 126] width 66 height 10
type input "1"
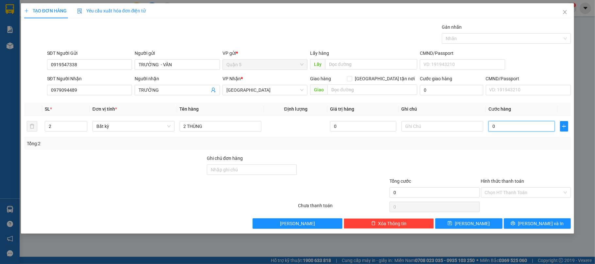
type input "1"
type input "10"
type input "100"
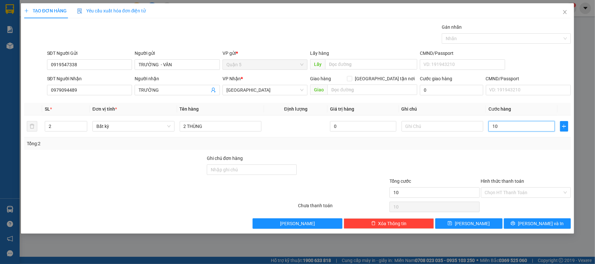
type input "100"
type input "100.000"
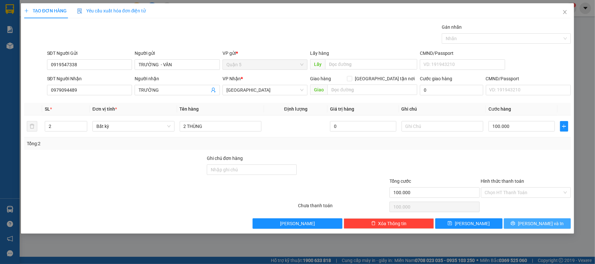
click at [548, 224] on span "Lưu và In" at bounding box center [541, 223] width 46 height 7
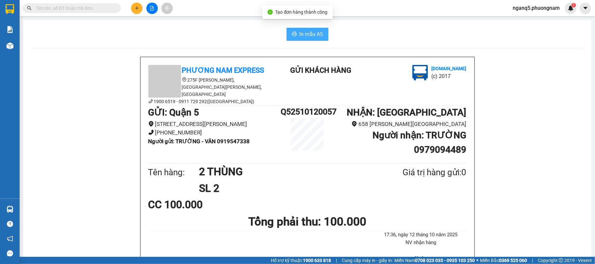
click at [315, 38] on span "In mẫu A5" at bounding box center [312, 34] width 24 height 8
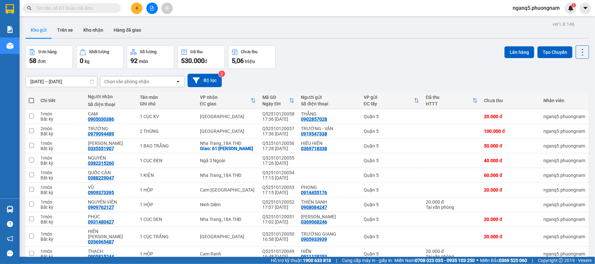
click at [32, 103] on span at bounding box center [31, 100] width 5 height 5
click at [31, 97] on input "checkbox" at bounding box center [31, 97] width 0 height 0
checkbox input "true"
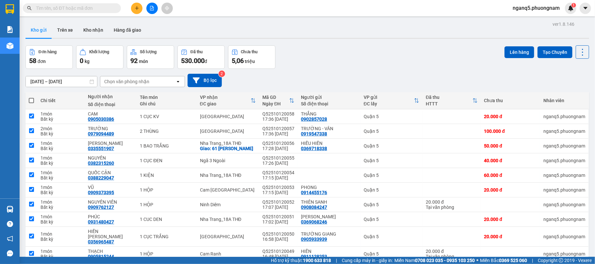
checkbox input "true"
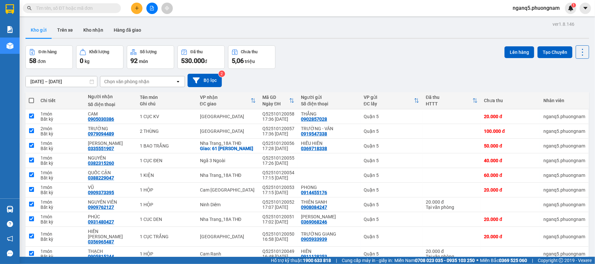
checkbox input "true"
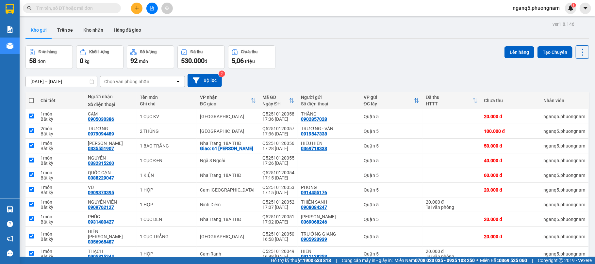
checkbox input "true"
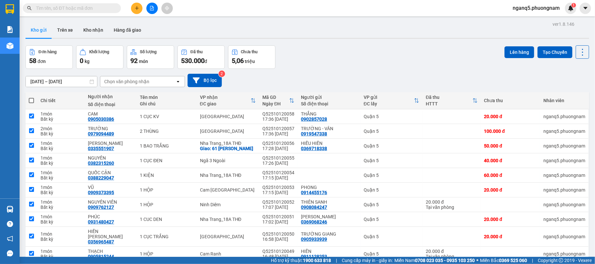
checkbox input "true"
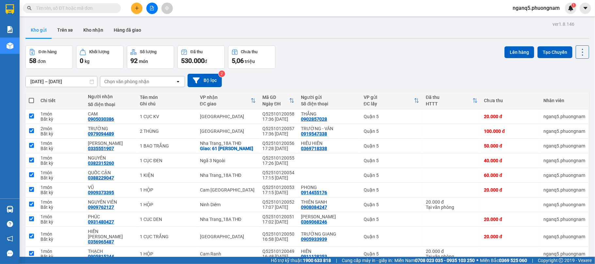
checkbox input "true"
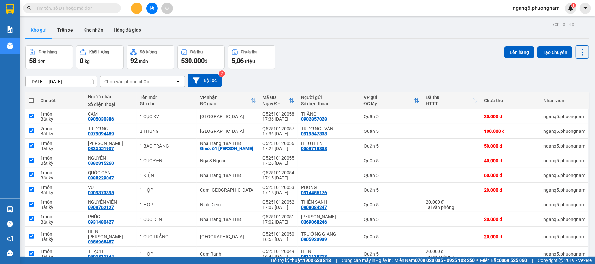
checkbox input "true"
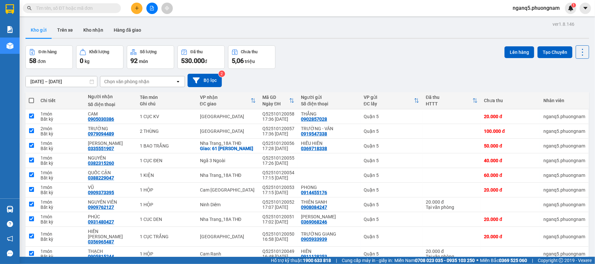
checkbox input "true"
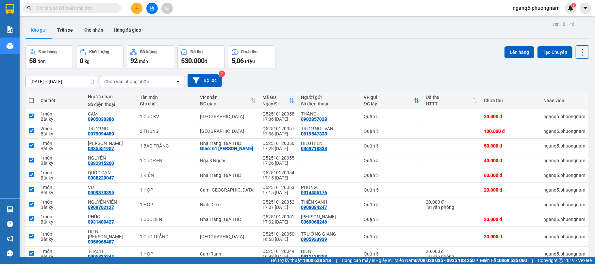
checkbox input "true"
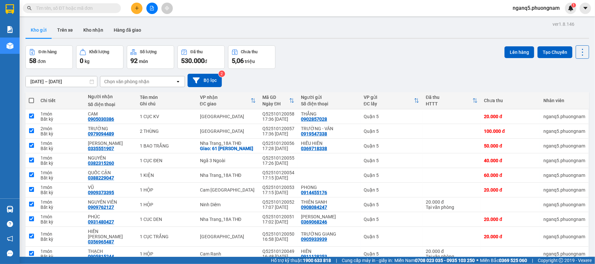
checkbox input "true"
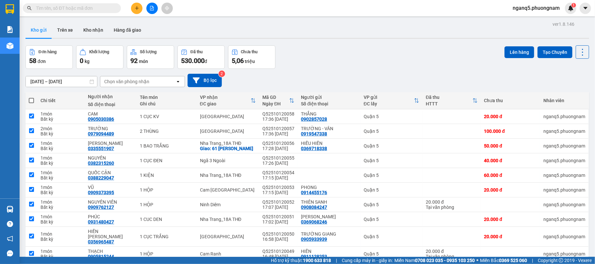
checkbox input "true"
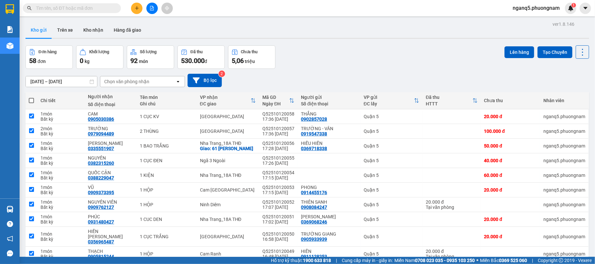
checkbox input "true"
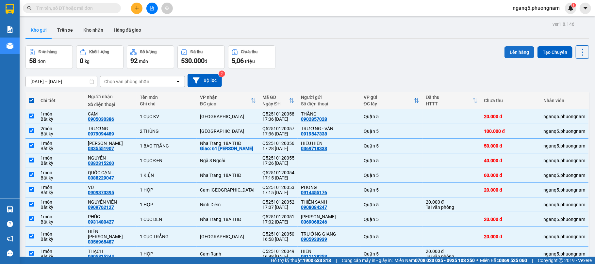
click at [510, 50] on button "Lên hàng" at bounding box center [520, 52] width 30 height 12
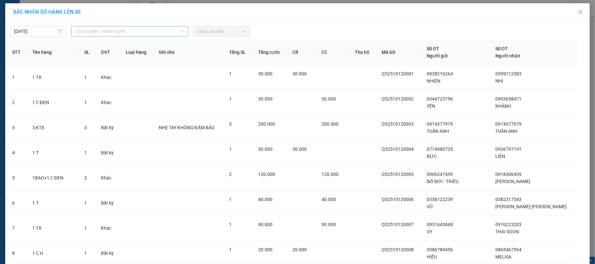
click at [137, 31] on span "Chọn tuyến - nhóm tuyến" at bounding box center [129, 31] width 109 height 10
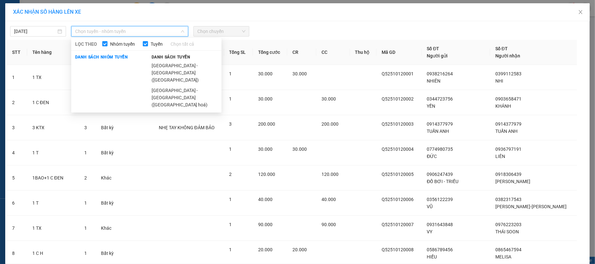
drag, startPoint x: 164, startPoint y: 64, endPoint x: 181, endPoint y: 56, distance: 19.2
click at [177, 58] on div "Danh sách tuyến [GEOGRAPHIC_DATA] - [GEOGRAPHIC_DATA] ([GEOGRAPHIC_DATA]) [GEOG…" at bounding box center [185, 81] width 74 height 57
click at [169, 67] on li "[GEOGRAPHIC_DATA] - [GEOGRAPHIC_DATA] ([GEOGRAPHIC_DATA])" at bounding box center [185, 72] width 74 height 25
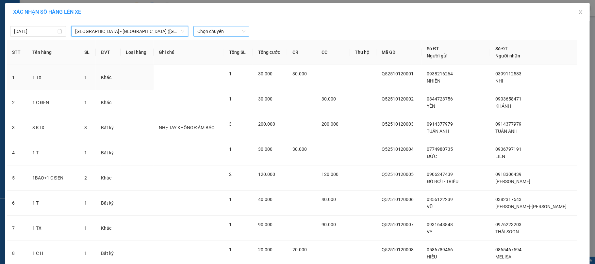
click at [214, 33] on span "Chọn chuyến" at bounding box center [221, 31] width 48 height 10
click at [200, 54] on div "22:00" at bounding box center [220, 54] width 51 height 7
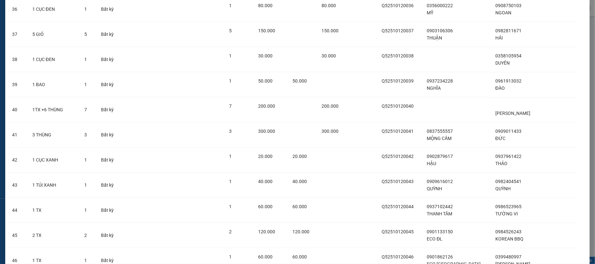
scroll to position [1319, 0]
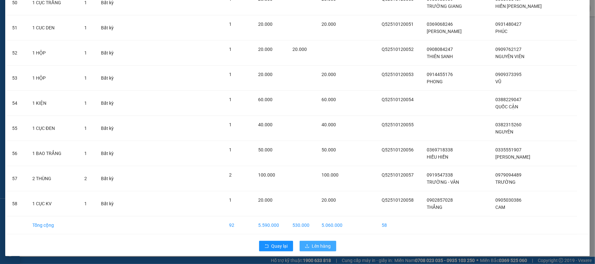
click at [317, 246] on span "Lên hàng" at bounding box center [321, 246] width 19 height 7
